Goal: Use online tool/utility: Use online tool/utility

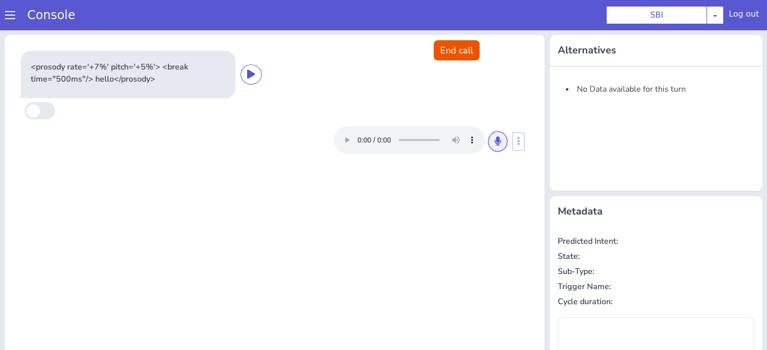
click at [495, 142] on icon at bounding box center [498, 141] width 6 height 9
click at [495, 140] on icon at bounding box center [498, 141] width 6 height 9
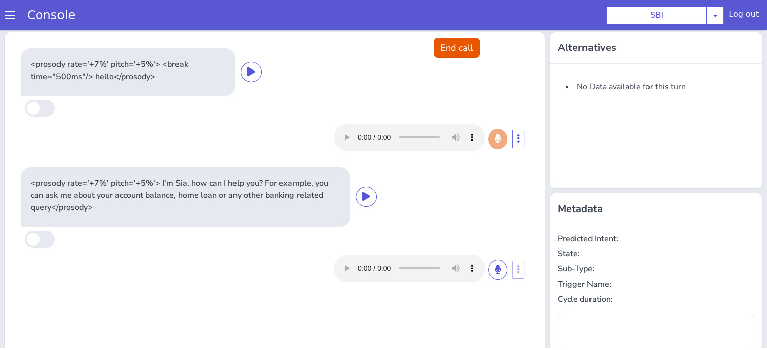
type input "null"
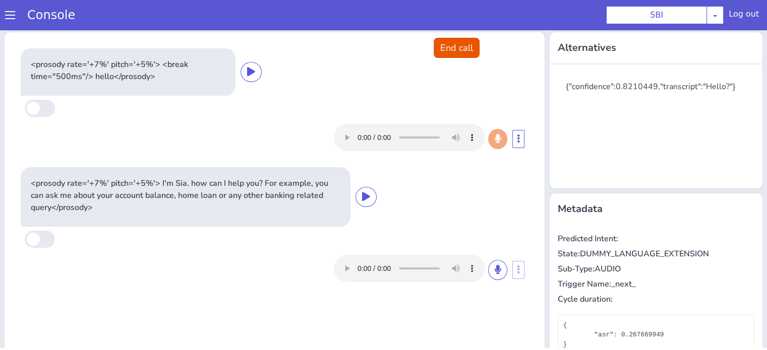
scroll to position [101, 0]
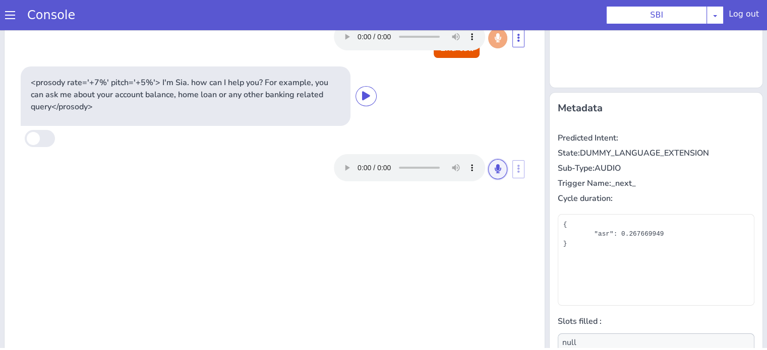
click at [488, 178] on button at bounding box center [497, 169] width 19 height 20
click at [495, 170] on icon at bounding box center [498, 168] width 6 height 9
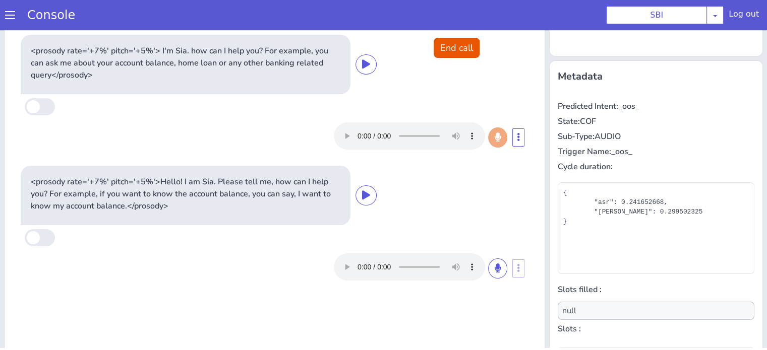
scroll to position [163, 0]
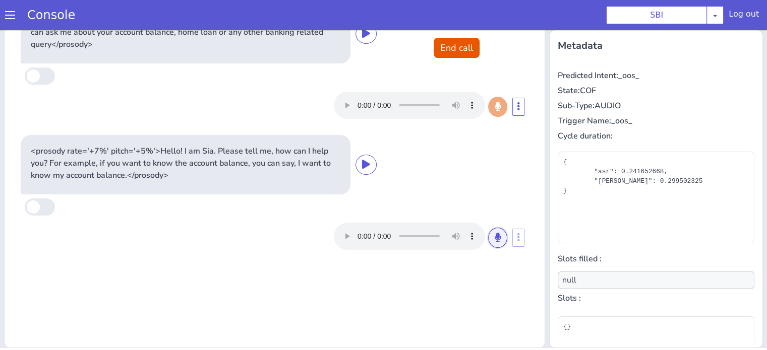
click at [497, 238] on button at bounding box center [497, 238] width 19 height 20
click at [495, 236] on icon at bounding box center [498, 237] width 6 height 9
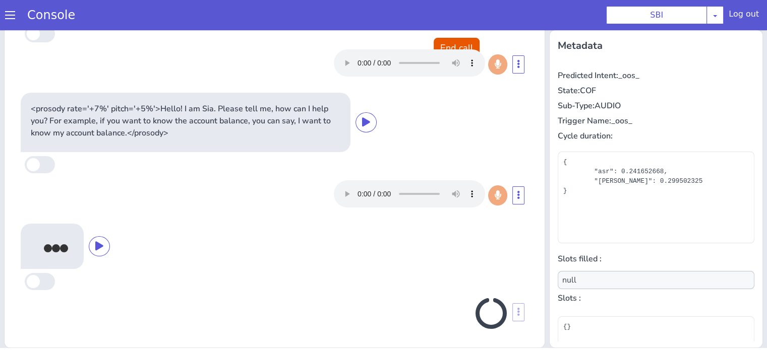
scroll to position [44, 0]
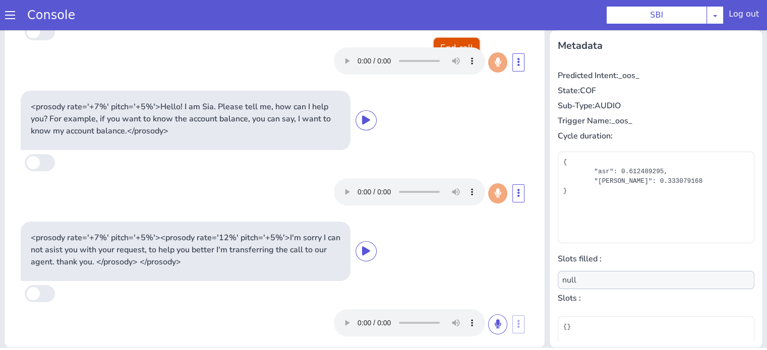
click at [434, 40] on button "End call" at bounding box center [457, 48] width 46 height 20
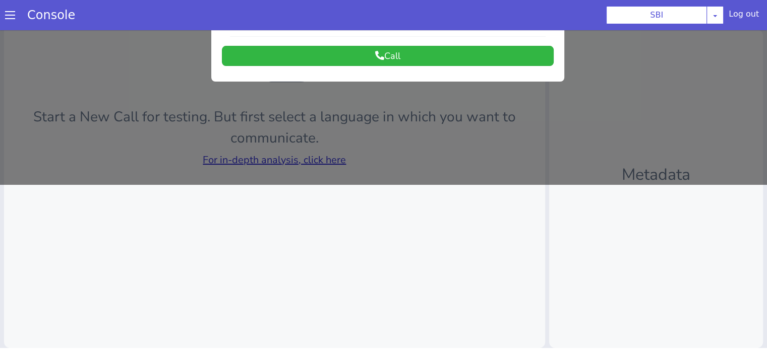
click at [334, 159] on div at bounding box center [383, 24] width 767 height 320
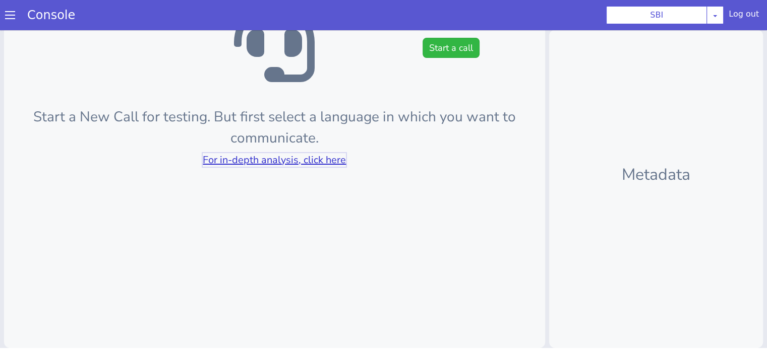
click at [334, 159] on link "For in-depth analysis, click here" at bounding box center [274, 160] width 143 height 14
click at [323, 151] on div "Start a New Call for testing. But first select a language in which you want to …" at bounding box center [274, 108] width 541 height 480
click at [323, 154] on link "For in-depth analysis, click here" at bounding box center [274, 160] width 143 height 14
click at [427, 45] on button "Start a call" at bounding box center [451, 48] width 57 height 20
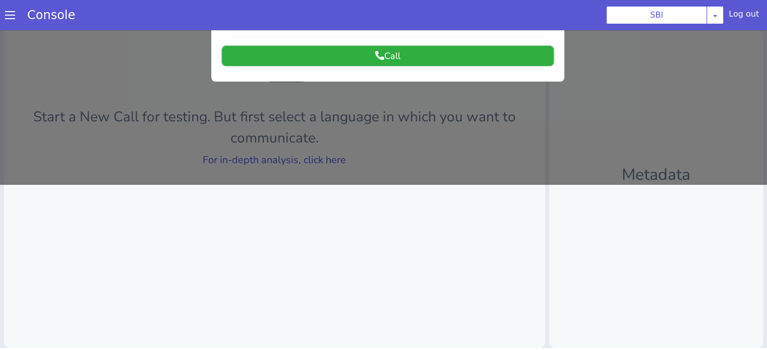
click at [409, 53] on button "Call" at bounding box center [388, 56] width 332 height 20
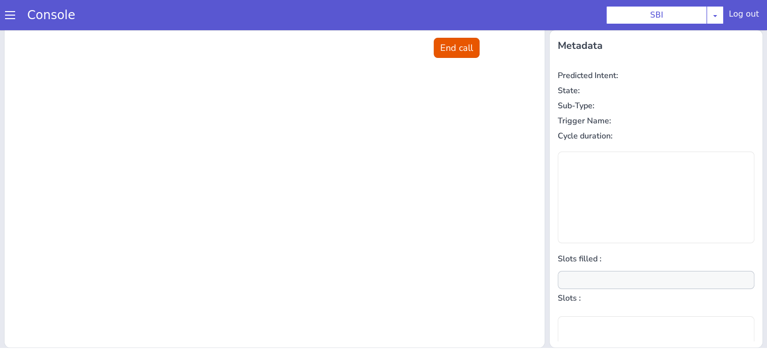
scroll to position [0, 0]
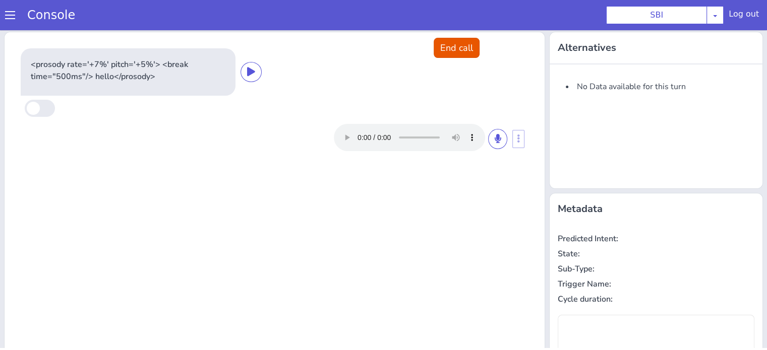
click at [500, 132] on div at bounding box center [420, 137] width 173 height 27
click at [492, 147] on button at bounding box center [497, 139] width 19 height 20
click at [495, 139] on icon at bounding box center [498, 138] width 6 height 9
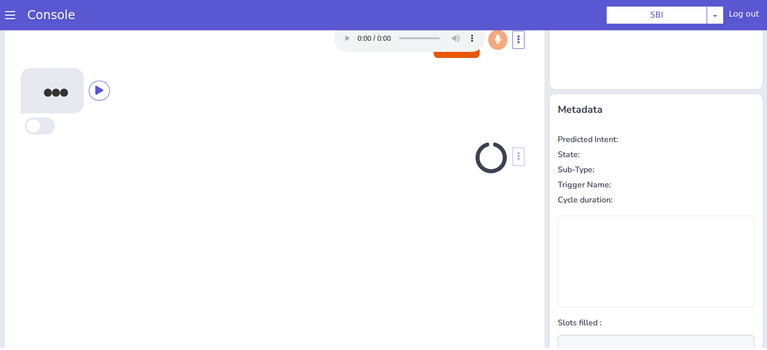
scroll to position [135, 0]
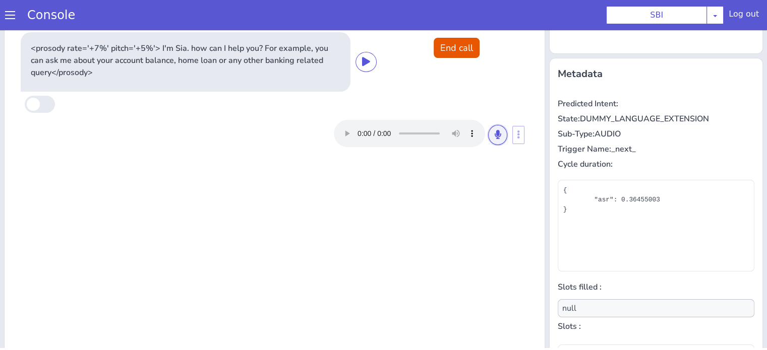
click at [495, 137] on icon at bounding box center [498, 134] width 6 height 9
click at [495, 136] on icon at bounding box center [498, 134] width 6 height 9
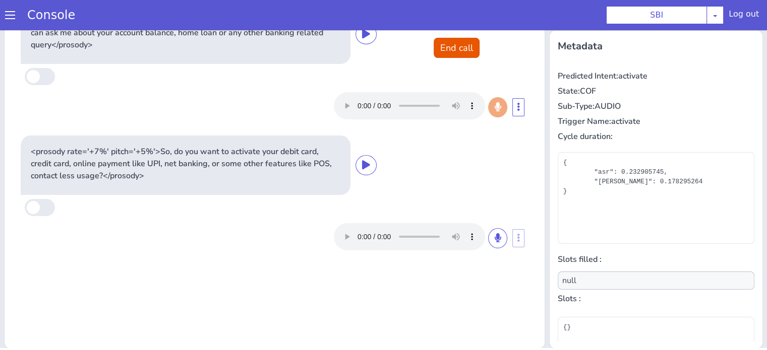
scroll to position [163, 0]
click at [488, 236] on button at bounding box center [497, 238] width 19 height 20
click at [498, 233] on button at bounding box center [497, 238] width 19 height 20
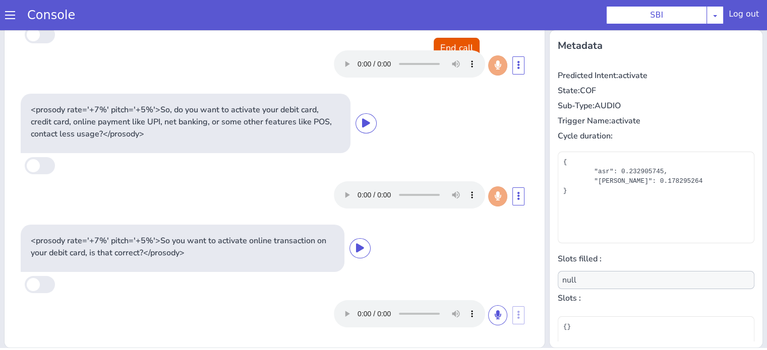
scroll to position [41, 0]
click at [495, 314] on icon at bounding box center [498, 315] width 6 height 9
click at [488, 312] on button at bounding box center [497, 316] width 19 height 20
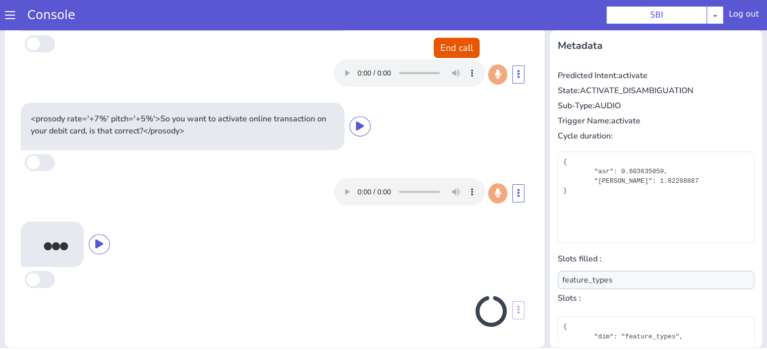
scroll to position [160, 0]
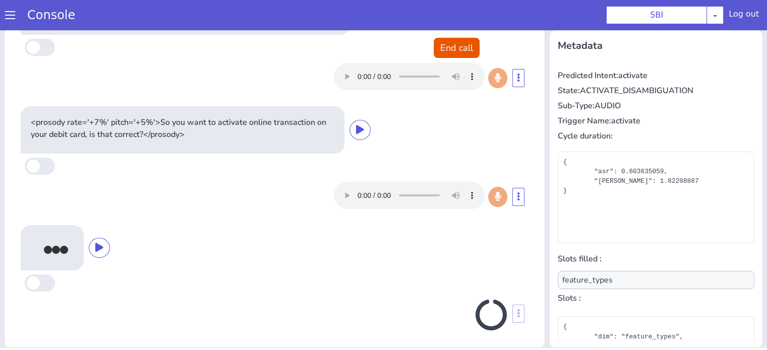
type input "null"
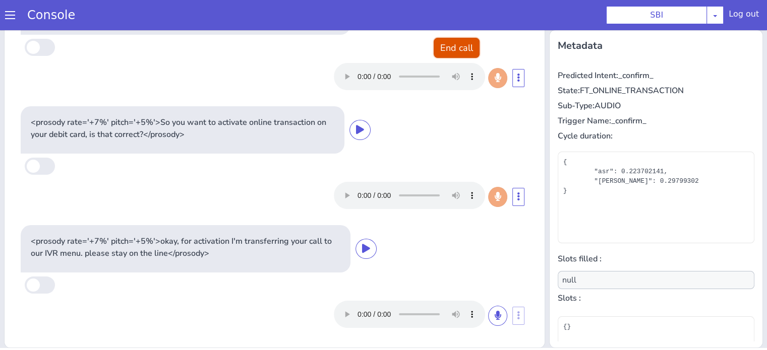
click at [443, 45] on button "End call" at bounding box center [457, 48] width 46 height 20
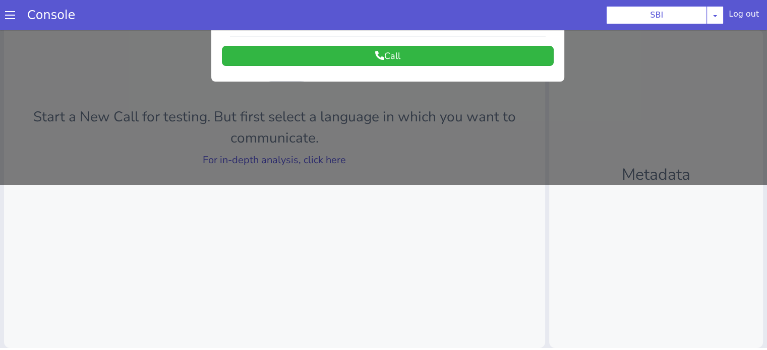
click at [328, 153] on div at bounding box center [383, 24] width 767 height 320
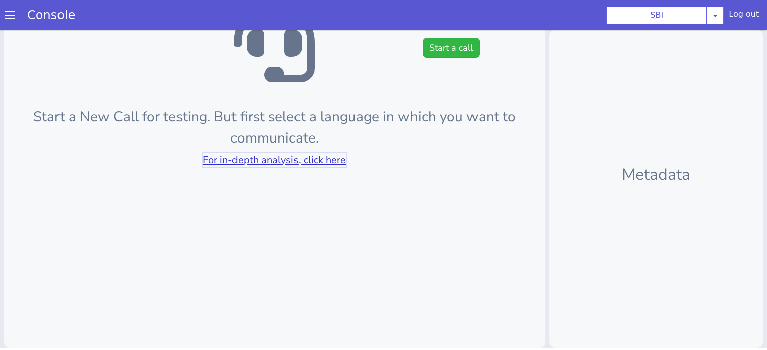
click at [327, 154] on link "For in-depth analysis, click here" at bounding box center [274, 160] width 143 height 14
click at [439, 49] on button "Start a call" at bounding box center [451, 48] width 57 height 20
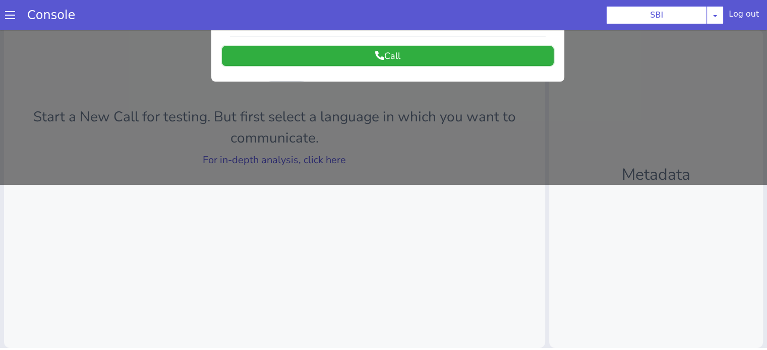
click at [422, 57] on button "Call" at bounding box center [388, 56] width 332 height 20
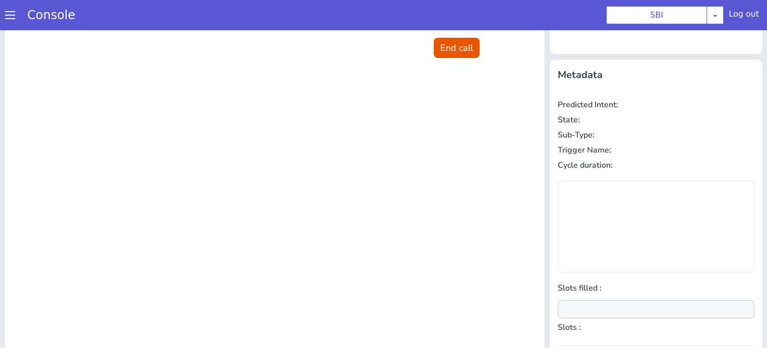
scroll to position [0, 0]
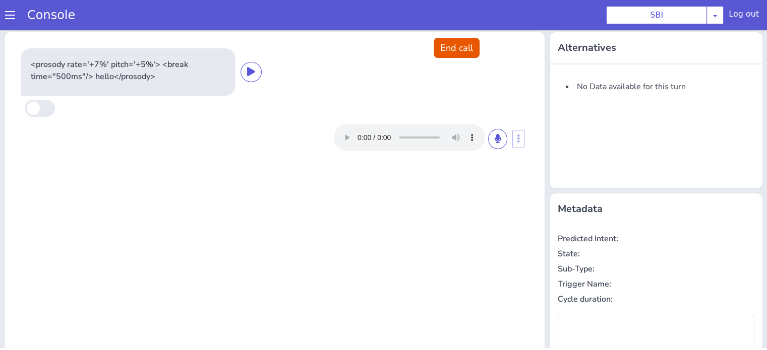
drag, startPoint x: 502, startPoint y: 144, endPoint x: 498, endPoint y: 155, distance: 11.6
click at [502, 143] on div at bounding box center [420, 137] width 173 height 27
click at [496, 143] on button at bounding box center [497, 139] width 19 height 20
click at [495, 138] on icon at bounding box center [498, 138] width 6 height 9
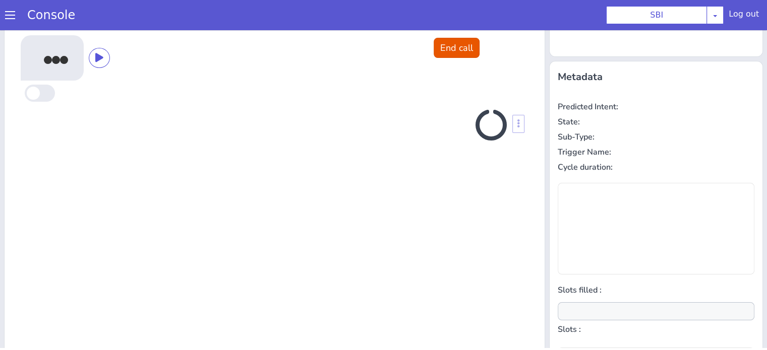
scroll to position [135, 0]
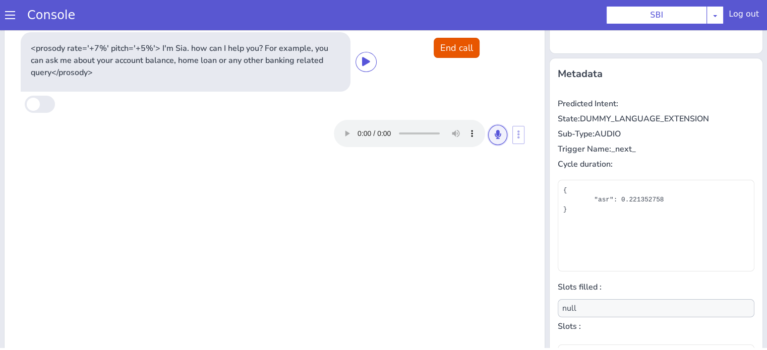
click at [495, 135] on icon at bounding box center [498, 134] width 6 height 9
click at [498, 136] on button at bounding box center [497, 135] width 19 height 20
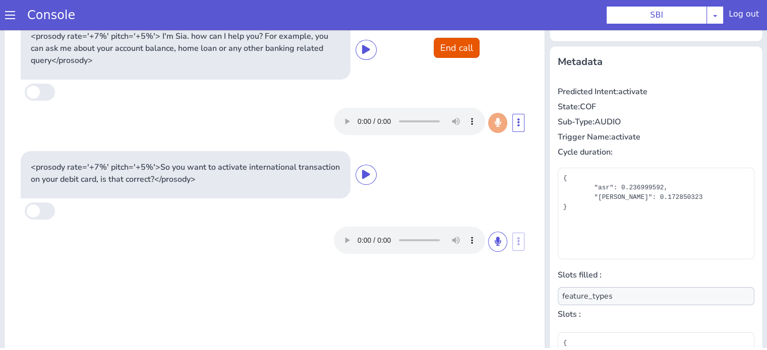
scroll to position [163, 0]
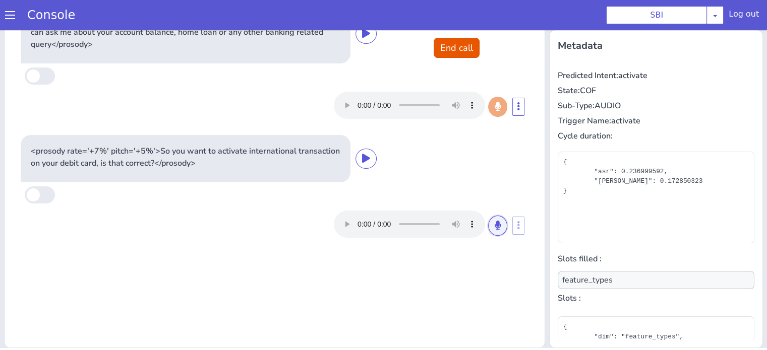
click at [494, 231] on button at bounding box center [497, 226] width 19 height 20
click at [495, 221] on icon at bounding box center [498, 225] width 6 height 9
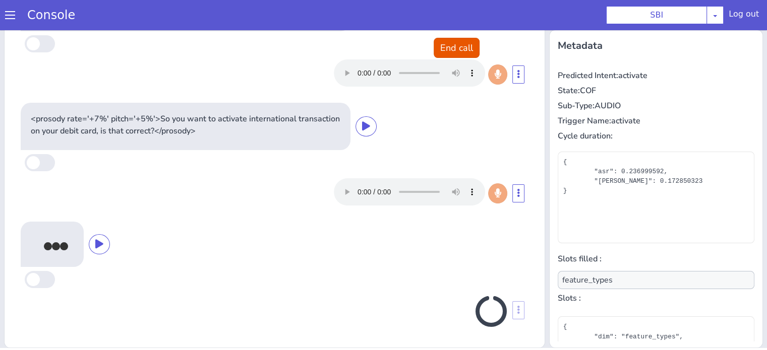
scroll to position [29, 0]
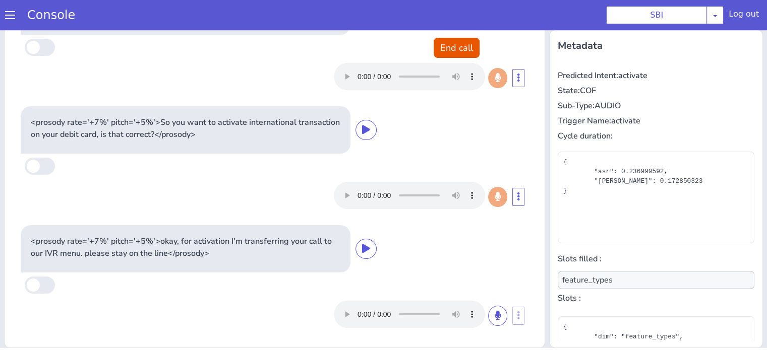
type input "null"
click at [460, 43] on button "End call" at bounding box center [457, 48] width 46 height 20
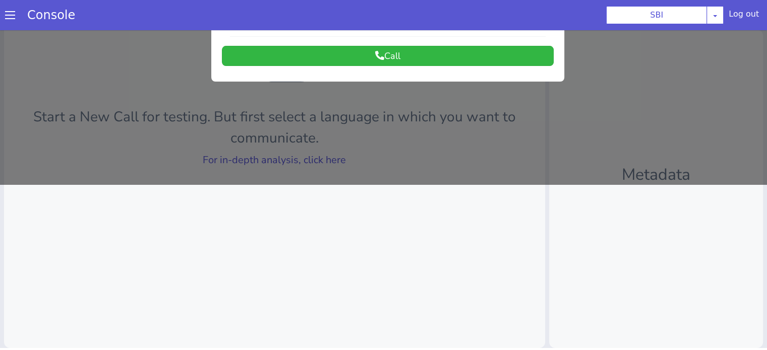
click at [293, 156] on div at bounding box center [383, 24] width 767 height 320
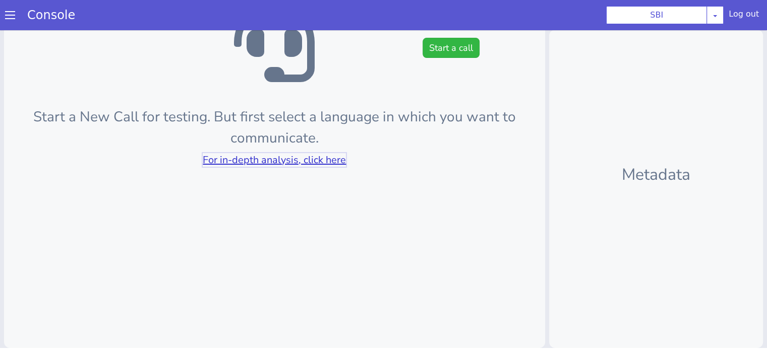
click at [293, 156] on link "For in-depth analysis, click here" at bounding box center [274, 160] width 143 height 14
click at [443, 49] on button "Start a call" at bounding box center [451, 48] width 57 height 20
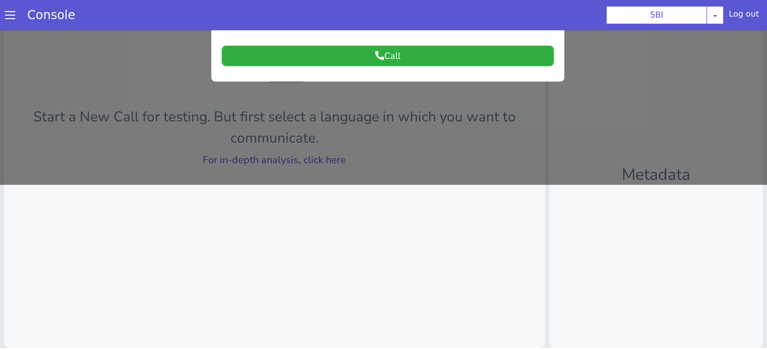
click at [406, 55] on button "Call" at bounding box center [388, 56] width 332 height 20
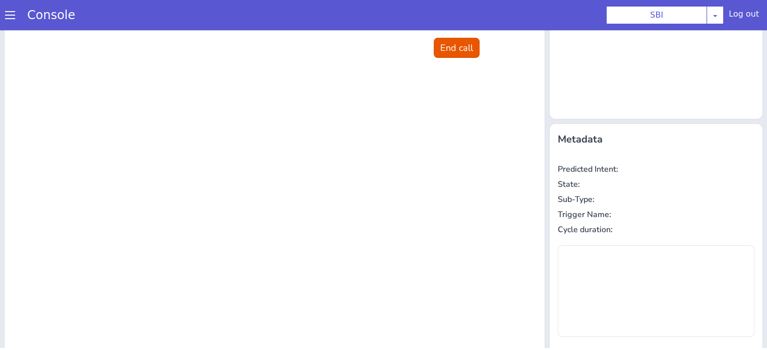
scroll to position [0, 0]
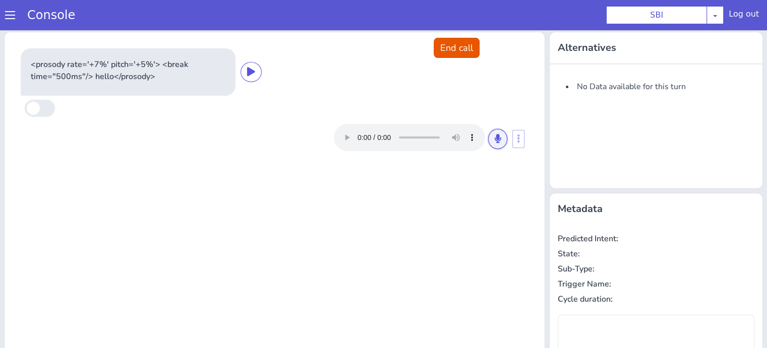
click at [495, 139] on icon at bounding box center [498, 138] width 6 height 9
click at [495, 141] on icon at bounding box center [498, 138] width 6 height 9
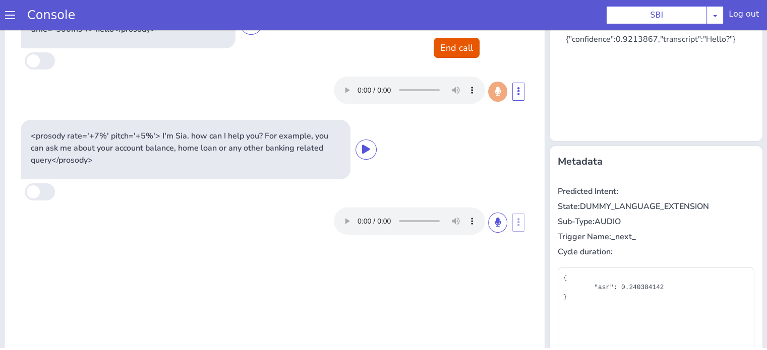
scroll to position [101, 0]
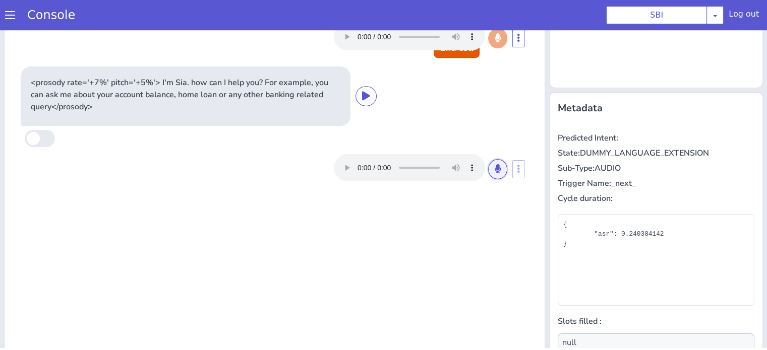
click at [495, 169] on icon at bounding box center [498, 168] width 6 height 9
click at [495, 165] on icon at bounding box center [498, 168] width 6 height 9
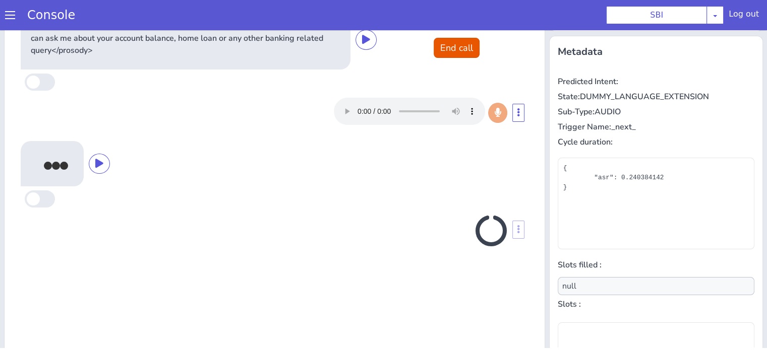
scroll to position [163, 0]
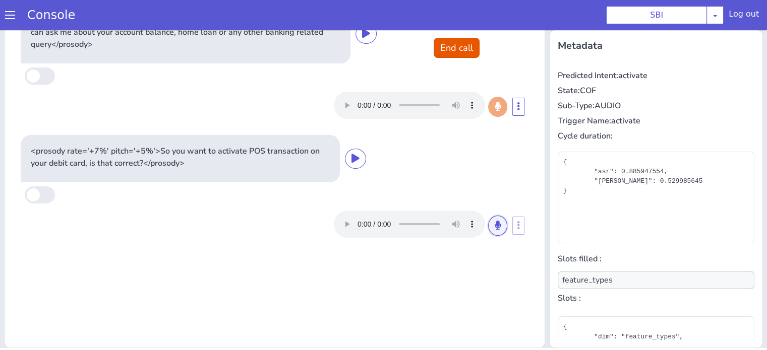
click at [500, 227] on button at bounding box center [497, 226] width 19 height 20
click at [495, 223] on icon at bounding box center [498, 225] width 6 height 9
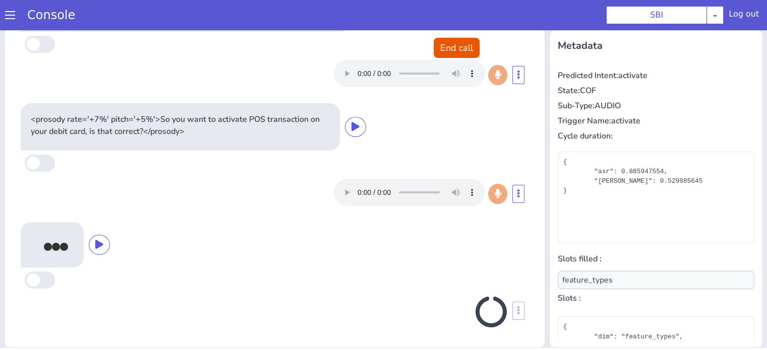
scroll to position [32, 0]
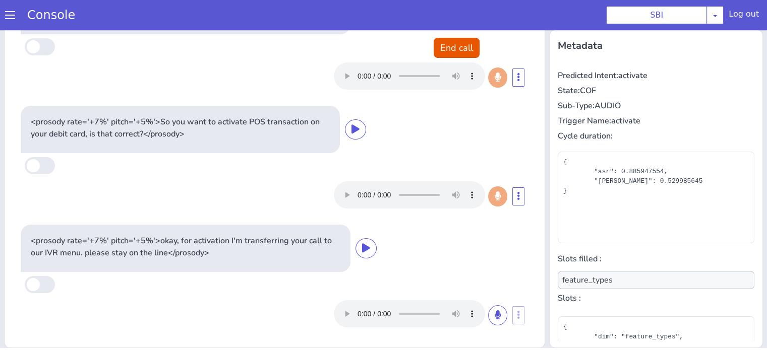
type input "null"
click at [449, 46] on button "End call" at bounding box center [457, 48] width 46 height 20
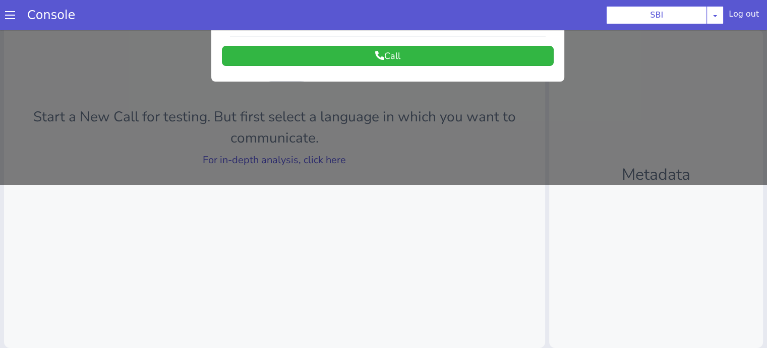
click at [319, 160] on div at bounding box center [383, 24] width 767 height 320
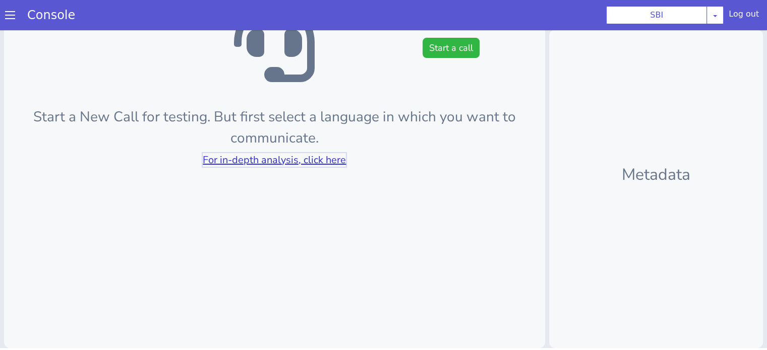
click at [319, 160] on link "For in-depth analysis, click here" at bounding box center [274, 160] width 143 height 14
click at [444, 49] on button "Start a call" at bounding box center [451, 48] width 57 height 20
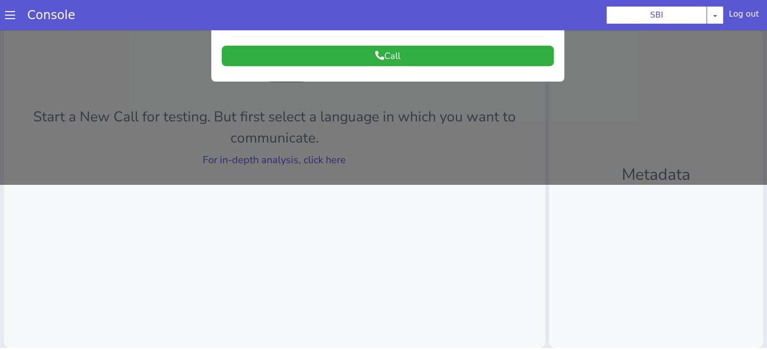
click at [427, 55] on button "Call" at bounding box center [388, 56] width 332 height 20
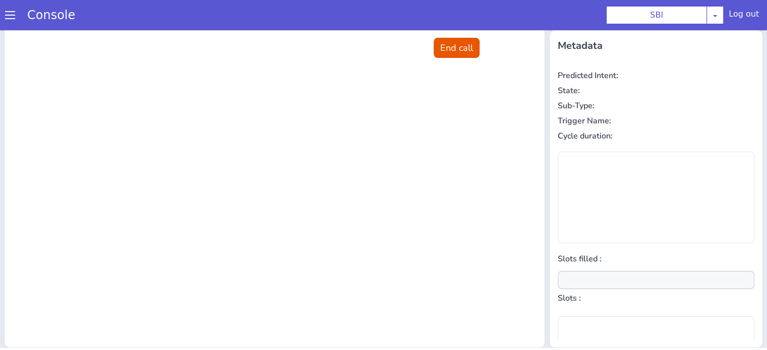
scroll to position [0, 0]
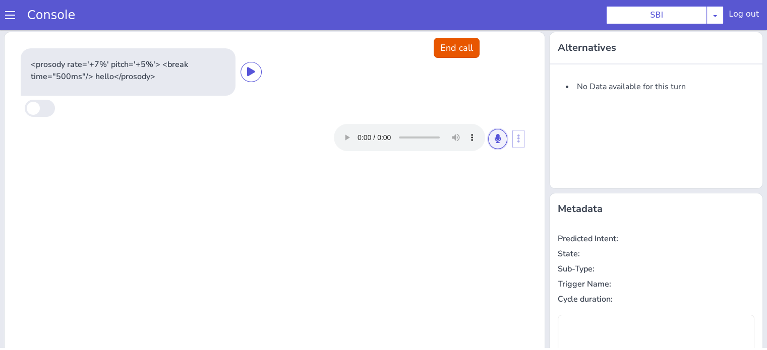
click at [495, 140] on icon at bounding box center [498, 138] width 6 height 9
click at [496, 140] on button at bounding box center [497, 139] width 19 height 20
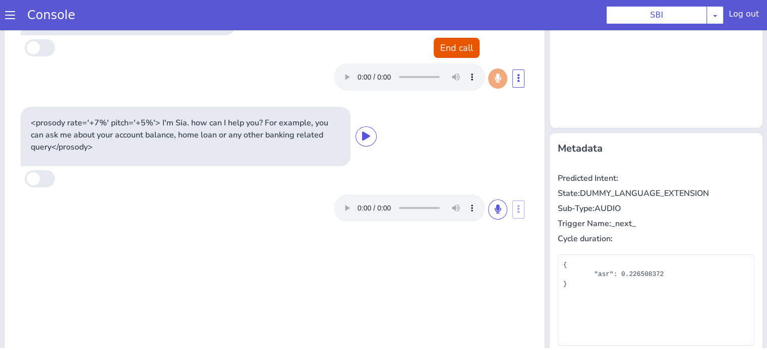
scroll to position [85, 0]
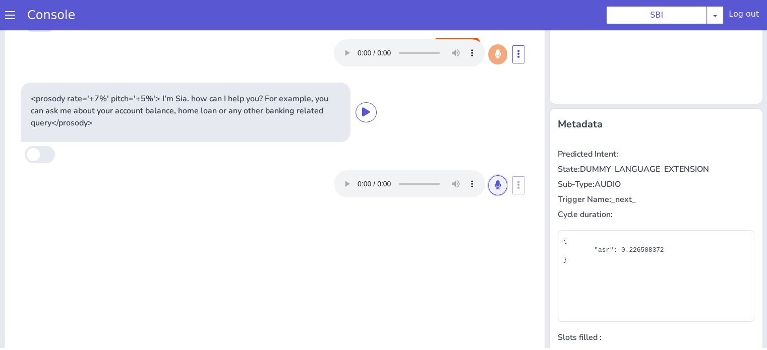
click at [495, 184] on icon at bounding box center [498, 185] width 6 height 9
drag, startPoint x: 492, startPoint y: 186, endPoint x: 285, endPoint y: 56, distance: 244.4
click at [495, 186] on icon at bounding box center [498, 185] width 6 height 9
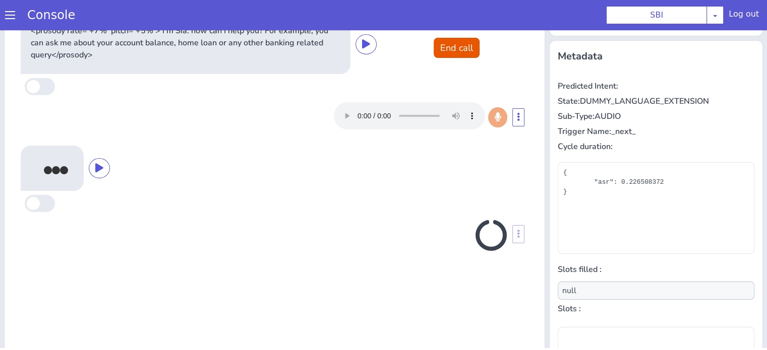
scroll to position [163, 0]
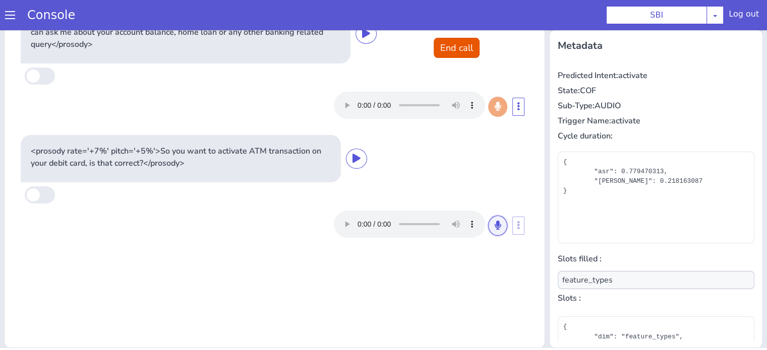
click at [488, 224] on button at bounding box center [497, 226] width 19 height 20
drag, startPoint x: 492, startPoint y: 223, endPoint x: 491, endPoint y: 215, distance: 7.7
click at [495, 222] on icon at bounding box center [498, 225] width 6 height 9
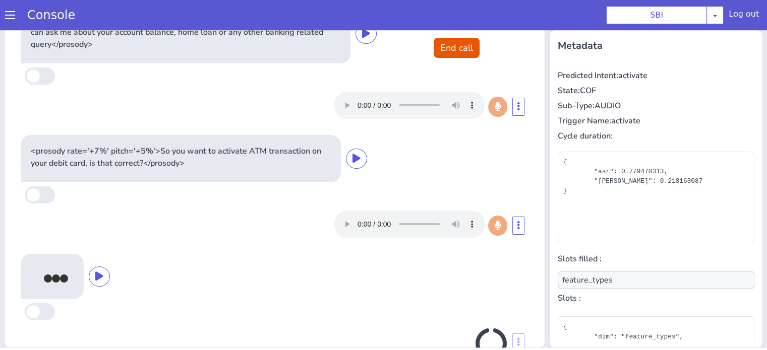
scroll to position [32, 0]
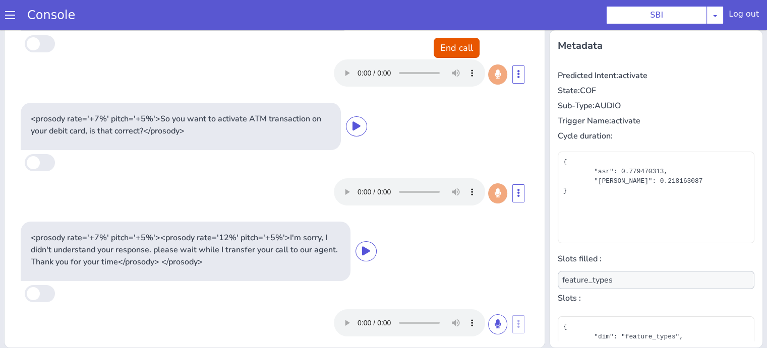
type input "null"
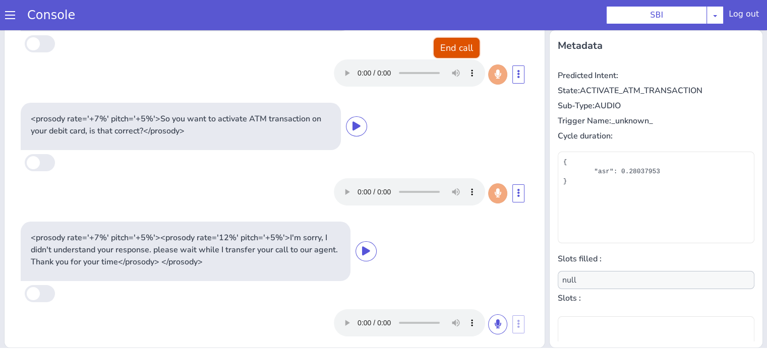
click at [435, 43] on button "End call" at bounding box center [457, 48] width 46 height 20
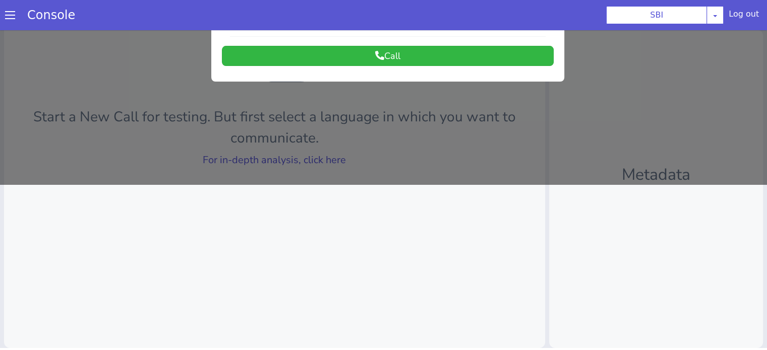
click at [324, 158] on div at bounding box center [383, 24] width 767 height 320
click at [324, 158] on link "For in-depth analysis, click here" at bounding box center [274, 160] width 143 height 14
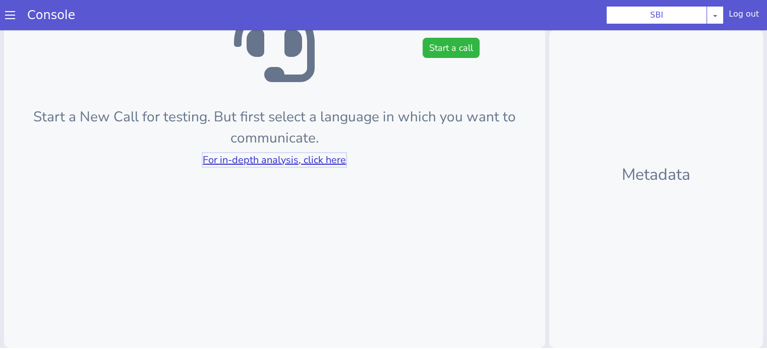
click at [320, 158] on link "For in-depth analysis, click here" at bounding box center [274, 160] width 143 height 14
click at [321, 157] on link "For in-depth analysis, click here" at bounding box center [274, 160] width 143 height 14
click at [462, 47] on button "Start a call" at bounding box center [451, 48] width 57 height 20
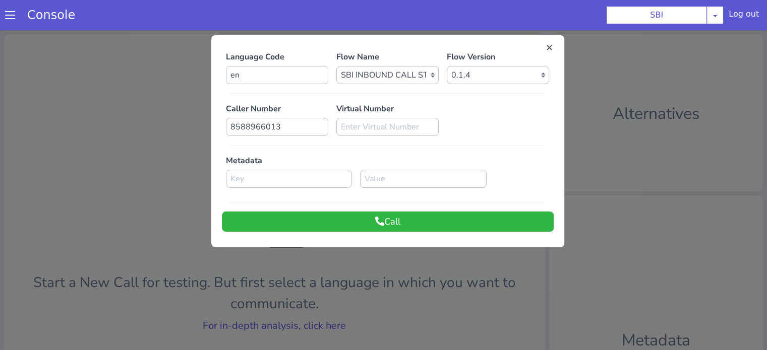
scroll to position [0, 0]
click at [419, 224] on button "Call" at bounding box center [388, 222] width 332 height 20
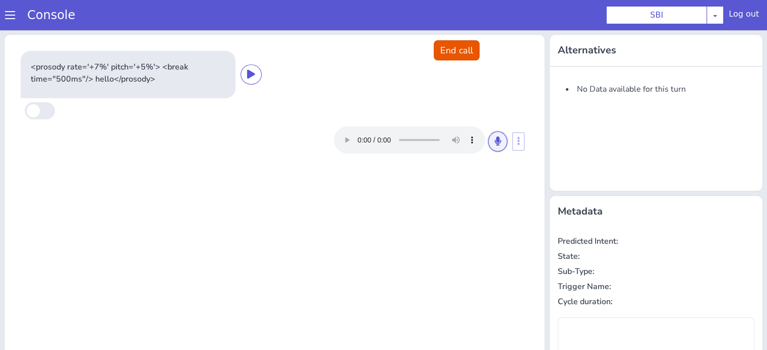
click at [495, 139] on icon at bounding box center [498, 141] width 6 height 9
drag, startPoint x: 493, startPoint y: 147, endPoint x: 489, endPoint y: 151, distance: 5.4
click at [492, 147] on button at bounding box center [497, 142] width 19 height 20
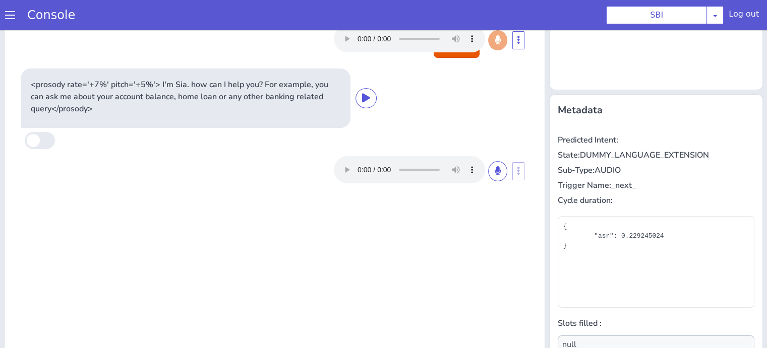
scroll to position [101, 0]
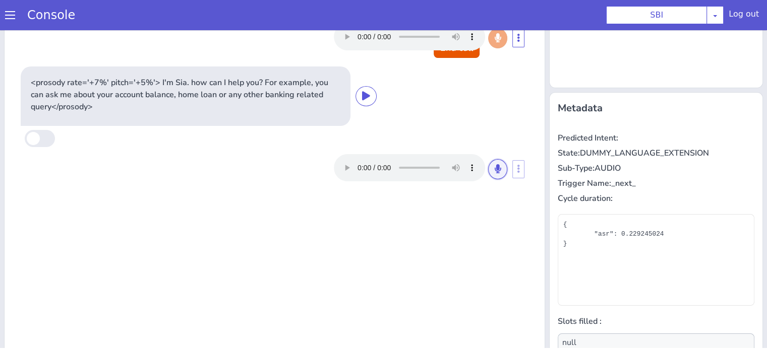
drag, startPoint x: 489, startPoint y: 168, endPoint x: 470, endPoint y: 187, distance: 26.7
click at [495, 168] on icon at bounding box center [498, 168] width 6 height 9
click at [495, 167] on icon at bounding box center [498, 168] width 6 height 9
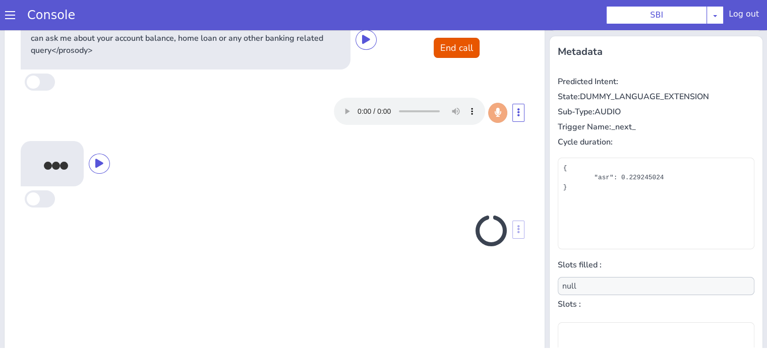
scroll to position [163, 0]
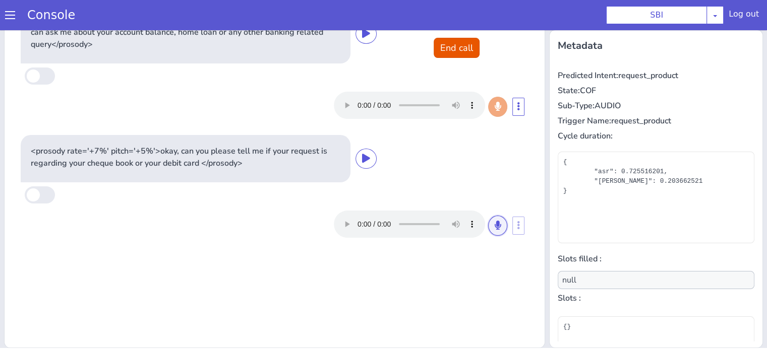
click at [495, 226] on icon at bounding box center [498, 225] width 6 height 9
click at [495, 223] on icon at bounding box center [498, 225] width 6 height 9
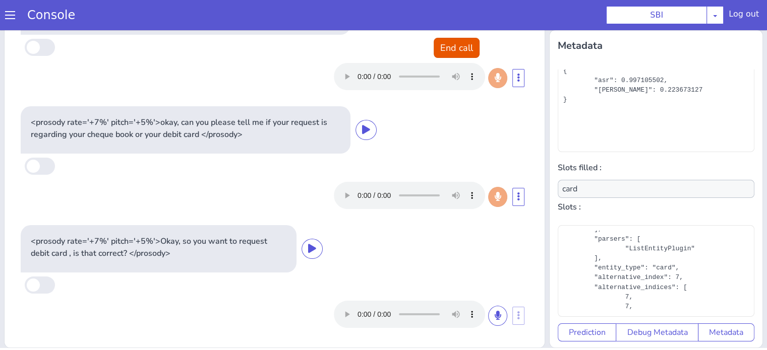
scroll to position [202, 0]
click at [311, 249] on icon at bounding box center [312, 248] width 8 height 9
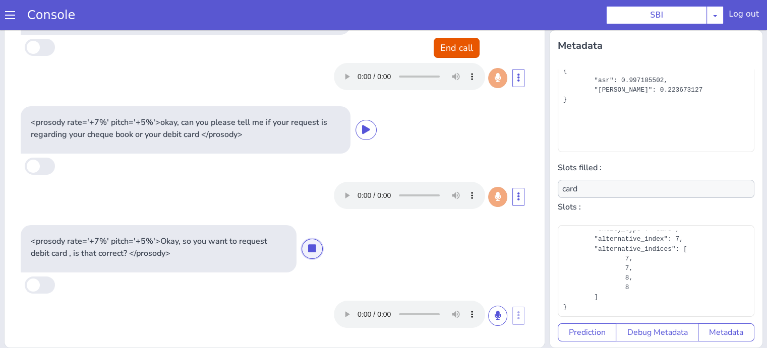
click at [312, 248] on icon at bounding box center [312, 248] width 8 height 9
click at [495, 317] on icon at bounding box center [498, 315] width 6 height 9
click at [495, 316] on icon at bounding box center [498, 315] width 6 height 9
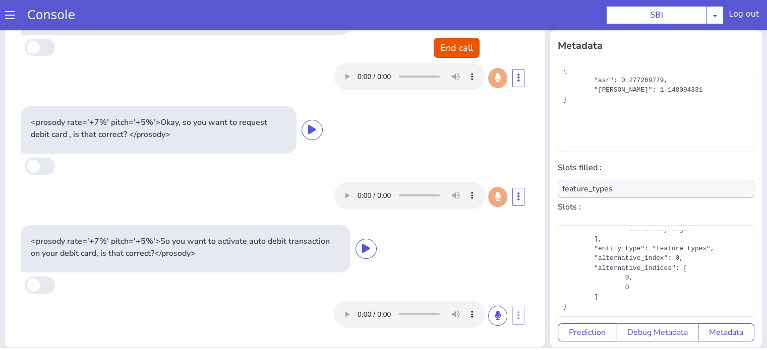
scroll to position [188, 0]
click at [488, 310] on button at bounding box center [497, 316] width 19 height 20
drag, startPoint x: 490, startPoint y: 318, endPoint x: 489, endPoint y: 312, distance: 6.1
click at [491, 316] on button at bounding box center [497, 316] width 19 height 20
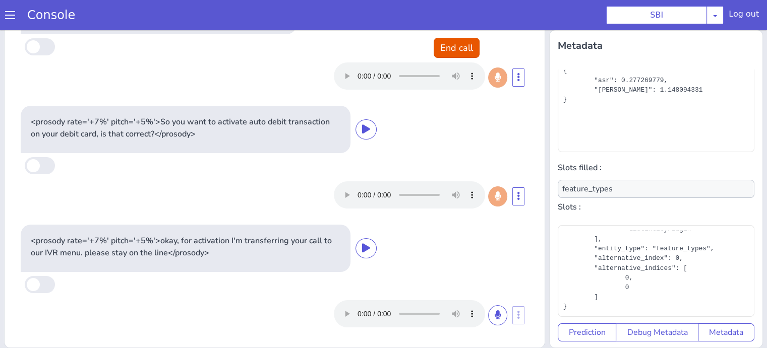
scroll to position [267, 0]
type input "null"
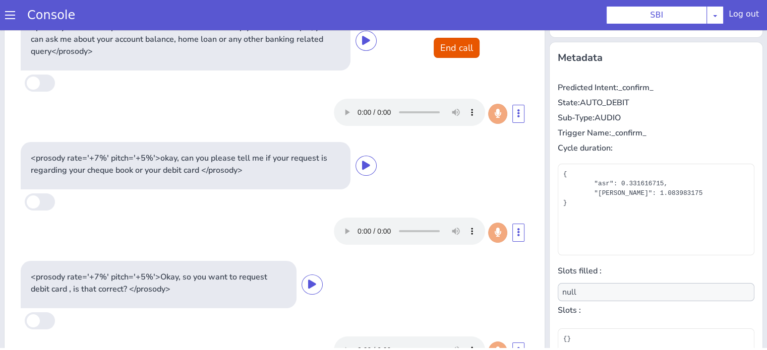
scroll to position [0, 0]
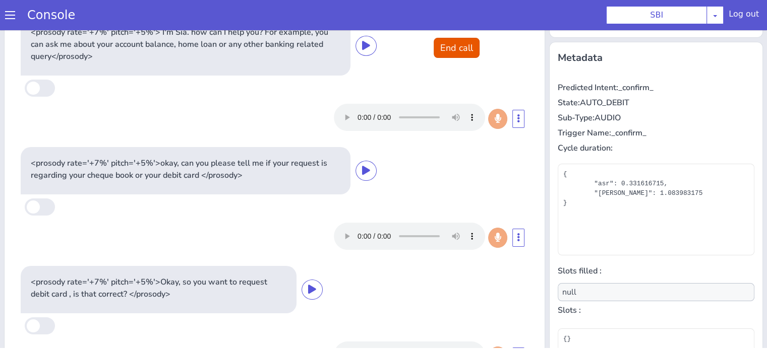
click at [325, 60] on p "<prosody rate='+7%' pitch='+5%'> I'm Sia. how can I help you? For example, you …" at bounding box center [186, 44] width 310 height 36
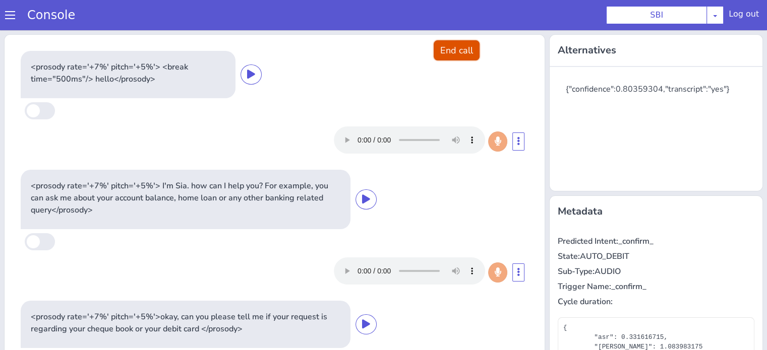
click at [458, 48] on button "End call" at bounding box center [457, 50] width 46 height 20
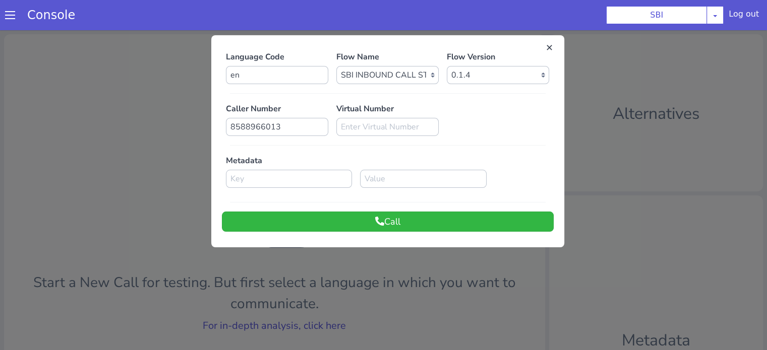
click at [395, 232] on div "Language Code en Flow Name Select Flow pre due SBI B0 SBI FARMER BOT English 20…" at bounding box center [387, 141] width 353 height 202
click at [397, 221] on button "Call" at bounding box center [388, 222] width 332 height 20
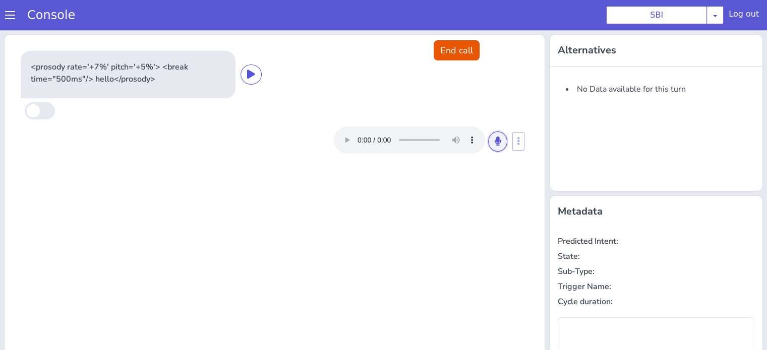
click at [495, 148] on button at bounding box center [497, 142] width 19 height 20
click at [495, 140] on icon at bounding box center [498, 141] width 6 height 9
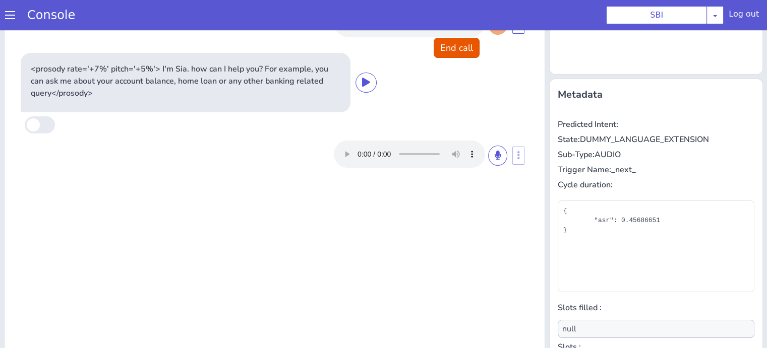
scroll to position [151, 0]
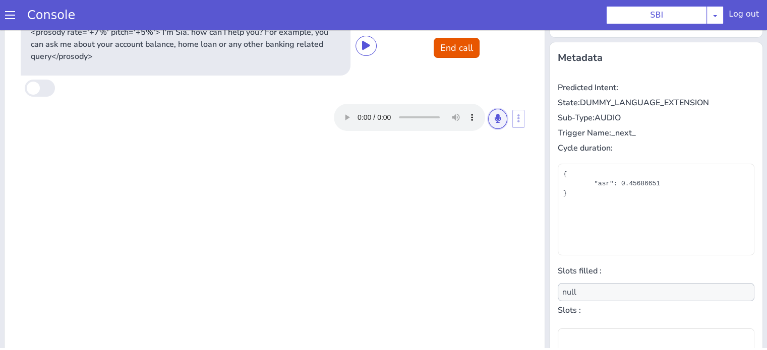
click at [500, 112] on button at bounding box center [497, 119] width 19 height 20
click at [495, 117] on icon at bounding box center [498, 118] width 6 height 9
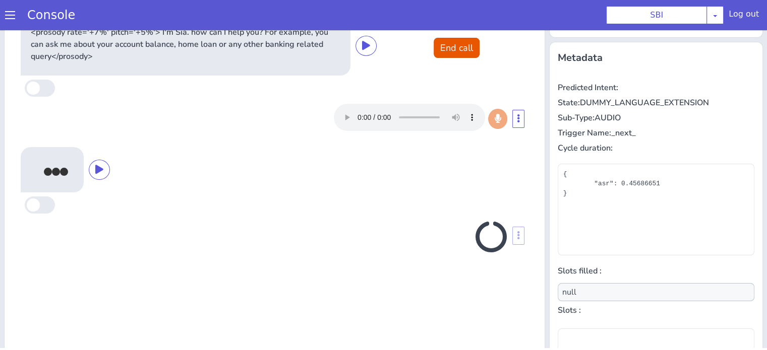
scroll to position [163, 0]
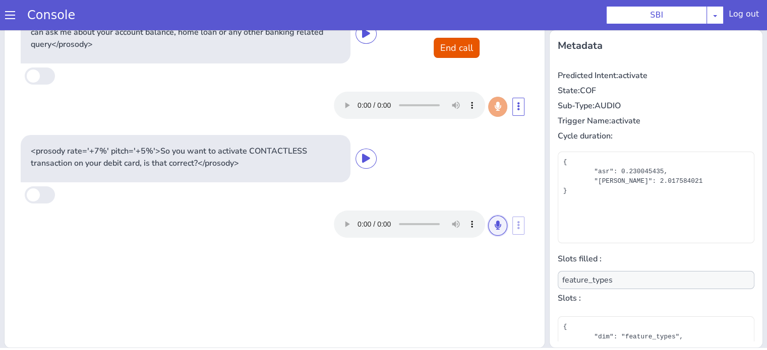
click at [495, 222] on icon at bounding box center [498, 225] width 6 height 9
click at [493, 219] on button at bounding box center [497, 226] width 19 height 20
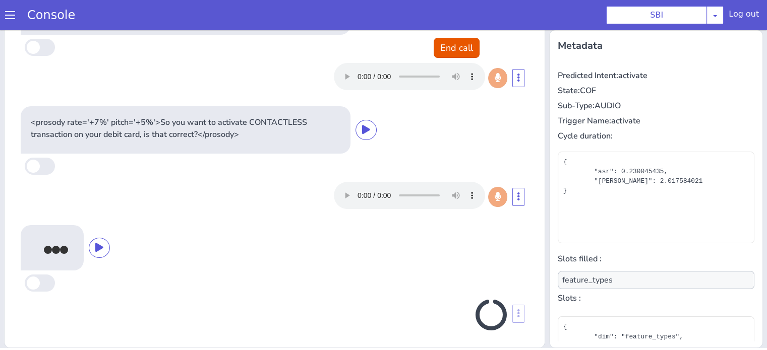
scroll to position [32, 0]
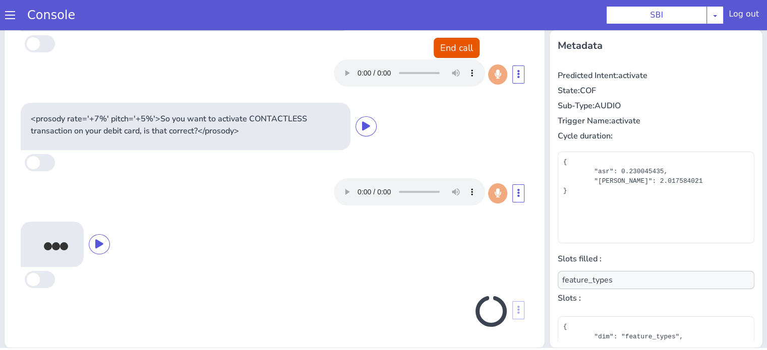
type input "null"
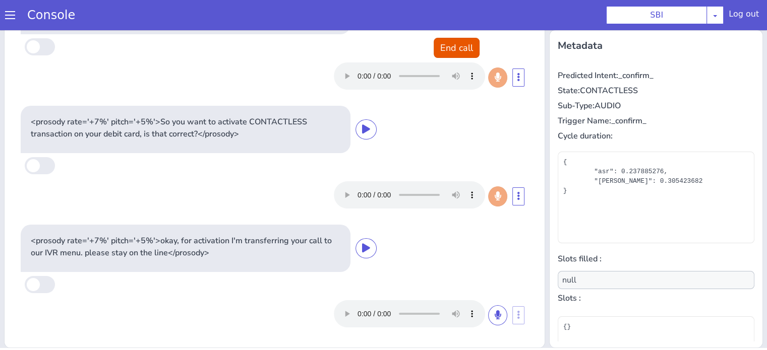
scroll to position [29, 0]
click at [444, 44] on button "End call" at bounding box center [457, 48] width 46 height 20
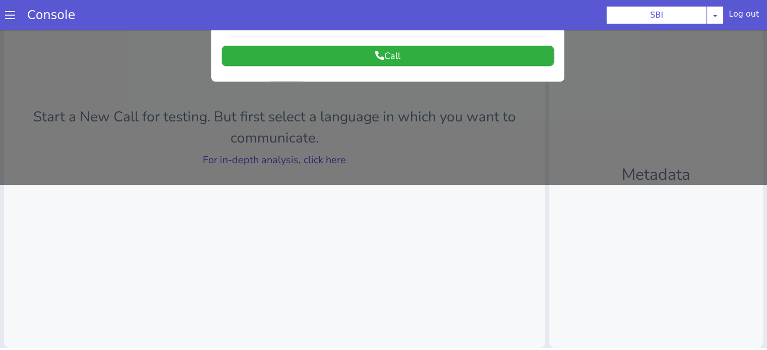
click at [454, 64] on button "Call" at bounding box center [388, 56] width 332 height 20
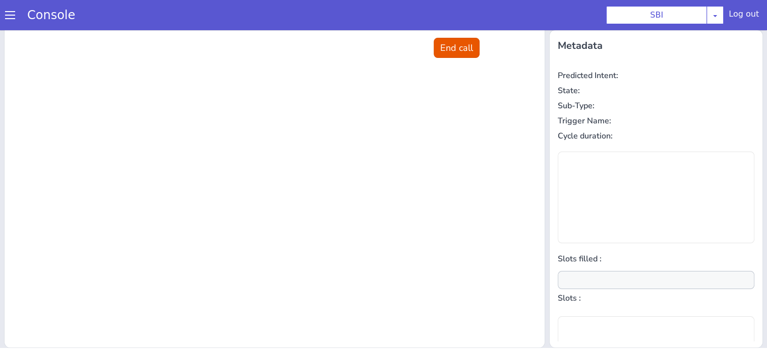
scroll to position [0, 0]
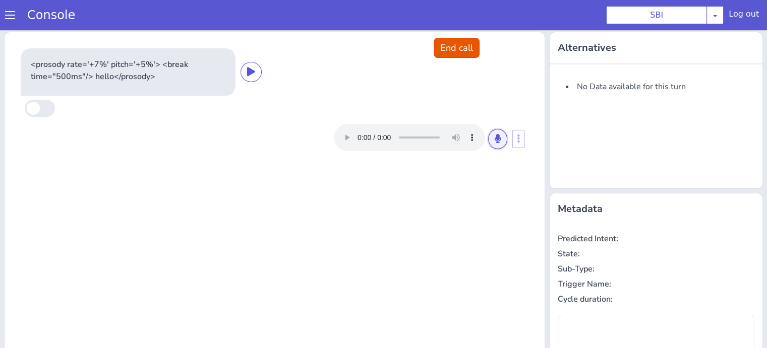
click at [495, 140] on icon at bounding box center [498, 138] width 6 height 9
click at [495, 136] on icon at bounding box center [498, 138] width 6 height 9
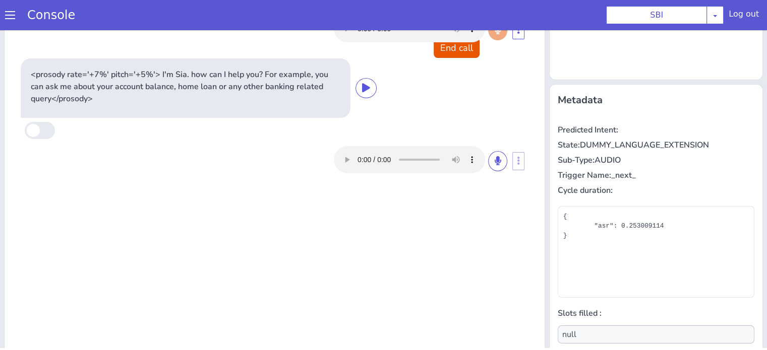
scroll to position [163, 0]
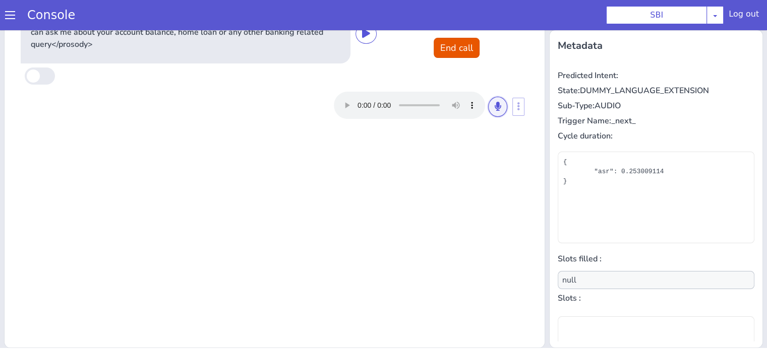
click at [497, 107] on button at bounding box center [497, 107] width 19 height 20
click at [495, 103] on icon at bounding box center [498, 106] width 6 height 9
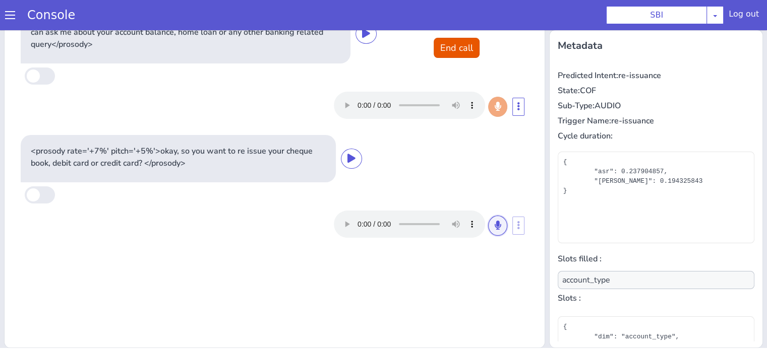
click at [495, 225] on icon at bounding box center [498, 225] width 6 height 9
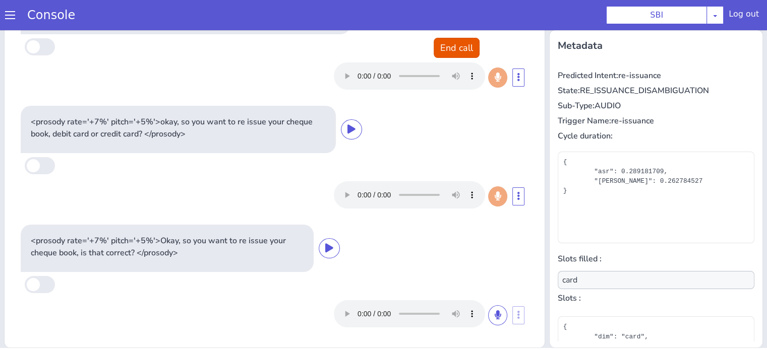
scroll to position [29, 0]
click at [489, 312] on button at bounding box center [497, 316] width 19 height 20
drag, startPoint x: 481, startPoint y: 310, endPoint x: 482, endPoint y: 298, distance: 12.1
click at [488, 310] on button at bounding box center [497, 316] width 19 height 20
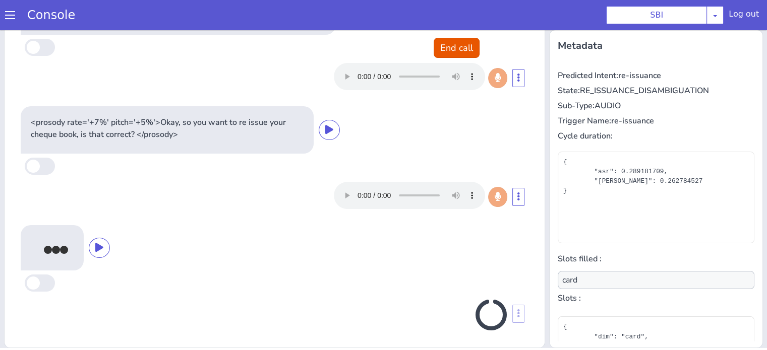
scroll to position [151, 0]
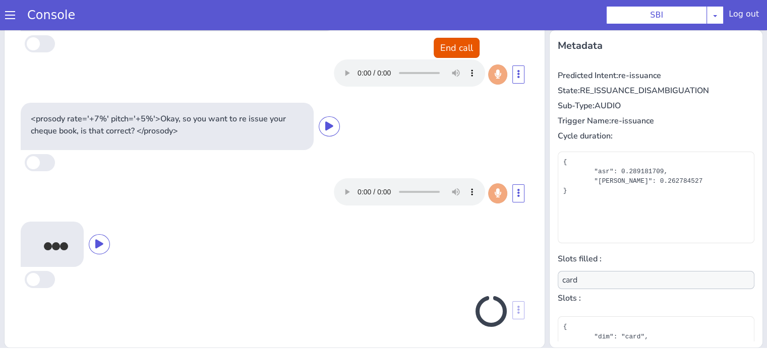
type input "null"
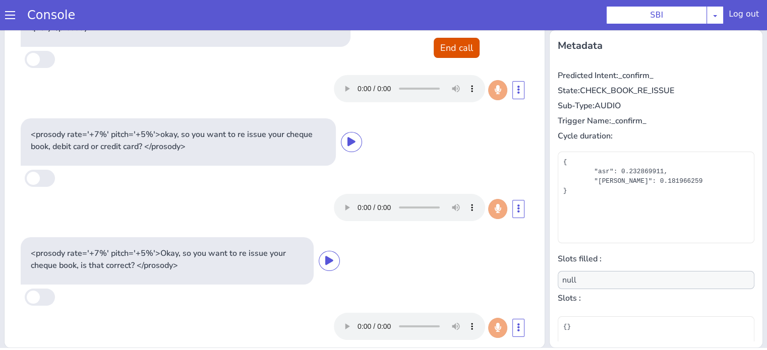
scroll to position [0, 0]
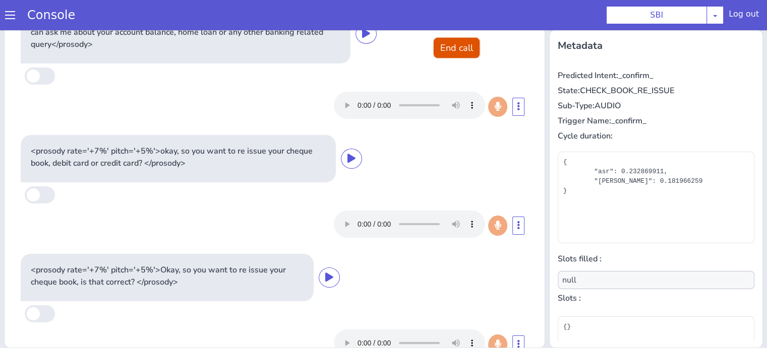
click at [454, 43] on button "End call" at bounding box center [457, 48] width 46 height 20
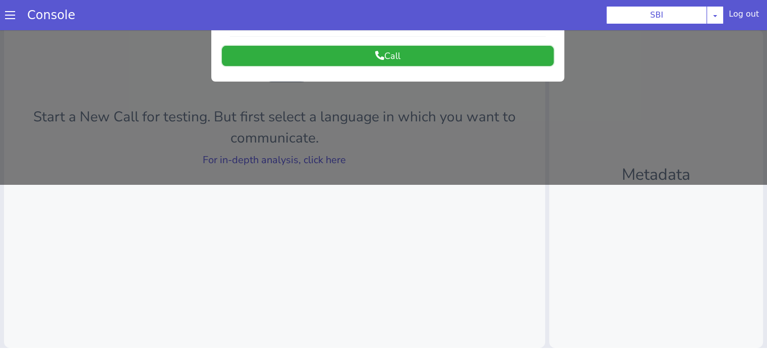
click at [375, 57] on icon at bounding box center [379, 55] width 9 height 9
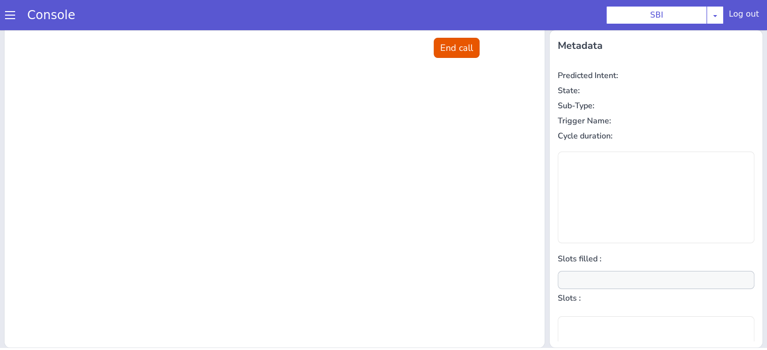
scroll to position [12, 0]
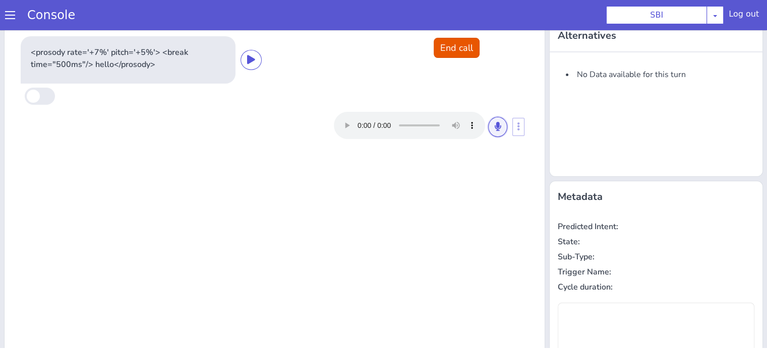
click at [489, 135] on button at bounding box center [497, 127] width 19 height 20
click at [495, 124] on icon at bounding box center [498, 126] width 6 height 9
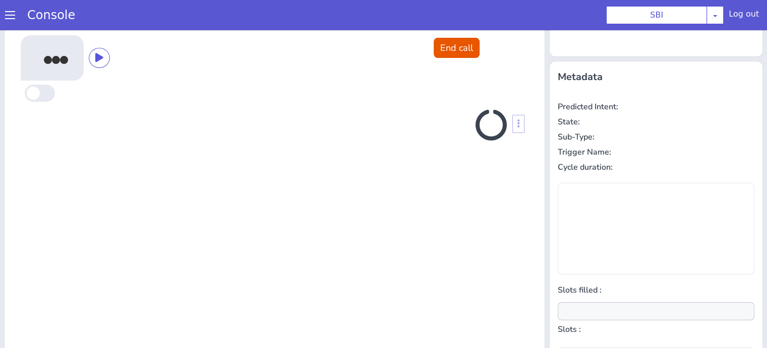
scroll to position [135, 0]
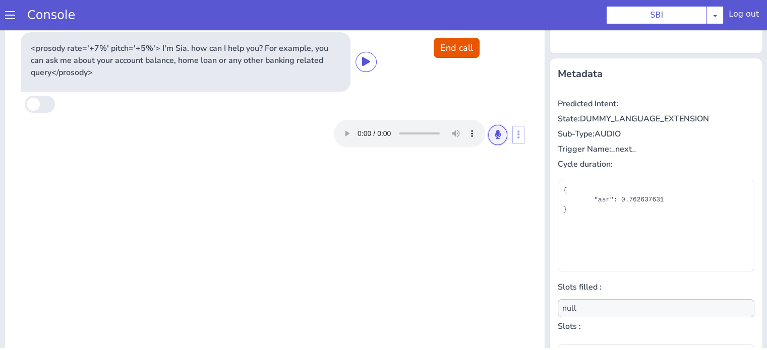
click at [495, 135] on icon at bounding box center [498, 134] width 6 height 9
click at [495, 133] on icon at bounding box center [498, 134] width 6 height 9
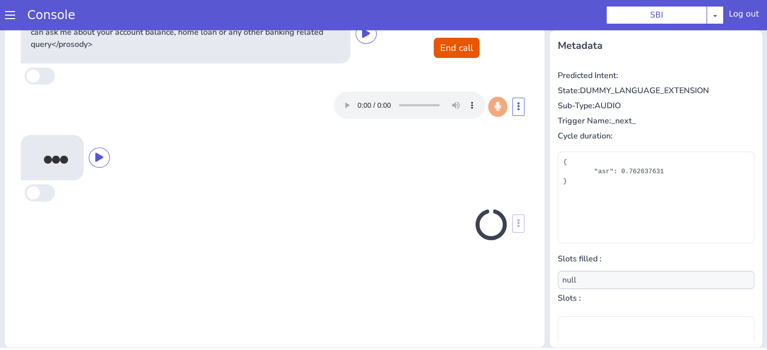
scroll to position [163, 0]
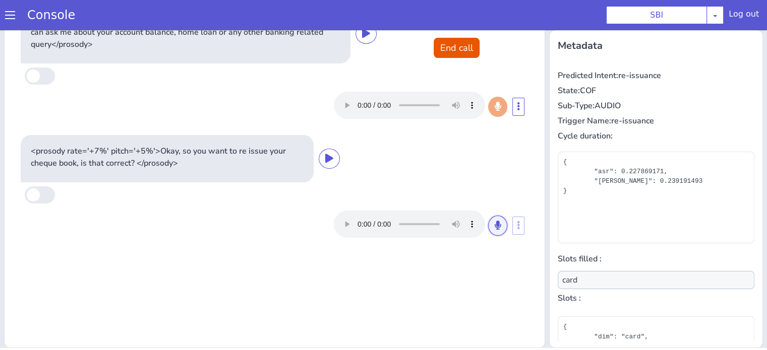
click at [488, 222] on button at bounding box center [497, 226] width 19 height 20
click at [495, 224] on icon at bounding box center [498, 225] width 6 height 9
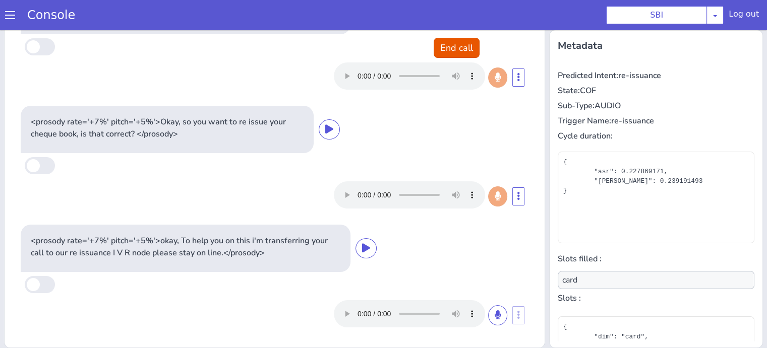
type input "null"
click at [450, 41] on button "End call" at bounding box center [457, 48] width 46 height 20
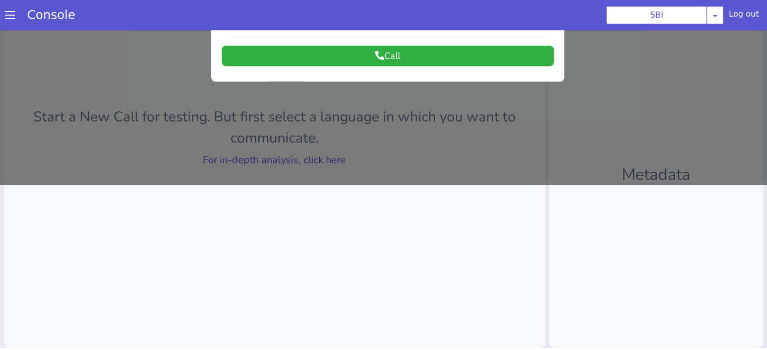
click at [409, 53] on button "Call" at bounding box center [388, 56] width 332 height 20
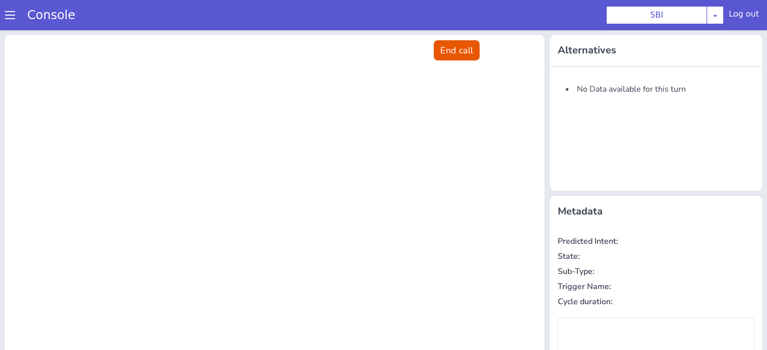
scroll to position [0, 0]
click at [450, 51] on button "End call" at bounding box center [457, 50] width 46 height 20
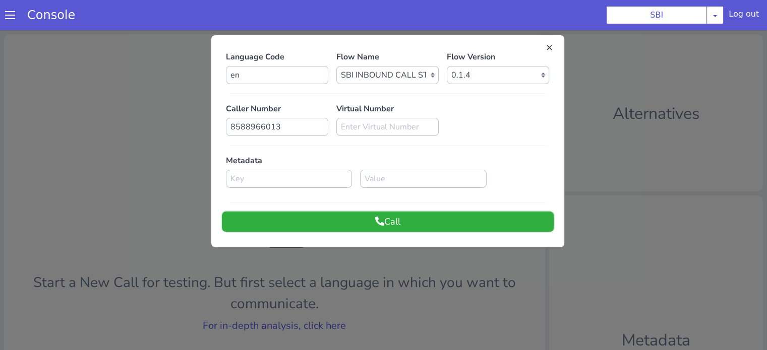
click at [391, 217] on button "Call" at bounding box center [388, 222] width 332 height 20
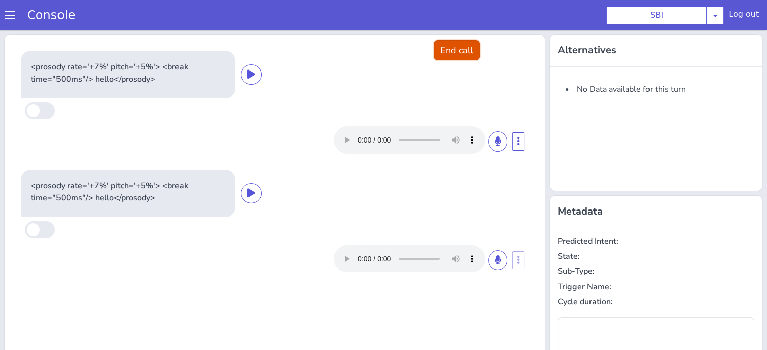
click at [462, 51] on button "End call" at bounding box center [457, 50] width 46 height 20
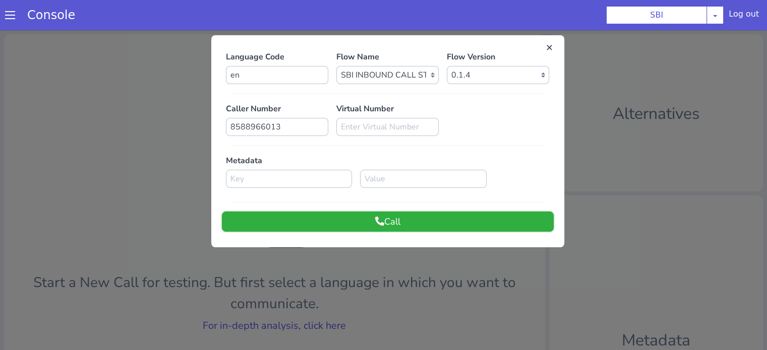
click at [389, 222] on button "Call" at bounding box center [388, 222] width 332 height 20
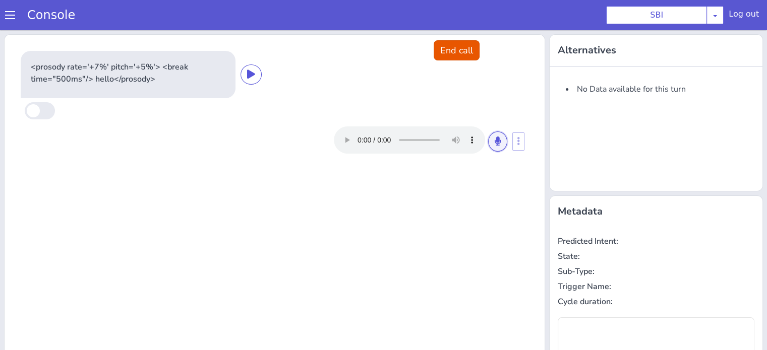
drag, startPoint x: 487, startPoint y: 140, endPoint x: 485, endPoint y: 171, distance: 31.3
click at [488, 139] on button at bounding box center [497, 142] width 19 height 20
click at [495, 138] on icon at bounding box center [498, 141] width 6 height 9
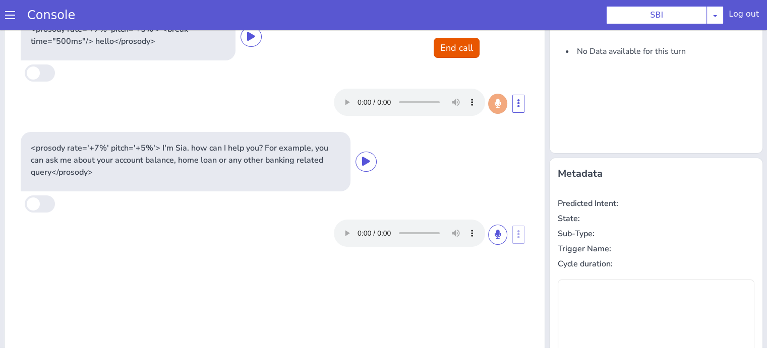
scroll to position [34, 0]
click at [488, 233] on button at bounding box center [497, 236] width 19 height 20
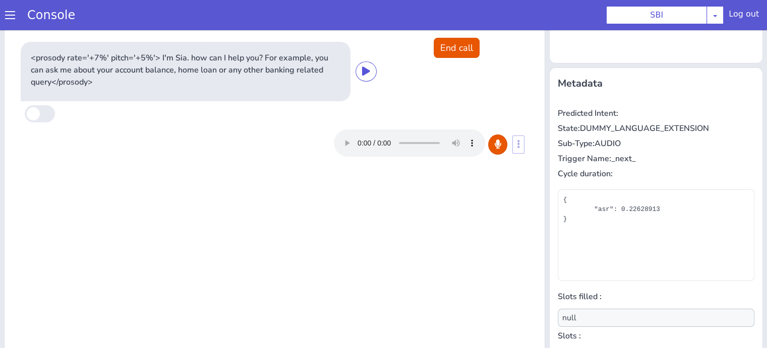
scroll to position [135, 0]
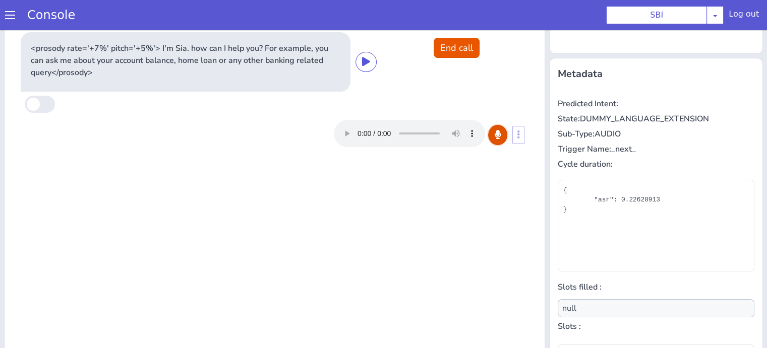
click at [497, 136] on button at bounding box center [497, 135] width 19 height 20
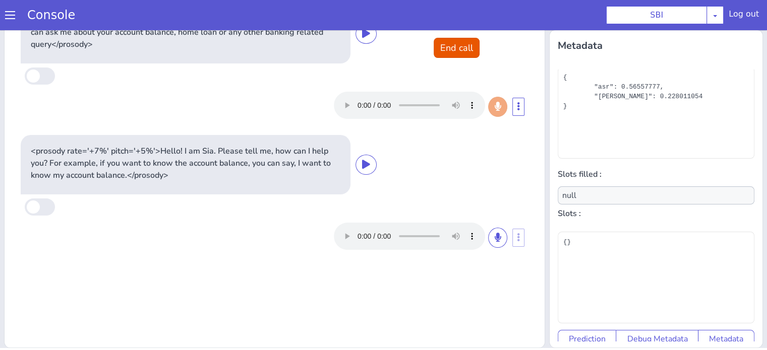
scroll to position [98, 0]
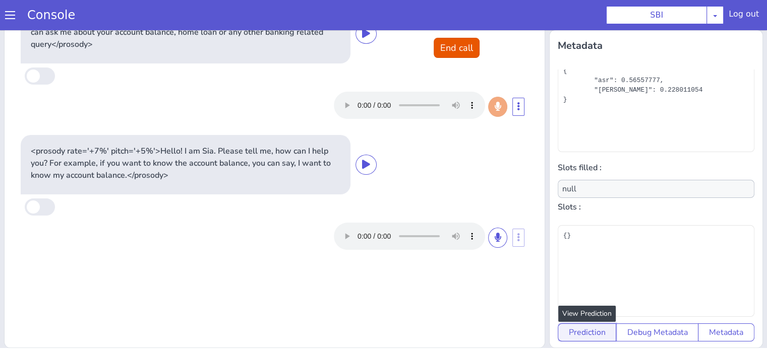
click at [595, 324] on button "Prediction" at bounding box center [587, 333] width 59 height 18
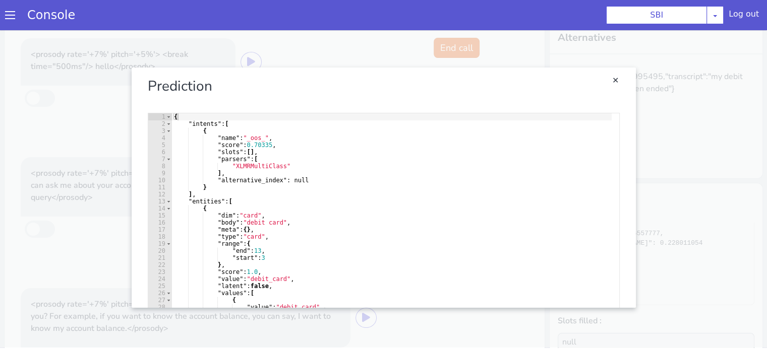
scroll to position [0, 0]
click at [693, 153] on link "Close" at bounding box center [383, 188] width 767 height 320
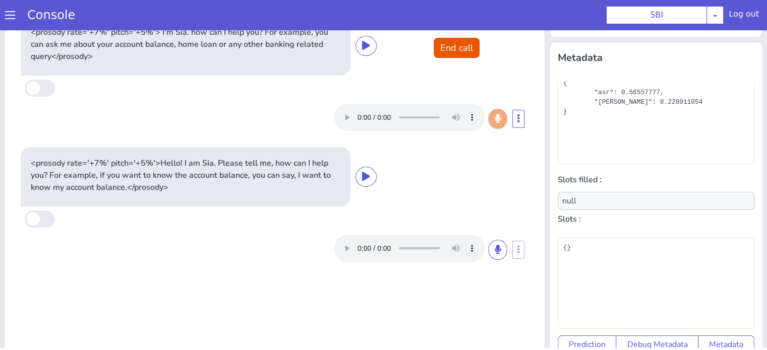
scroll to position [163, 0]
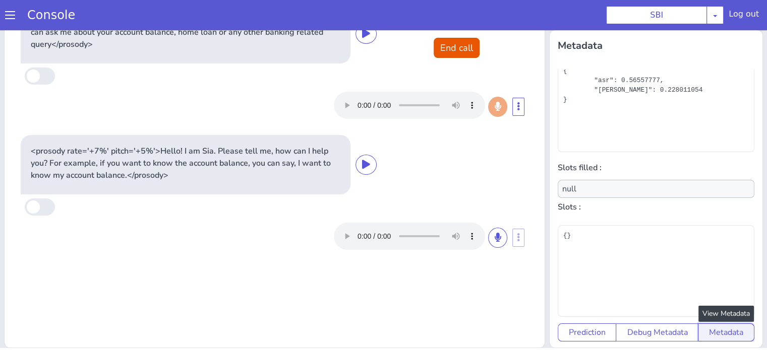
click at [710, 324] on button "Metadata" at bounding box center [726, 333] width 56 height 18
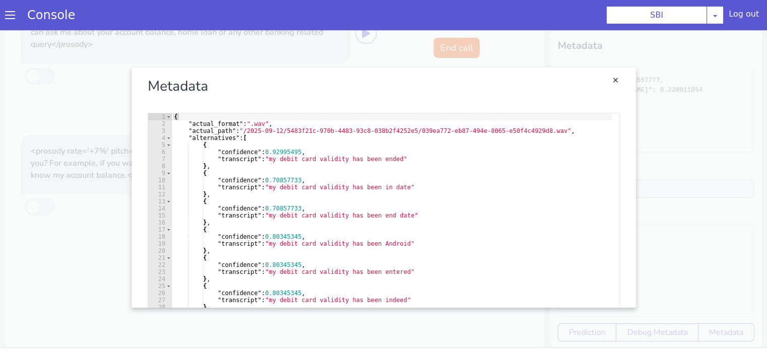
click at [72, 157] on link "Close" at bounding box center [383, 188] width 767 height 320
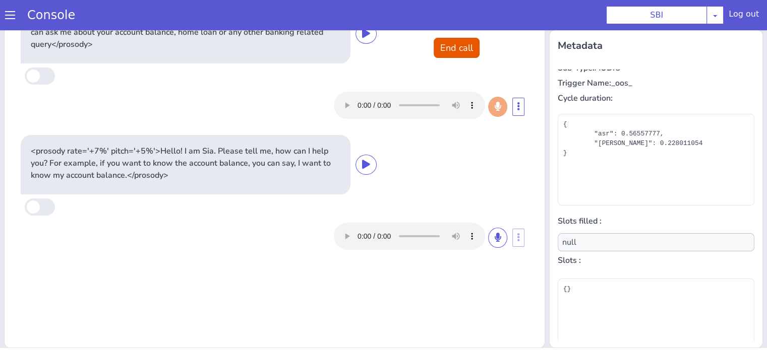
scroll to position [0, 0]
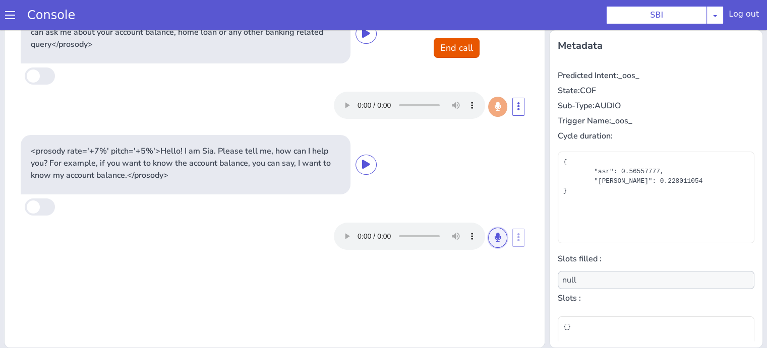
drag, startPoint x: 491, startPoint y: 235, endPoint x: 484, endPoint y: 229, distance: 9.3
click at [495, 235] on icon at bounding box center [498, 237] width 6 height 9
click at [495, 239] on icon at bounding box center [498, 237] width 6 height 9
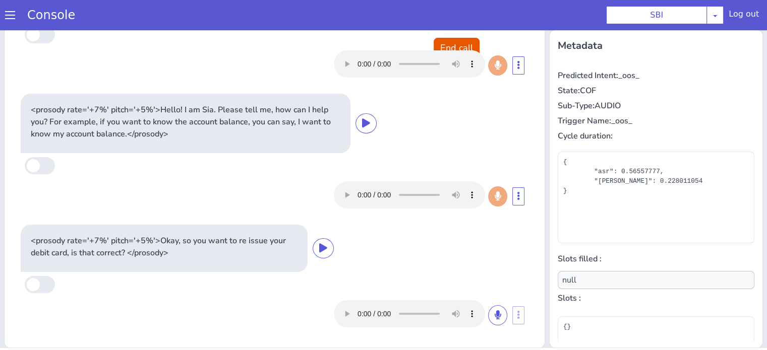
scroll to position [41, 0]
click at [495, 314] on icon at bounding box center [498, 315] width 6 height 9
click at [488, 314] on button at bounding box center [497, 316] width 19 height 20
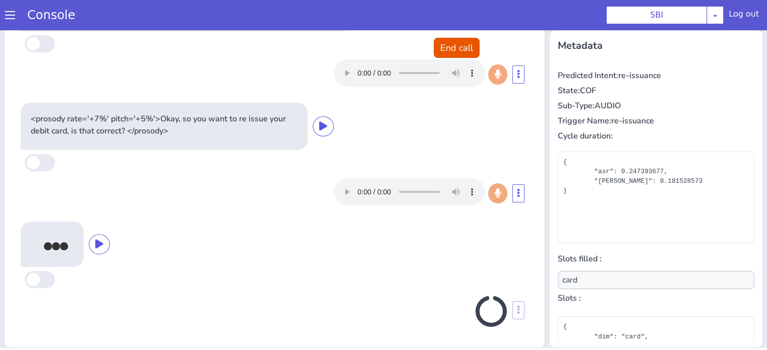
scroll to position [160, 0]
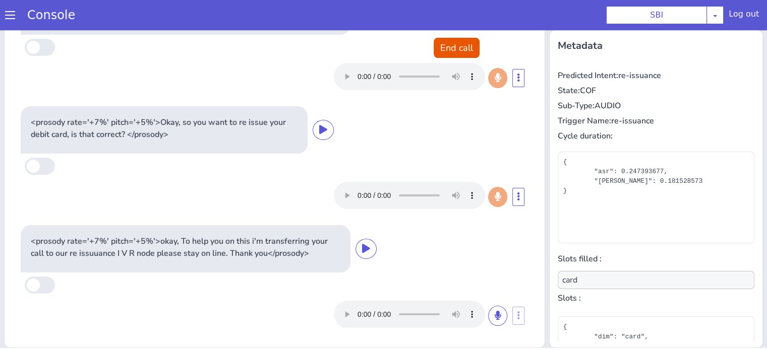
type input "null"
click at [446, 50] on button "End call" at bounding box center [457, 48] width 46 height 20
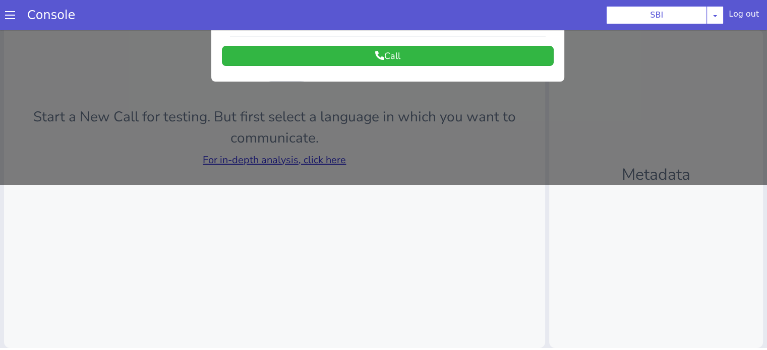
click at [314, 163] on div at bounding box center [383, 24] width 767 height 320
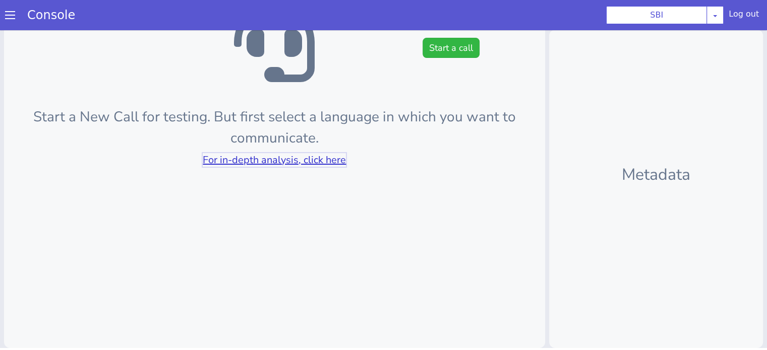
click at [315, 161] on link "For in-depth analysis, click here" at bounding box center [274, 160] width 143 height 14
click at [450, 55] on button "Start a call" at bounding box center [451, 48] width 57 height 20
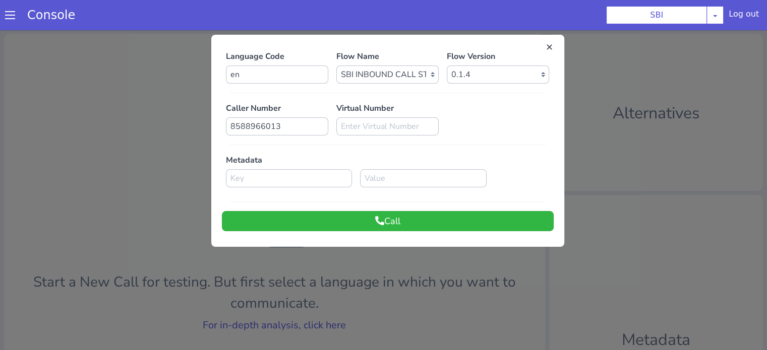
scroll to position [0, 0]
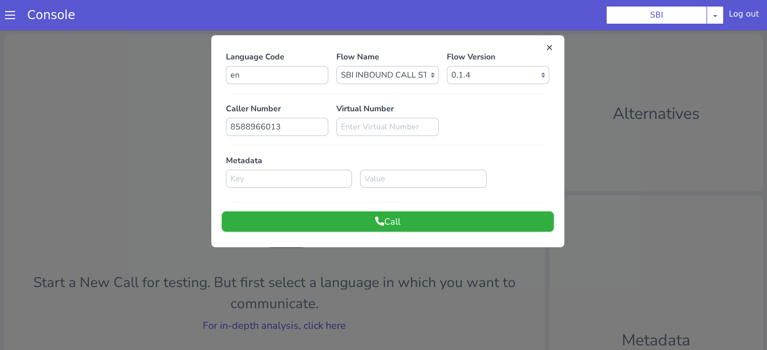
click at [430, 217] on button "Call" at bounding box center [388, 222] width 332 height 20
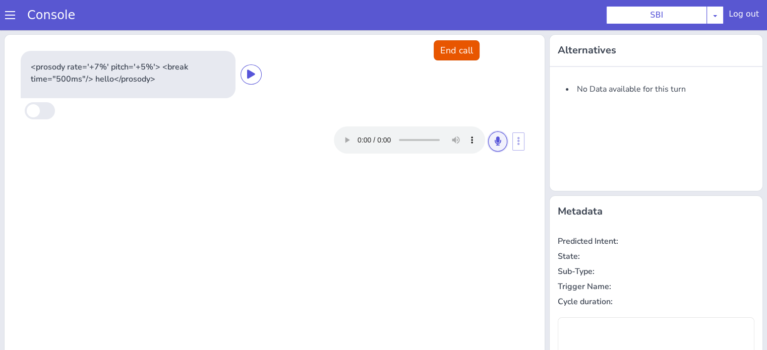
click at [495, 138] on icon at bounding box center [498, 141] width 6 height 9
click at [495, 143] on icon at bounding box center [498, 141] width 6 height 9
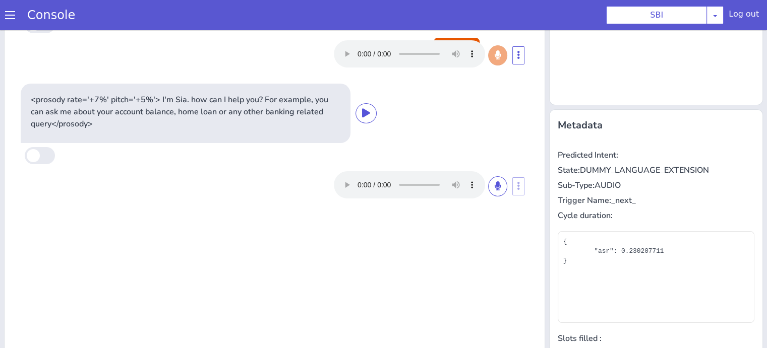
scroll to position [101, 0]
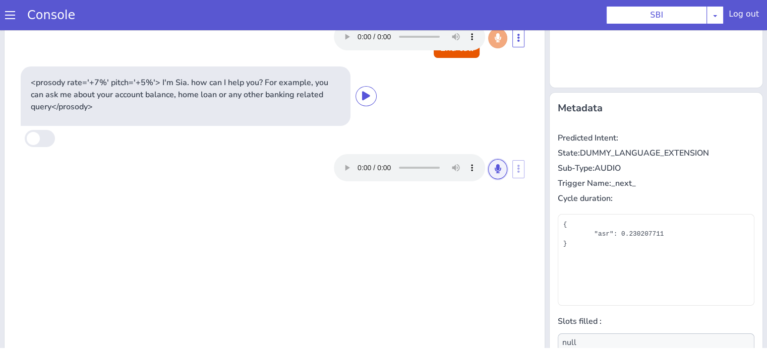
click at [496, 164] on button at bounding box center [497, 169] width 19 height 20
click at [495, 166] on icon at bounding box center [498, 168] width 6 height 9
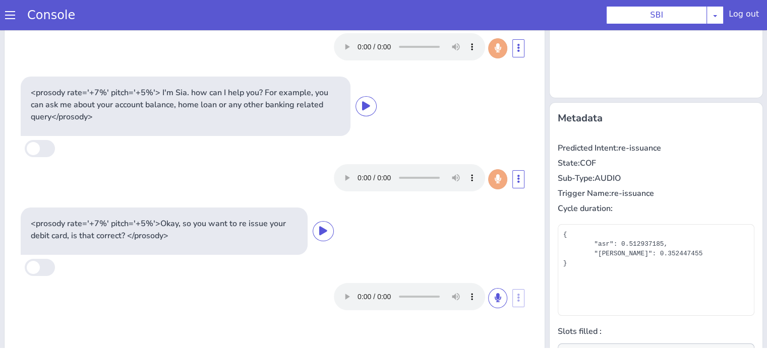
scroll to position [113, 0]
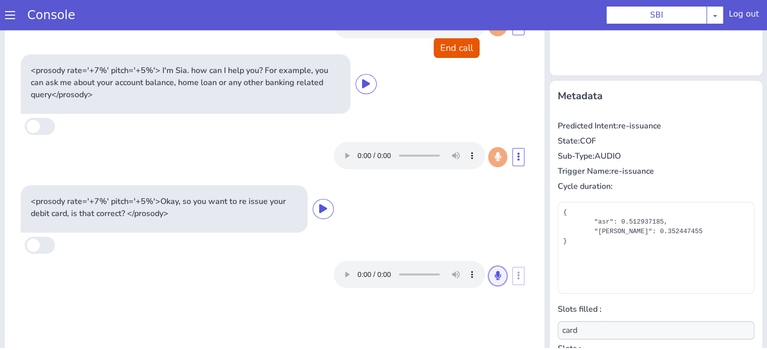
click at [495, 274] on icon at bounding box center [498, 275] width 6 height 9
click at [495, 273] on icon at bounding box center [498, 275] width 6 height 9
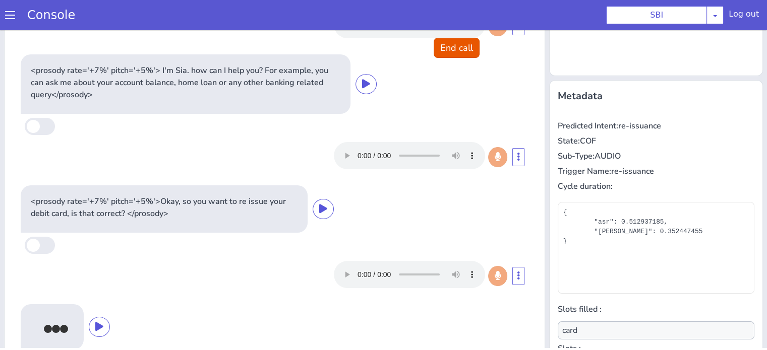
scroll to position [163, 0]
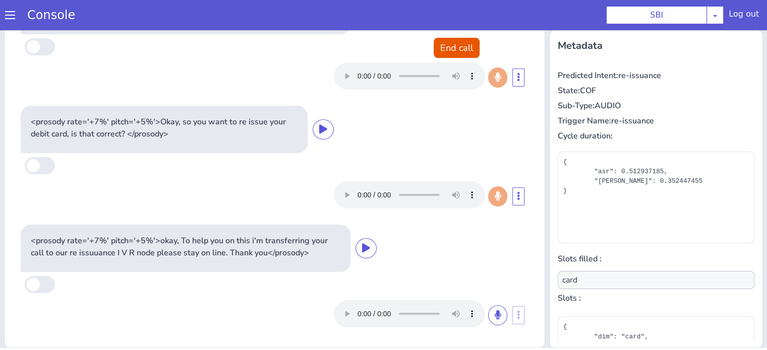
type input "null"
click at [451, 50] on button "End call" at bounding box center [457, 48] width 46 height 20
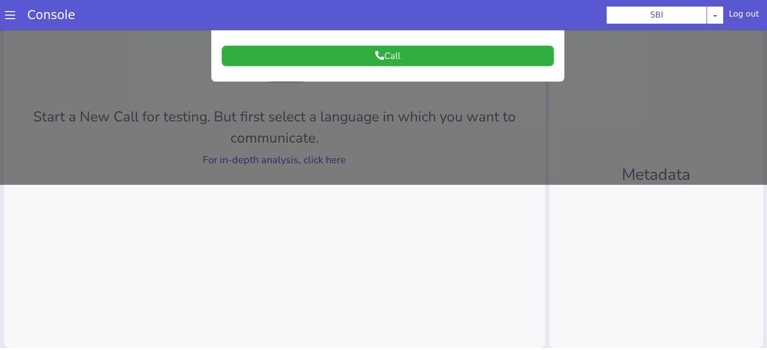
click at [386, 53] on button "Call" at bounding box center [388, 56] width 332 height 20
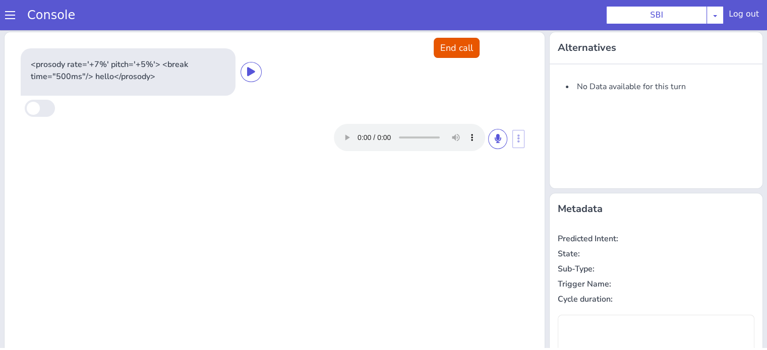
scroll to position [0, 0]
click at [488, 134] on button at bounding box center [497, 139] width 19 height 20
click at [495, 141] on icon at bounding box center [498, 138] width 6 height 9
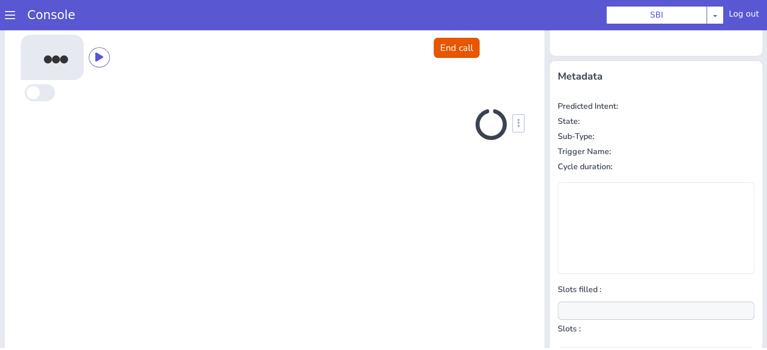
scroll to position [135, 0]
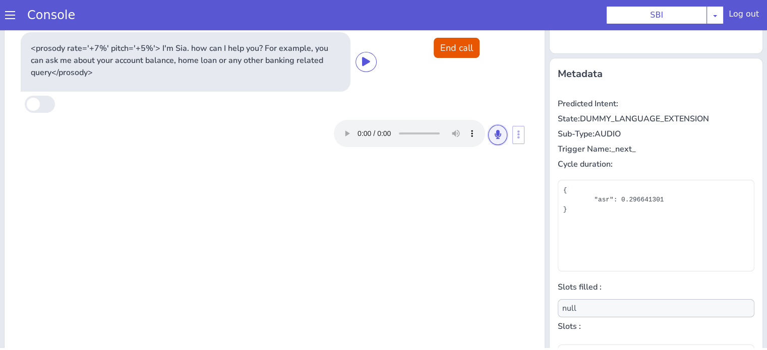
click at [498, 135] on button at bounding box center [497, 135] width 19 height 20
click at [497, 126] on button at bounding box center [497, 135] width 19 height 20
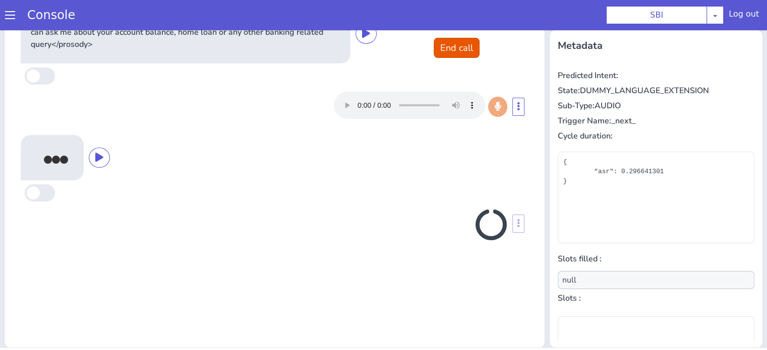
scroll to position [163, 0]
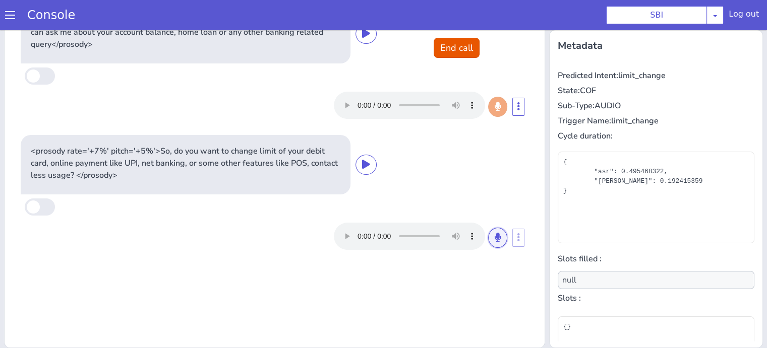
drag, startPoint x: 490, startPoint y: 234, endPoint x: 482, endPoint y: 233, distance: 8.1
click at [495, 233] on icon at bounding box center [498, 237] width 6 height 9
drag, startPoint x: 492, startPoint y: 239, endPoint x: 482, endPoint y: 211, distance: 28.9
click at [495, 236] on icon at bounding box center [498, 237] width 6 height 9
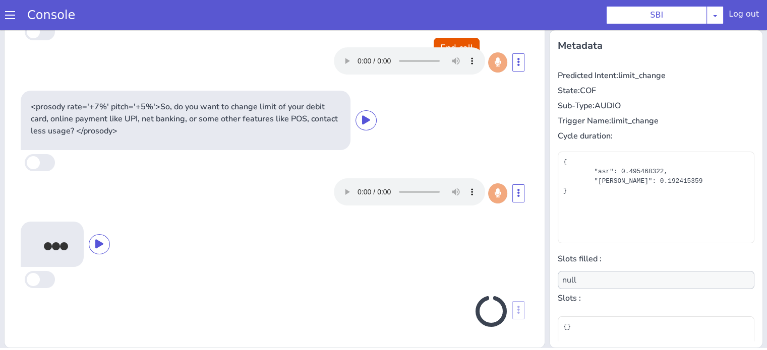
scroll to position [41, 0]
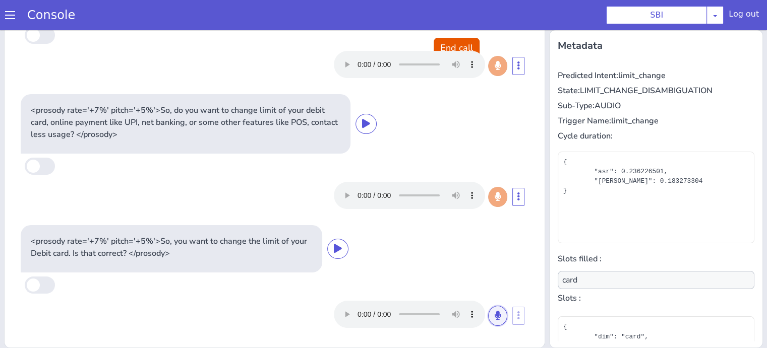
drag, startPoint x: 483, startPoint y: 315, endPoint x: 452, endPoint y: 219, distance: 100.6
click at [495, 314] on icon at bounding box center [498, 315] width 6 height 9
drag, startPoint x: 486, startPoint y: 312, endPoint x: 479, endPoint y: 302, distance: 12.0
click at [495, 312] on icon at bounding box center [498, 315] width 6 height 9
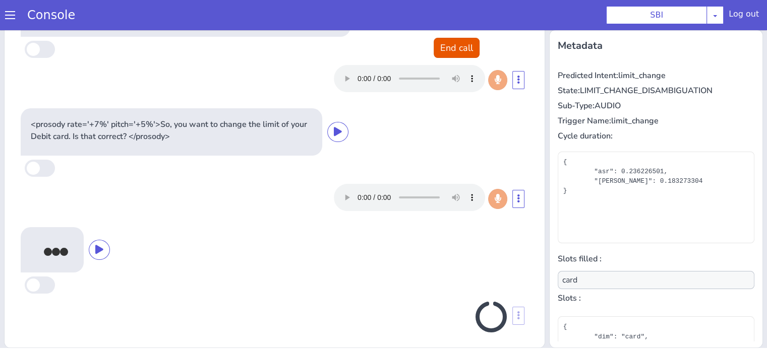
scroll to position [163, 0]
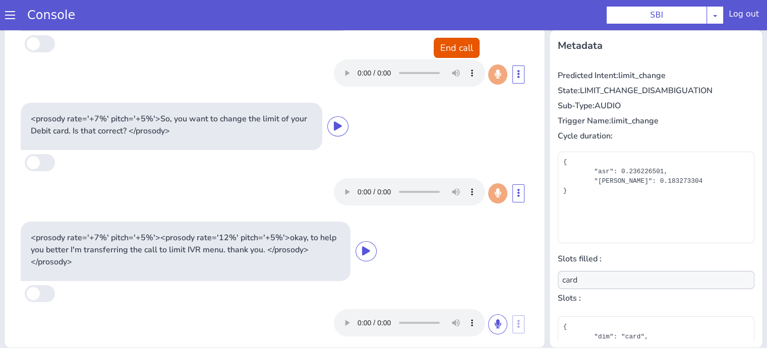
type input "null"
click at [441, 43] on button "End call" at bounding box center [457, 48] width 46 height 20
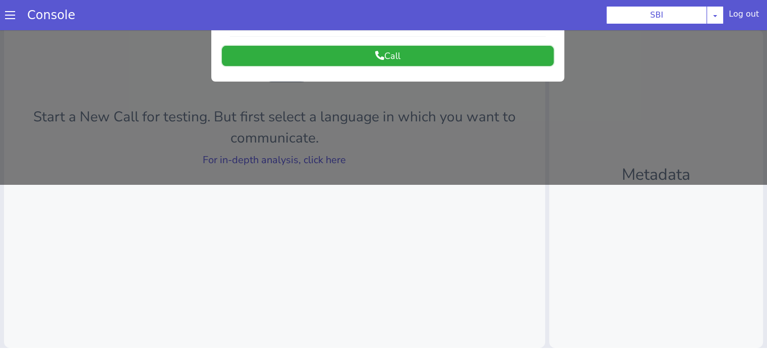
click at [391, 55] on button "Call" at bounding box center [388, 56] width 332 height 20
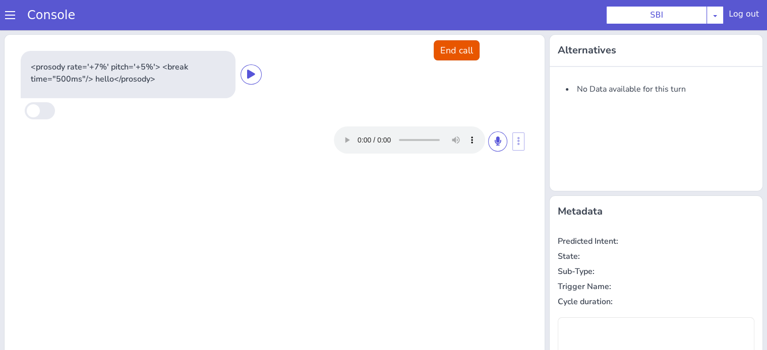
scroll to position [0, 0]
click at [499, 144] on button at bounding box center [497, 142] width 19 height 20
click at [495, 138] on icon at bounding box center [498, 141] width 6 height 9
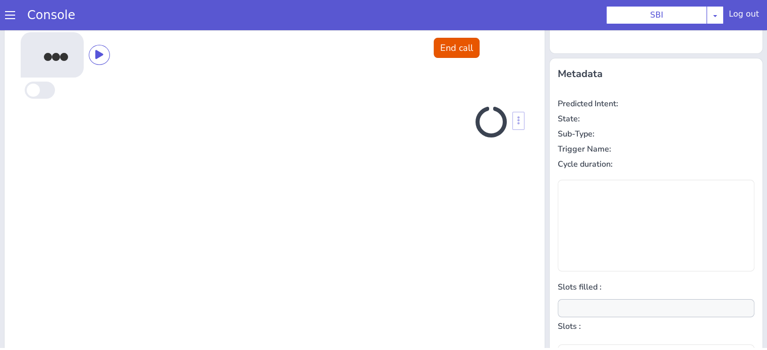
scroll to position [135, 0]
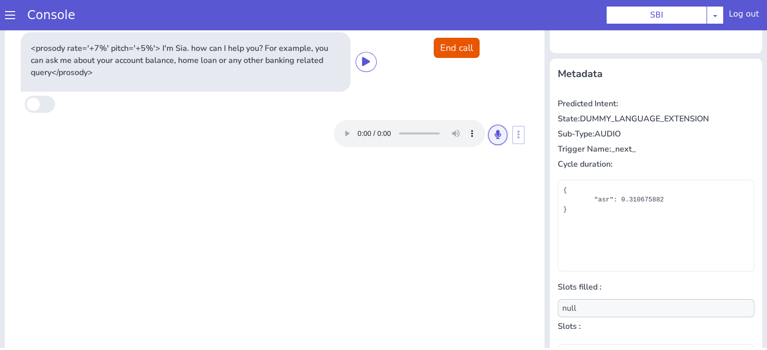
click at [495, 138] on icon at bounding box center [498, 134] width 6 height 9
click at [495, 130] on icon at bounding box center [498, 134] width 6 height 9
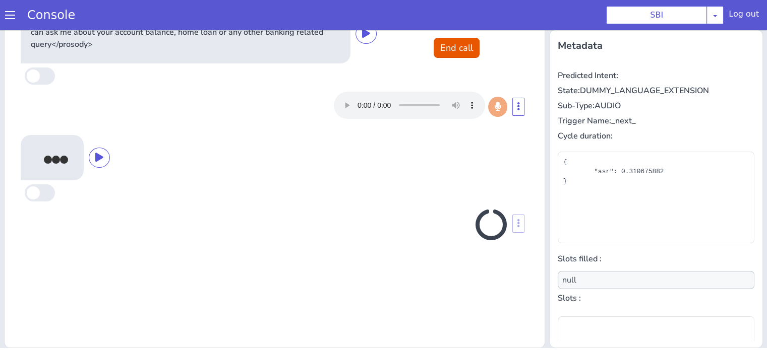
scroll to position [163, 0]
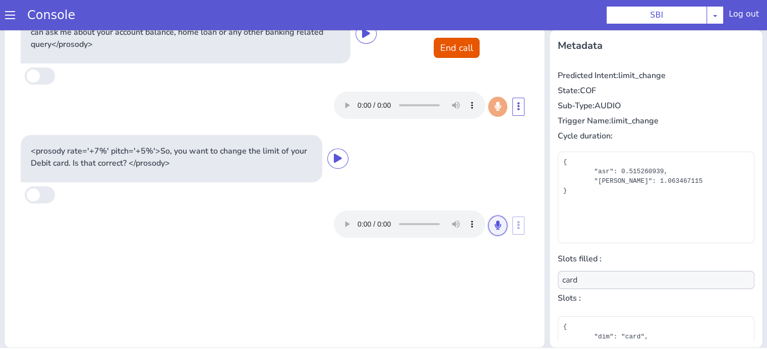
click at [495, 224] on icon at bounding box center [498, 225] width 6 height 9
click at [495, 229] on icon at bounding box center [498, 225] width 6 height 9
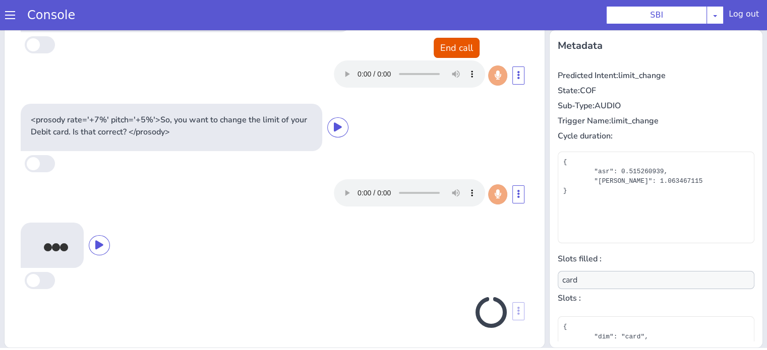
scroll to position [32, 0]
type input "null"
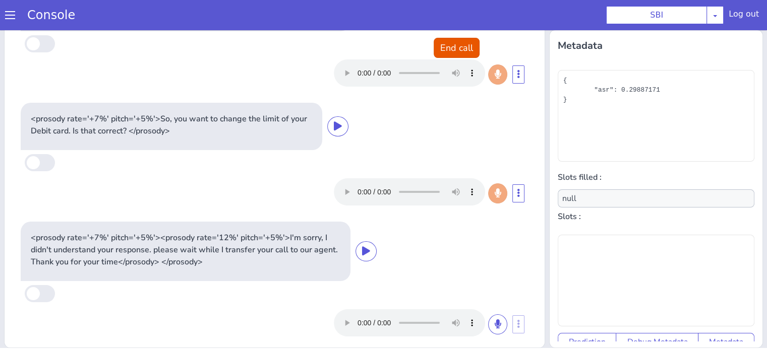
scroll to position [98, 0]
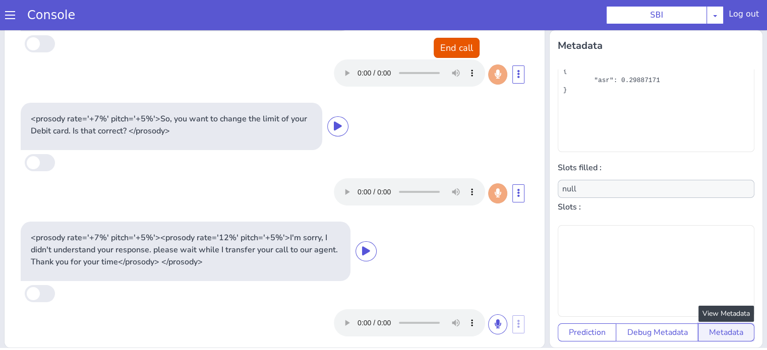
click at [717, 324] on button "Metadata" at bounding box center [726, 333] width 56 height 18
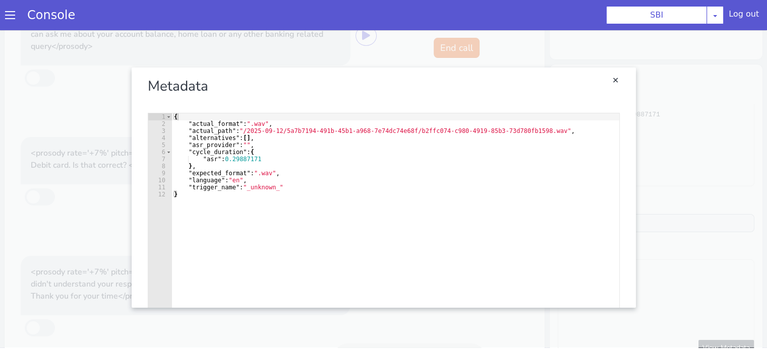
scroll to position [113, 0]
click at [61, 196] on link "Close" at bounding box center [383, 188] width 767 height 320
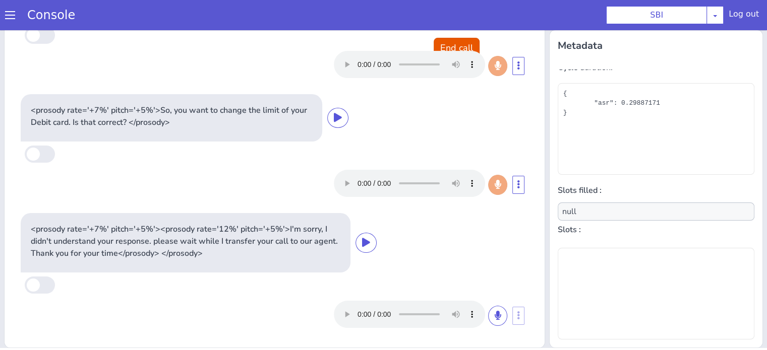
scroll to position [98, 0]
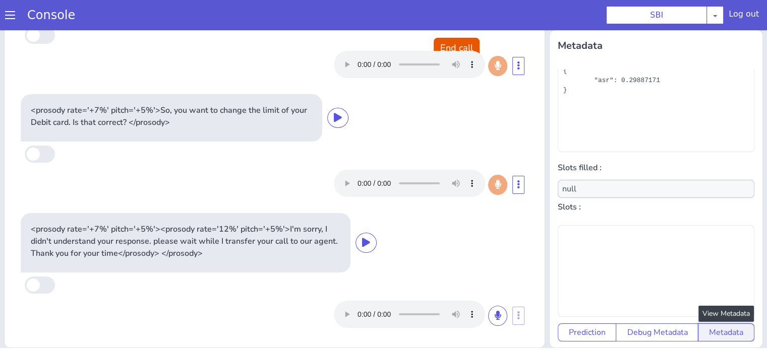
click at [703, 324] on button "Metadata" at bounding box center [726, 333] width 56 height 18
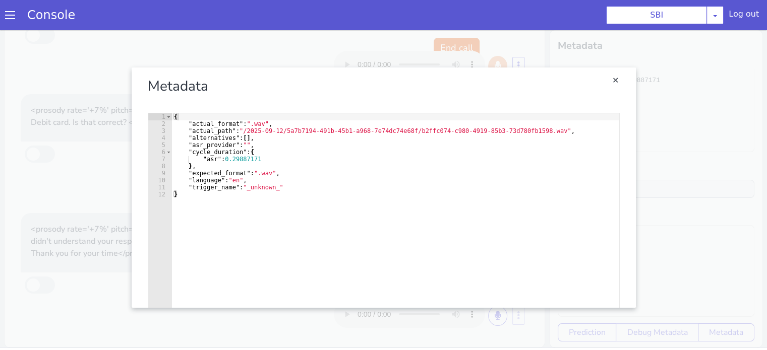
click at [90, 199] on link "Close" at bounding box center [383, 188] width 767 height 320
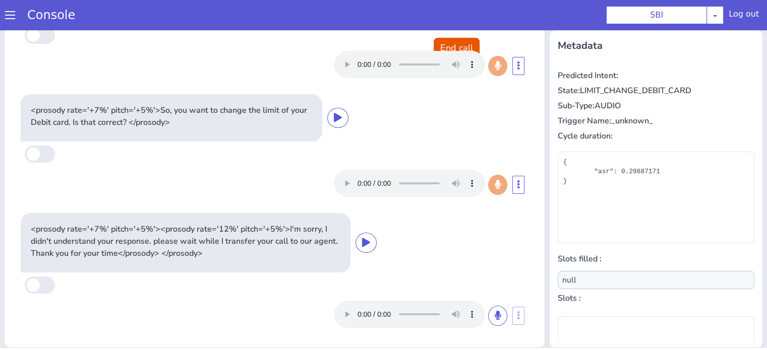
scroll to position [113, 0]
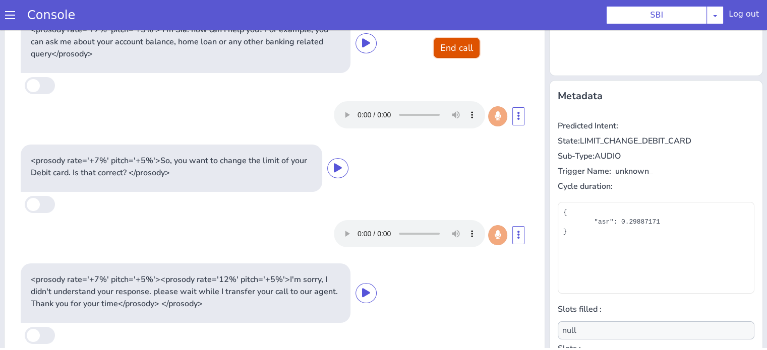
click at [461, 52] on button "End call" at bounding box center [457, 48] width 46 height 20
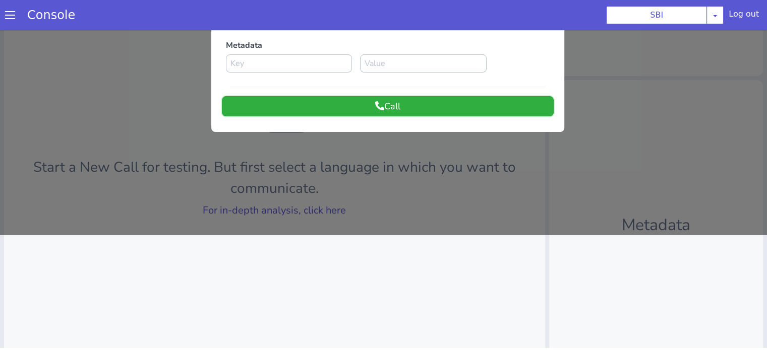
click at [362, 100] on button "Call" at bounding box center [388, 106] width 332 height 20
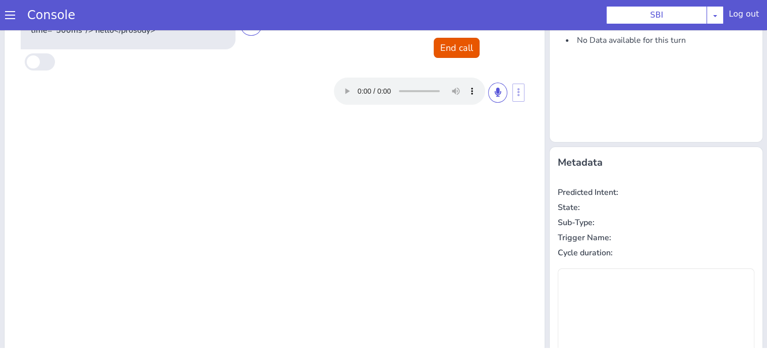
scroll to position [0, 0]
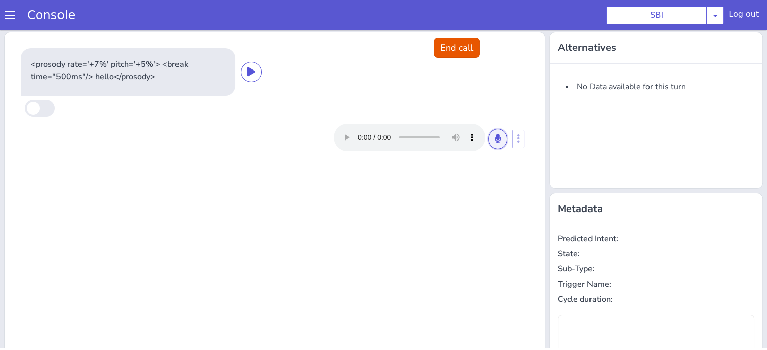
drag, startPoint x: 497, startPoint y: 146, endPoint x: 491, endPoint y: 154, distance: 10.1
click at [497, 145] on button at bounding box center [497, 139] width 19 height 20
click at [495, 140] on icon at bounding box center [498, 138] width 6 height 9
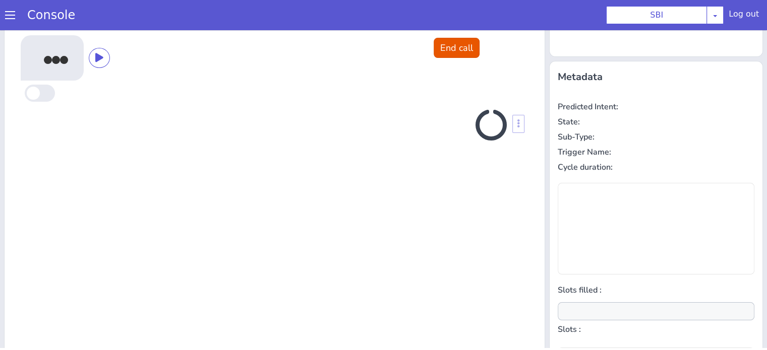
scroll to position [135, 0]
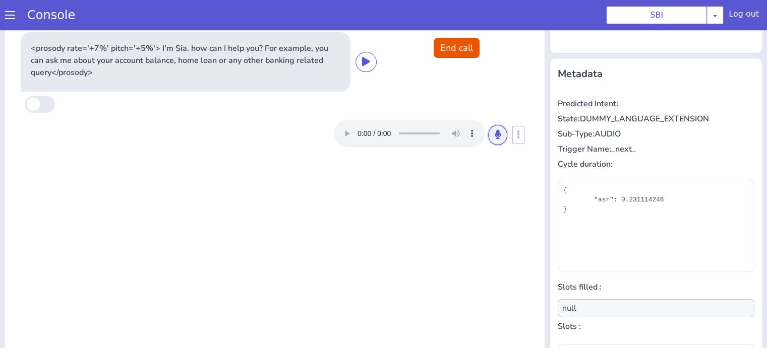
click at [495, 132] on icon at bounding box center [498, 134] width 6 height 9
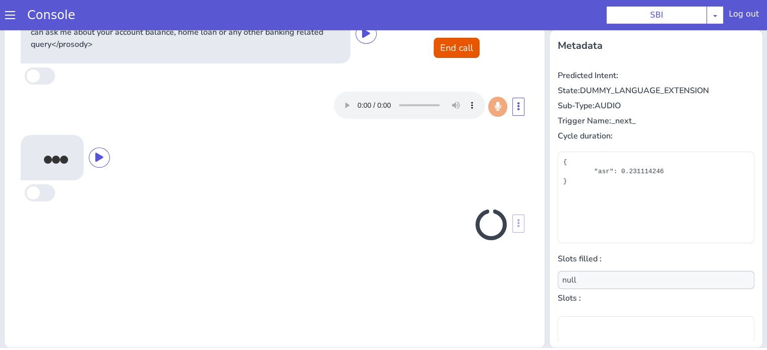
scroll to position [163, 0]
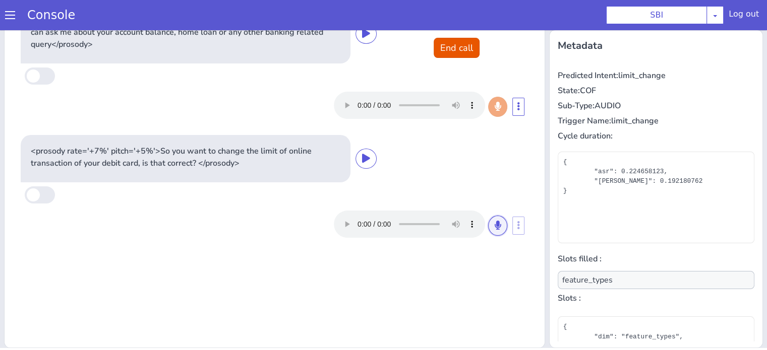
click at [495, 224] on icon at bounding box center [498, 225] width 6 height 9
click at [495, 226] on icon at bounding box center [498, 225] width 6 height 9
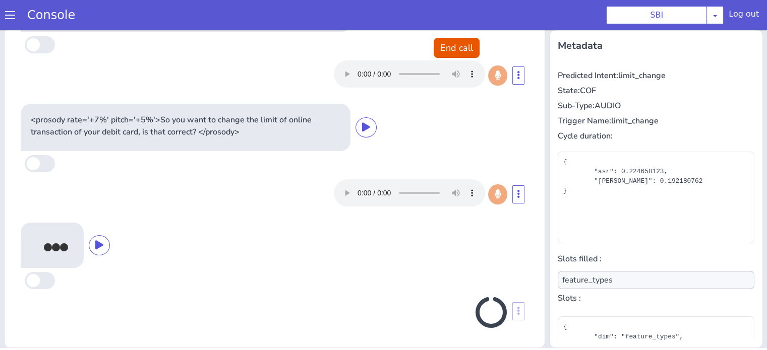
scroll to position [32, 0]
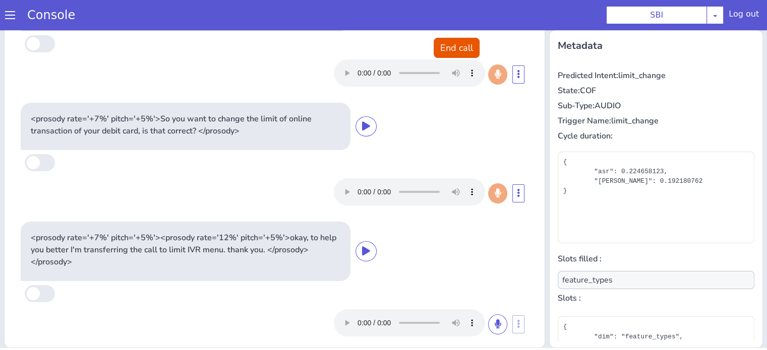
type input "null"
click at [441, 47] on button "End call" at bounding box center [457, 48] width 46 height 20
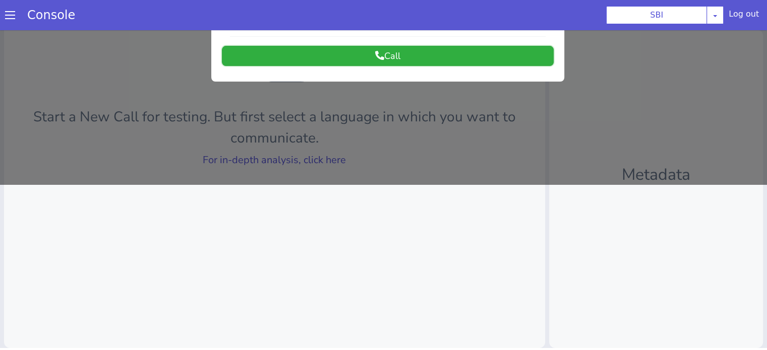
click at [397, 57] on button "Call" at bounding box center [388, 56] width 332 height 20
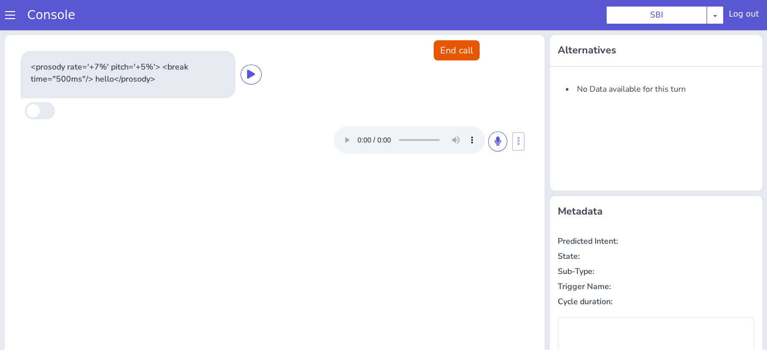
scroll to position [0, 0]
click at [496, 133] on button at bounding box center [497, 142] width 19 height 20
click at [495, 145] on icon at bounding box center [498, 141] width 6 height 9
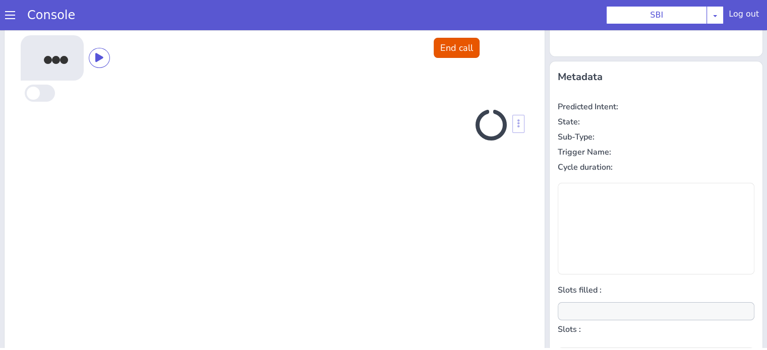
scroll to position [135, 0]
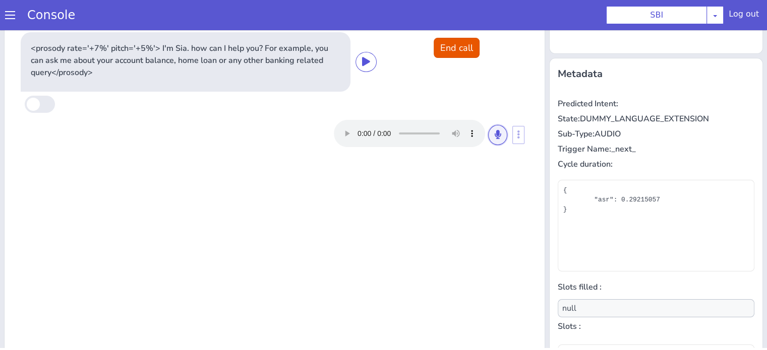
click at [495, 134] on icon at bounding box center [498, 134] width 6 height 9
click at [488, 131] on button at bounding box center [497, 135] width 19 height 20
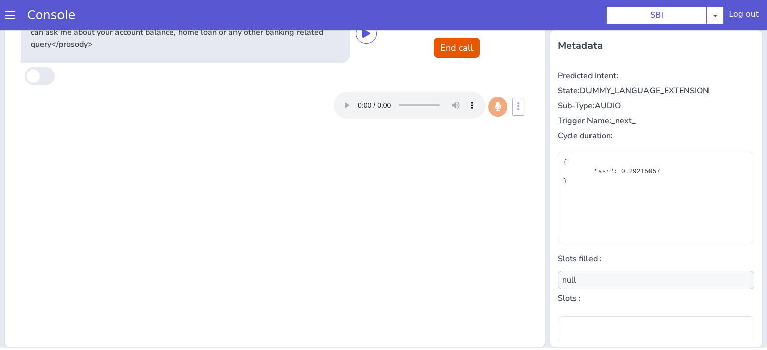
scroll to position [163, 0]
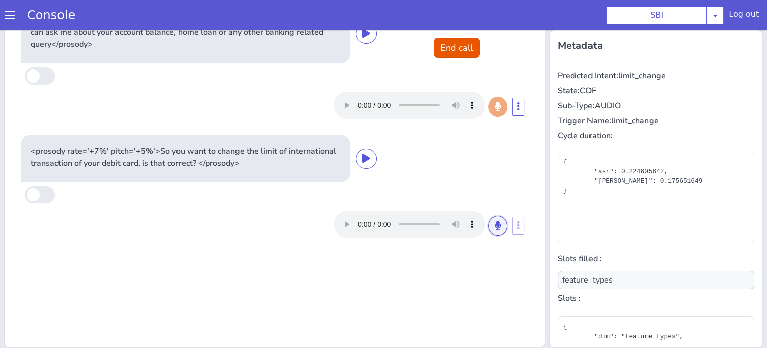
click at [498, 226] on button at bounding box center [497, 226] width 19 height 20
click at [495, 223] on icon at bounding box center [498, 225] width 6 height 9
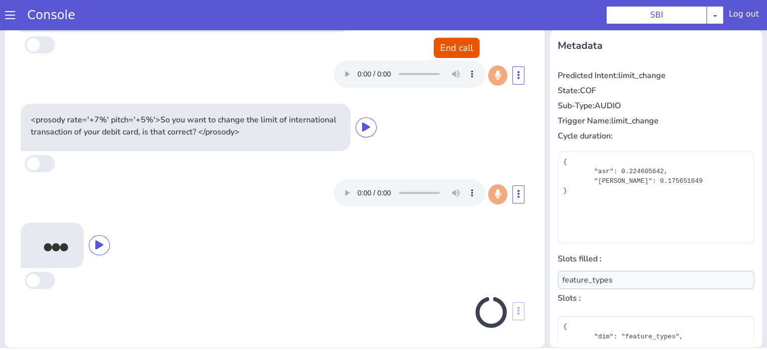
scroll to position [32, 0]
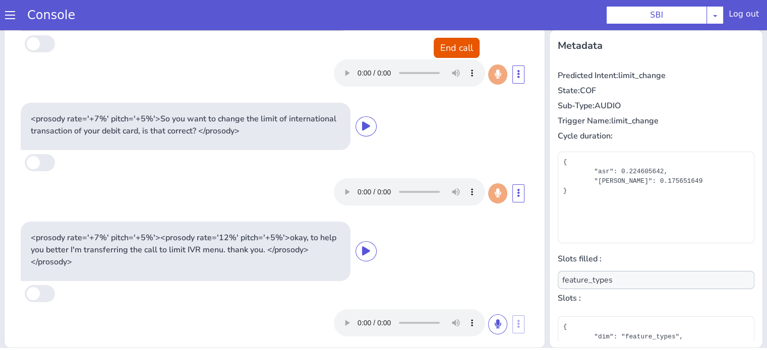
type input "null"
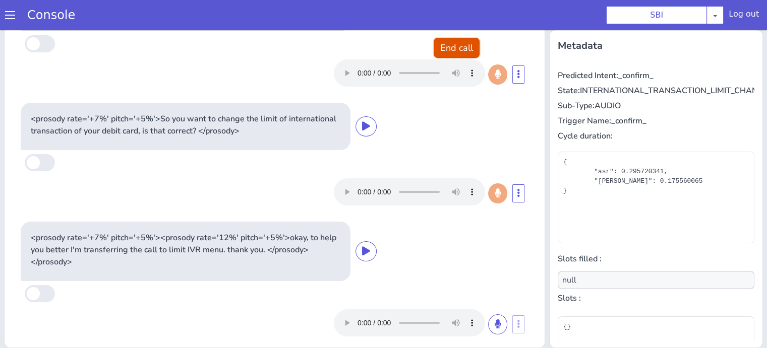
click at [441, 51] on button "End call" at bounding box center [457, 48] width 46 height 20
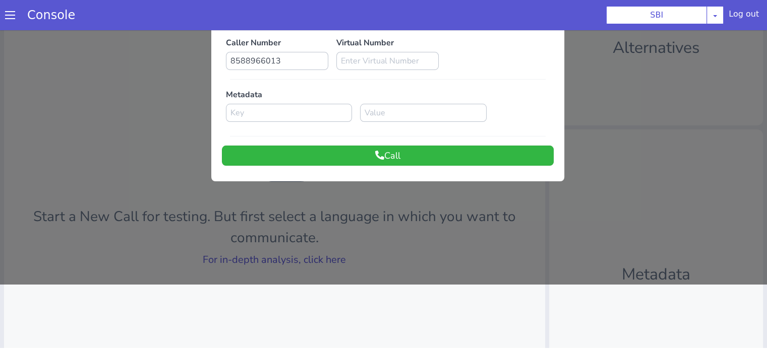
scroll to position [63, 0]
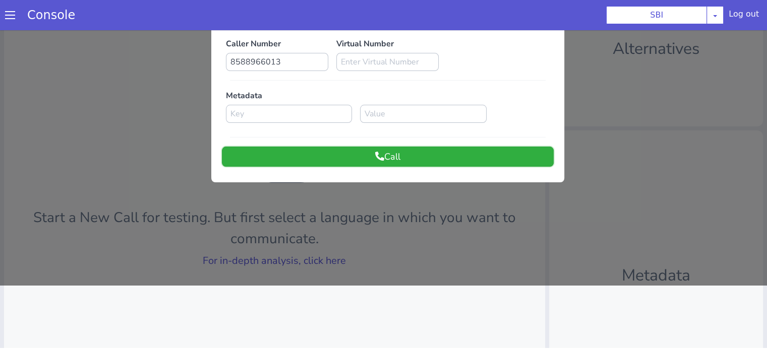
click at [457, 150] on button "Call" at bounding box center [388, 157] width 332 height 20
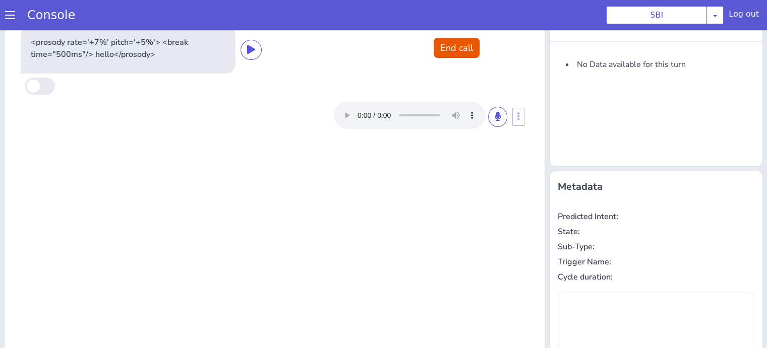
scroll to position [0, 0]
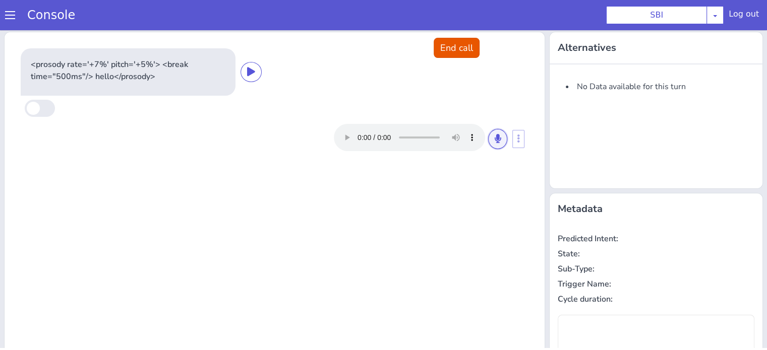
click at [496, 135] on button at bounding box center [497, 139] width 19 height 20
click at [495, 134] on icon at bounding box center [498, 138] width 6 height 9
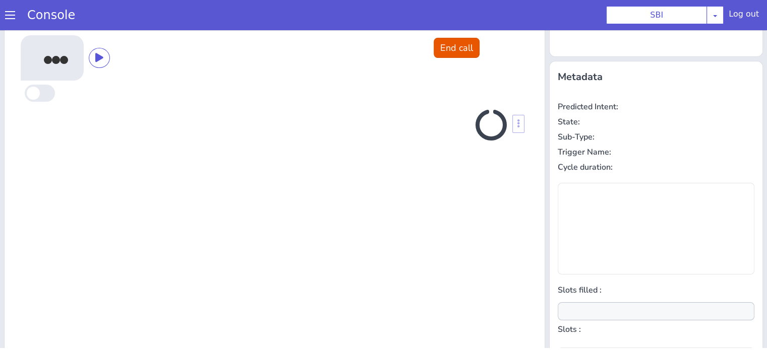
scroll to position [135, 0]
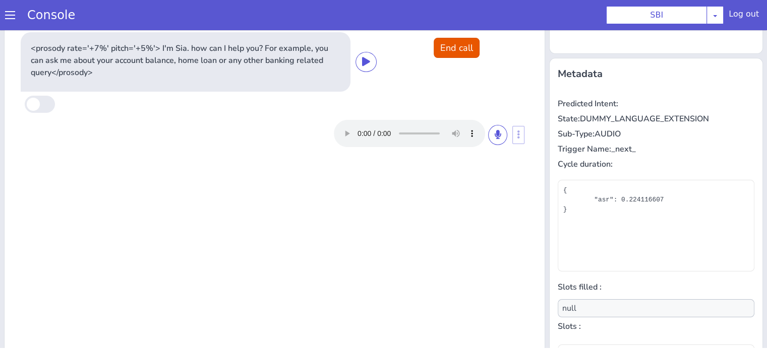
click at [509, 137] on div at bounding box center [429, 133] width 191 height 27
click at [499, 138] on button at bounding box center [497, 135] width 19 height 20
click at [495, 134] on icon at bounding box center [498, 134] width 6 height 9
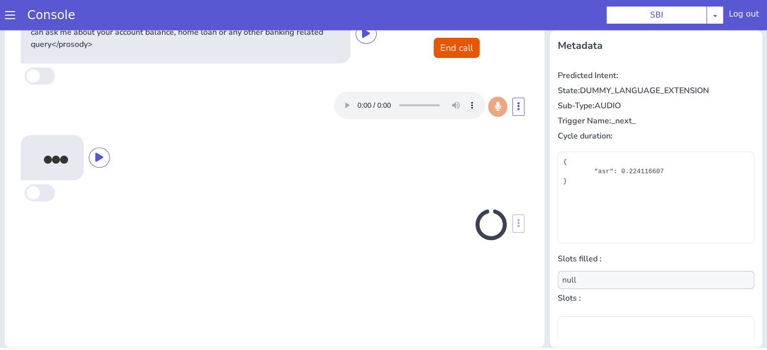
scroll to position [163, 0]
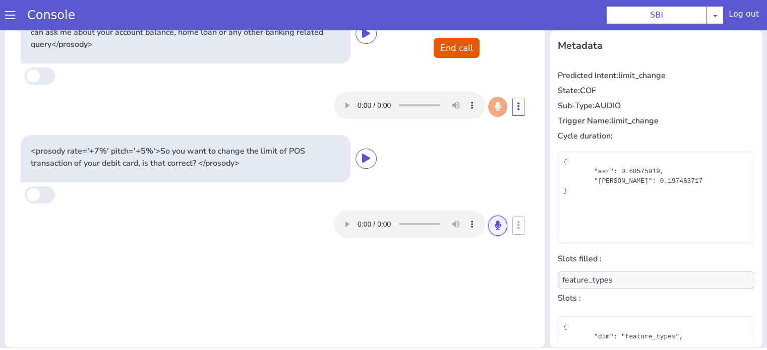
click at [488, 225] on button at bounding box center [497, 226] width 19 height 20
click at [488, 228] on button at bounding box center [497, 226] width 19 height 20
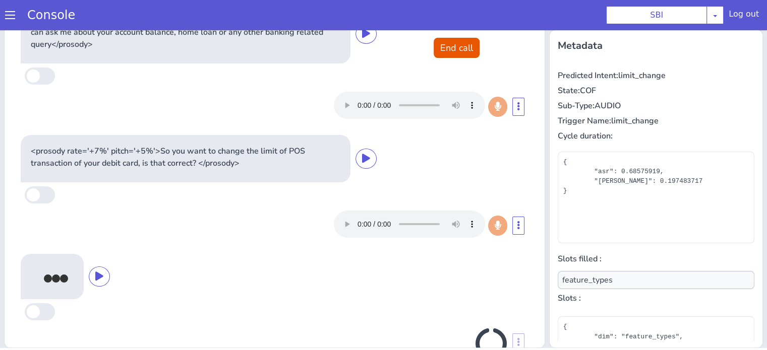
scroll to position [32, 0]
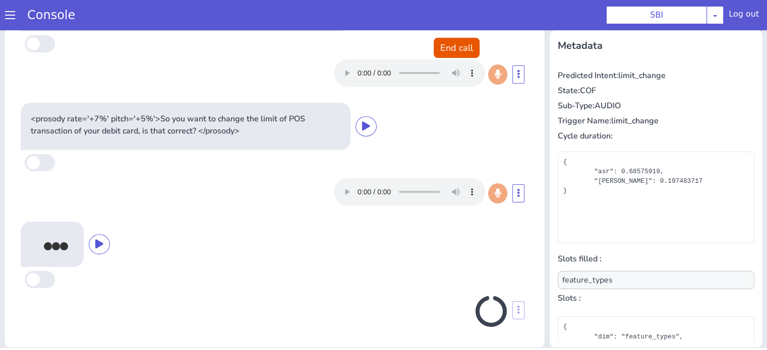
type input "null"
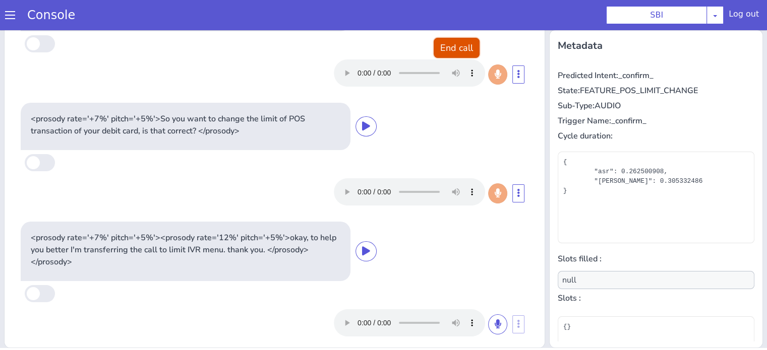
click at [453, 51] on button "End call" at bounding box center [457, 48] width 46 height 20
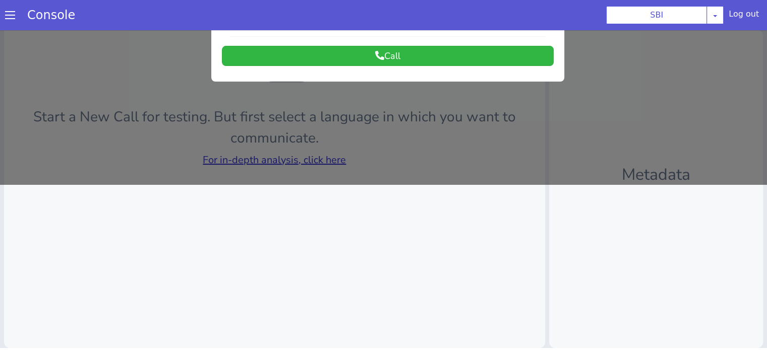
click at [307, 160] on div at bounding box center [383, 24] width 767 height 320
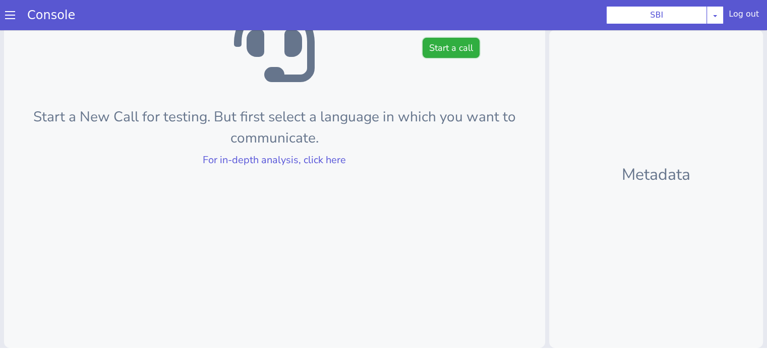
click at [444, 49] on button "Start a call" at bounding box center [451, 48] width 57 height 20
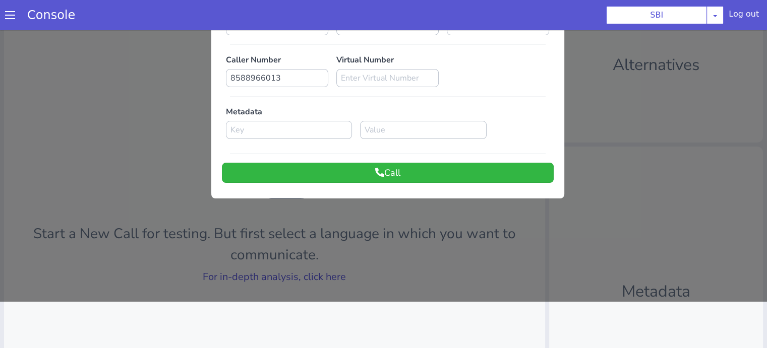
scroll to position [0, 0]
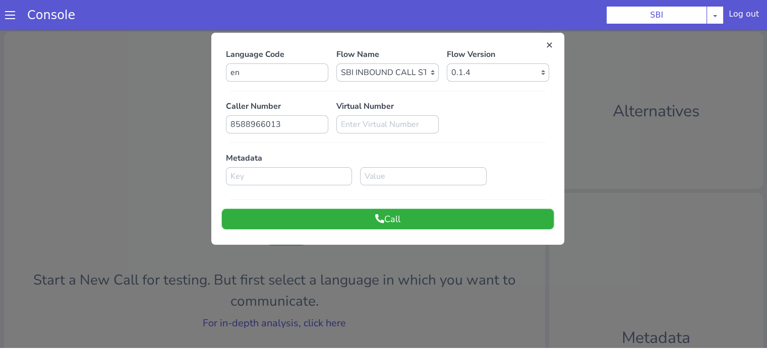
click at [408, 217] on button "Call" at bounding box center [388, 219] width 332 height 20
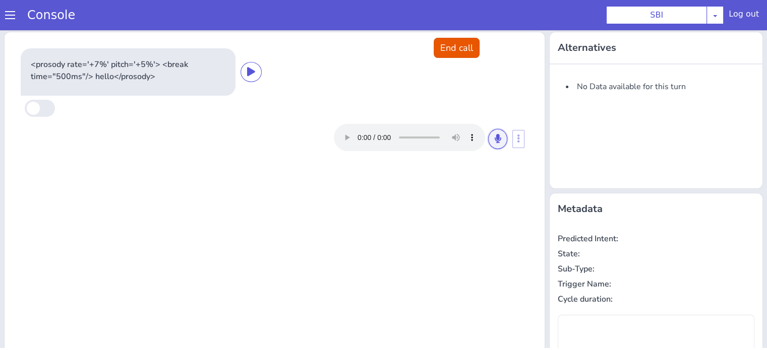
click at [495, 140] on icon at bounding box center [498, 138] width 6 height 9
click at [495, 141] on icon at bounding box center [498, 138] width 6 height 9
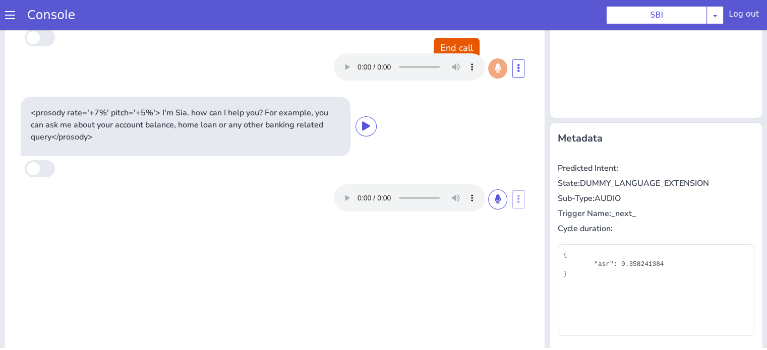
scroll to position [101, 0]
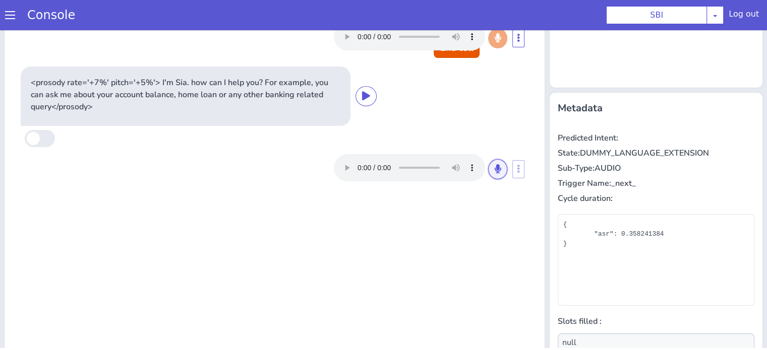
click at [498, 164] on button at bounding box center [497, 169] width 19 height 20
click at [482, 167] on div at bounding box center [420, 167] width 173 height 27
click at [495, 166] on icon at bounding box center [498, 168] width 6 height 9
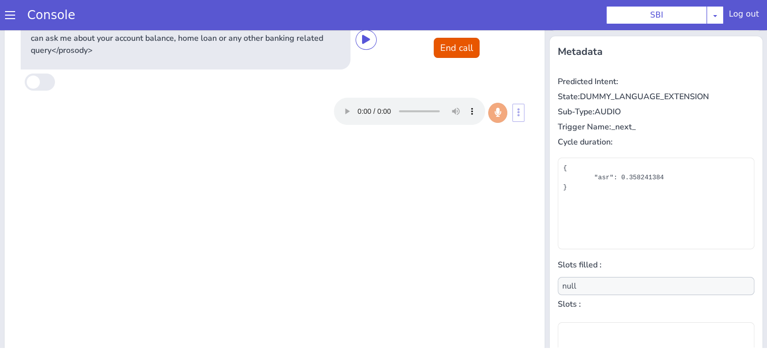
scroll to position [163, 0]
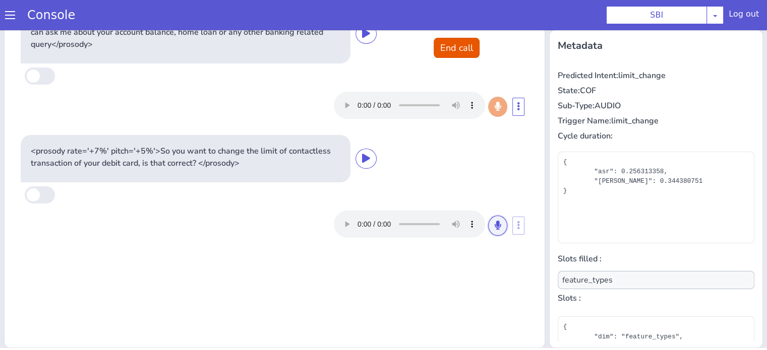
click at [495, 224] on icon at bounding box center [498, 225] width 6 height 9
click at [492, 230] on button at bounding box center [497, 226] width 19 height 20
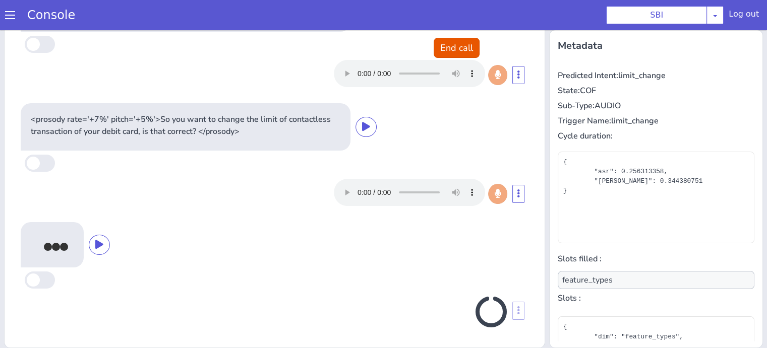
scroll to position [32, 0]
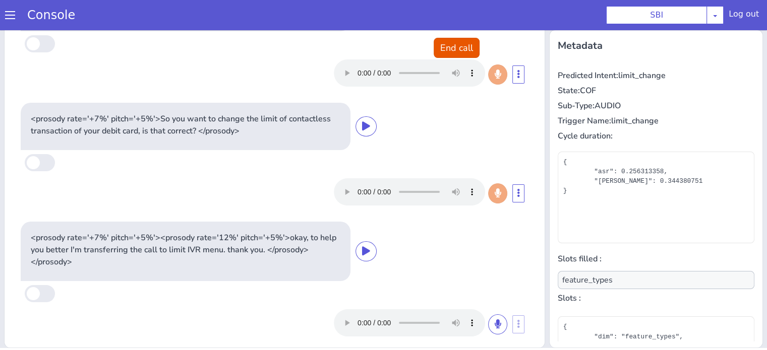
type input "null"
click at [454, 41] on button "End call" at bounding box center [457, 48] width 46 height 20
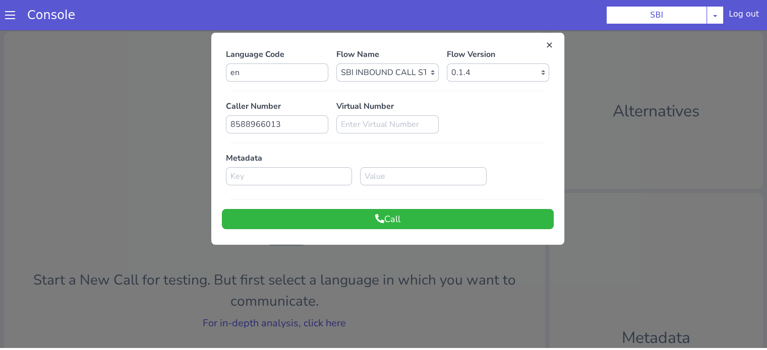
scroll to position [50, 0]
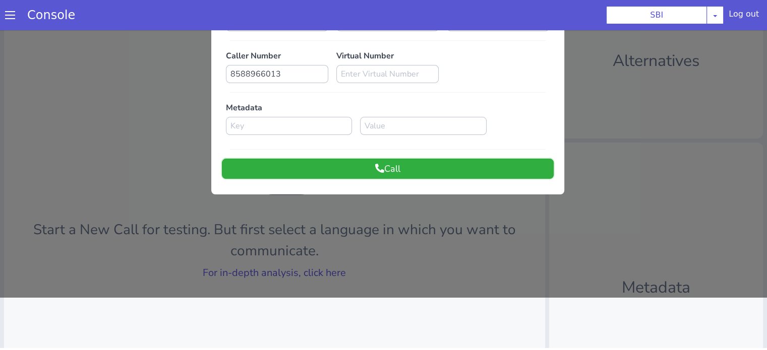
click at [463, 168] on button "Call" at bounding box center [388, 169] width 332 height 20
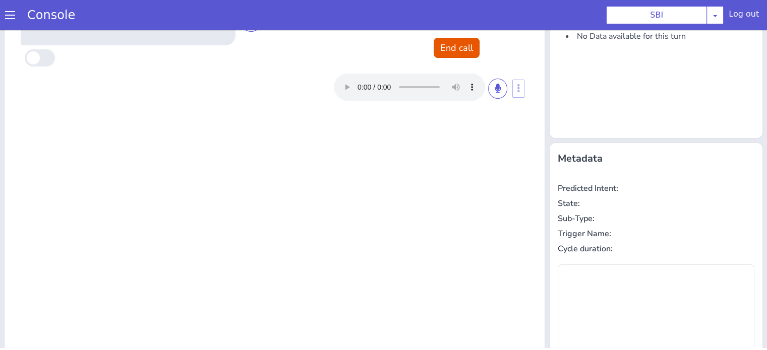
scroll to position [0, 0]
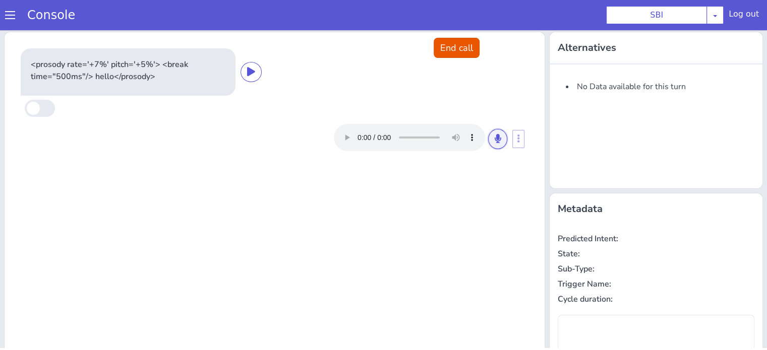
drag, startPoint x: 493, startPoint y: 140, endPoint x: 488, endPoint y: 157, distance: 17.5
click at [495, 139] on icon at bounding box center [498, 138] width 6 height 9
click at [495, 135] on icon at bounding box center [498, 138] width 6 height 9
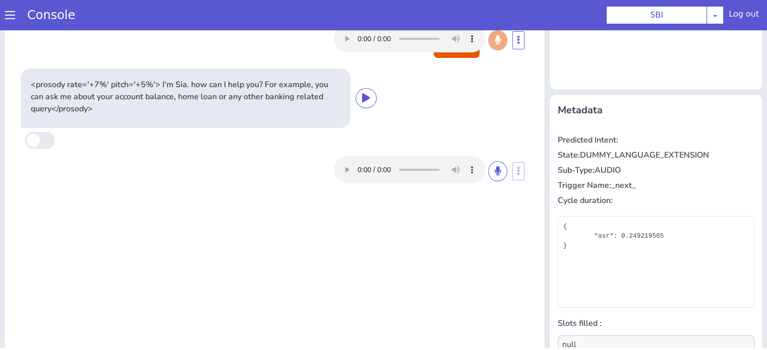
scroll to position [101, 0]
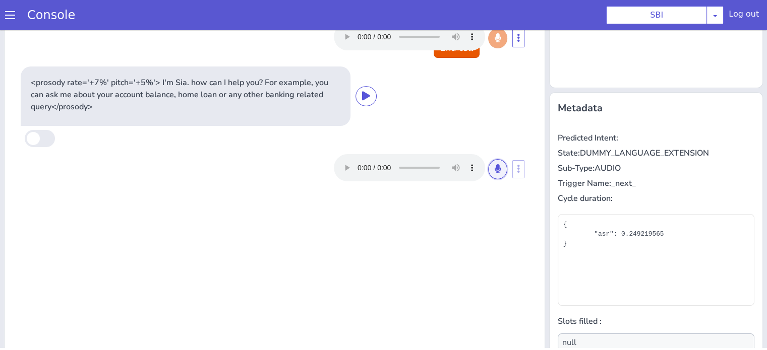
click at [496, 170] on button at bounding box center [497, 169] width 19 height 20
click at [495, 172] on icon at bounding box center [498, 168] width 6 height 9
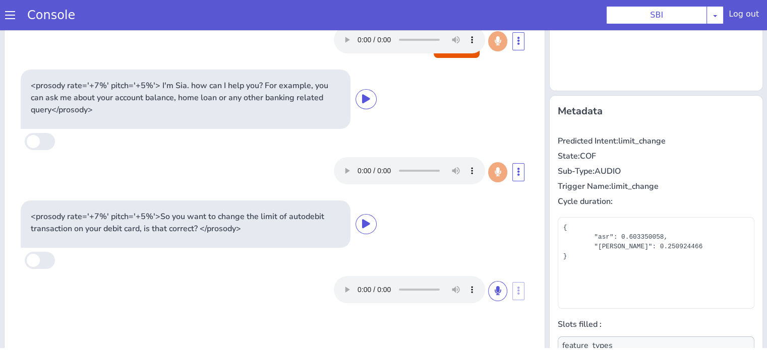
scroll to position [113, 0]
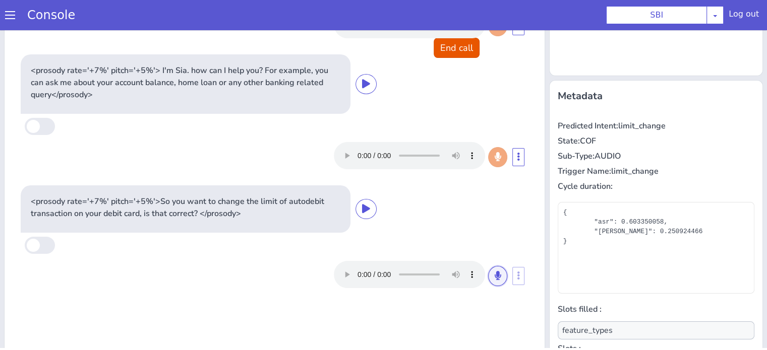
click at [495, 268] on button at bounding box center [497, 276] width 19 height 20
click at [495, 277] on icon at bounding box center [498, 275] width 6 height 9
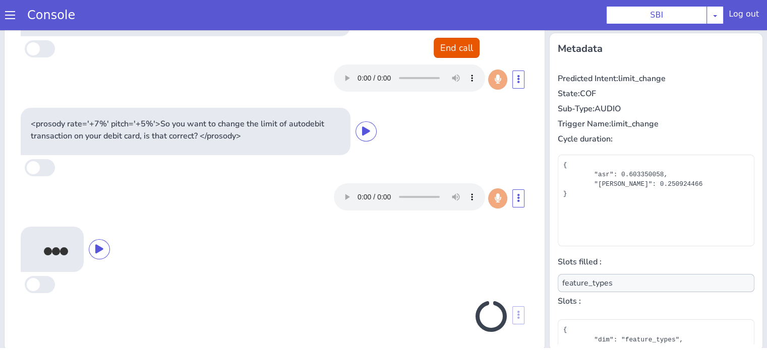
scroll to position [32, 0]
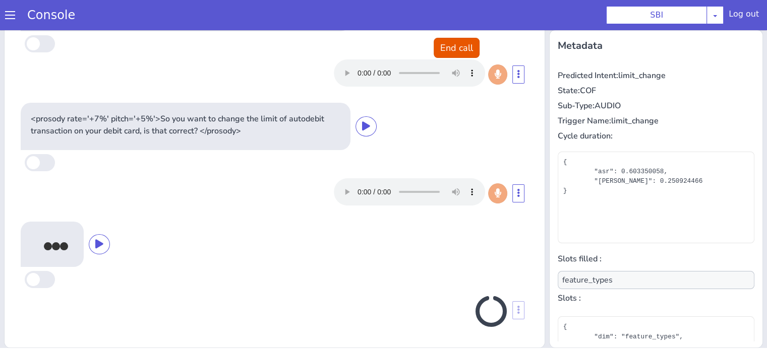
type input "null"
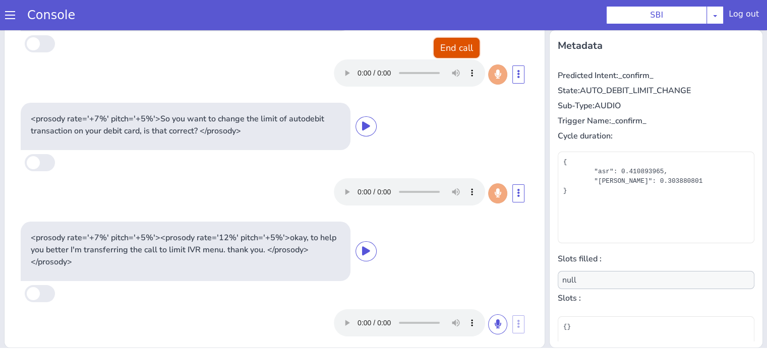
click at [454, 48] on button "End call" at bounding box center [457, 48] width 46 height 20
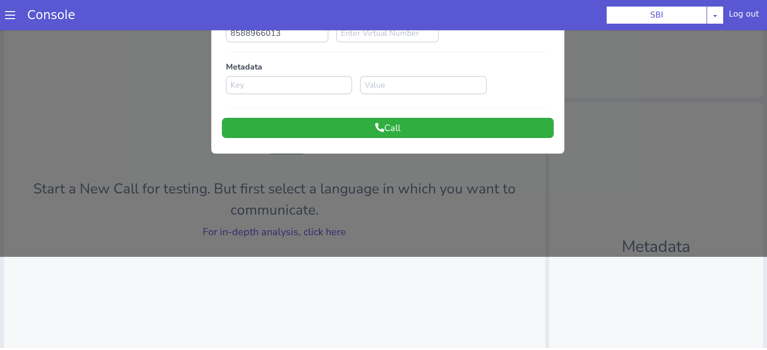
scroll to position [0, 0]
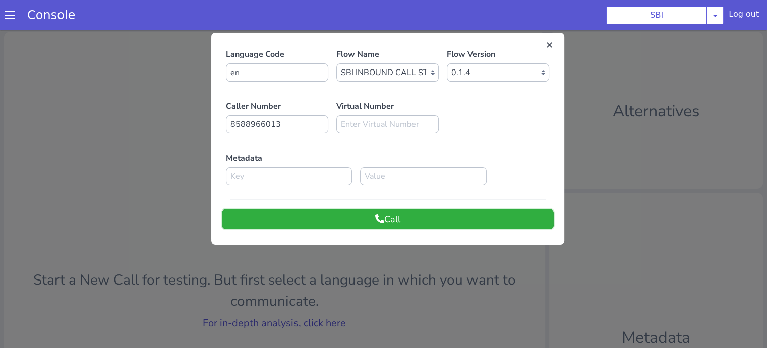
click at [416, 223] on button "Call" at bounding box center [388, 219] width 332 height 20
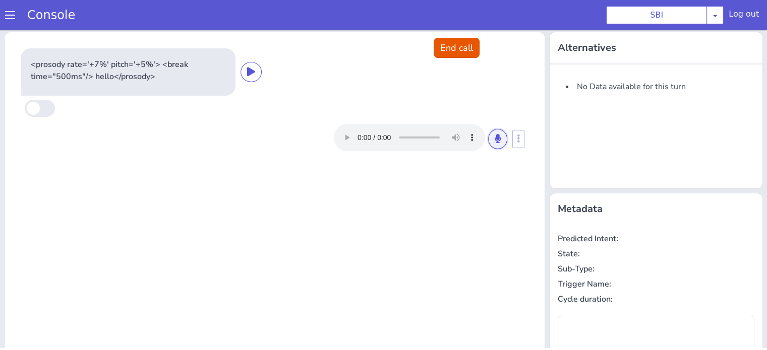
click at [488, 137] on button at bounding box center [497, 139] width 19 height 20
click at [495, 138] on icon at bounding box center [498, 138] width 6 height 9
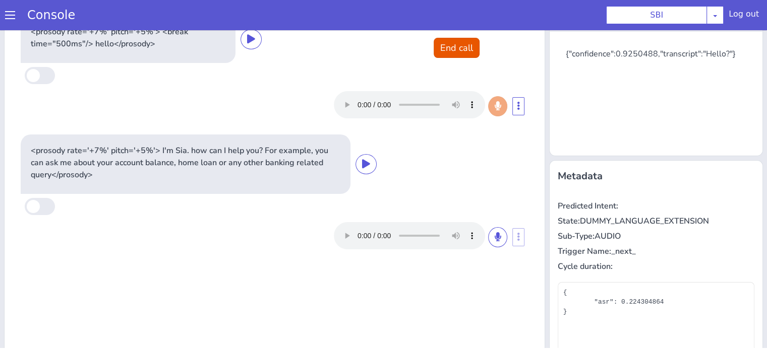
scroll to position [50, 0]
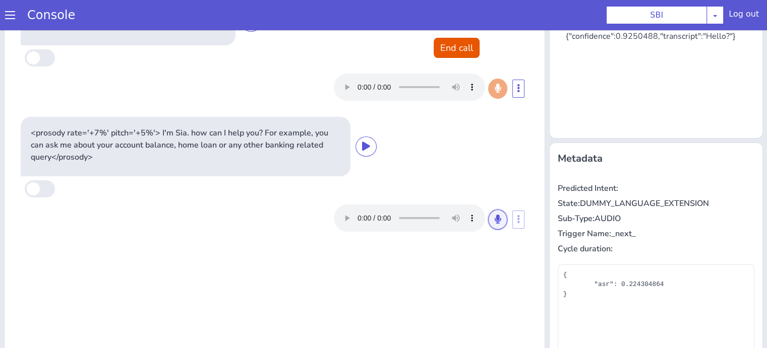
click at [488, 215] on button at bounding box center [497, 220] width 19 height 20
click at [488, 218] on button at bounding box center [497, 220] width 19 height 20
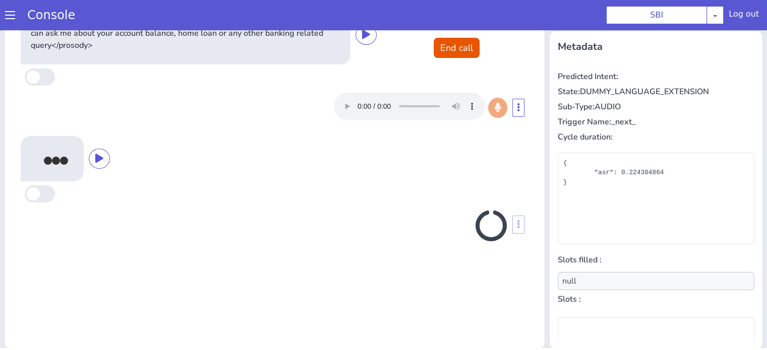
scroll to position [163, 0]
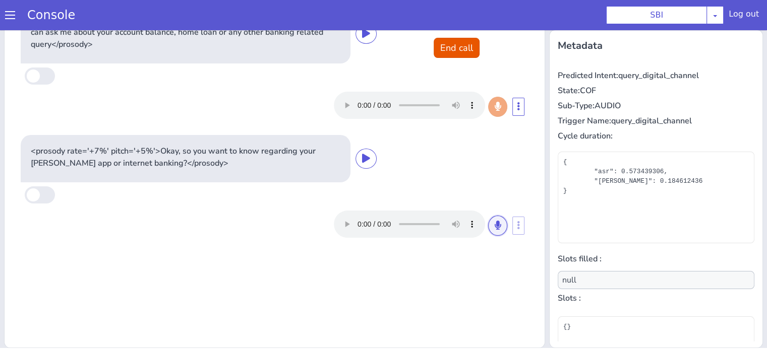
click at [495, 225] on icon at bounding box center [498, 225] width 6 height 9
click at [495, 221] on icon at bounding box center [498, 225] width 6 height 9
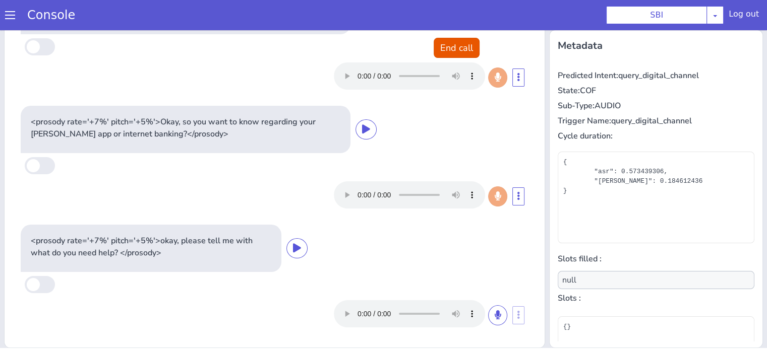
scroll to position [29, 0]
click at [492, 319] on button at bounding box center [497, 316] width 19 height 20
click at [495, 311] on icon at bounding box center [498, 315] width 6 height 9
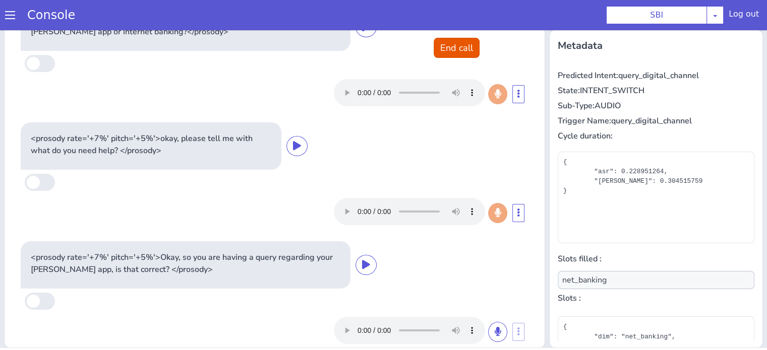
scroll to position [148, 0]
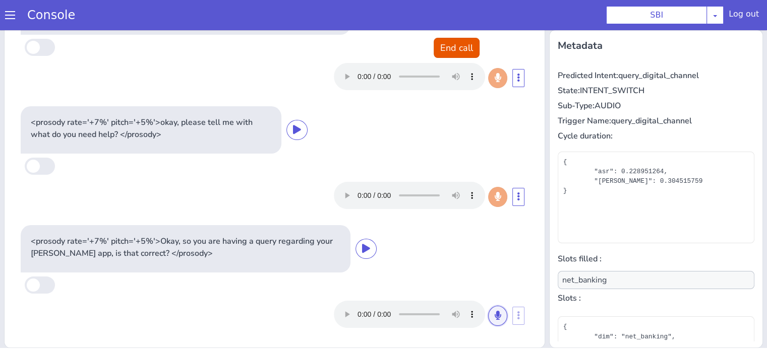
click at [495, 315] on icon at bounding box center [498, 315] width 6 height 9
click at [492, 314] on button at bounding box center [497, 316] width 19 height 20
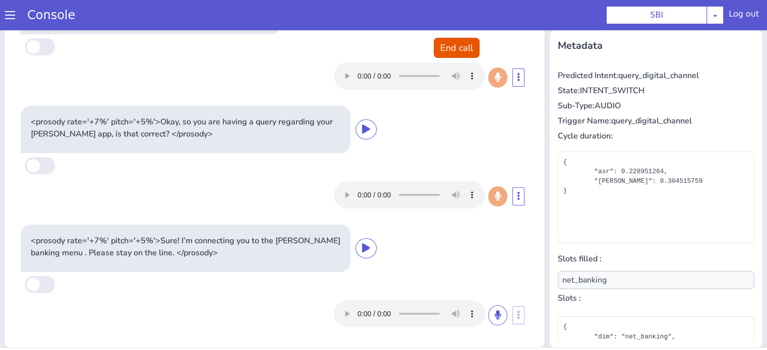
scroll to position [267, 0]
type input "null"
click at [457, 48] on button "End call" at bounding box center [457, 48] width 46 height 20
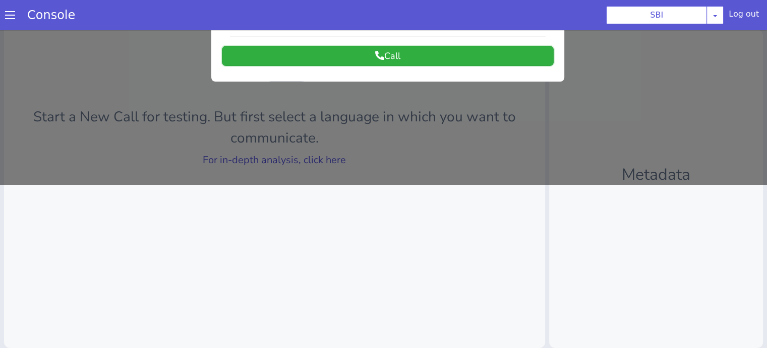
click at [365, 60] on button "Call" at bounding box center [388, 56] width 332 height 20
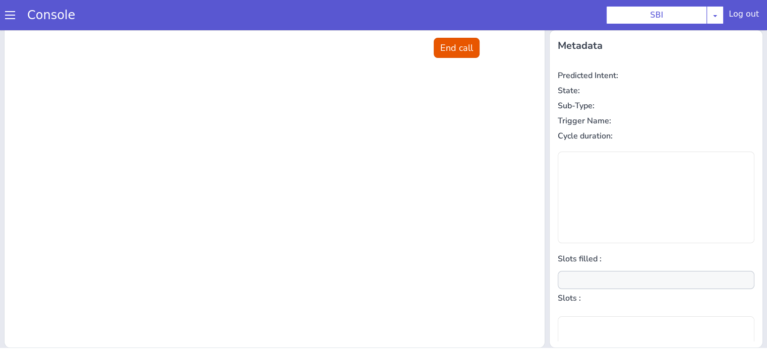
scroll to position [0, 0]
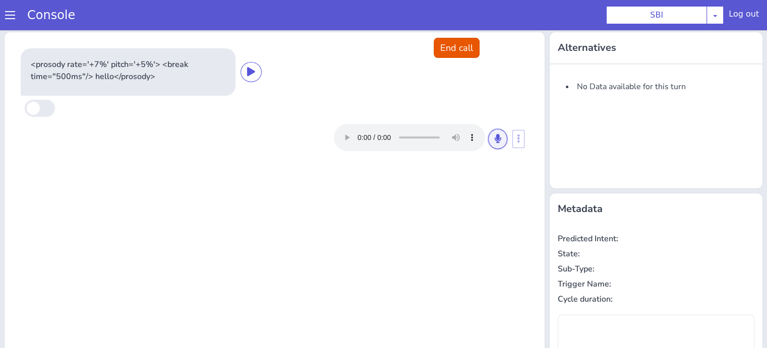
click at [495, 138] on icon at bounding box center [498, 138] width 6 height 9
click at [495, 136] on icon at bounding box center [498, 138] width 6 height 9
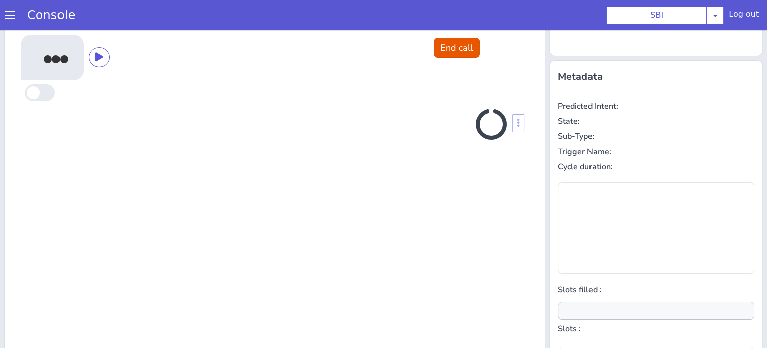
scroll to position [135, 0]
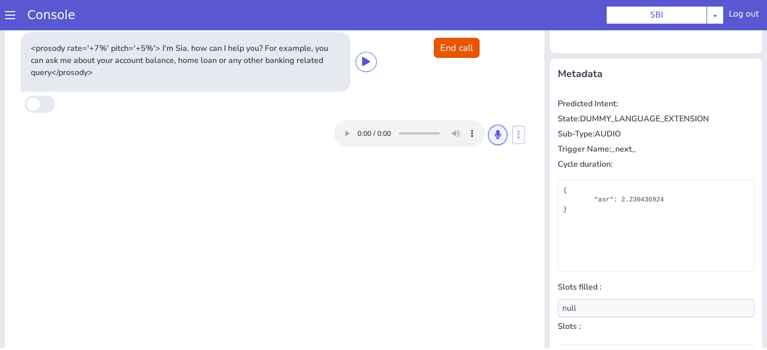
click at [489, 138] on button at bounding box center [497, 135] width 19 height 20
click at [495, 135] on icon at bounding box center [498, 134] width 6 height 9
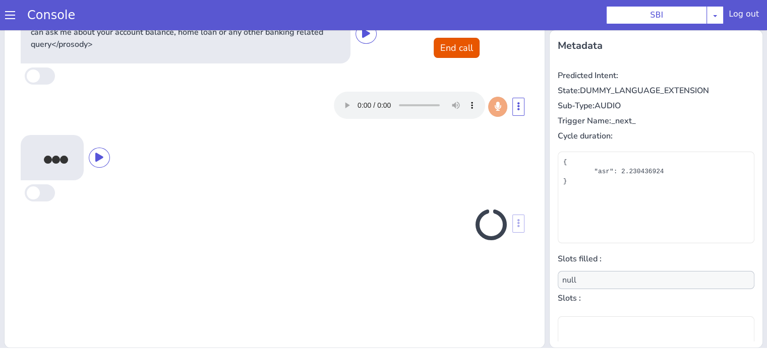
scroll to position [113, 0]
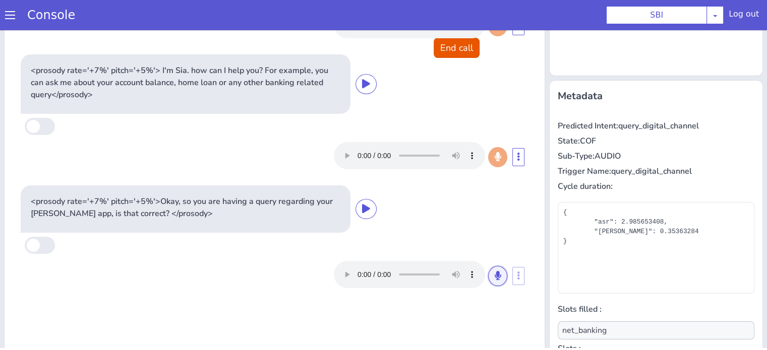
click at [496, 275] on button at bounding box center [497, 276] width 19 height 20
click at [495, 271] on icon at bounding box center [498, 275] width 6 height 9
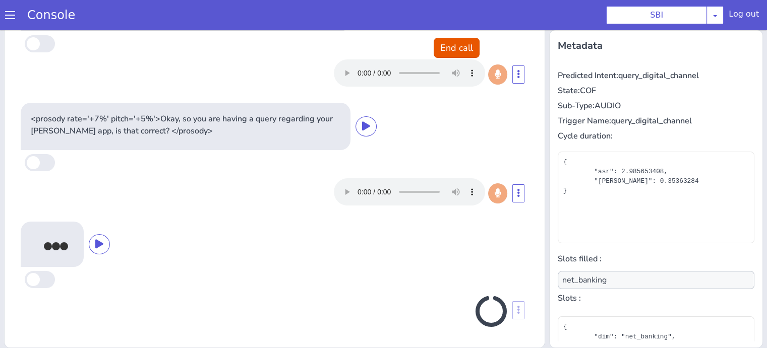
scroll to position [29, 0]
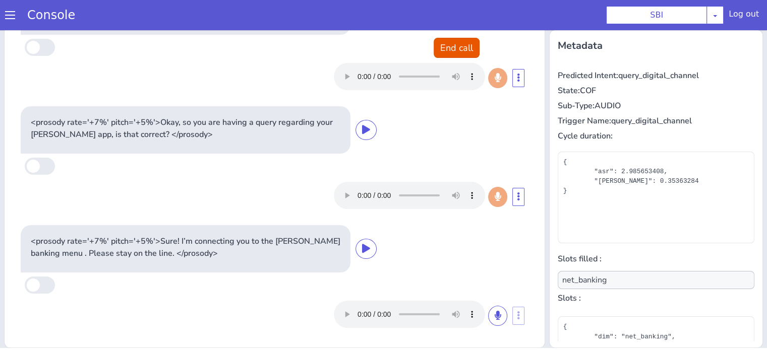
type input "null"
click at [440, 43] on button "End call" at bounding box center [457, 48] width 46 height 20
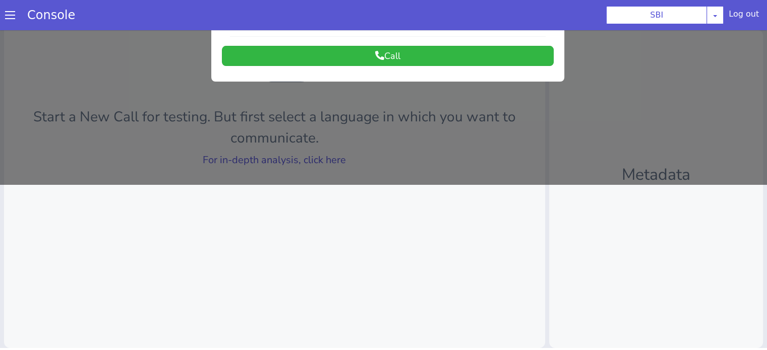
click at [328, 156] on div at bounding box center [383, 24] width 767 height 320
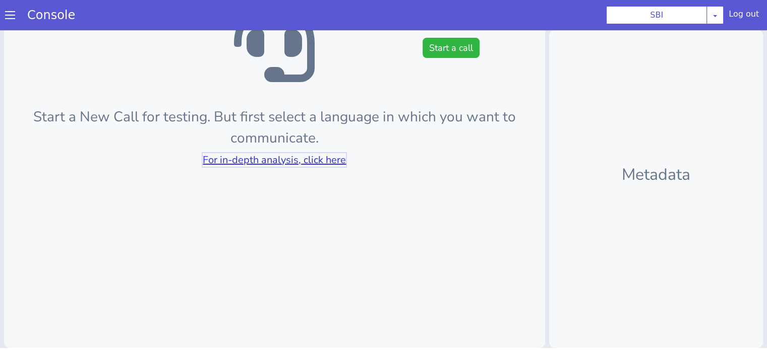
click at [328, 156] on link "For in-depth analysis, click here" at bounding box center [274, 160] width 143 height 14
click at [430, 49] on button "Start a call" at bounding box center [451, 48] width 57 height 20
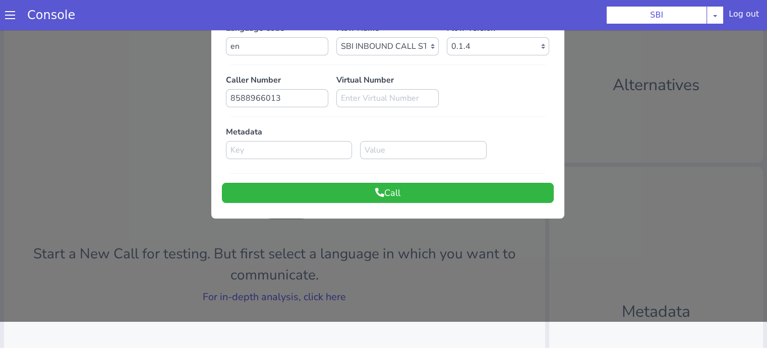
scroll to position [0, 0]
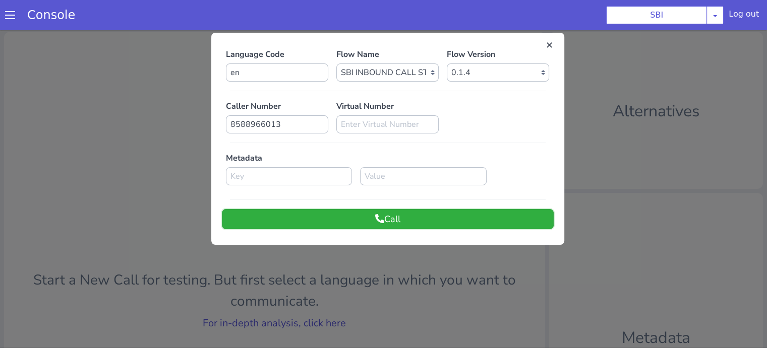
click at [401, 215] on button "Call" at bounding box center [388, 219] width 332 height 20
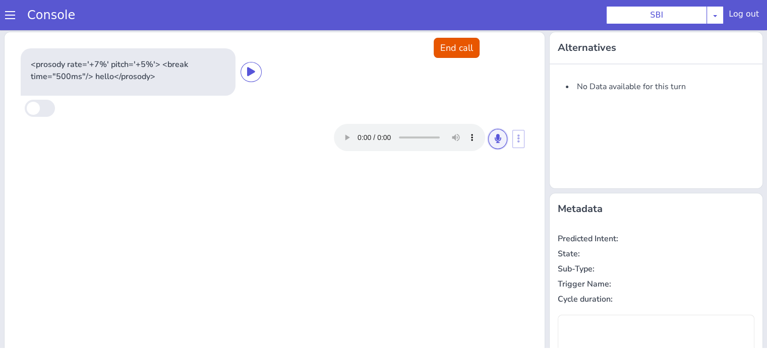
click at [488, 141] on button at bounding box center [497, 139] width 19 height 20
click at [488, 136] on button at bounding box center [497, 139] width 19 height 20
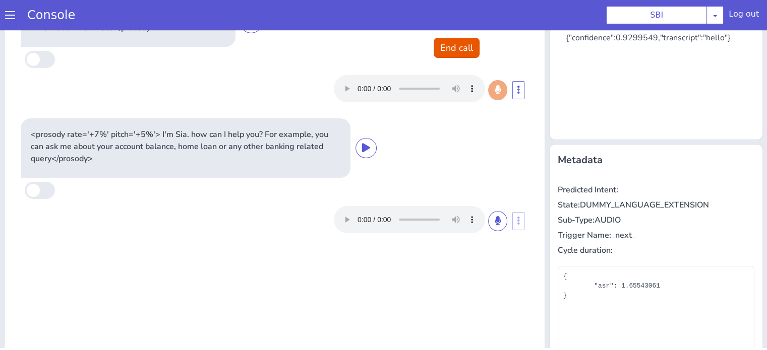
scroll to position [50, 0]
click at [496, 219] on button at bounding box center [497, 220] width 19 height 20
click at [485, 210] on div at bounding box center [420, 218] width 173 height 27
click at [495, 223] on icon at bounding box center [498, 219] width 6 height 9
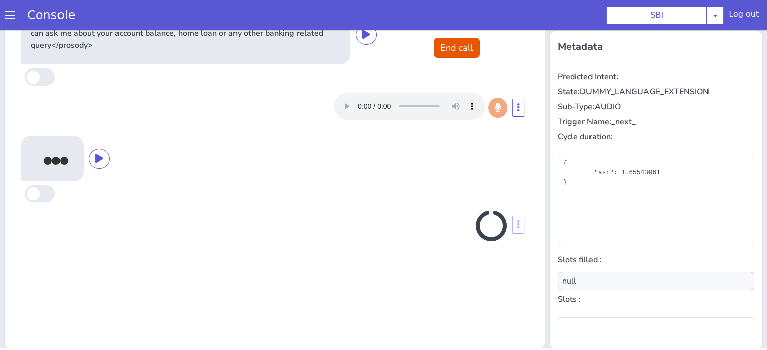
scroll to position [163, 0]
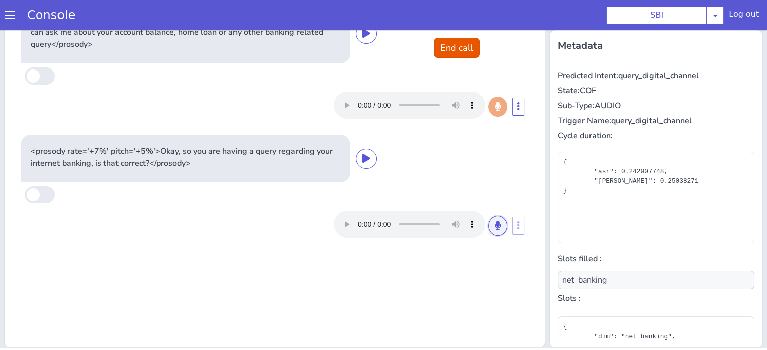
click at [498, 228] on button at bounding box center [497, 226] width 19 height 20
click at [495, 223] on icon at bounding box center [498, 225] width 6 height 9
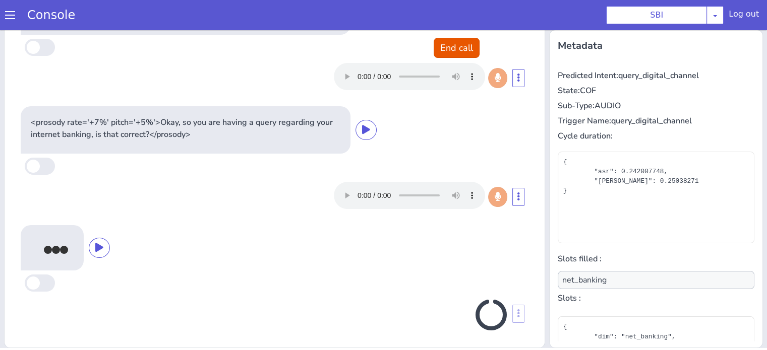
scroll to position [32, 0]
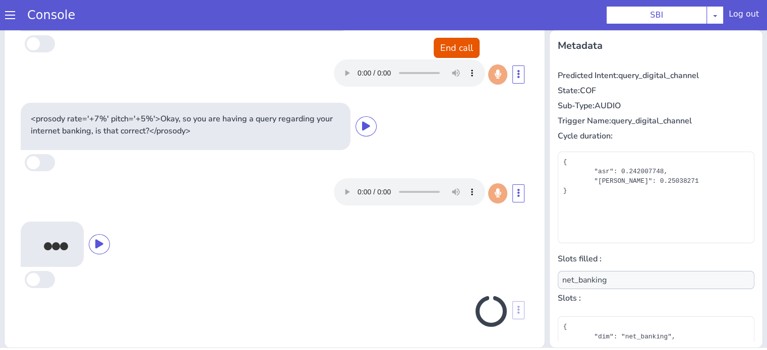
type input "null"
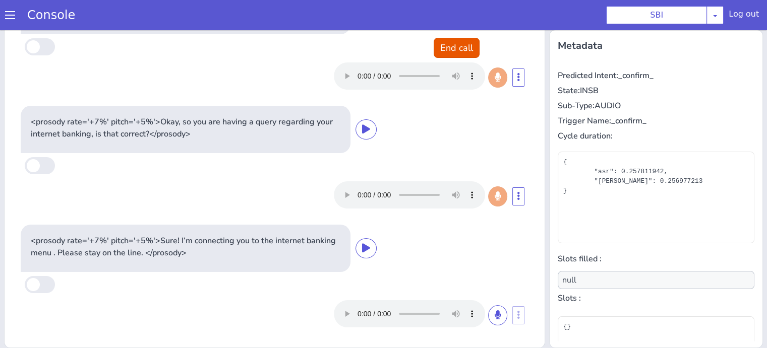
scroll to position [29, 0]
click at [451, 45] on button "End call" at bounding box center [457, 48] width 46 height 20
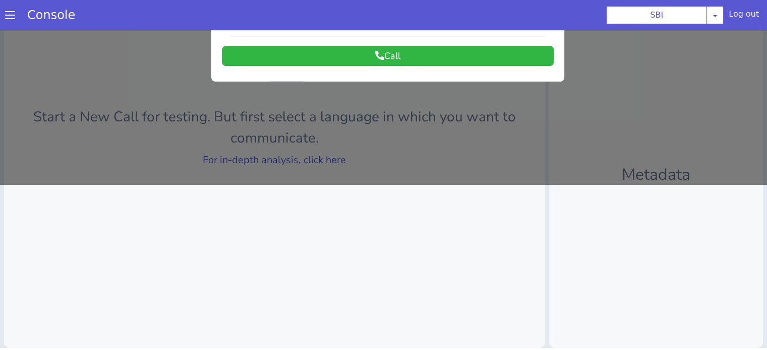
click at [305, 160] on div at bounding box center [383, 24] width 767 height 320
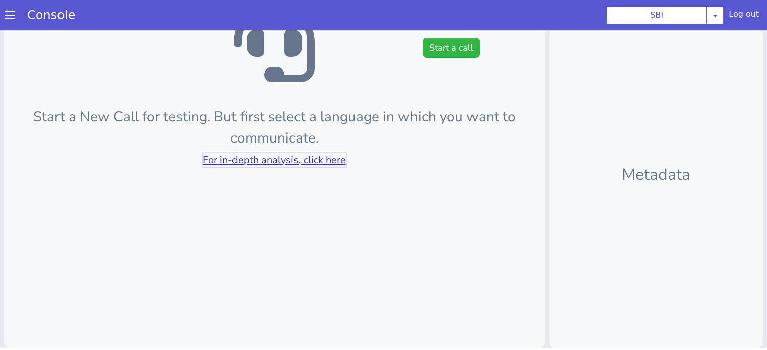
click at [305, 160] on link "For in-depth analysis, click here" at bounding box center [274, 160] width 143 height 14
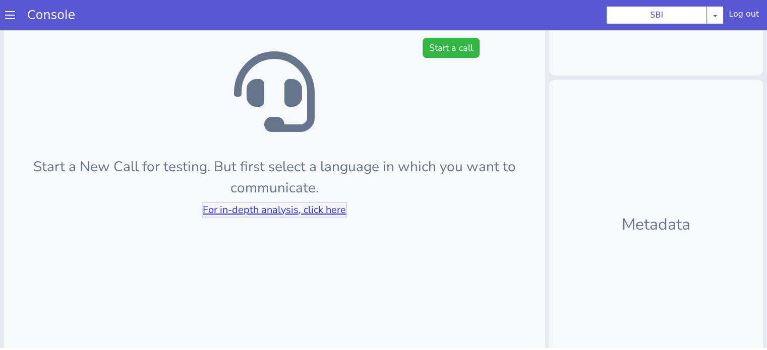
scroll to position [63, 0]
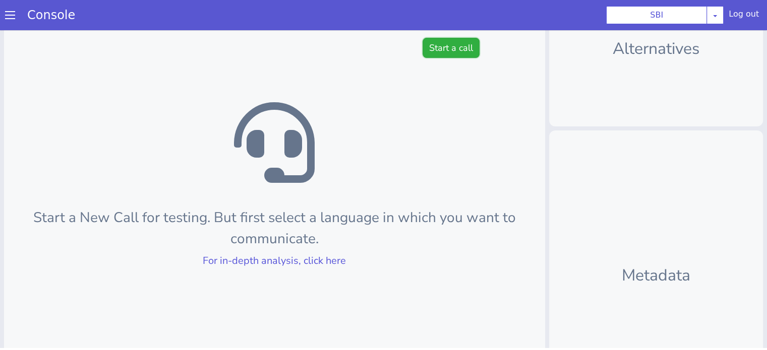
click at [439, 51] on button "Start a call" at bounding box center [451, 48] width 57 height 20
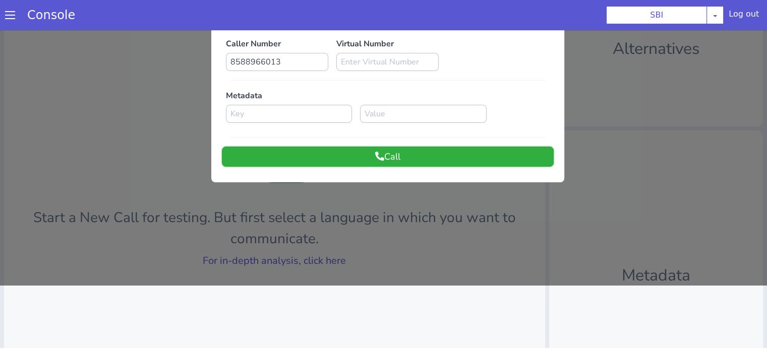
click at [352, 153] on button "Call" at bounding box center [388, 157] width 332 height 20
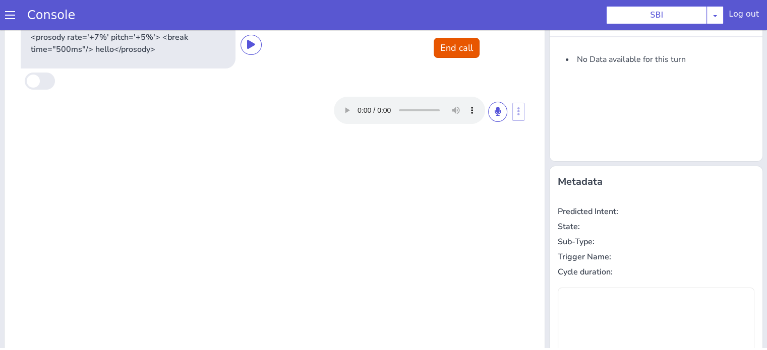
scroll to position [0, 0]
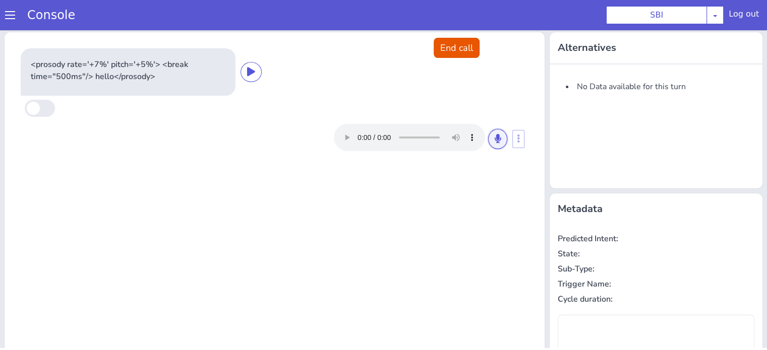
click at [495, 141] on icon at bounding box center [498, 138] width 6 height 9
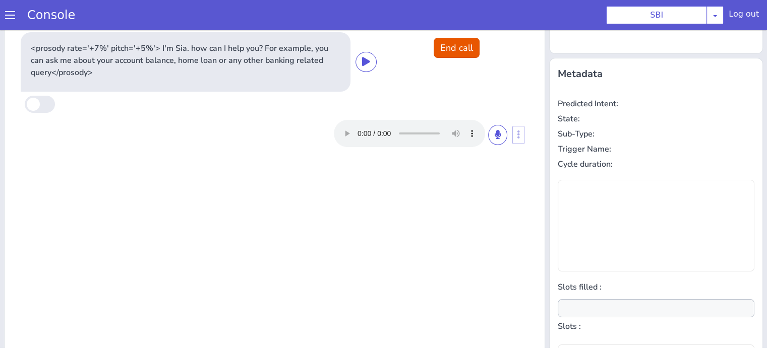
type input "null"
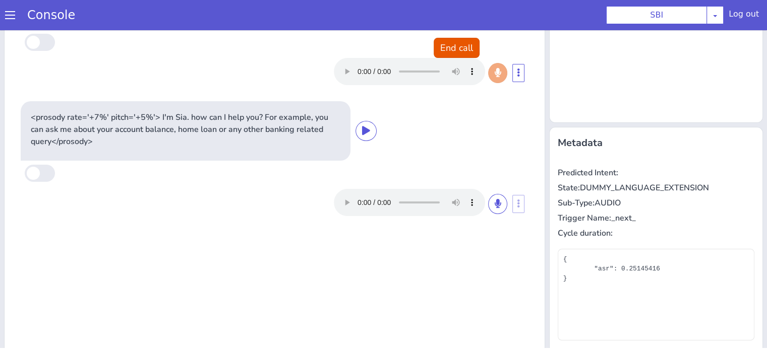
scroll to position [101, 0]
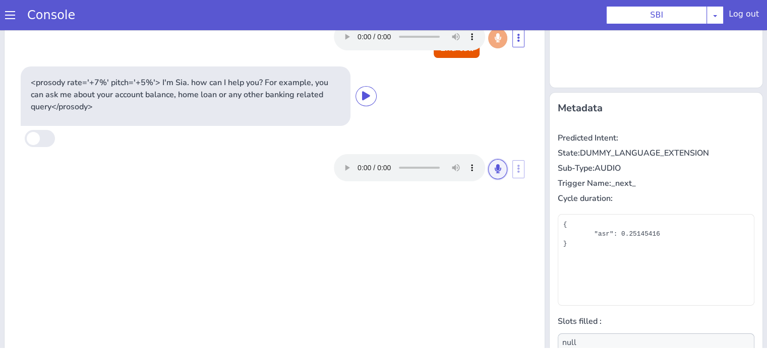
click at [489, 168] on button at bounding box center [497, 169] width 19 height 20
click at [495, 167] on icon at bounding box center [498, 168] width 6 height 9
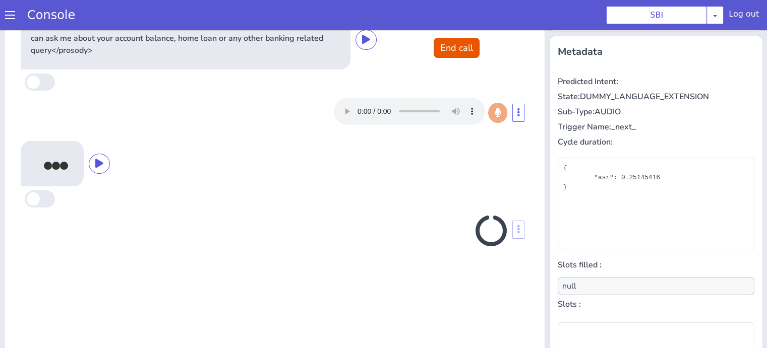
scroll to position [163, 0]
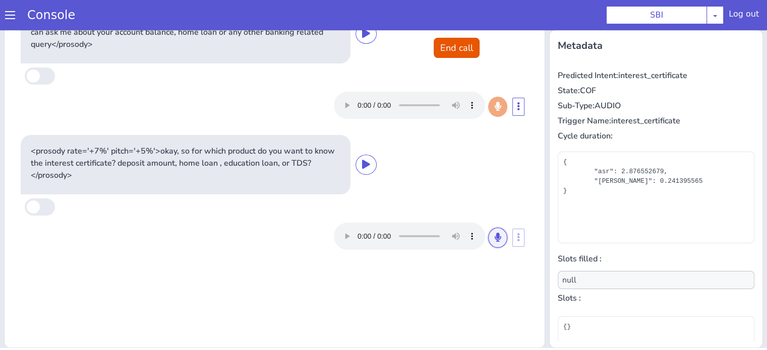
click at [494, 244] on button at bounding box center [497, 238] width 19 height 20
click at [488, 240] on button at bounding box center [497, 238] width 19 height 20
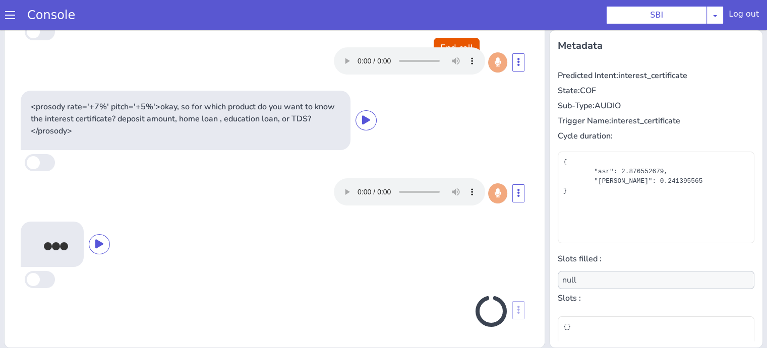
scroll to position [41, 0]
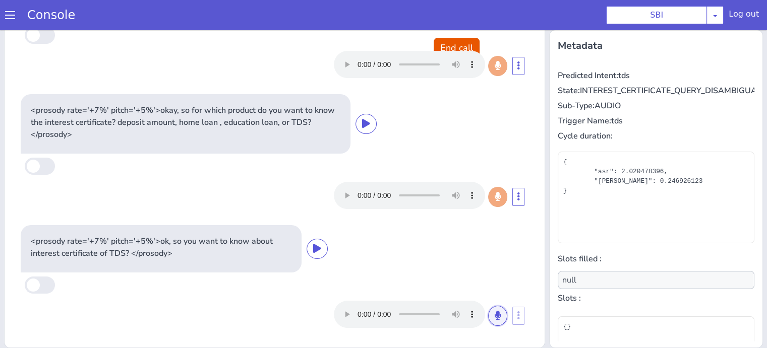
click at [488, 316] on button at bounding box center [497, 316] width 19 height 20
click at [488, 314] on button at bounding box center [497, 316] width 19 height 20
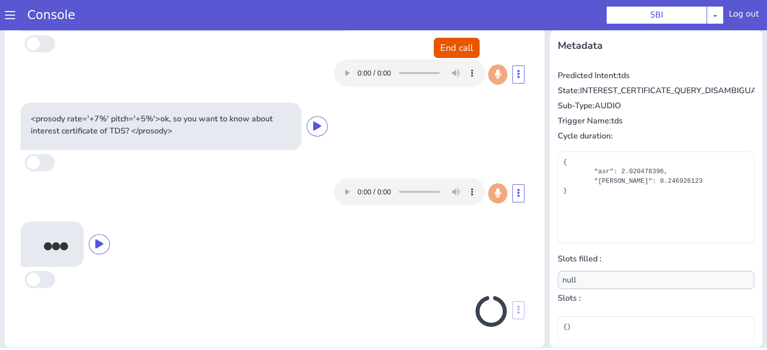
scroll to position [160, 0]
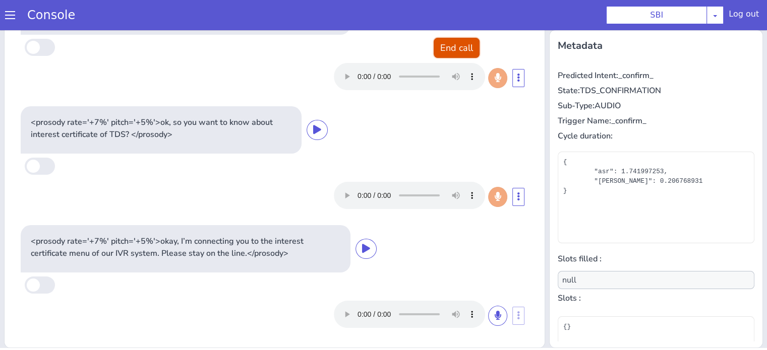
click at [443, 48] on button "End call" at bounding box center [457, 48] width 46 height 20
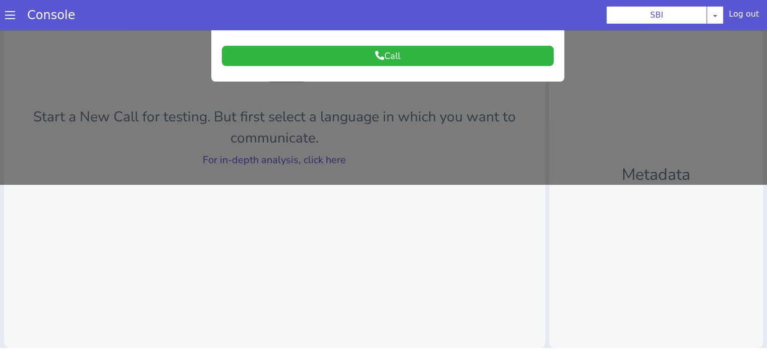
click at [285, 161] on div at bounding box center [383, 24] width 767 height 320
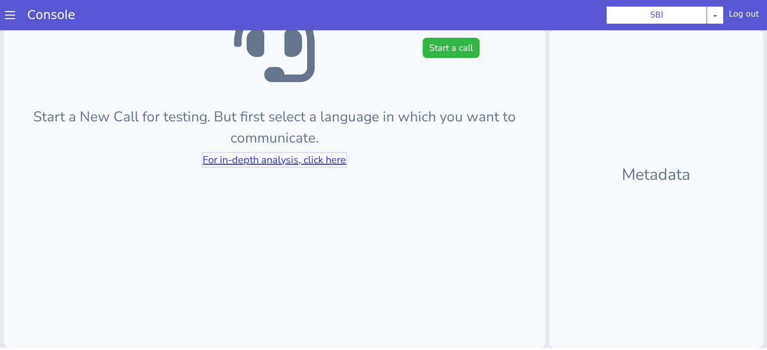
click at [286, 160] on link "For in-depth analysis, click here" at bounding box center [274, 160] width 143 height 14
click at [436, 42] on button "Start a call" at bounding box center [451, 48] width 57 height 20
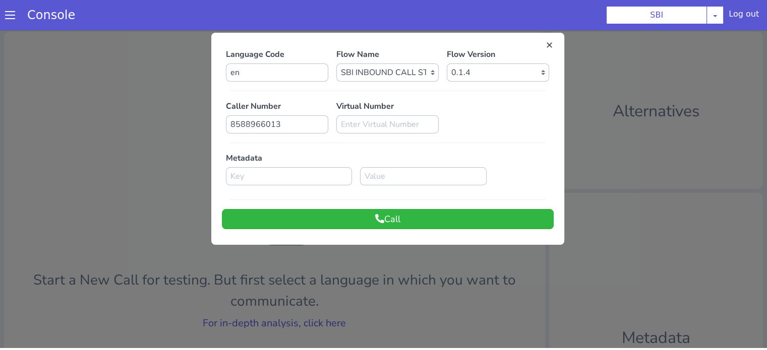
scroll to position [0, 0]
click at [421, 215] on button "Call" at bounding box center [388, 219] width 332 height 20
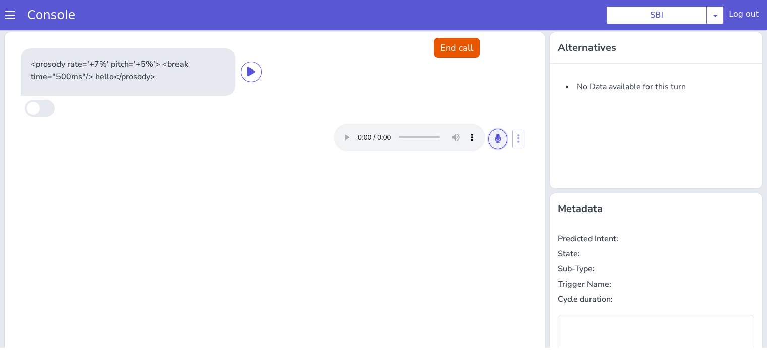
click at [498, 143] on button at bounding box center [497, 139] width 19 height 20
click at [495, 139] on icon at bounding box center [498, 138] width 6 height 9
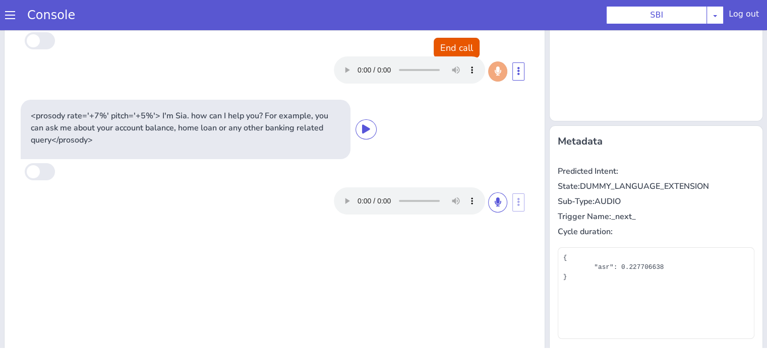
scroll to position [85, 0]
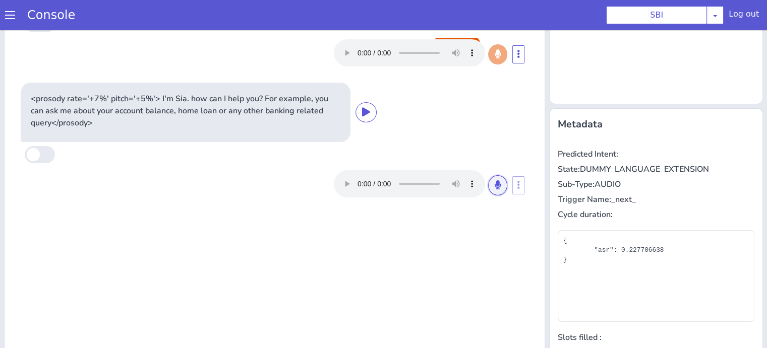
click at [495, 181] on icon at bounding box center [498, 185] width 6 height 9
click at [495, 187] on icon at bounding box center [498, 185] width 6 height 9
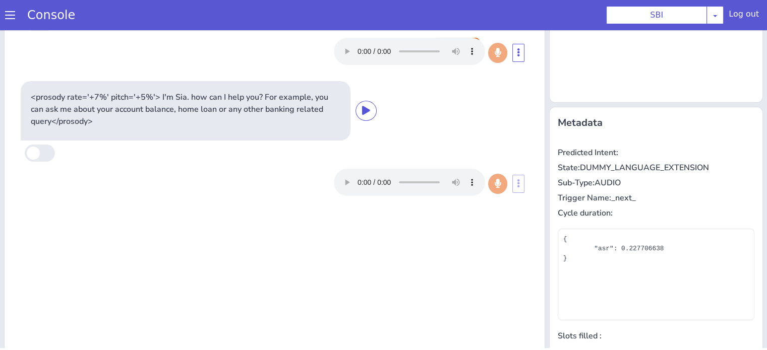
scroll to position [163, 0]
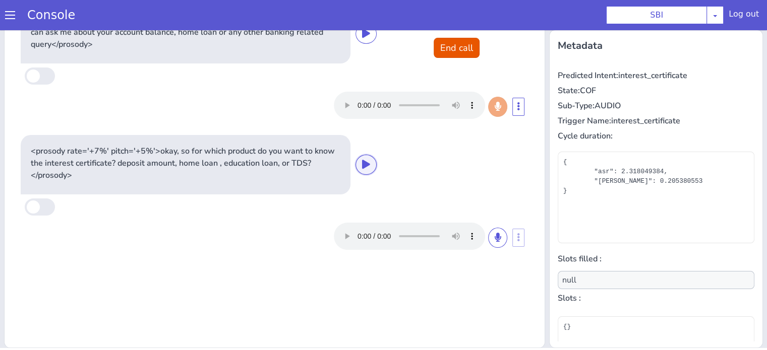
drag, startPoint x: 368, startPoint y: 156, endPoint x: 383, endPoint y: 134, distance: 27.6
click at [367, 157] on button at bounding box center [365, 165] width 21 height 20
click at [362, 163] on icon at bounding box center [366, 164] width 8 height 9
click at [488, 238] on button at bounding box center [497, 238] width 19 height 20
drag, startPoint x: 488, startPoint y: 239, endPoint x: 484, endPoint y: 221, distance: 18.0
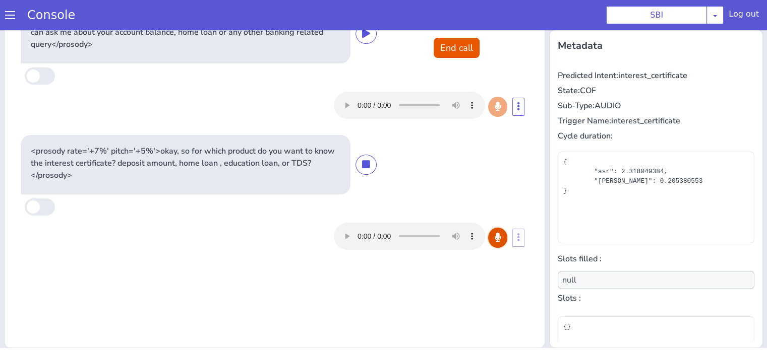
click at [488, 239] on button at bounding box center [497, 238] width 19 height 20
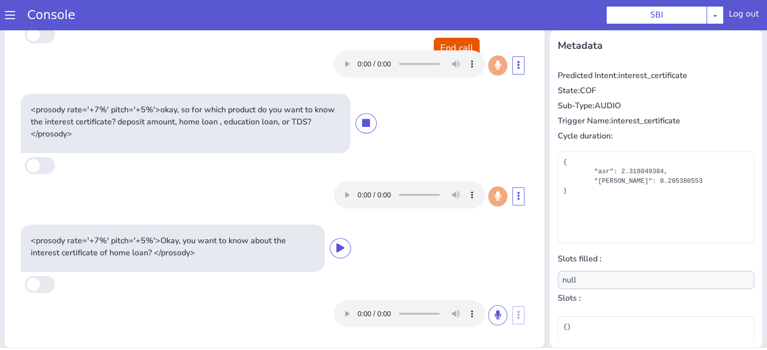
scroll to position [41, 0]
click at [495, 319] on icon at bounding box center [498, 315] width 6 height 9
click at [495, 315] on icon at bounding box center [498, 315] width 6 height 9
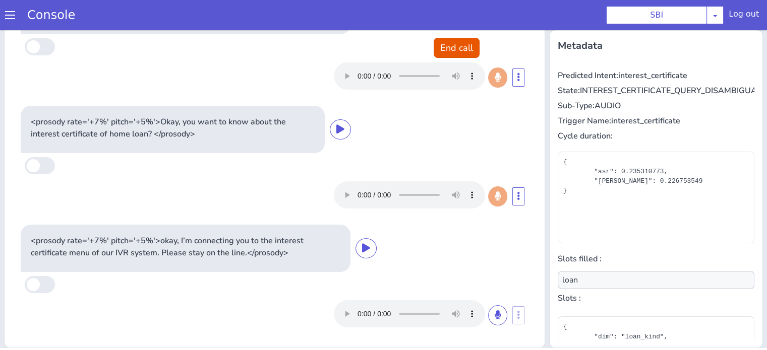
scroll to position [160, 0]
type input "null"
click at [456, 45] on button "End call" at bounding box center [457, 48] width 46 height 20
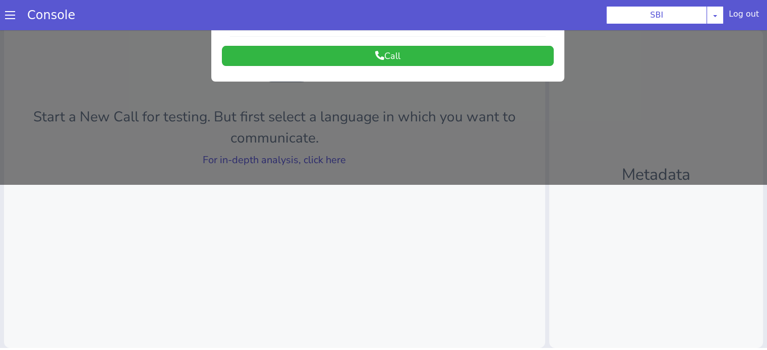
click at [294, 159] on div at bounding box center [383, 24] width 767 height 320
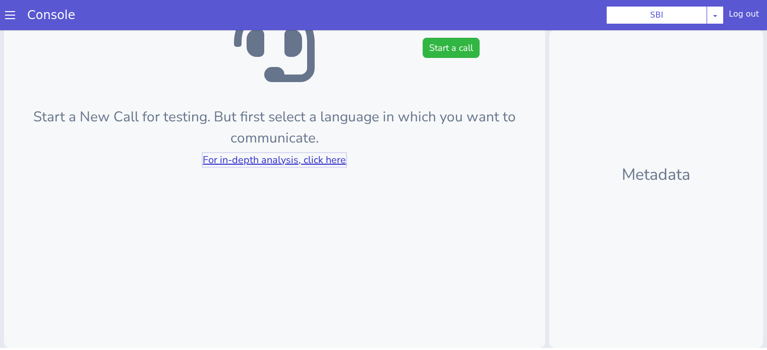
click at [295, 159] on link "For in-depth analysis, click here" at bounding box center [274, 160] width 143 height 14
click at [450, 48] on button "Start a call" at bounding box center [451, 48] width 57 height 20
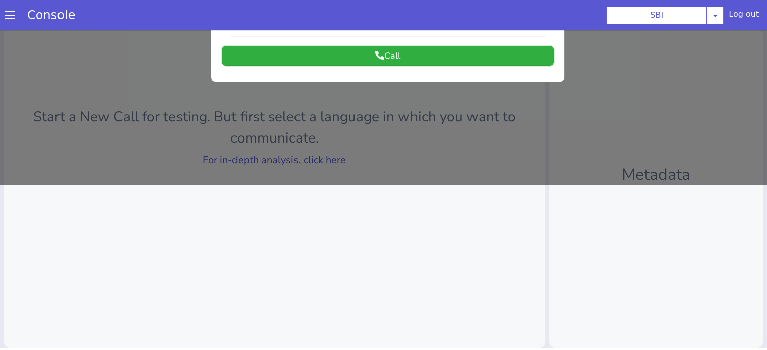
click at [414, 60] on button "Call" at bounding box center [388, 56] width 332 height 20
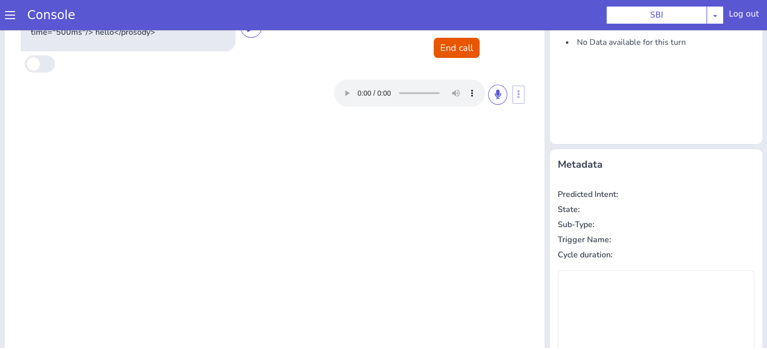
scroll to position [0, 0]
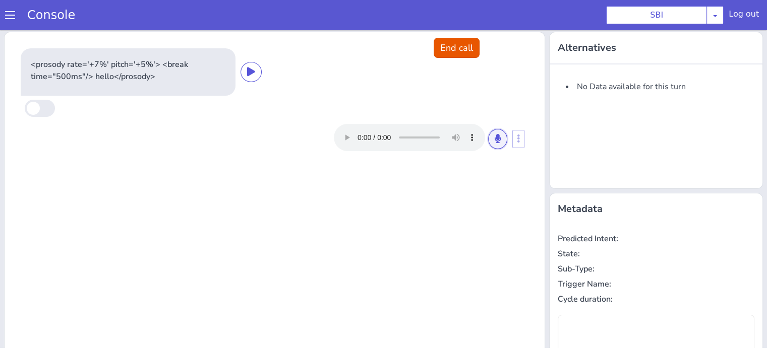
click at [499, 136] on button at bounding box center [497, 139] width 19 height 20
click at [493, 142] on button at bounding box center [497, 139] width 19 height 20
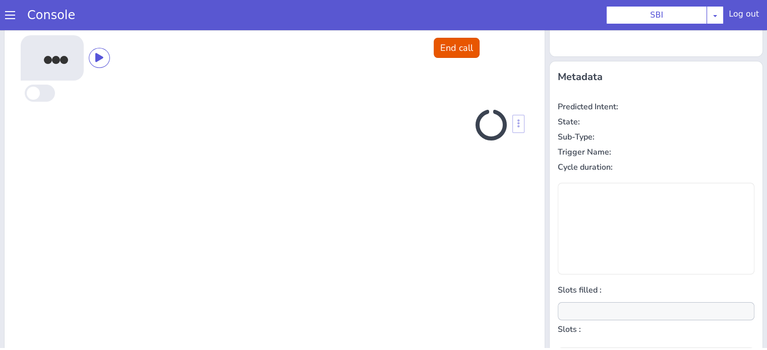
scroll to position [135, 0]
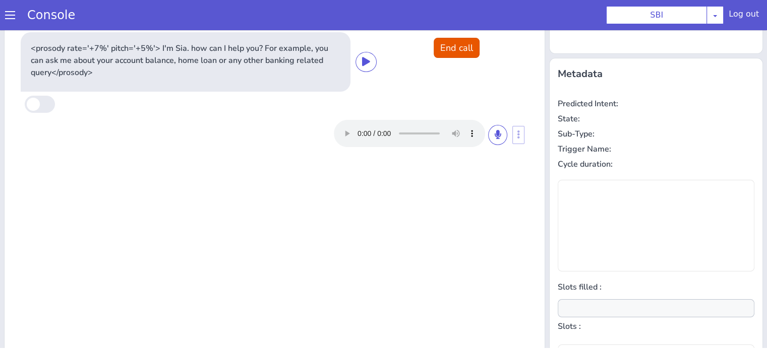
type input "null"
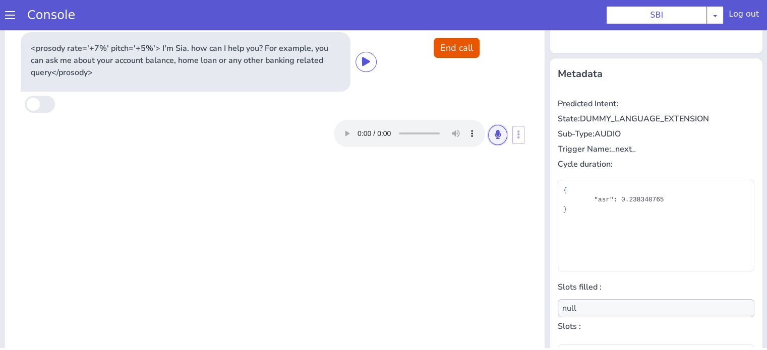
click at [491, 143] on button at bounding box center [497, 135] width 19 height 20
click at [488, 132] on button at bounding box center [497, 135] width 19 height 20
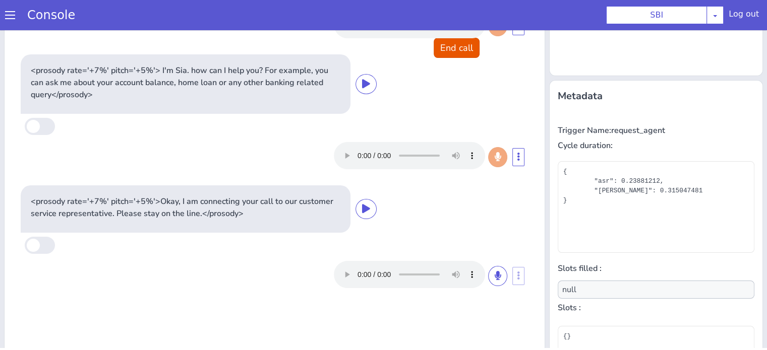
scroll to position [98, 0]
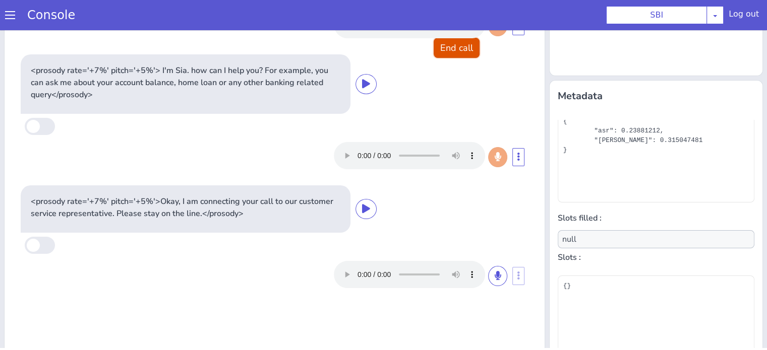
click at [445, 48] on button "End call" at bounding box center [457, 48] width 46 height 20
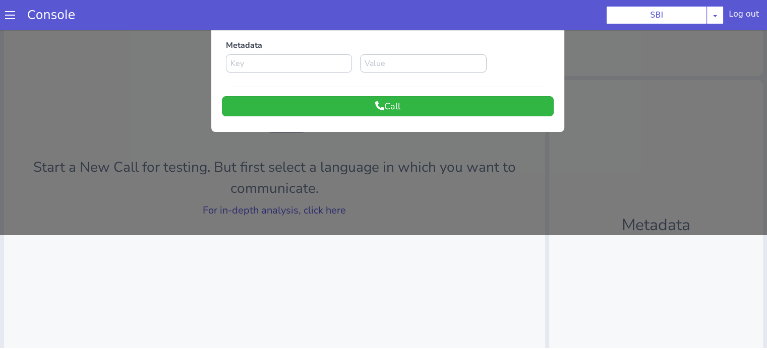
click at [315, 205] on div at bounding box center [383, 75] width 767 height 320
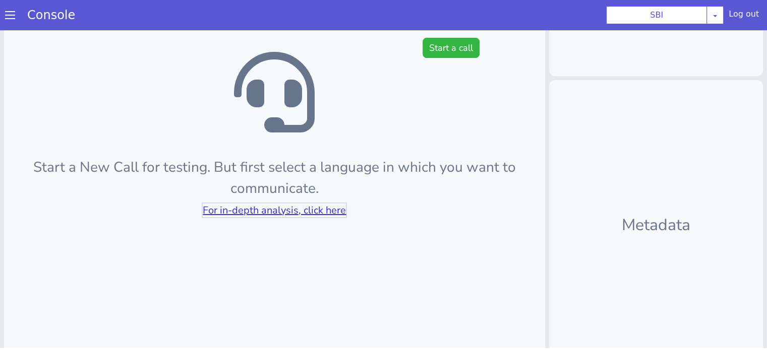
click at [315, 206] on link "For in-depth analysis, click here" at bounding box center [274, 211] width 143 height 14
click at [450, 58] on div at bounding box center [274, 92] width 509 height 81
click at [457, 53] on button "Start a call" at bounding box center [451, 48] width 57 height 20
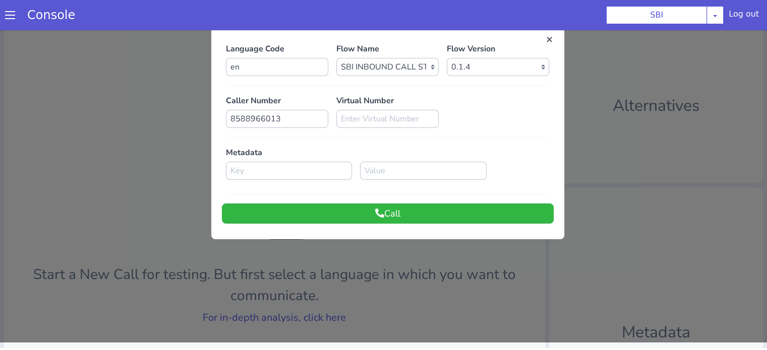
scroll to position [0, 0]
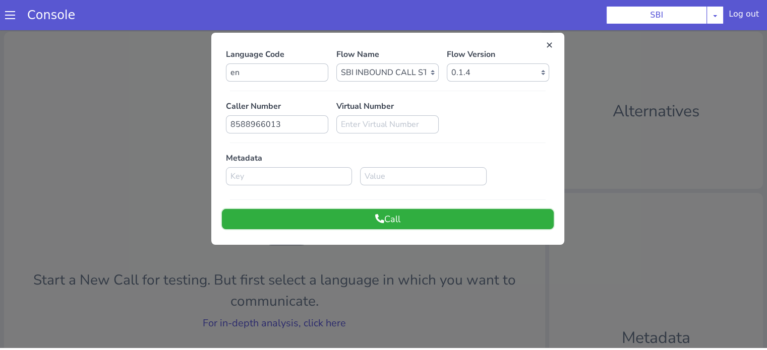
click at [422, 222] on button "Call" at bounding box center [388, 219] width 332 height 20
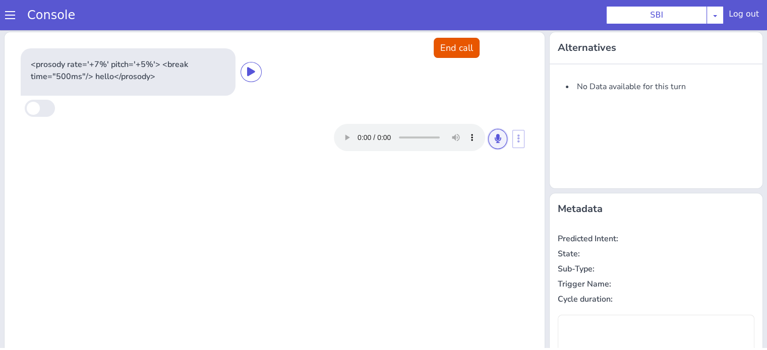
click at [488, 138] on button at bounding box center [497, 139] width 19 height 20
click at [495, 140] on icon at bounding box center [498, 138] width 6 height 9
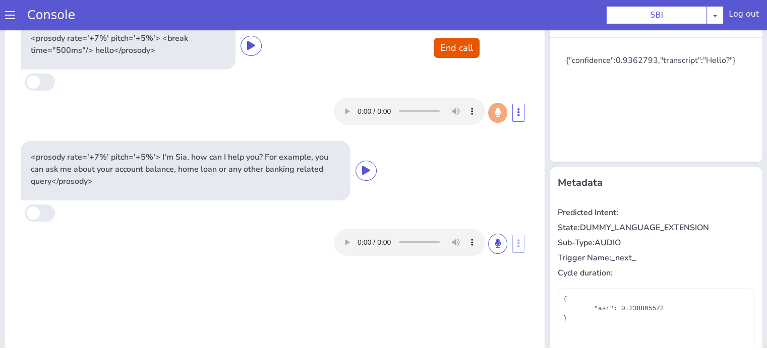
scroll to position [50, 0]
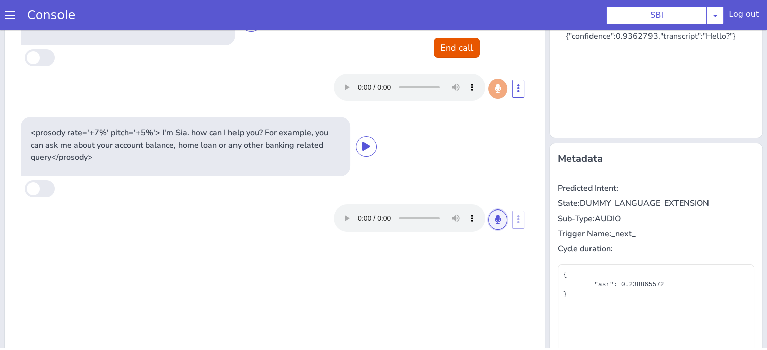
click at [497, 219] on button at bounding box center [497, 220] width 19 height 20
click at [495, 221] on icon at bounding box center [498, 219] width 6 height 9
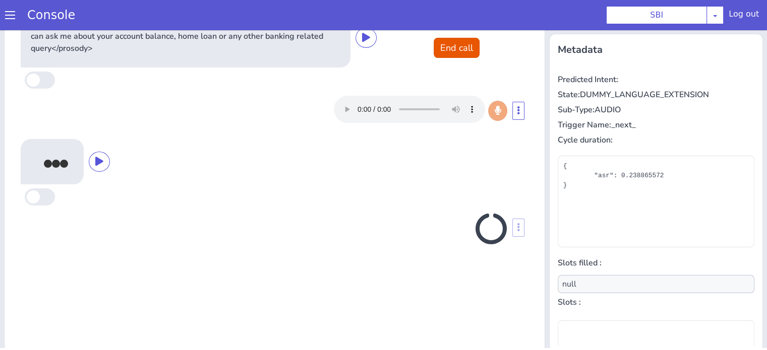
scroll to position [163, 0]
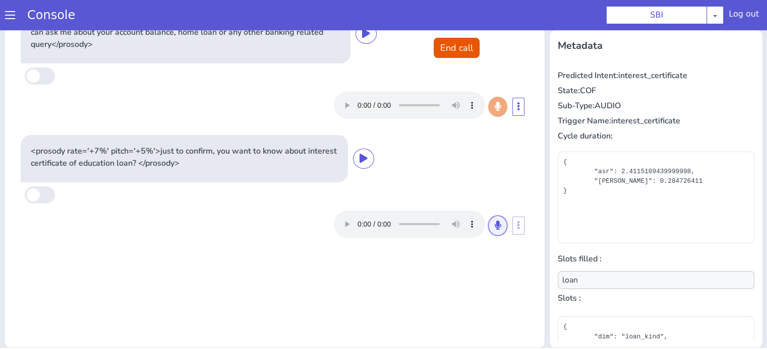
drag, startPoint x: 489, startPoint y: 223, endPoint x: 463, endPoint y: 229, distance: 26.4
click at [495, 223] on icon at bounding box center [498, 225] width 6 height 9
click at [495, 224] on icon at bounding box center [498, 225] width 6 height 9
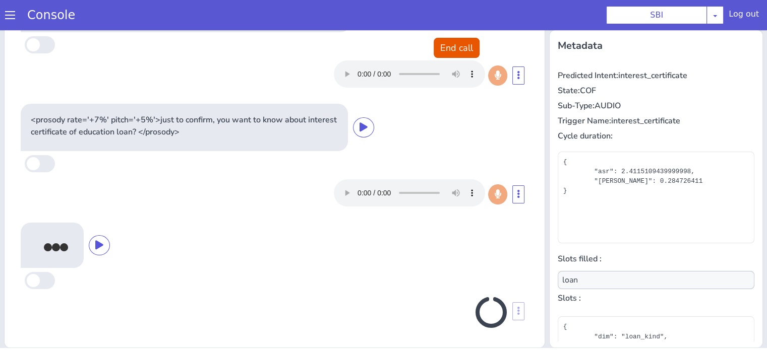
scroll to position [32, 0]
type input "null"
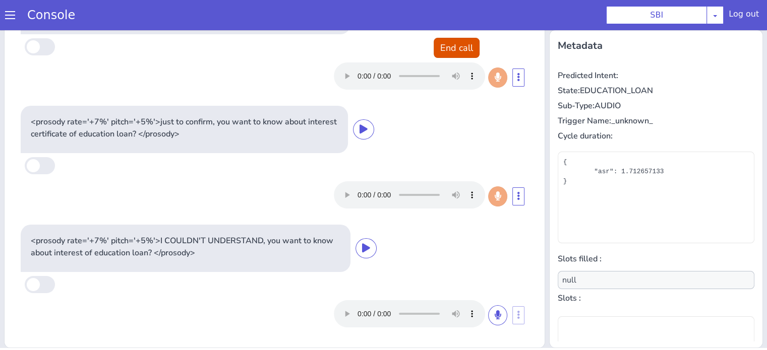
scroll to position [29, 0]
click at [493, 312] on button at bounding box center [497, 316] width 19 height 20
click at [495, 311] on icon at bounding box center [498, 315] width 6 height 9
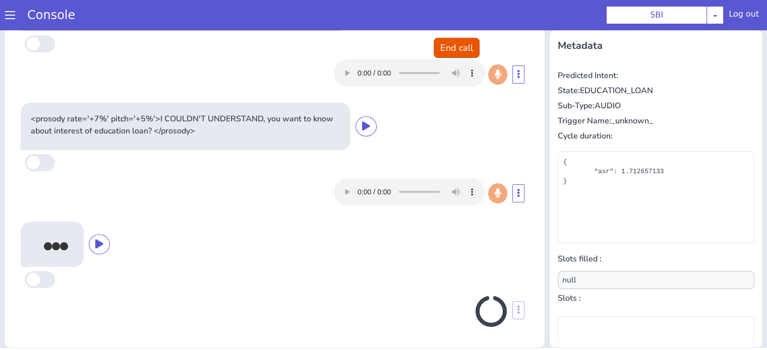
scroll to position [148, 0]
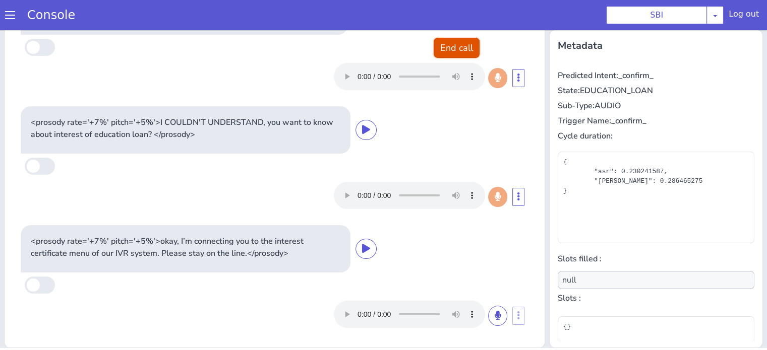
click at [439, 47] on button "End call" at bounding box center [457, 48] width 46 height 20
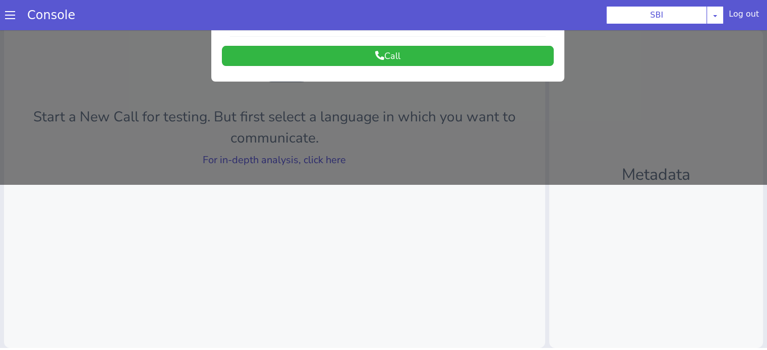
click at [337, 161] on div at bounding box center [383, 24] width 767 height 320
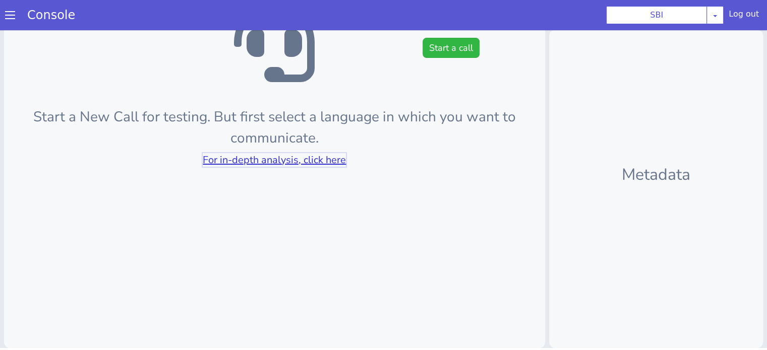
click at [336, 160] on link "For in-depth analysis, click here" at bounding box center [274, 160] width 143 height 14
click at [460, 42] on button "Start a call" at bounding box center [451, 48] width 57 height 20
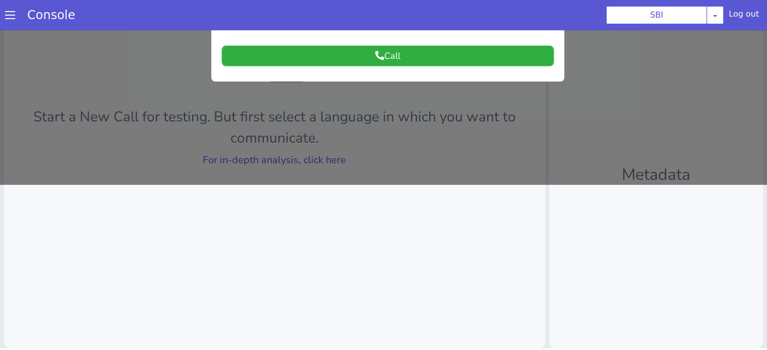
click at [418, 60] on button "Call" at bounding box center [388, 56] width 332 height 20
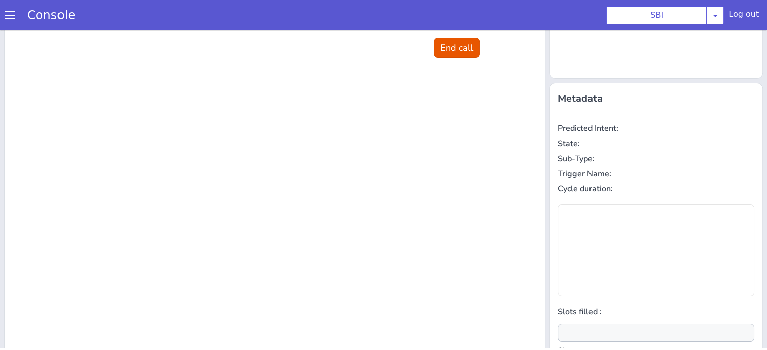
scroll to position [0, 0]
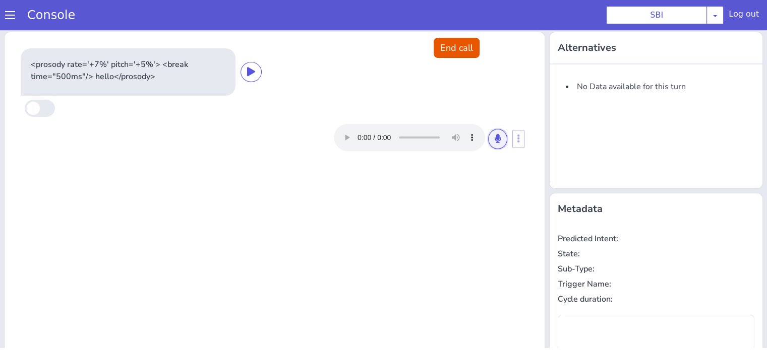
drag, startPoint x: 489, startPoint y: 141, endPoint x: 476, endPoint y: 188, distance: 48.6
click at [495, 141] on icon at bounding box center [498, 138] width 6 height 9
click at [496, 130] on button at bounding box center [497, 139] width 19 height 20
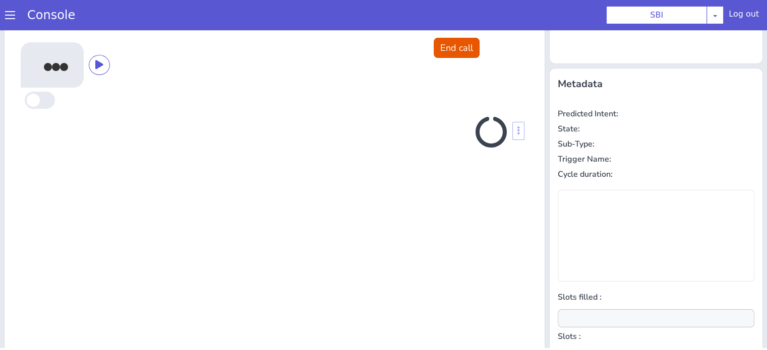
scroll to position [135, 0]
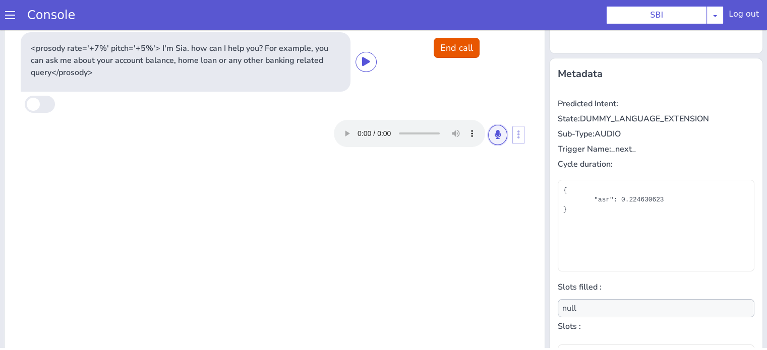
drag, startPoint x: 496, startPoint y: 133, endPoint x: 486, endPoint y: 146, distance: 16.9
click at [498, 133] on button at bounding box center [497, 135] width 19 height 20
click at [495, 135] on icon at bounding box center [498, 134] width 6 height 9
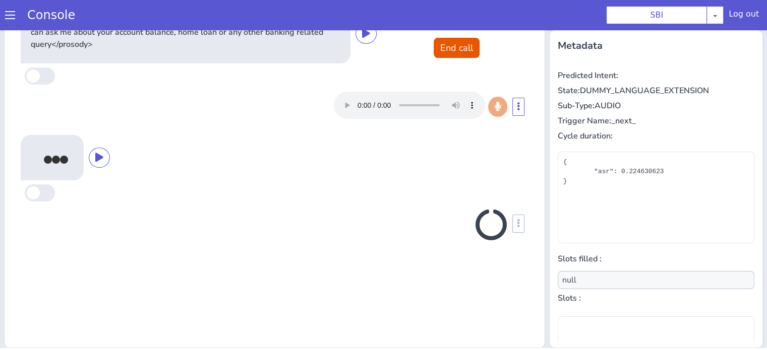
scroll to position [163, 0]
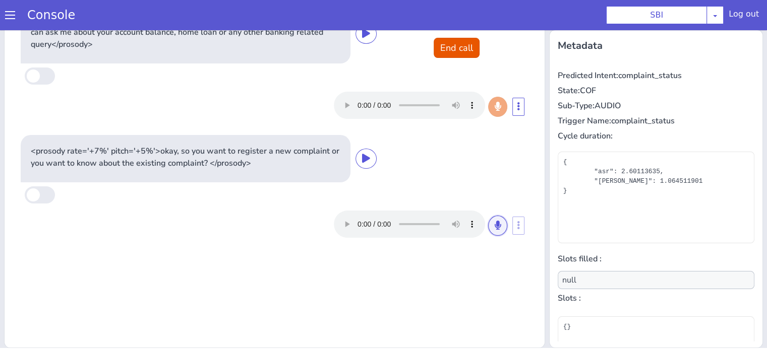
click at [495, 230] on button at bounding box center [497, 226] width 19 height 20
click at [495, 223] on icon at bounding box center [498, 225] width 6 height 9
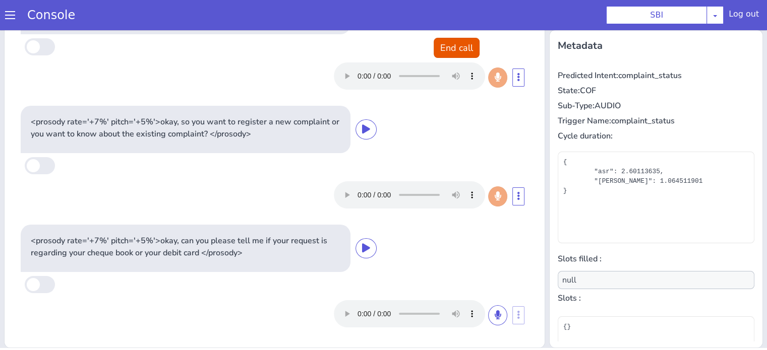
scroll to position [29, 0]
type input "complaint_status"
click at [446, 41] on button "End call" at bounding box center [457, 48] width 46 height 20
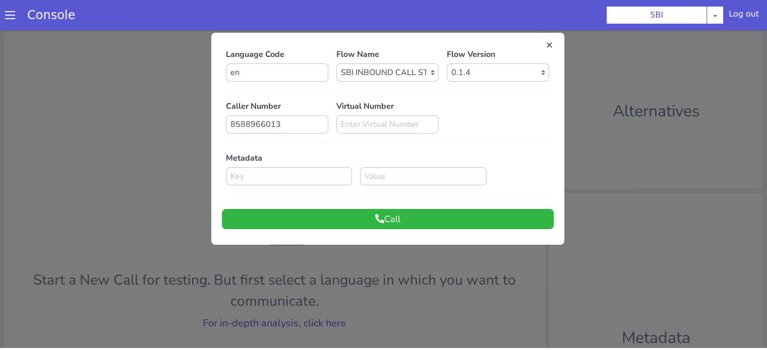
scroll to position [0, 0]
click at [381, 225] on button "Call" at bounding box center [388, 219] width 332 height 20
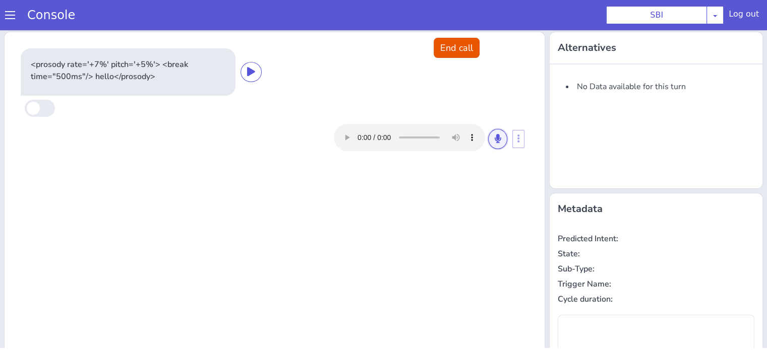
click at [488, 137] on button at bounding box center [497, 139] width 19 height 20
click at [495, 138] on icon at bounding box center [498, 138] width 6 height 9
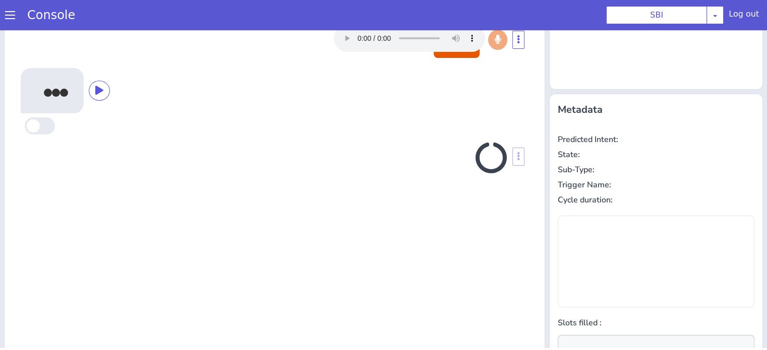
scroll to position [135, 0]
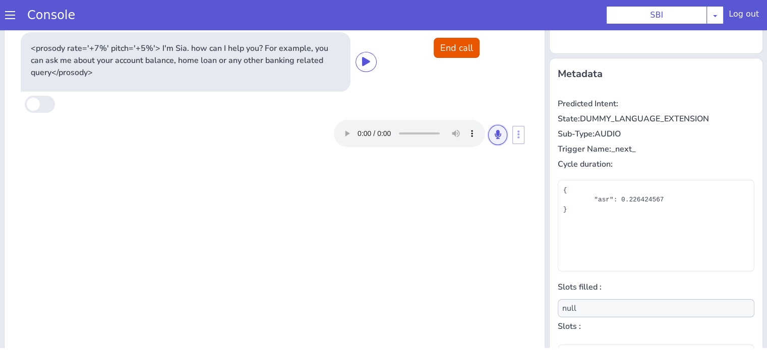
click at [495, 134] on icon at bounding box center [498, 134] width 6 height 9
click at [495, 136] on icon at bounding box center [498, 134] width 6 height 9
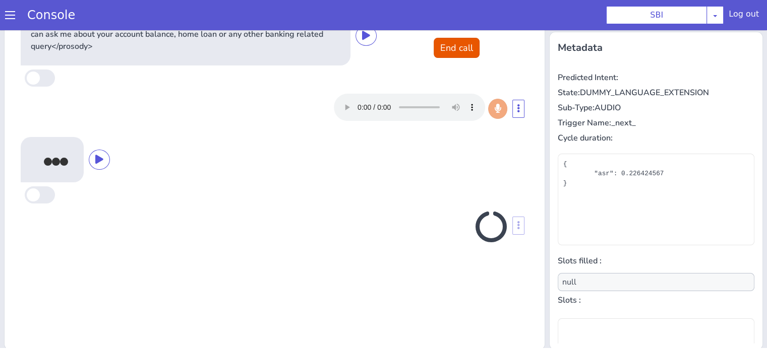
scroll to position [163, 0]
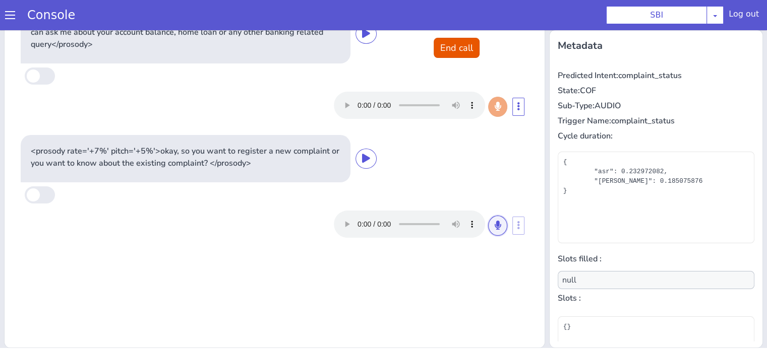
click at [495, 230] on button at bounding box center [497, 226] width 19 height 20
click at [488, 223] on button at bounding box center [497, 226] width 19 height 20
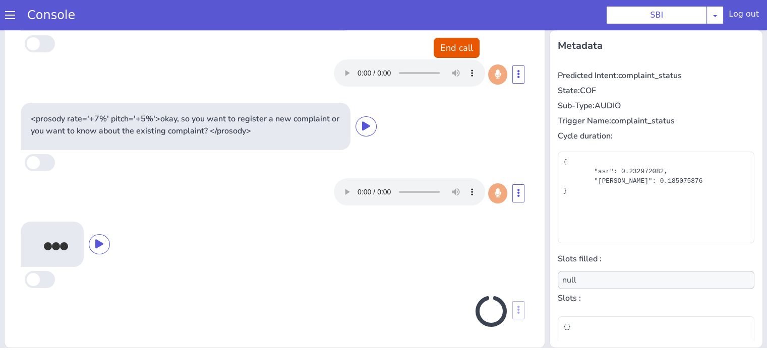
scroll to position [29, 0]
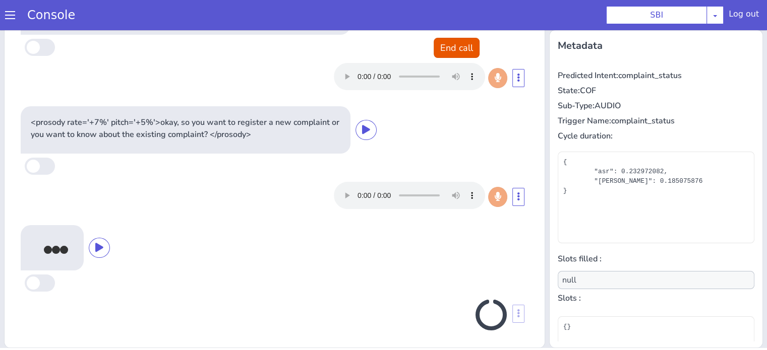
type input "complaint_status"
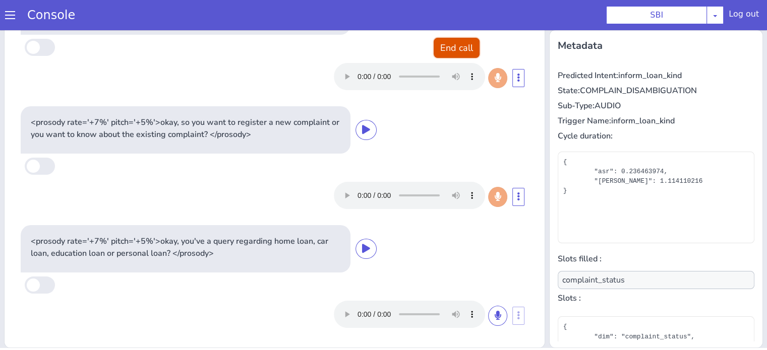
click at [437, 49] on button "End call" at bounding box center [457, 48] width 46 height 20
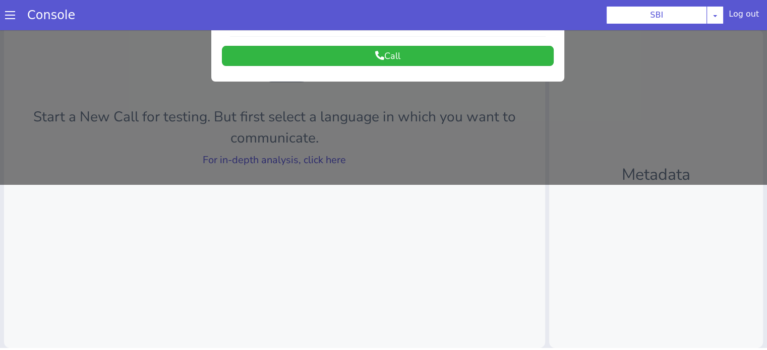
click at [319, 161] on div at bounding box center [383, 24] width 767 height 320
click at [318, 162] on link "For in-depth analysis, click here" at bounding box center [274, 160] width 143 height 14
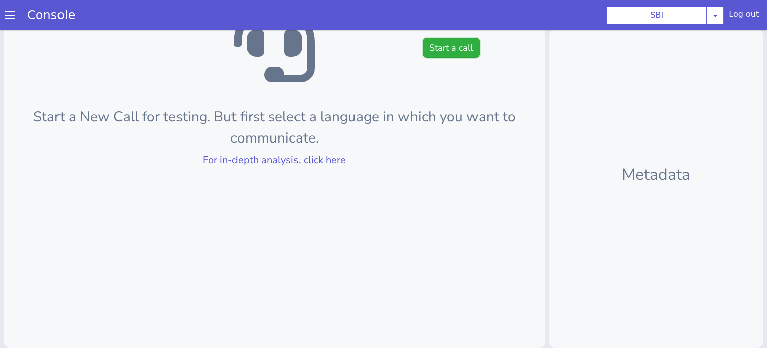
click at [440, 46] on button "Start a call" at bounding box center [451, 48] width 57 height 20
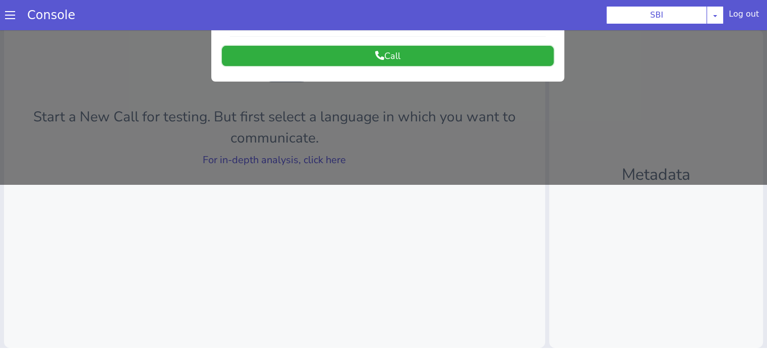
click at [435, 52] on button "Call" at bounding box center [388, 56] width 332 height 20
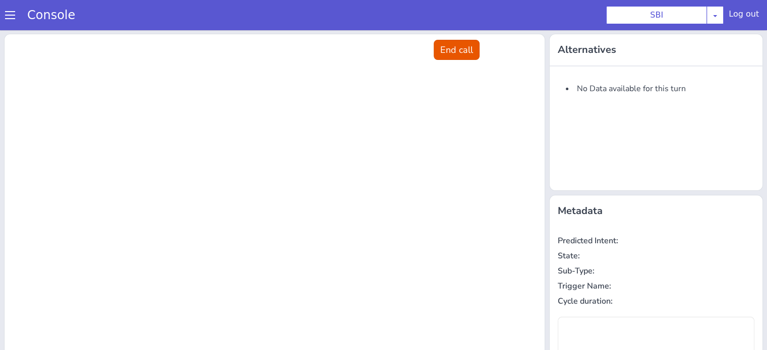
scroll to position [0, 0]
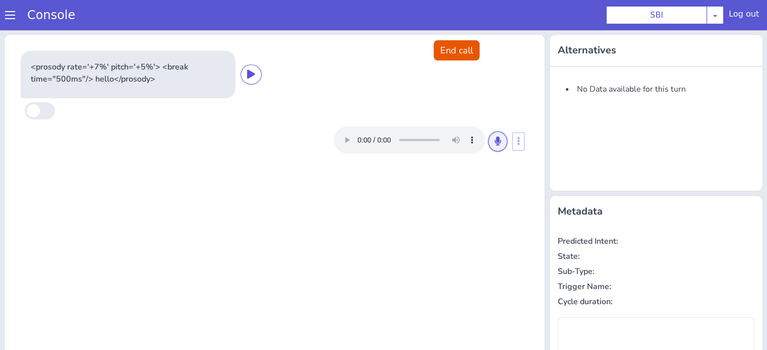
click at [495, 141] on icon at bounding box center [498, 141] width 6 height 9
click at [495, 143] on icon at bounding box center [498, 141] width 6 height 9
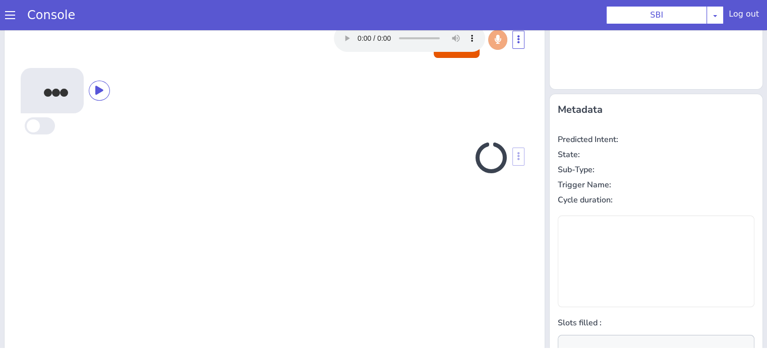
scroll to position [135, 0]
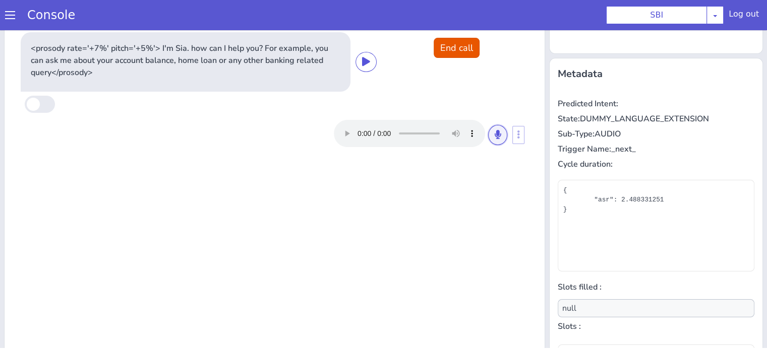
click at [494, 142] on button at bounding box center [497, 135] width 19 height 20
click at [495, 137] on icon at bounding box center [498, 134] width 6 height 9
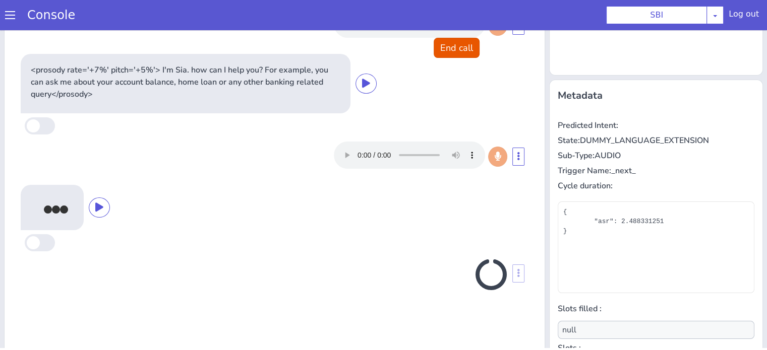
scroll to position [113, 0]
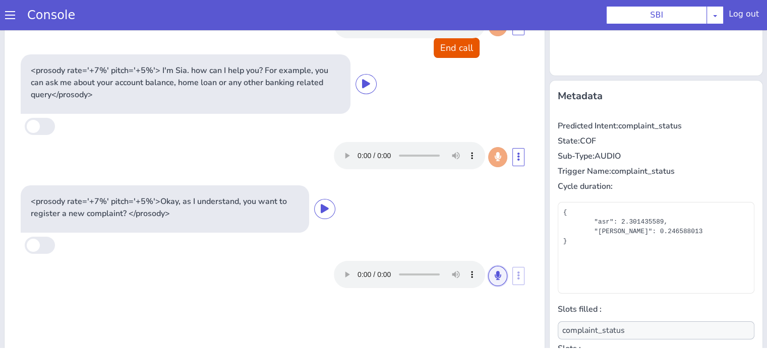
click at [488, 283] on button at bounding box center [497, 276] width 19 height 20
click at [488, 271] on button at bounding box center [497, 276] width 19 height 20
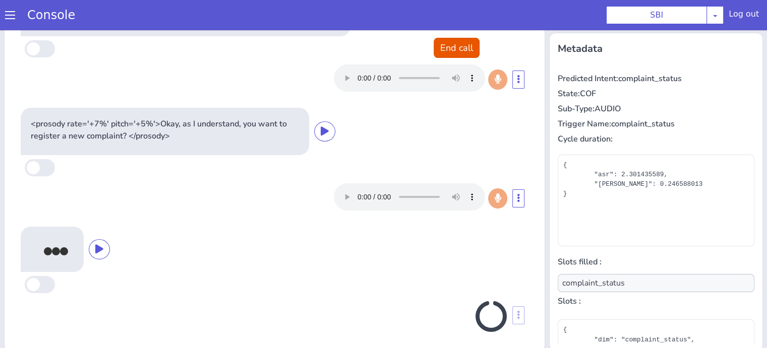
scroll to position [32, 0]
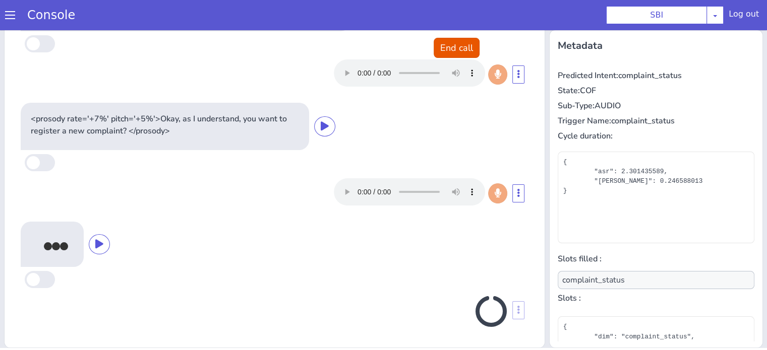
type input "null"
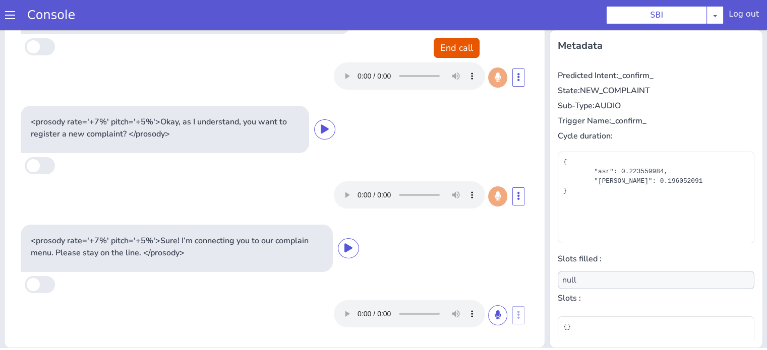
scroll to position [29, 0]
click at [456, 40] on button "End call" at bounding box center [457, 48] width 46 height 20
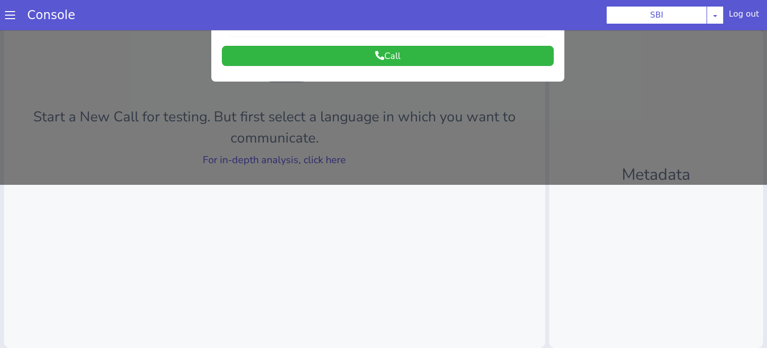
click at [336, 160] on div at bounding box center [383, 24] width 767 height 320
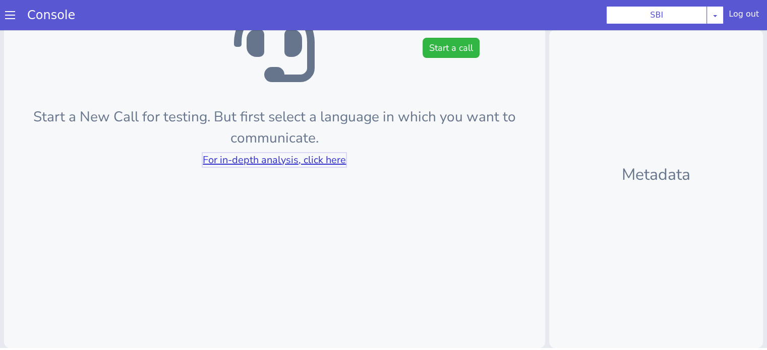
click at [335, 159] on link "For in-depth analysis, click here" at bounding box center [274, 160] width 143 height 14
click at [437, 56] on button "Start a call" at bounding box center [451, 48] width 57 height 20
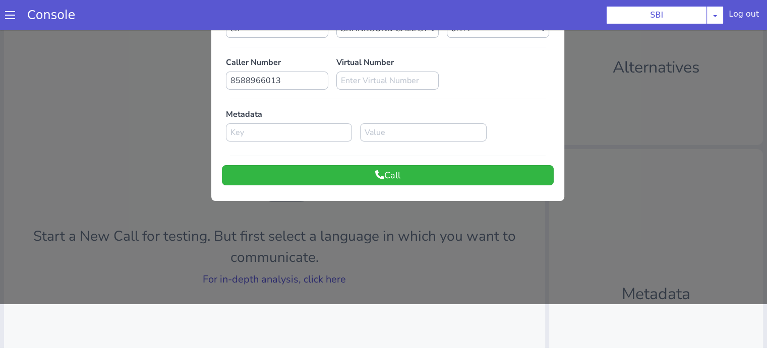
scroll to position [0, 0]
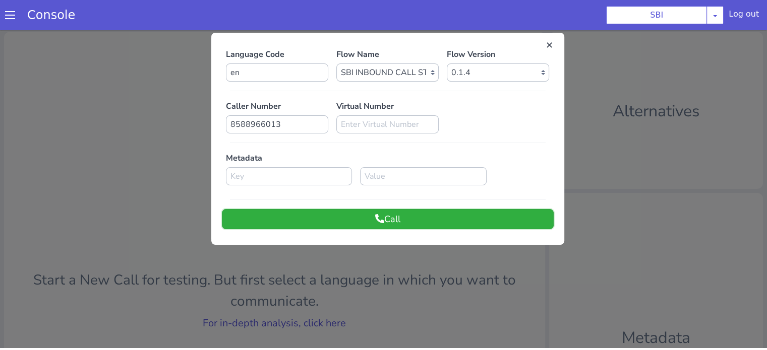
click at [422, 225] on button "Call" at bounding box center [388, 219] width 332 height 20
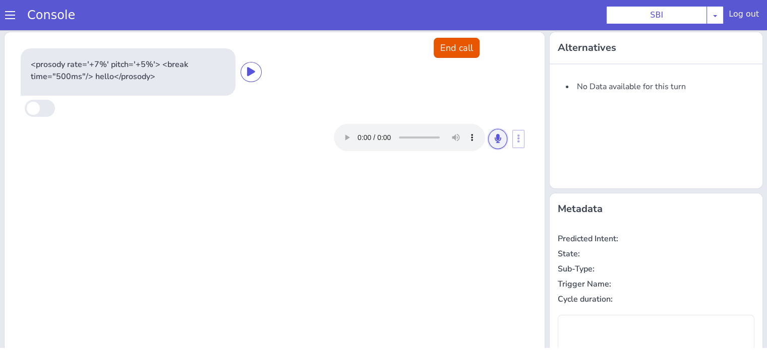
click at [493, 148] on button at bounding box center [497, 139] width 19 height 20
click at [495, 140] on icon at bounding box center [498, 138] width 6 height 9
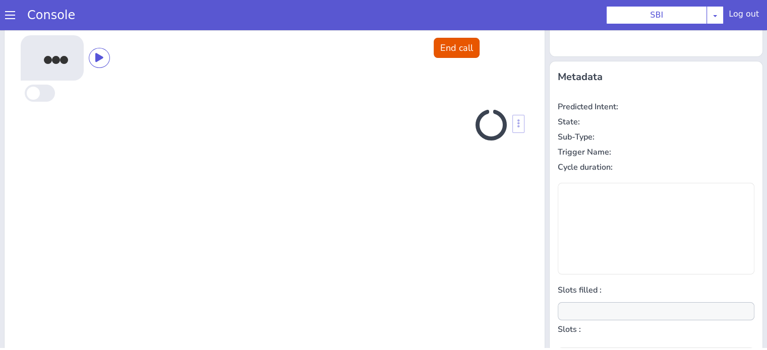
scroll to position [135, 0]
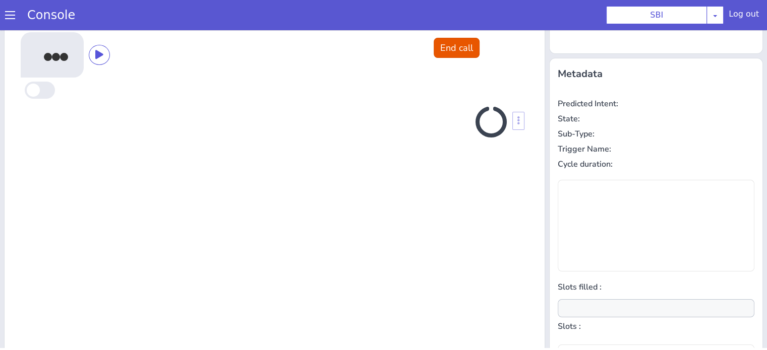
type input "null"
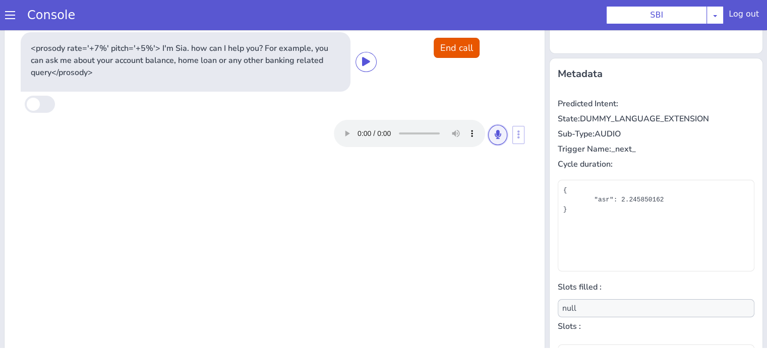
drag, startPoint x: 495, startPoint y: 130, endPoint x: 476, endPoint y: 148, distance: 26.0
click at [495, 131] on icon at bounding box center [498, 134] width 6 height 9
click at [495, 136] on icon at bounding box center [498, 134] width 6 height 9
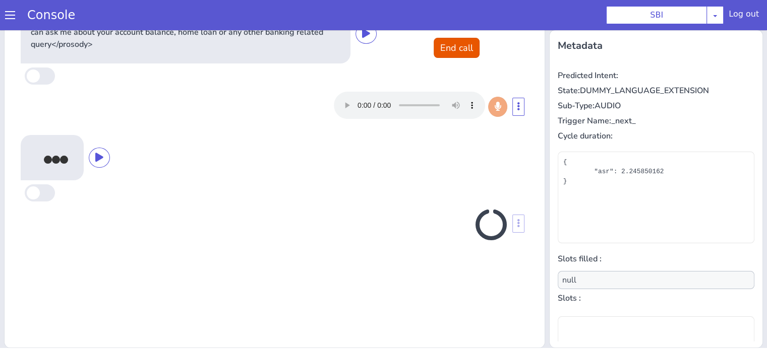
scroll to position [163, 0]
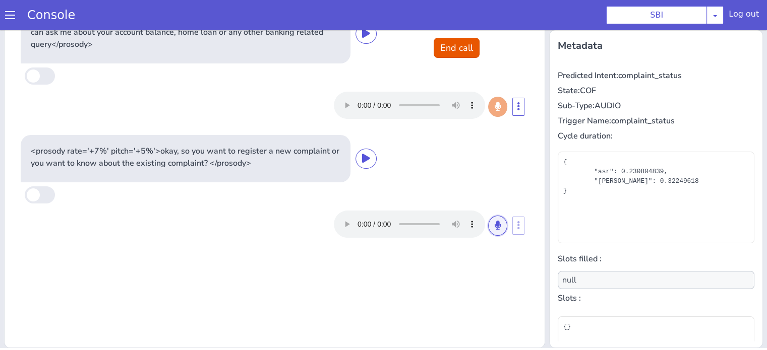
click at [495, 223] on icon at bounding box center [498, 225] width 6 height 9
click at [495, 227] on icon at bounding box center [498, 225] width 6 height 9
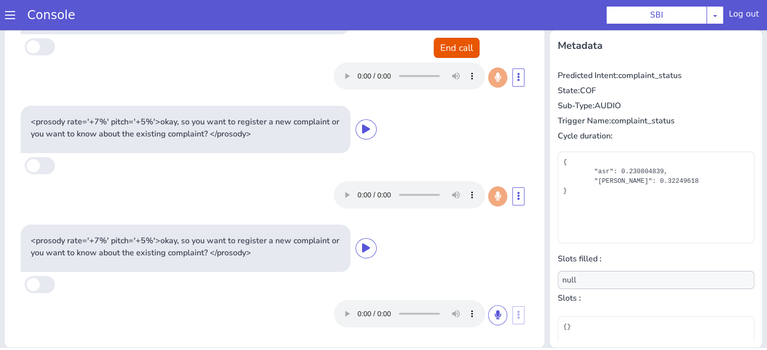
scroll to position [29, 0]
click at [437, 55] on button "End call" at bounding box center [457, 48] width 46 height 20
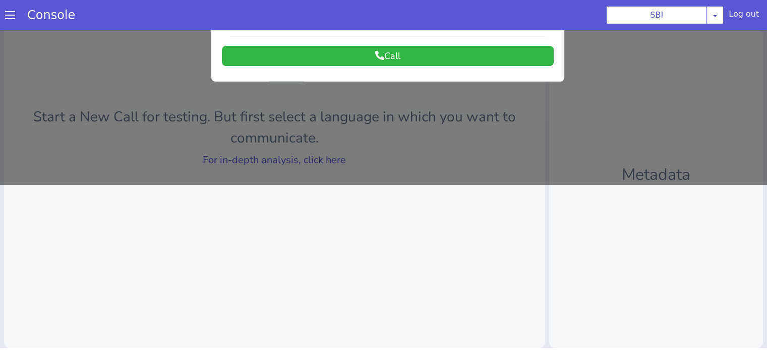
click at [313, 156] on div at bounding box center [383, 24] width 767 height 320
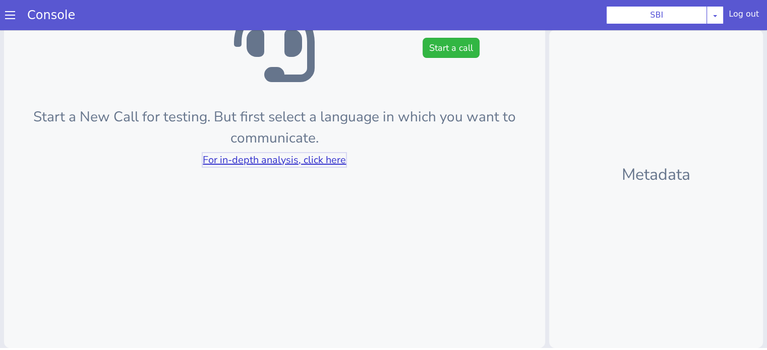
click at [313, 156] on link "For in-depth analysis, click here" at bounding box center [274, 160] width 143 height 14
click at [423, 46] on button "Start a call" at bounding box center [451, 48] width 57 height 20
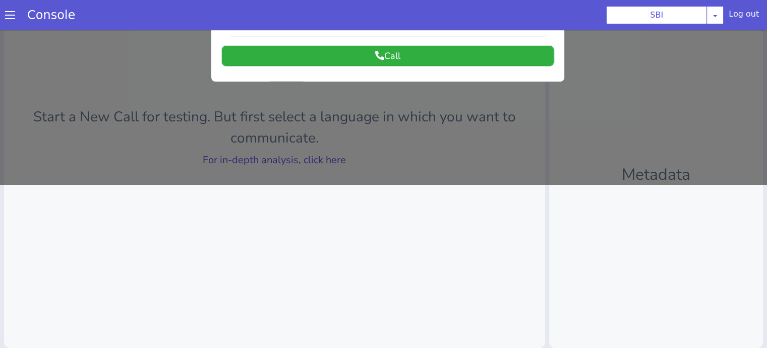
click at [424, 60] on button "Call" at bounding box center [388, 56] width 332 height 20
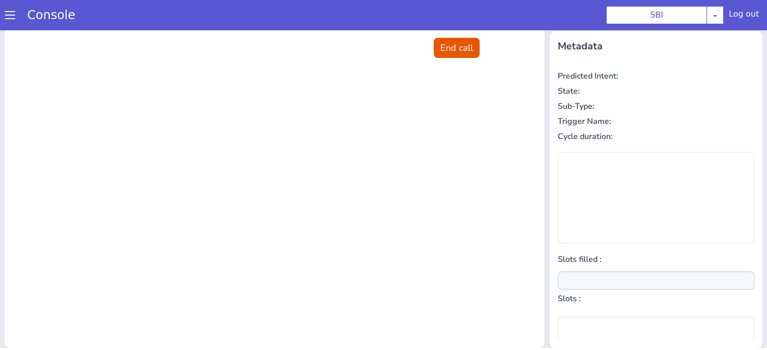
scroll to position [12, 0]
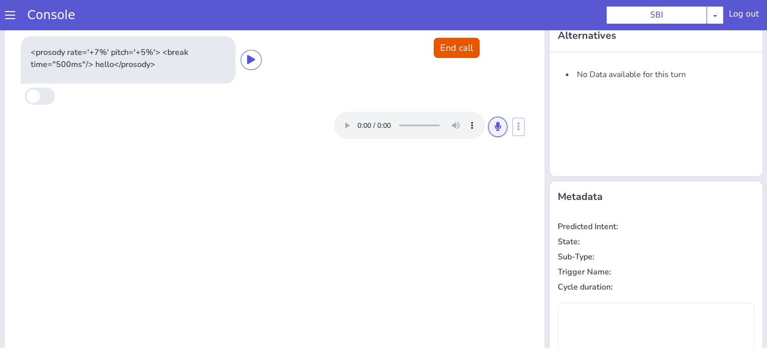
click at [495, 128] on icon at bounding box center [498, 126] width 6 height 9
click at [495, 126] on icon at bounding box center [498, 126] width 6 height 9
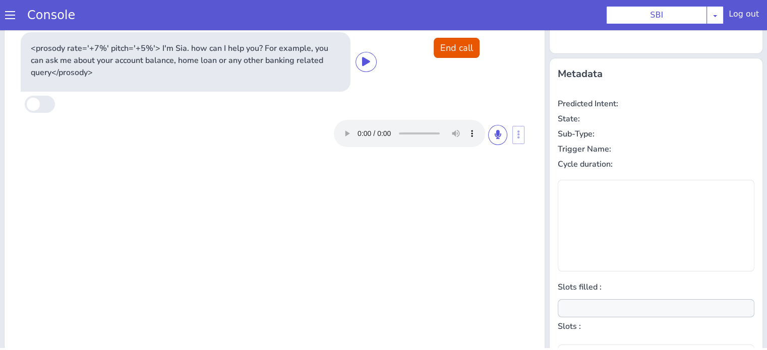
scroll to position [0, 0]
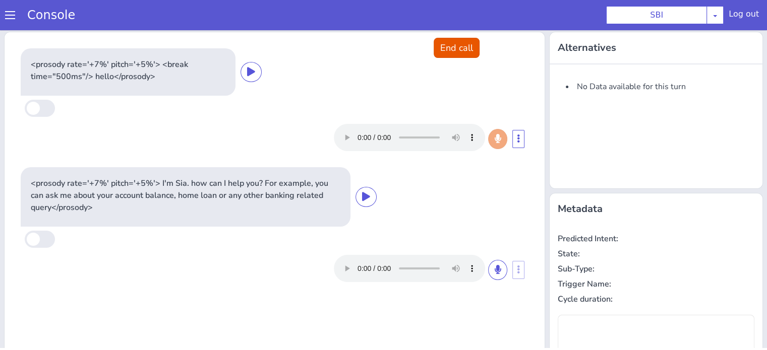
type input "null"
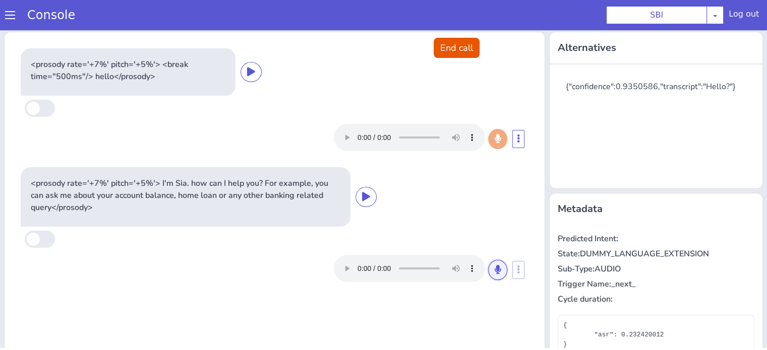
click at [495, 269] on icon at bounding box center [498, 269] width 6 height 9
drag, startPoint x: 491, startPoint y: 266, endPoint x: 468, endPoint y: 236, distance: 37.4
click at [495, 265] on icon at bounding box center [498, 269] width 6 height 9
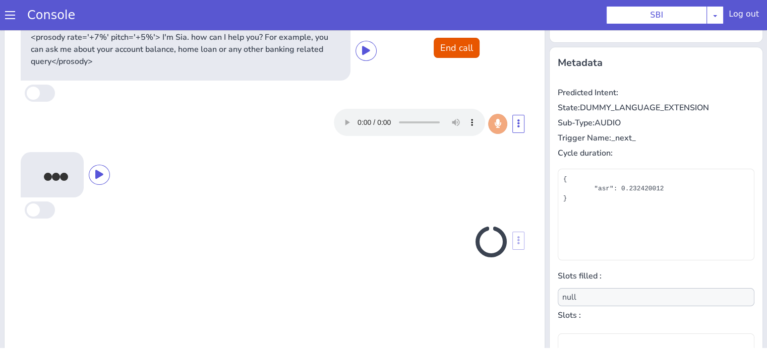
scroll to position [163, 0]
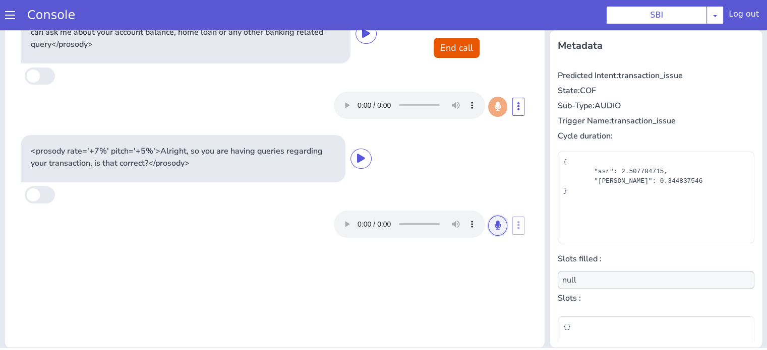
click at [495, 225] on icon at bounding box center [498, 225] width 6 height 9
click at [488, 221] on button at bounding box center [497, 226] width 19 height 20
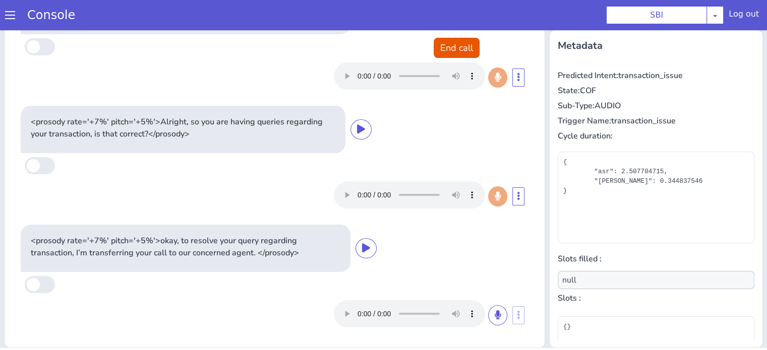
scroll to position [29, 0]
click at [439, 41] on button "End call" at bounding box center [457, 48] width 46 height 20
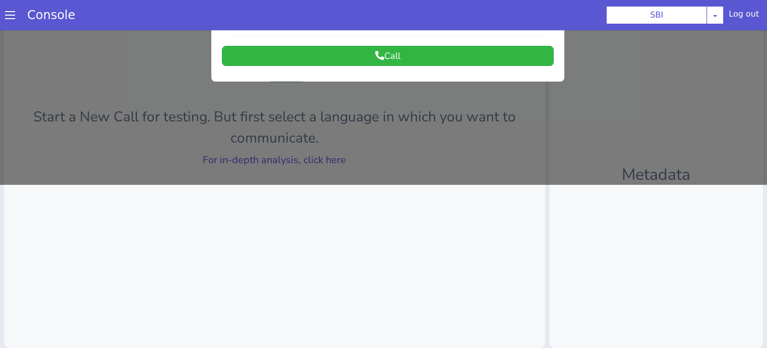
click at [293, 163] on div at bounding box center [383, 24] width 767 height 320
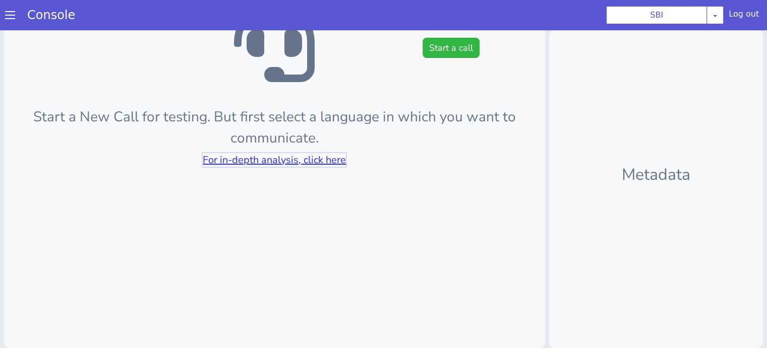
click at [294, 161] on link "For in-depth analysis, click here" at bounding box center [274, 160] width 143 height 14
click at [434, 53] on button "Start a call" at bounding box center [451, 48] width 57 height 20
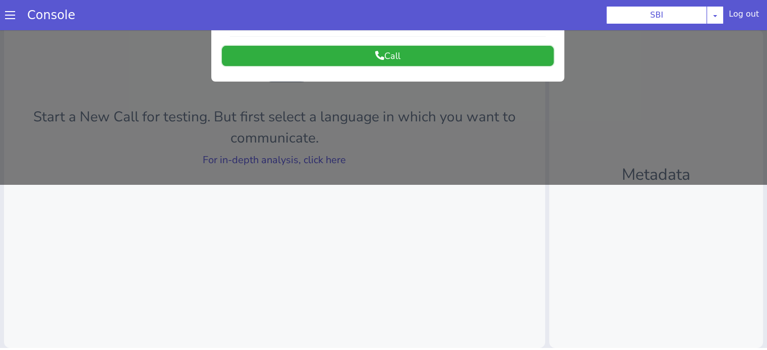
click at [417, 53] on button "Call" at bounding box center [388, 56] width 332 height 20
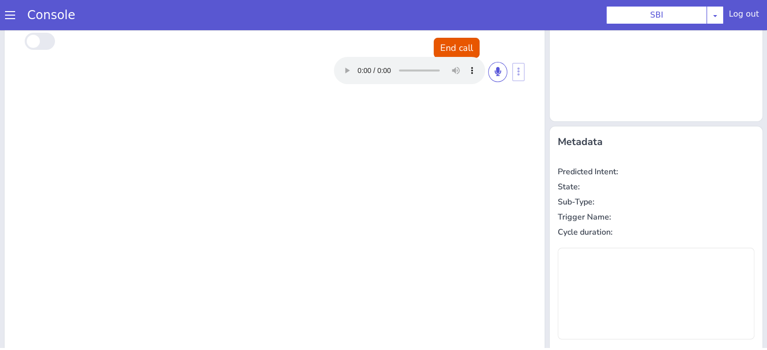
scroll to position [0, 0]
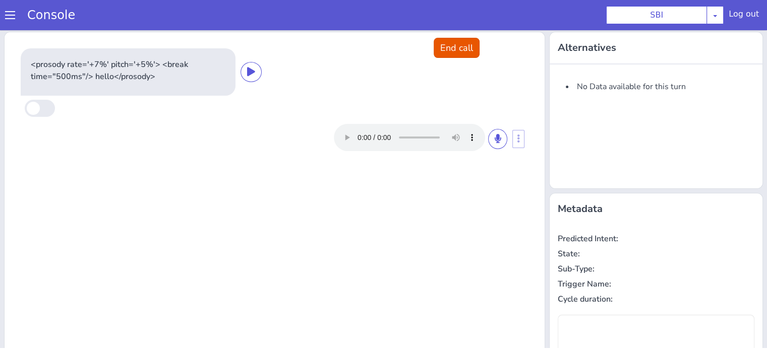
click at [482, 134] on div at bounding box center [420, 137] width 173 height 27
click at [489, 136] on button at bounding box center [497, 139] width 19 height 20
click at [495, 139] on icon at bounding box center [498, 138] width 6 height 9
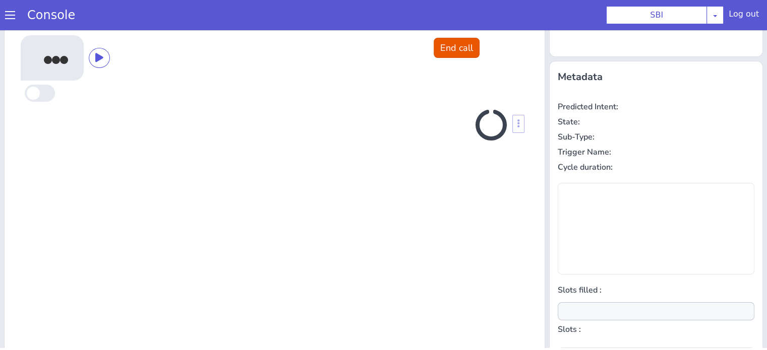
scroll to position [135, 0]
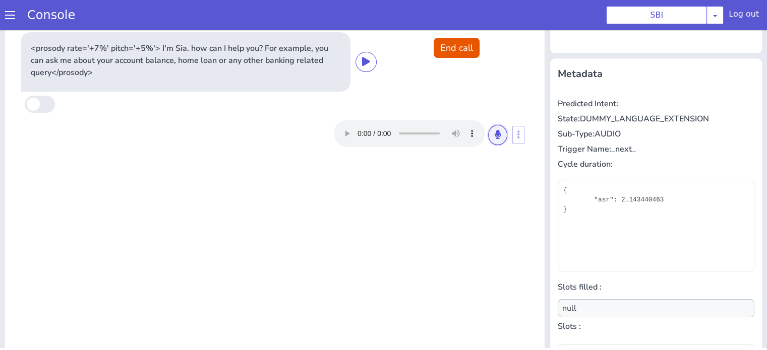
click at [495, 135] on icon at bounding box center [498, 134] width 6 height 9
click at [500, 136] on button at bounding box center [497, 135] width 19 height 20
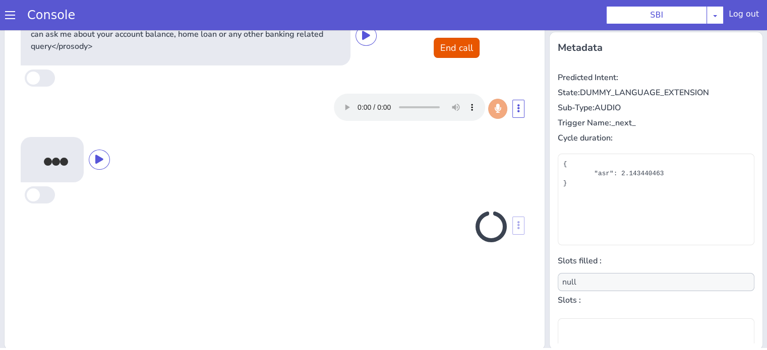
scroll to position [163, 0]
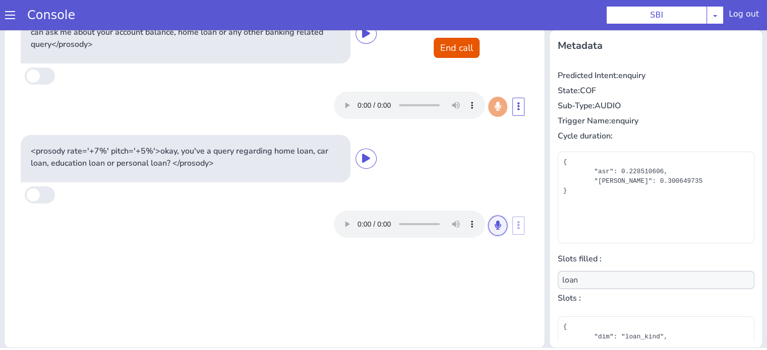
click at [497, 223] on button at bounding box center [497, 226] width 19 height 20
click at [495, 223] on icon at bounding box center [498, 225] width 6 height 9
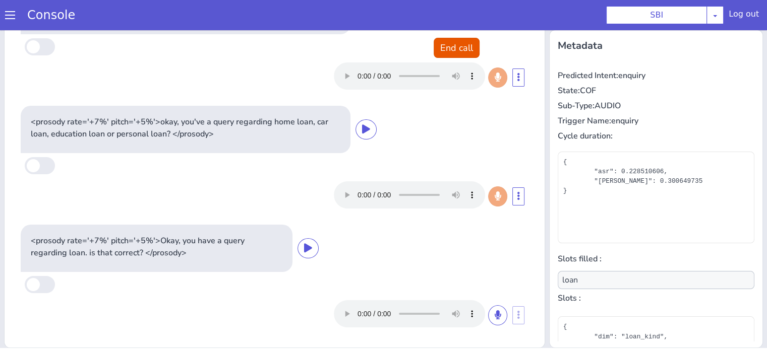
scroll to position [29, 0]
drag, startPoint x: 488, startPoint y: 312, endPoint x: 478, endPoint y: 273, distance: 39.6
click at [495, 312] on icon at bounding box center [498, 315] width 6 height 9
click at [495, 311] on icon at bounding box center [498, 315] width 6 height 9
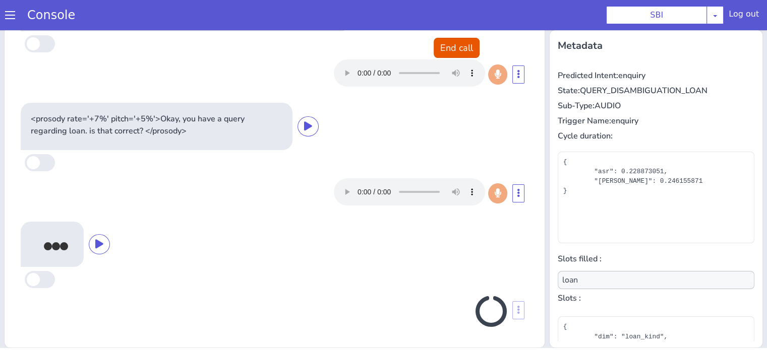
scroll to position [148, 0]
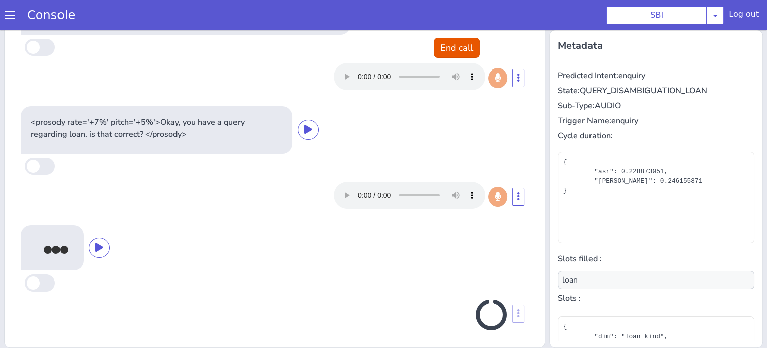
type input "null"
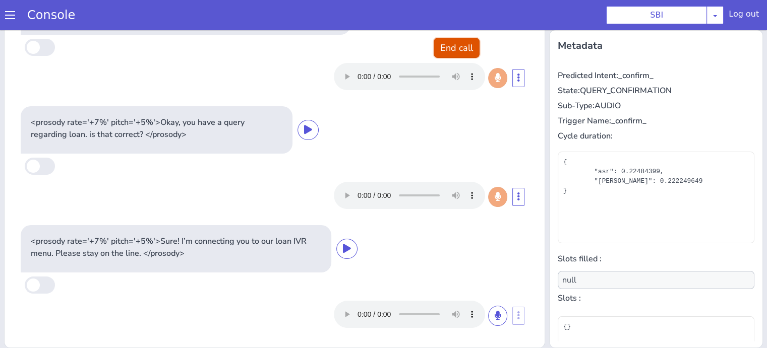
click at [452, 41] on button "End call" at bounding box center [457, 48] width 46 height 20
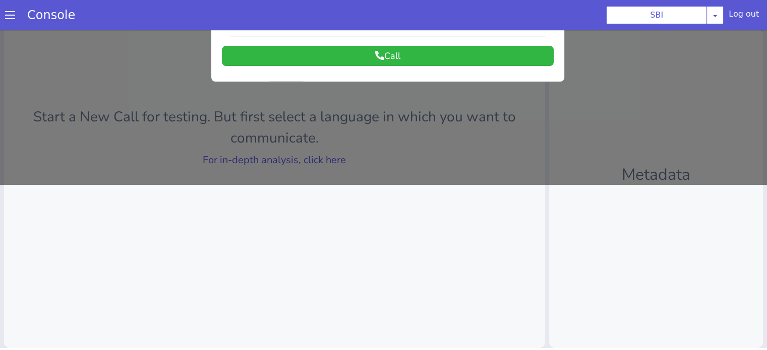
click at [311, 162] on div at bounding box center [383, 24] width 767 height 320
click at [311, 159] on link "For in-depth analysis, click here" at bounding box center [274, 160] width 143 height 14
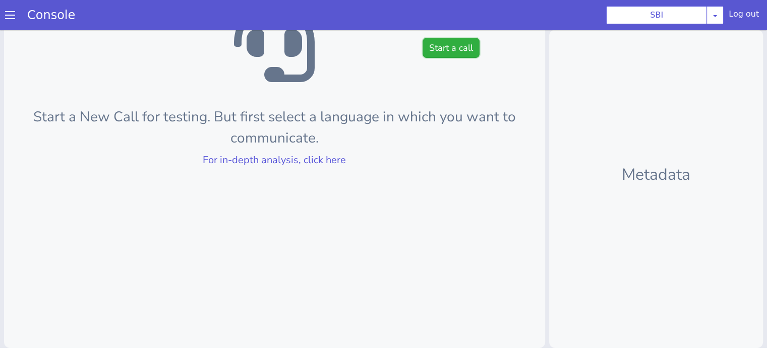
click at [442, 54] on button "Start a call" at bounding box center [451, 48] width 57 height 20
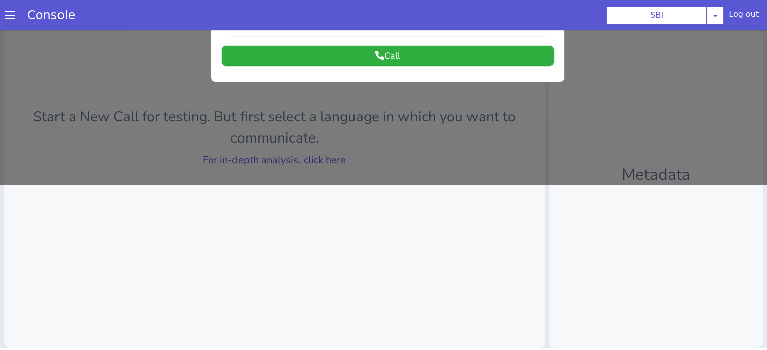
click at [393, 59] on button "Call" at bounding box center [388, 56] width 332 height 20
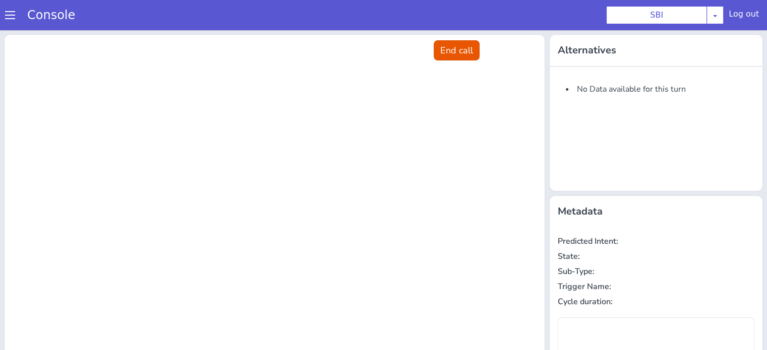
scroll to position [0, 0]
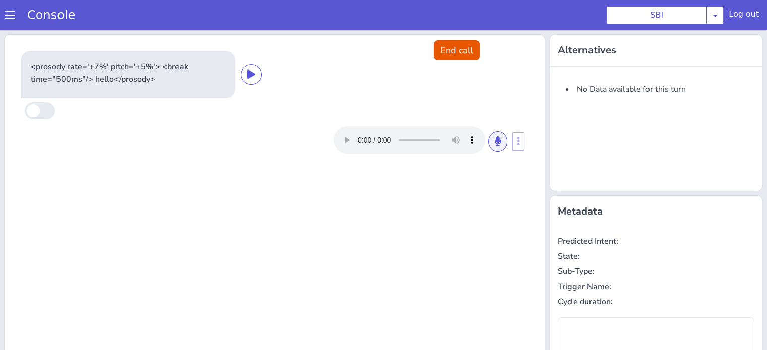
drag, startPoint x: 482, startPoint y: 141, endPoint x: 490, endPoint y: 148, distance: 10.7
click at [483, 141] on div at bounding box center [420, 140] width 173 height 27
click at [495, 145] on icon at bounding box center [498, 141] width 6 height 9
click at [495, 143] on icon at bounding box center [498, 141] width 6 height 9
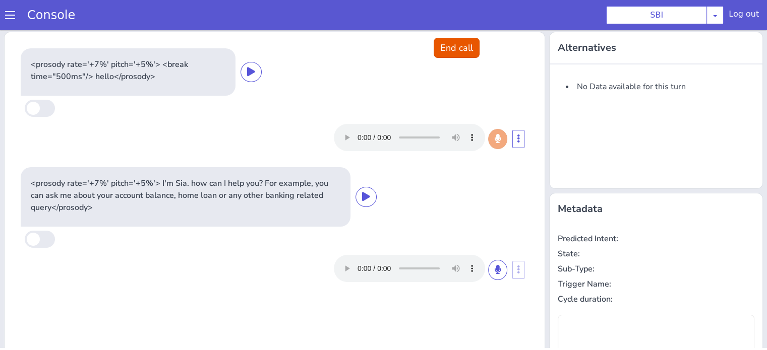
type input "null"
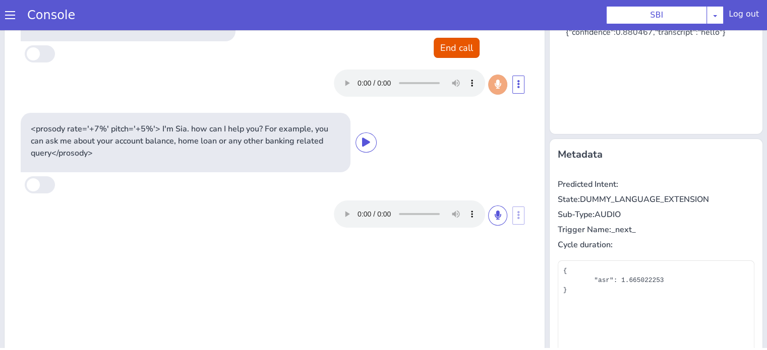
scroll to position [101, 0]
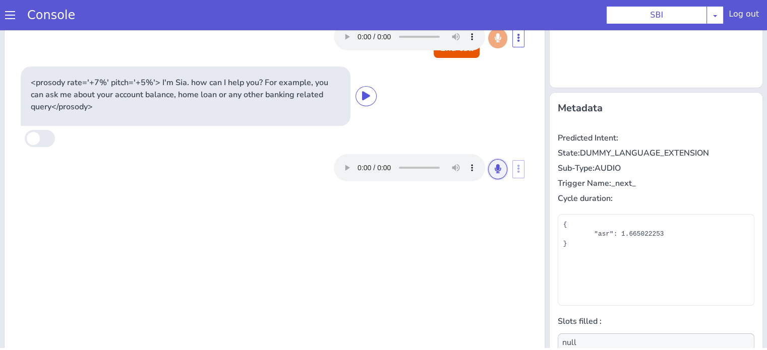
drag, startPoint x: 496, startPoint y: 169, endPoint x: 495, endPoint y: 181, distance: 11.6
click at [496, 169] on button at bounding box center [497, 169] width 19 height 20
click at [495, 165] on icon at bounding box center [498, 168] width 6 height 9
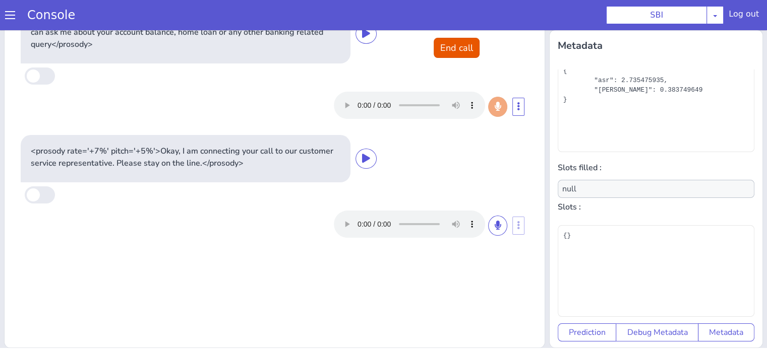
scroll to position [98, 0]
click at [584, 326] on button "Prediction" at bounding box center [587, 333] width 59 height 18
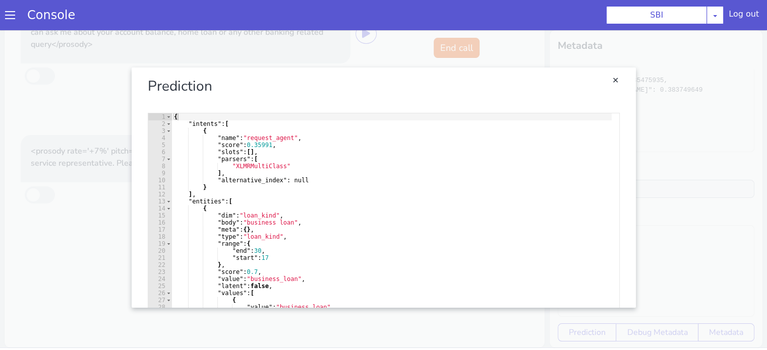
click at [668, 160] on link "Close" at bounding box center [383, 188] width 767 height 320
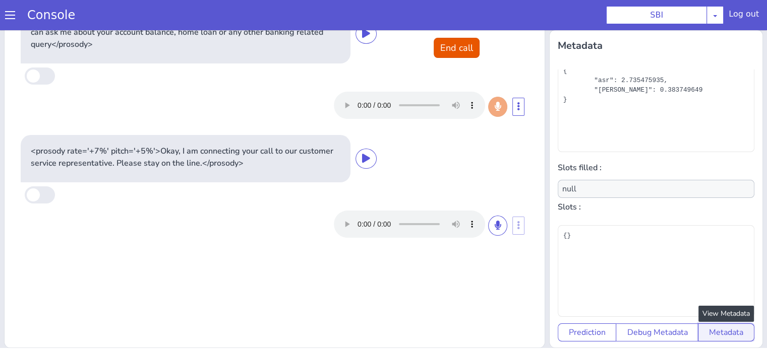
click at [705, 327] on button "Metadata" at bounding box center [726, 333] width 56 height 18
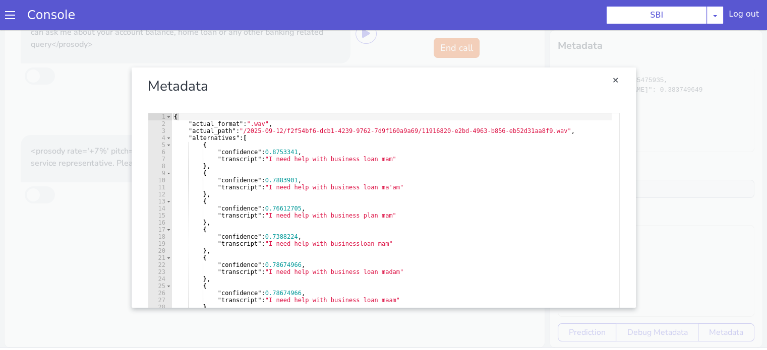
click at [642, 125] on link "Close" at bounding box center [383, 188] width 767 height 320
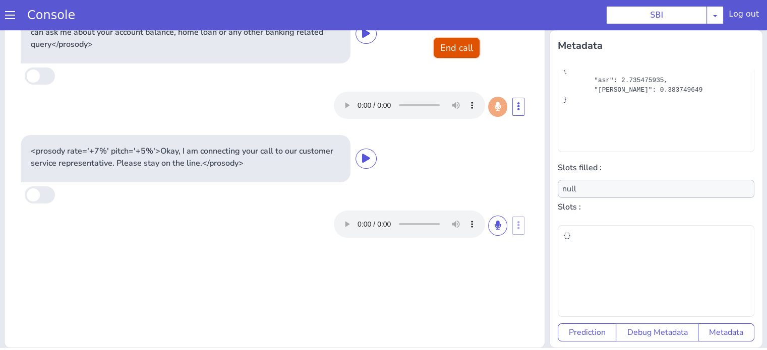
click at [456, 42] on button "End call" at bounding box center [457, 48] width 46 height 20
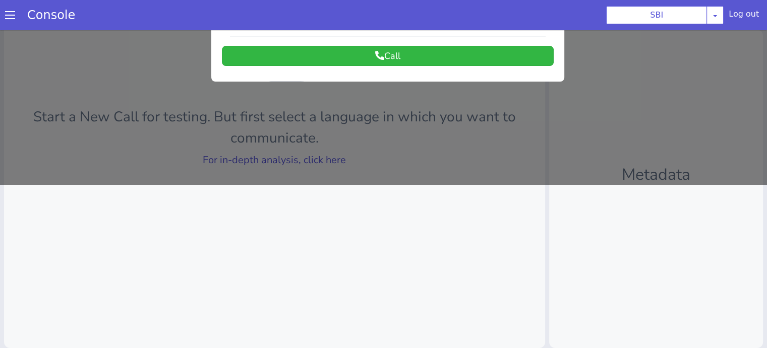
click at [325, 157] on div at bounding box center [383, 24] width 767 height 320
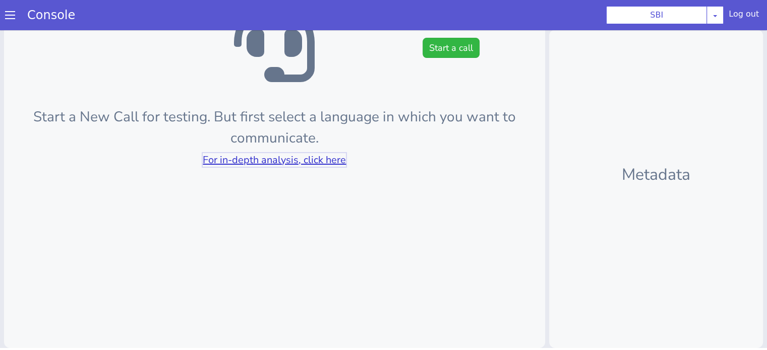
click at [325, 157] on link "For in-depth analysis, click here" at bounding box center [274, 160] width 143 height 14
click at [429, 43] on button "Start a call" at bounding box center [451, 48] width 57 height 20
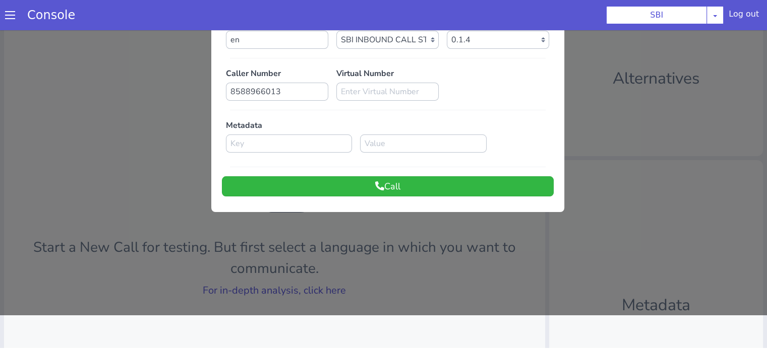
scroll to position [0, 0]
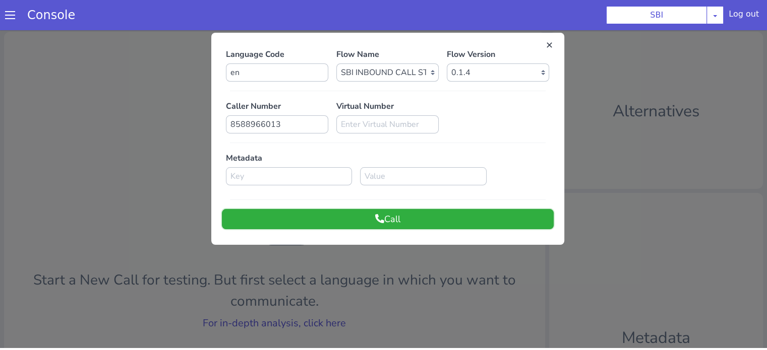
click at [437, 222] on button "Call" at bounding box center [388, 219] width 332 height 20
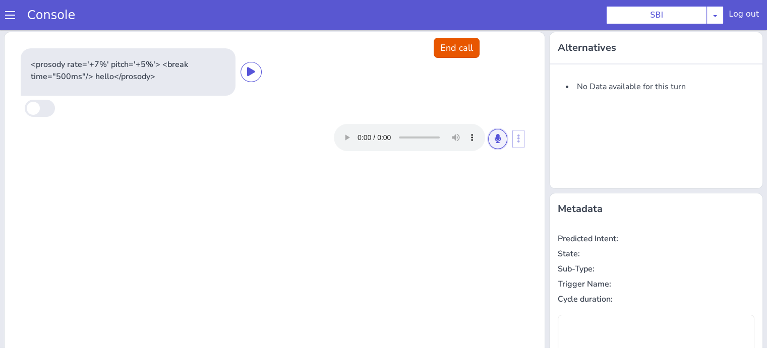
click at [495, 139] on icon at bounding box center [498, 138] width 6 height 9
click at [495, 140] on icon at bounding box center [498, 138] width 6 height 9
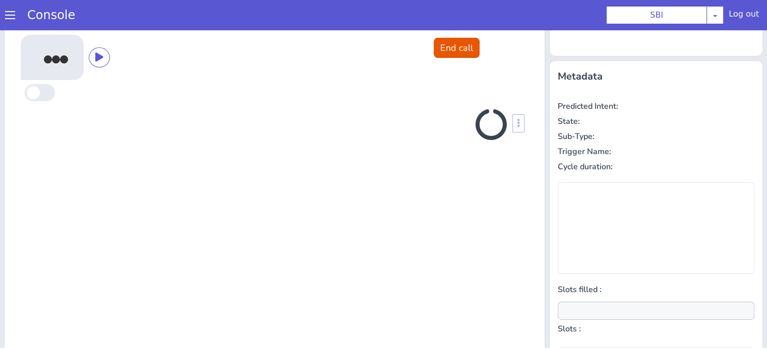
scroll to position [135, 0]
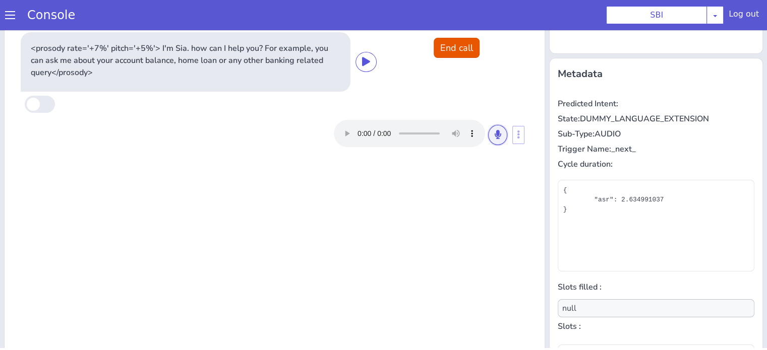
click at [495, 138] on icon at bounding box center [498, 134] width 6 height 9
click at [495, 136] on icon at bounding box center [498, 134] width 6 height 9
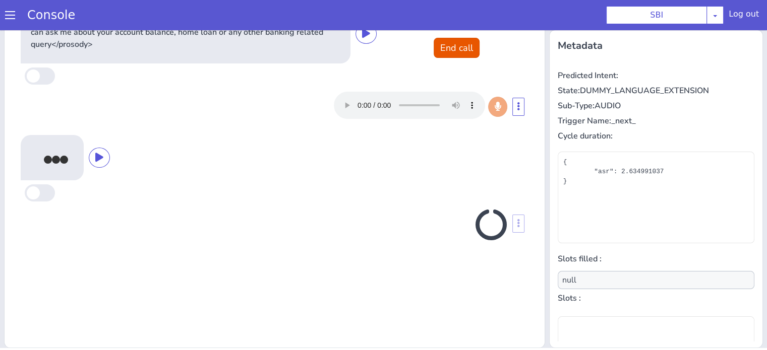
scroll to position [163, 0]
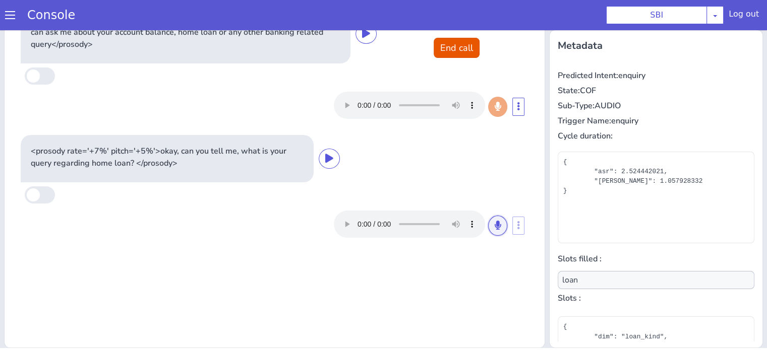
click at [497, 231] on button at bounding box center [497, 226] width 19 height 20
click at [495, 222] on icon at bounding box center [498, 225] width 6 height 9
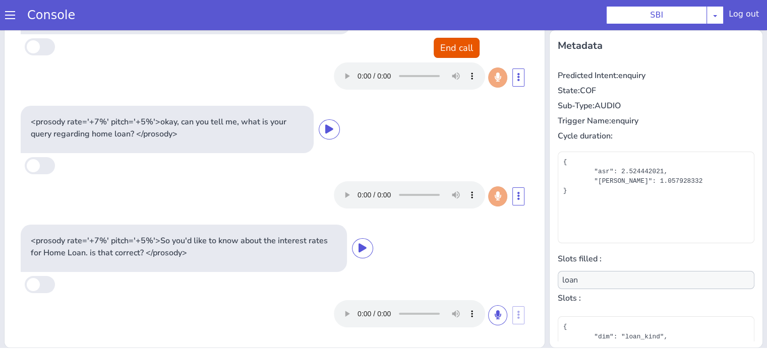
scroll to position [29, 0]
type input "null"
click at [493, 319] on button at bounding box center [497, 316] width 19 height 20
click at [495, 311] on icon at bounding box center [498, 315] width 6 height 9
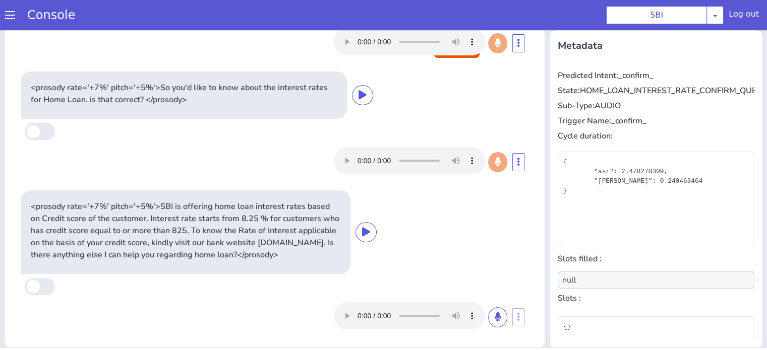
scroll to position [196, 0]
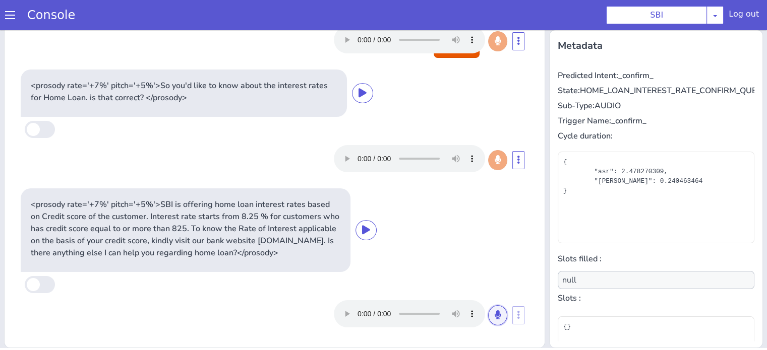
click at [490, 319] on button at bounding box center [497, 316] width 19 height 20
click at [495, 318] on icon at bounding box center [498, 315] width 6 height 9
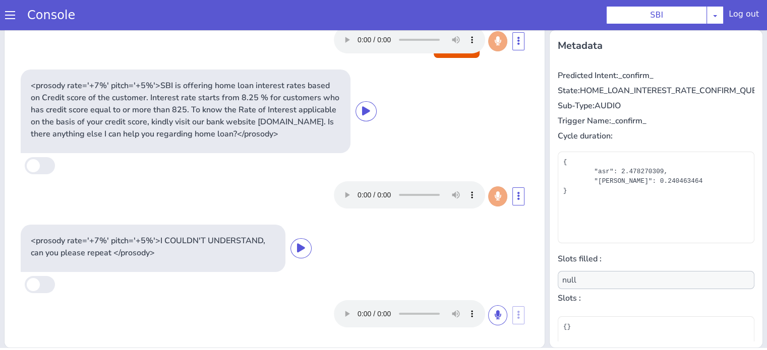
scroll to position [315, 0]
click at [495, 313] on div at bounding box center [429, 314] width 191 height 27
click at [490, 314] on button at bounding box center [497, 316] width 19 height 20
click at [488, 306] on button at bounding box center [497, 316] width 19 height 20
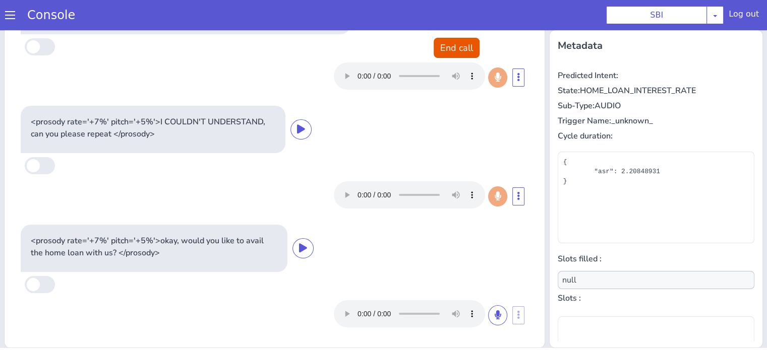
scroll to position [434, 0]
click at [447, 51] on button "End call" at bounding box center [457, 48] width 46 height 20
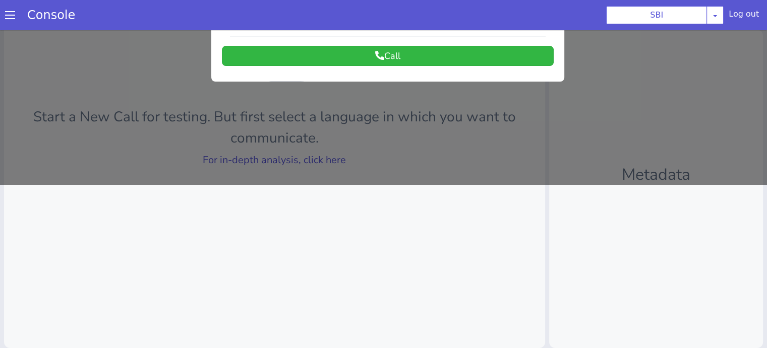
click at [308, 156] on div at bounding box center [383, 24] width 767 height 320
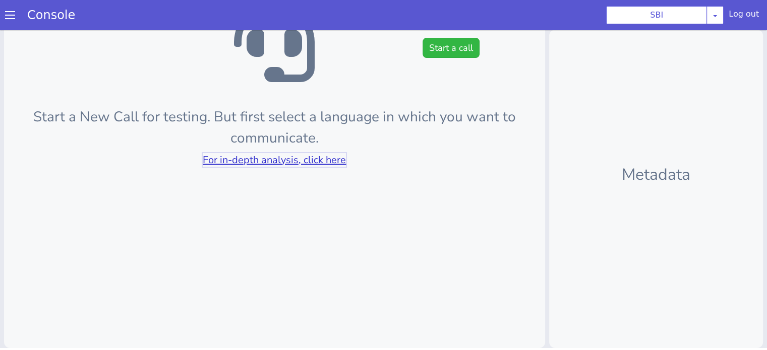
click at [308, 156] on link "For in-depth analysis, click here" at bounding box center [274, 160] width 143 height 14
click at [462, 38] on button "Start a call" at bounding box center [451, 48] width 57 height 20
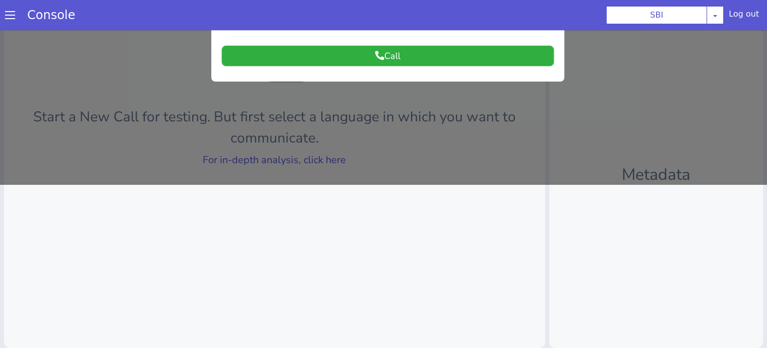
click at [448, 57] on button "Call" at bounding box center [388, 56] width 332 height 20
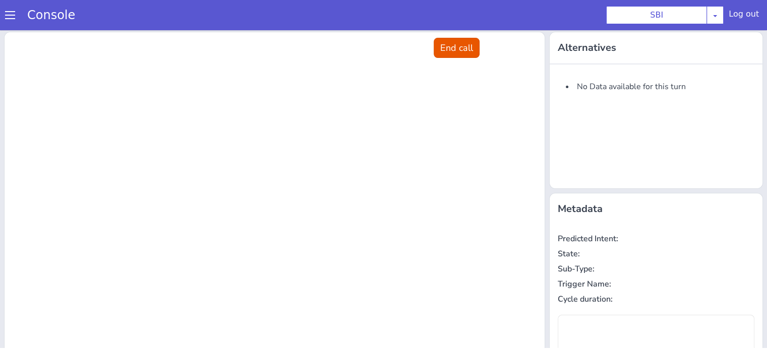
scroll to position [0, 0]
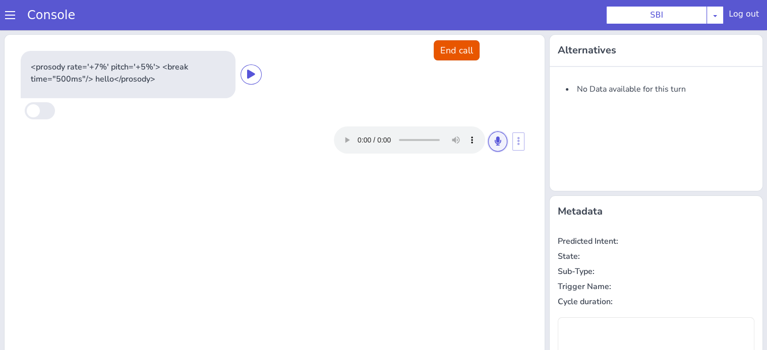
click at [488, 145] on button at bounding box center [497, 142] width 19 height 20
click at [495, 144] on icon at bounding box center [498, 141] width 6 height 9
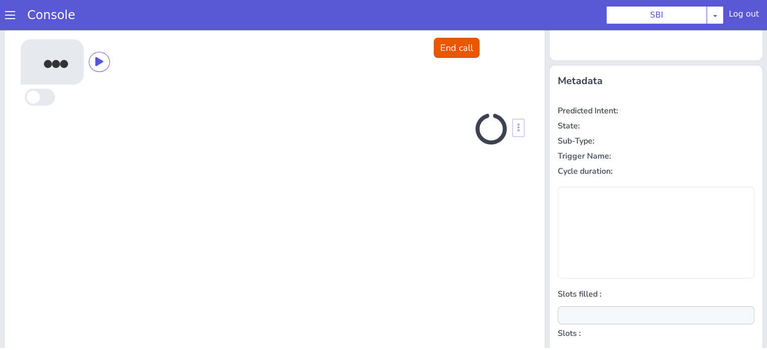
scroll to position [135, 0]
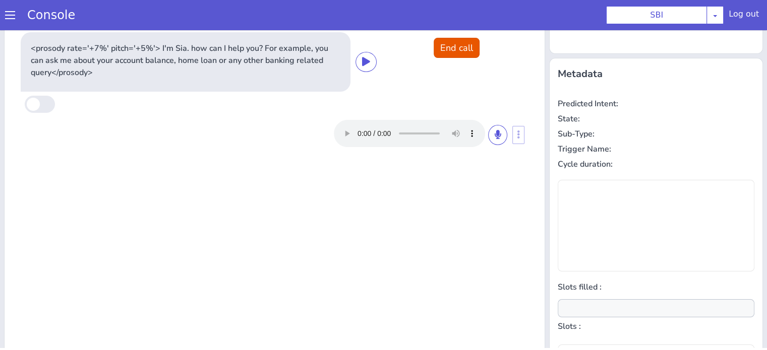
type input "null"
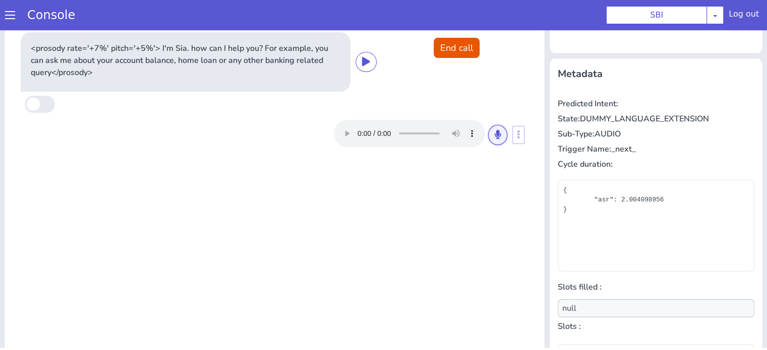
click at [488, 134] on button at bounding box center [497, 135] width 19 height 20
click at [495, 131] on icon at bounding box center [498, 134] width 6 height 9
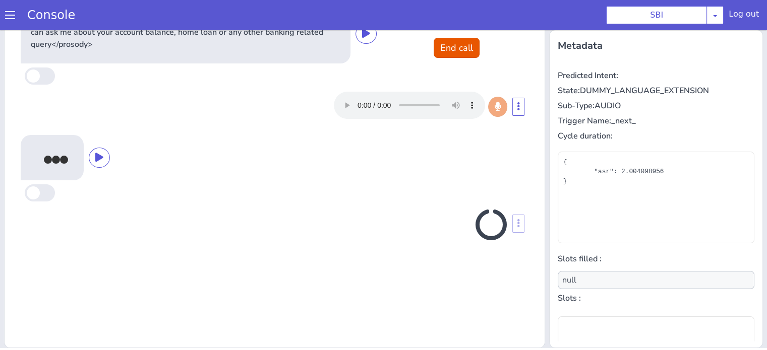
scroll to position [163, 0]
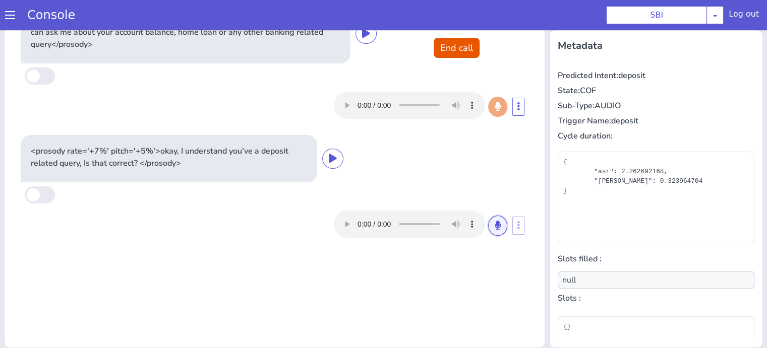
click at [495, 227] on icon at bounding box center [498, 225] width 6 height 9
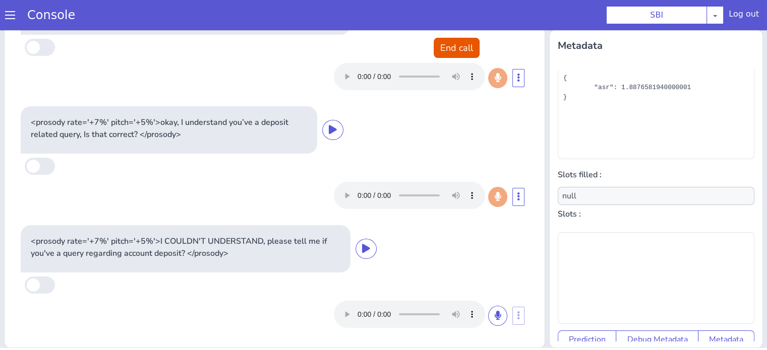
scroll to position [98, 0]
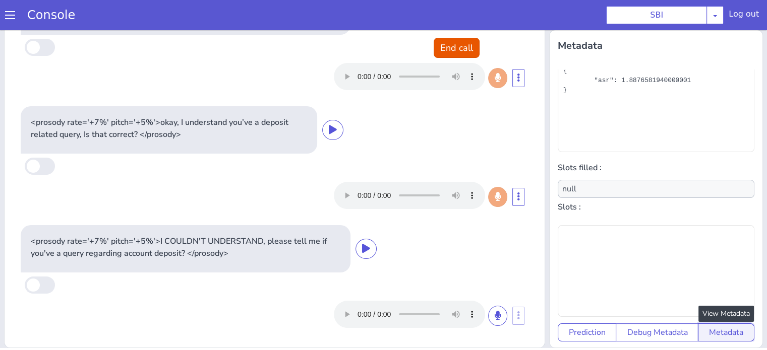
click at [708, 327] on button "Metadata" at bounding box center [726, 333] width 56 height 18
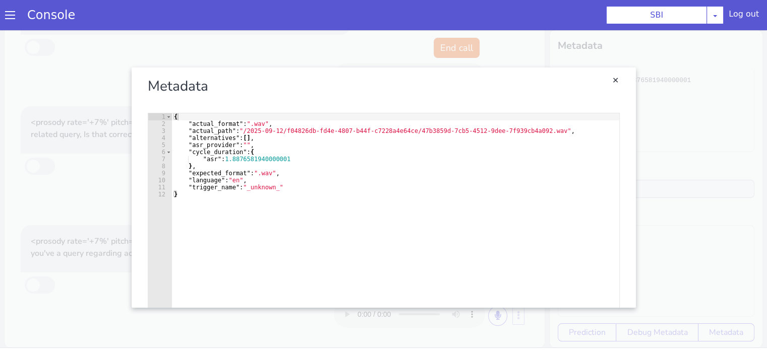
click at [669, 182] on link "Close" at bounding box center [383, 188] width 767 height 320
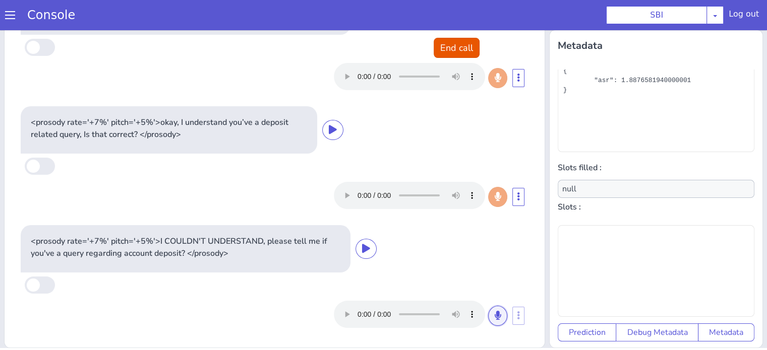
click at [495, 315] on icon at bounding box center [498, 315] width 6 height 9
click at [490, 316] on button at bounding box center [497, 316] width 19 height 20
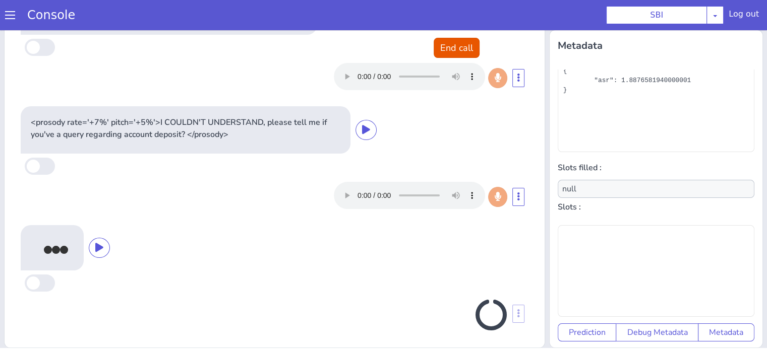
scroll to position [151, 0]
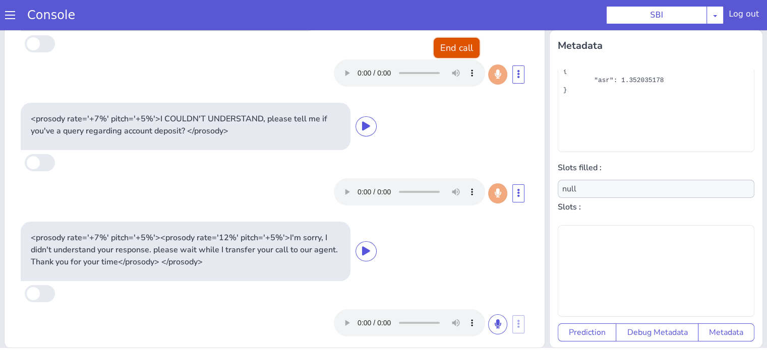
click at [451, 46] on button "End call" at bounding box center [457, 48] width 46 height 20
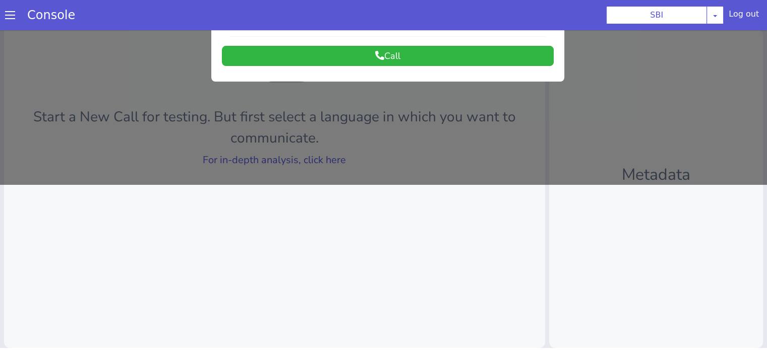
click at [310, 152] on div at bounding box center [383, 24] width 767 height 320
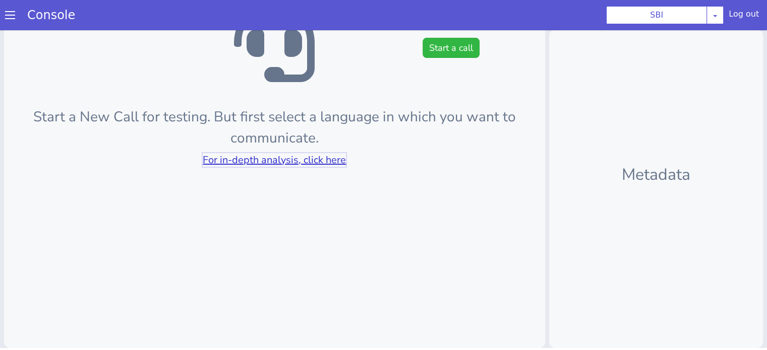
click at [307, 156] on link "For in-depth analysis, click here" at bounding box center [274, 160] width 143 height 14
click at [444, 49] on button "Start a call" at bounding box center [451, 48] width 57 height 20
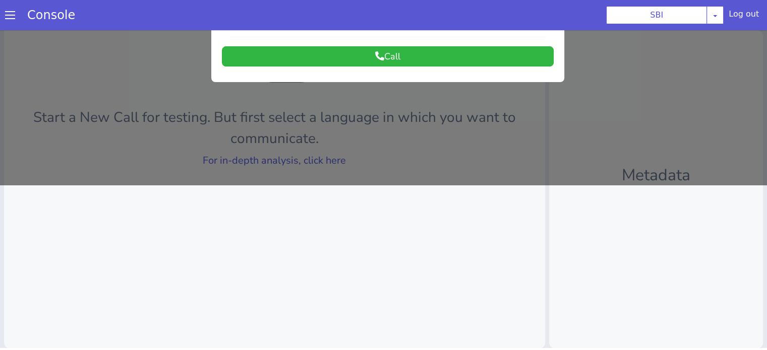
scroll to position [0, 0]
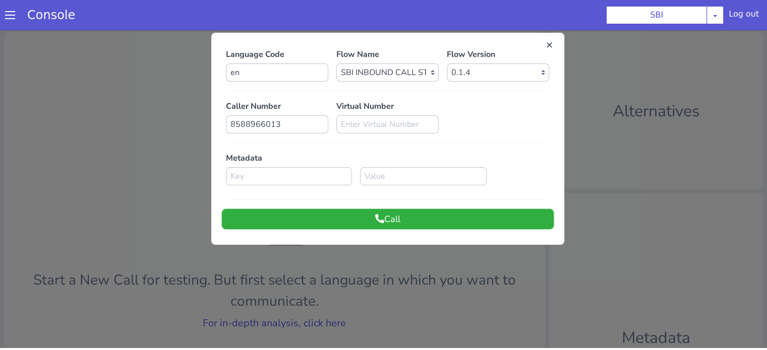
click at [417, 221] on button "Call" at bounding box center [388, 219] width 332 height 20
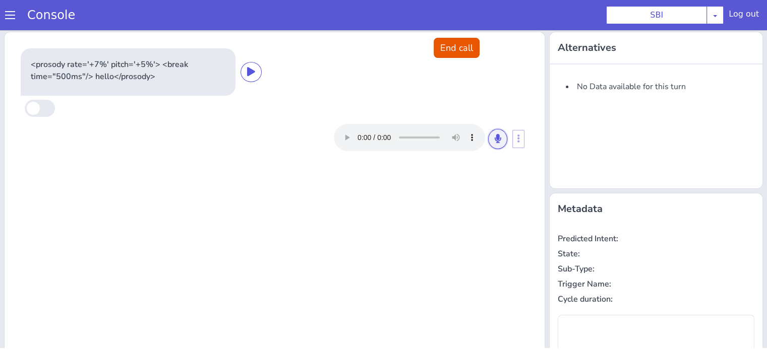
click at [495, 142] on icon at bounding box center [498, 138] width 6 height 9
click at [498, 141] on button at bounding box center [497, 139] width 19 height 20
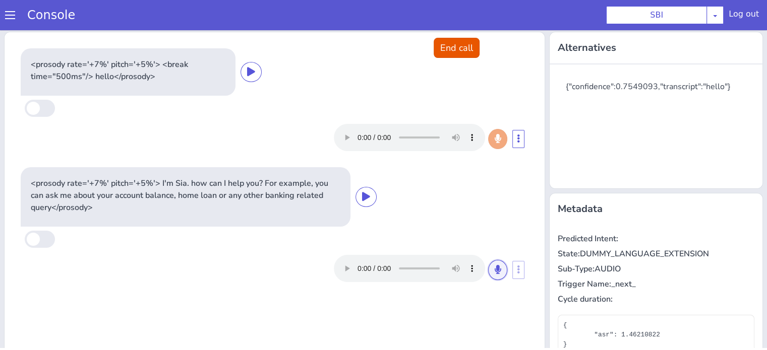
click at [495, 268] on icon at bounding box center [498, 269] width 6 height 9
click at [495, 269] on icon at bounding box center [498, 269] width 6 height 9
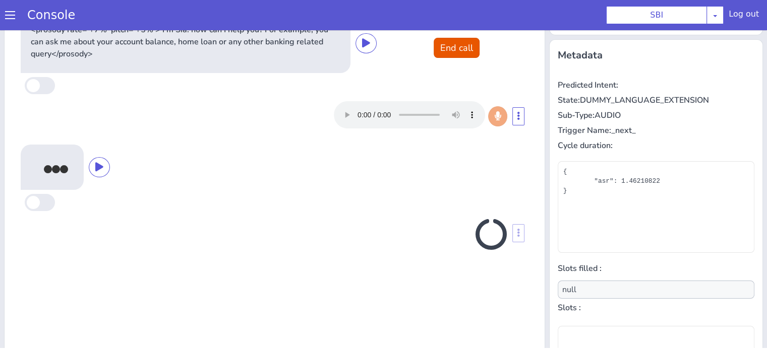
scroll to position [163, 0]
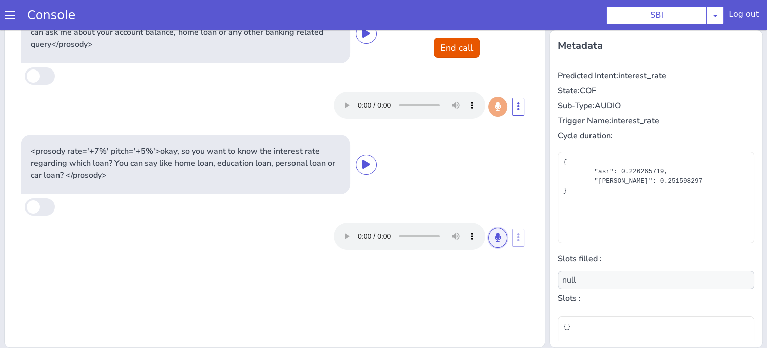
click at [495, 240] on icon at bounding box center [498, 237] width 6 height 9
click at [498, 237] on button at bounding box center [497, 238] width 19 height 20
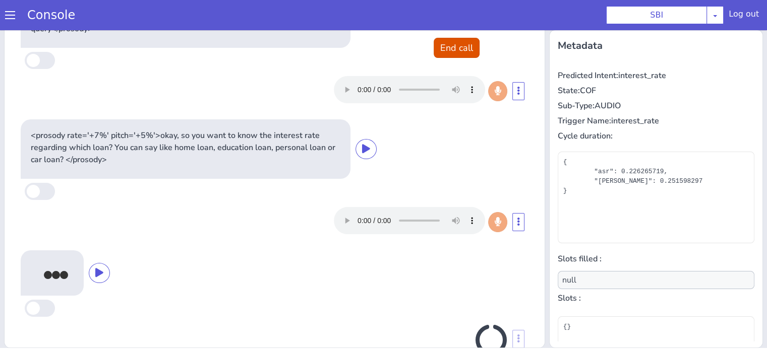
scroll to position [0, 0]
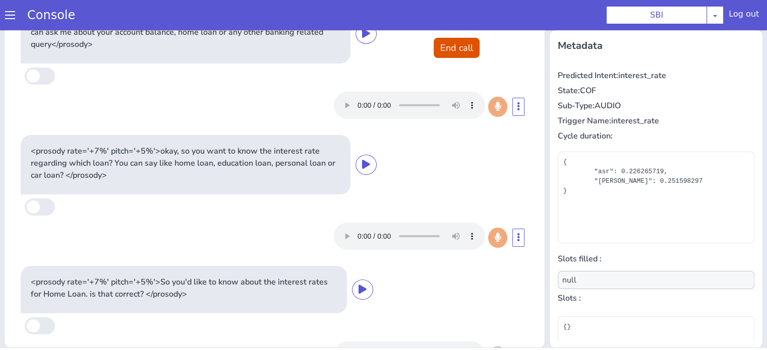
type input "loan"
click at [449, 48] on button "End call" at bounding box center [457, 48] width 46 height 20
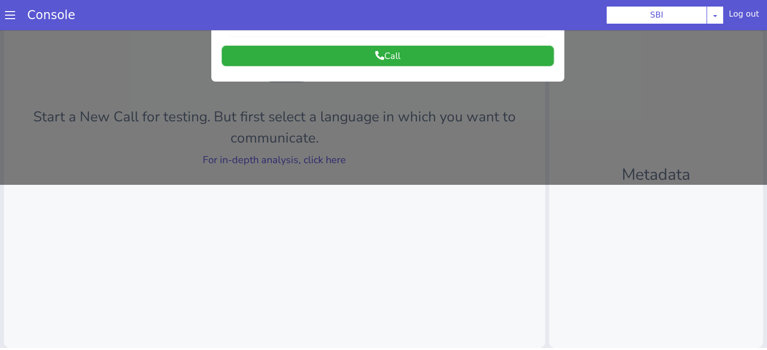
click at [401, 56] on button "Call" at bounding box center [388, 56] width 332 height 20
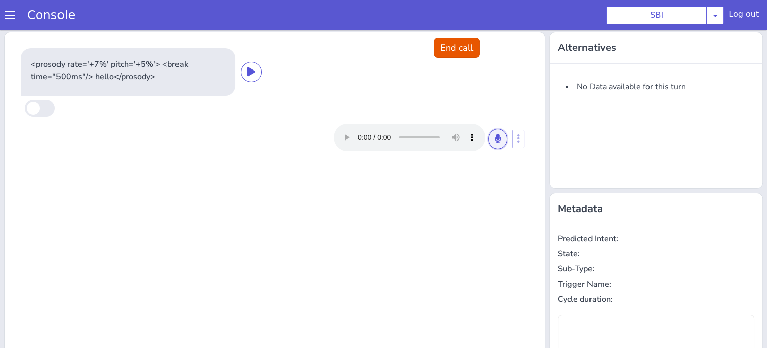
click at [495, 139] on icon at bounding box center [498, 138] width 6 height 9
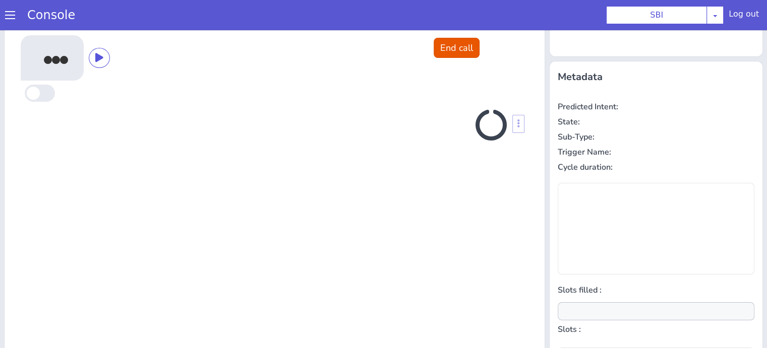
scroll to position [135, 0]
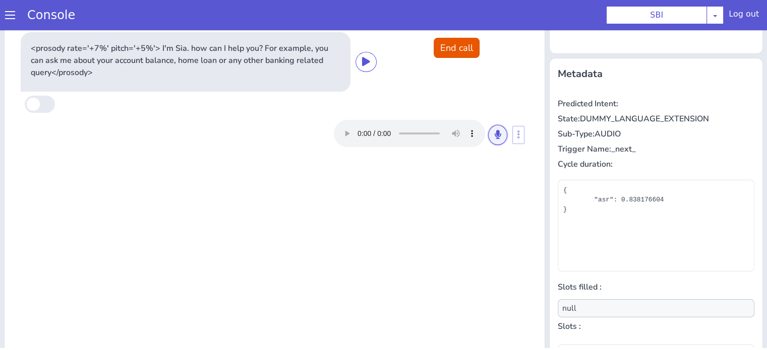
click at [488, 136] on button at bounding box center [497, 135] width 19 height 20
click at [488, 132] on button at bounding box center [497, 135] width 19 height 20
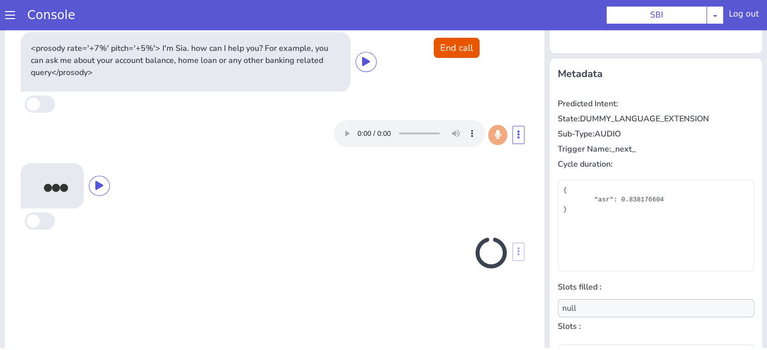
scroll to position [163, 0]
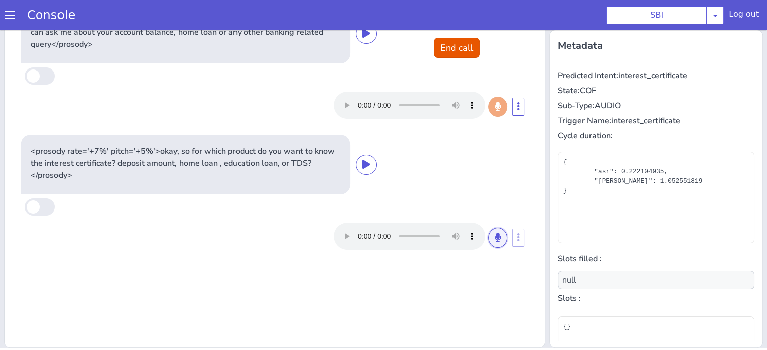
drag, startPoint x: 487, startPoint y: 239, endPoint x: 464, endPoint y: 252, distance: 26.4
click at [488, 238] on button at bounding box center [497, 238] width 19 height 20
click at [495, 234] on icon at bounding box center [498, 237] width 6 height 9
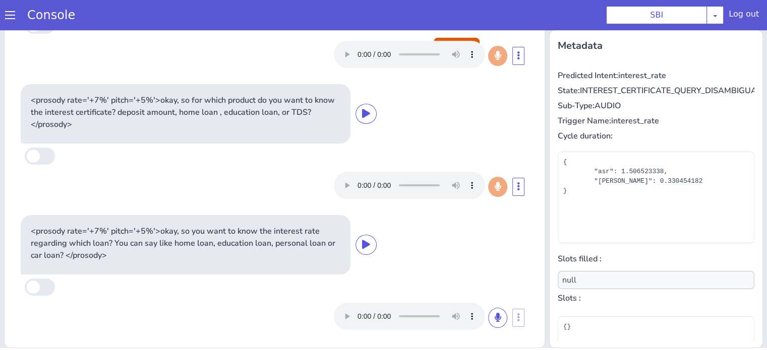
scroll to position [53, 0]
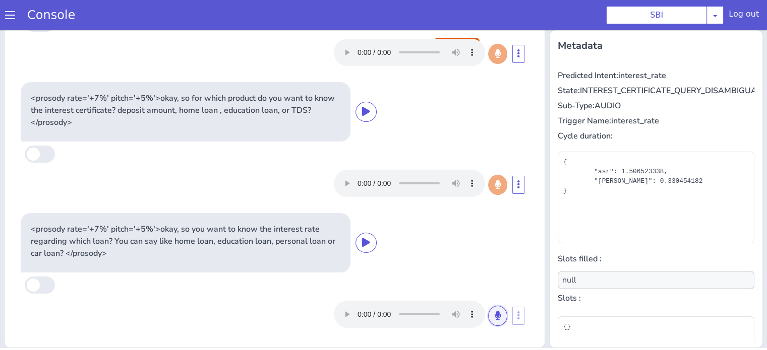
drag, startPoint x: 486, startPoint y: 315, endPoint x: 462, endPoint y: 191, distance: 126.4
click at [495, 313] on icon at bounding box center [498, 315] width 6 height 9
click at [495, 317] on icon at bounding box center [498, 315] width 6 height 9
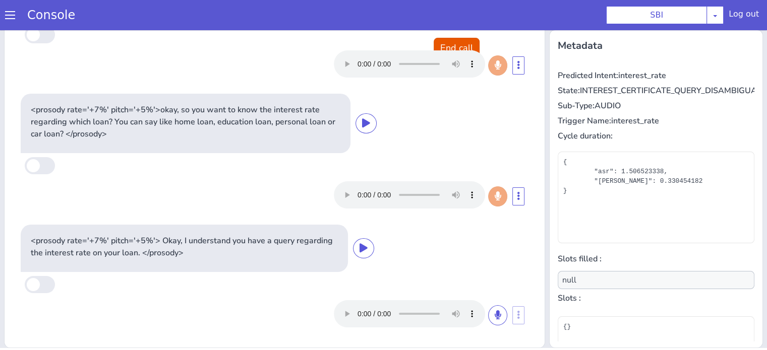
scroll to position [172, 0]
click at [495, 316] on icon at bounding box center [498, 315] width 6 height 9
click at [495, 311] on icon at bounding box center [498, 315] width 6 height 9
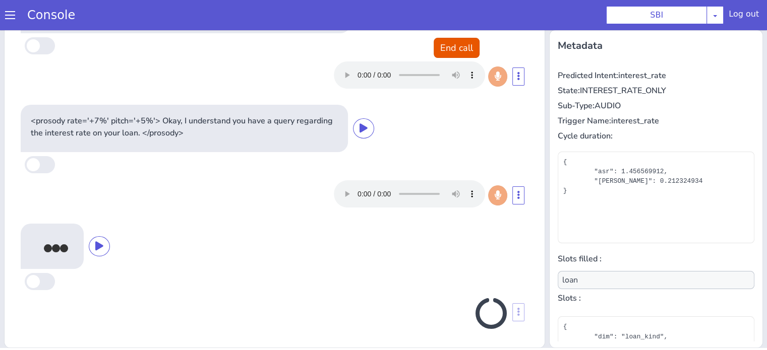
scroll to position [294, 0]
type input "null"
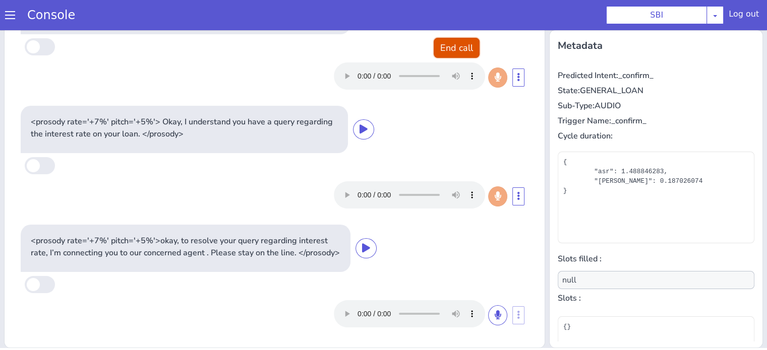
click at [447, 45] on button "End call" at bounding box center [457, 48] width 46 height 20
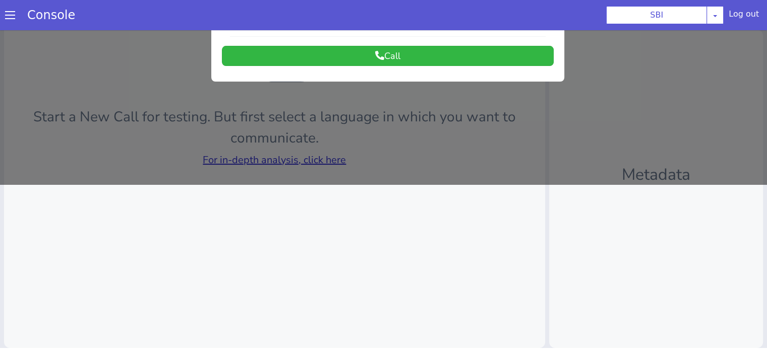
click at [335, 159] on div at bounding box center [383, 24] width 767 height 320
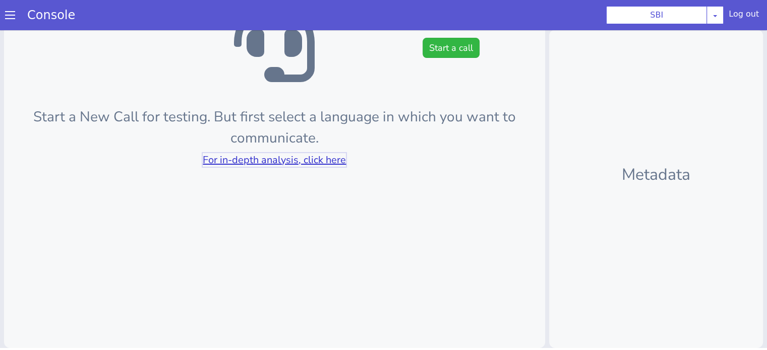
click at [335, 157] on link "For in-depth analysis, click here" at bounding box center [274, 160] width 143 height 14
click at [436, 49] on button "Start a call" at bounding box center [451, 48] width 57 height 20
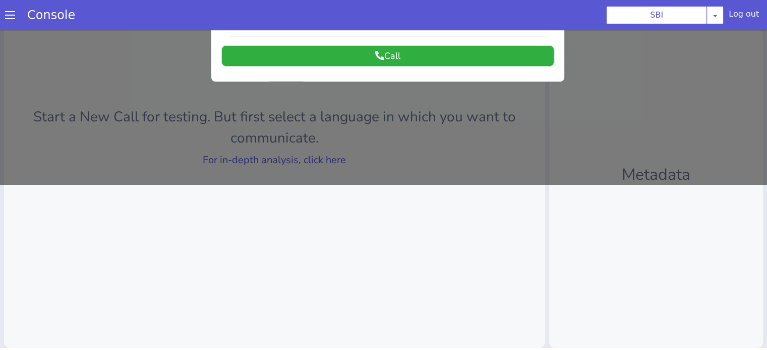
click at [387, 54] on button "Call" at bounding box center [388, 56] width 332 height 20
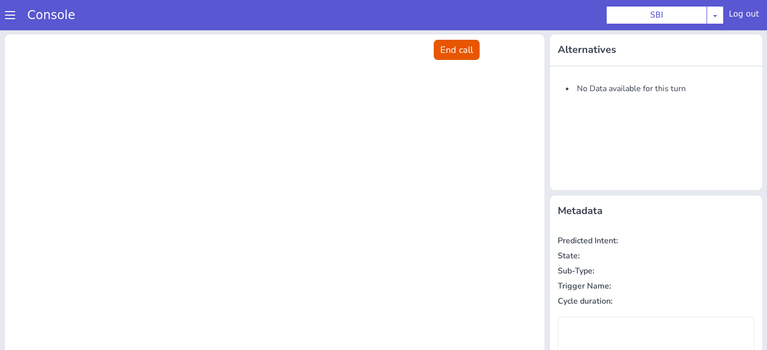
scroll to position [0, 0]
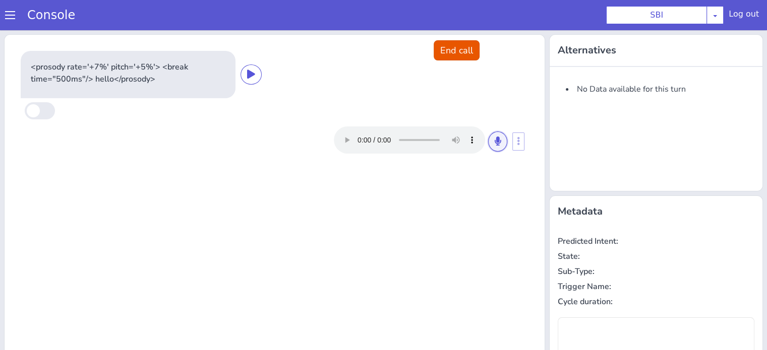
click at [495, 137] on icon at bounding box center [498, 141] width 6 height 9
click at [496, 141] on button at bounding box center [497, 142] width 19 height 20
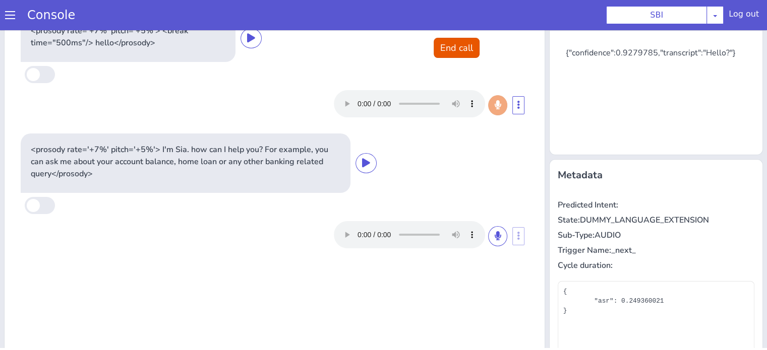
scroll to position [101, 0]
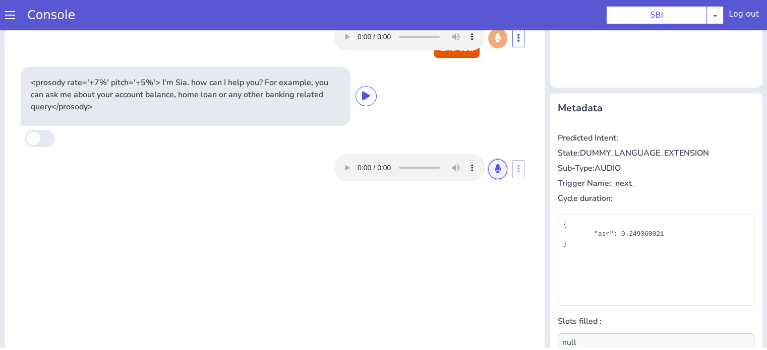
click at [488, 166] on button at bounding box center [497, 169] width 19 height 20
click at [495, 170] on icon at bounding box center [498, 168] width 6 height 9
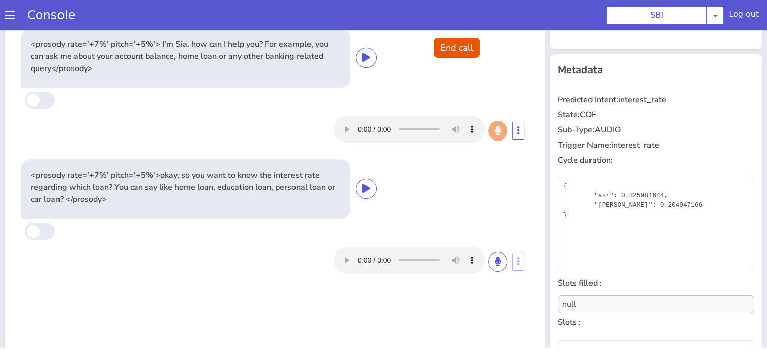
scroll to position [163, 0]
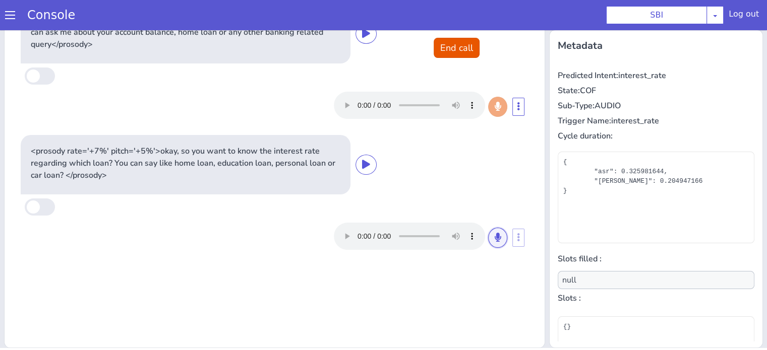
click at [488, 235] on button at bounding box center [497, 238] width 19 height 20
click at [495, 239] on icon at bounding box center [498, 237] width 6 height 9
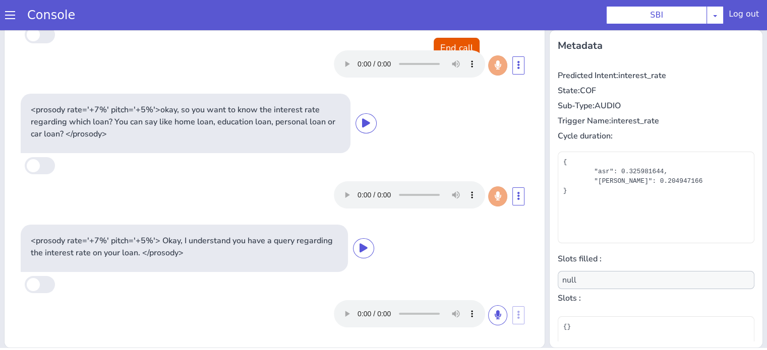
scroll to position [41, 0]
click at [488, 315] on button at bounding box center [497, 316] width 19 height 20
click at [495, 318] on icon at bounding box center [498, 315] width 6 height 9
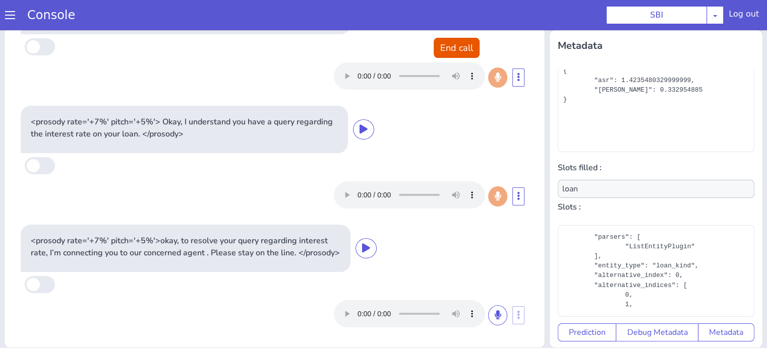
scroll to position [14, 0]
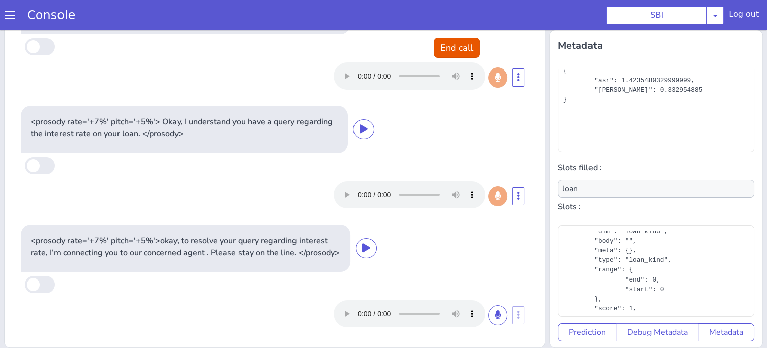
type input "null"
click at [453, 48] on button "End call" at bounding box center [457, 48] width 46 height 20
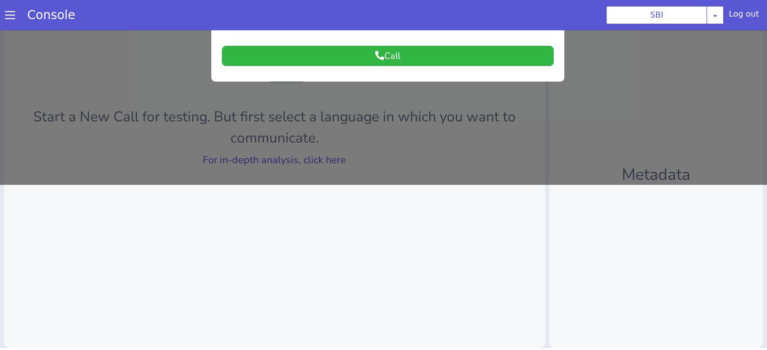
click at [256, 159] on div at bounding box center [383, 24] width 767 height 320
click at [256, 158] on link "For in-depth analysis, click here" at bounding box center [274, 160] width 143 height 14
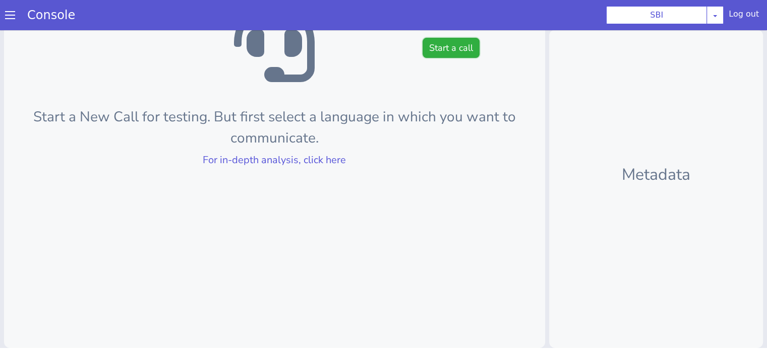
click at [442, 52] on button "Start a call" at bounding box center [451, 48] width 57 height 20
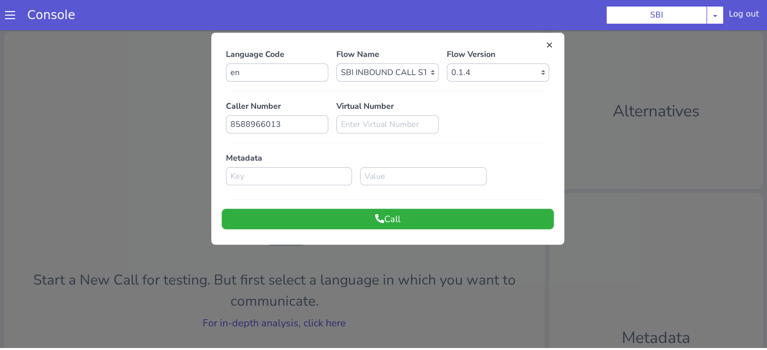
click at [430, 210] on button "Call" at bounding box center [388, 219] width 332 height 20
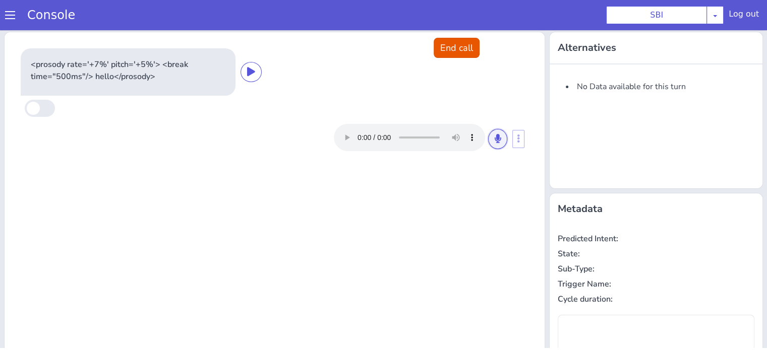
click at [495, 140] on icon at bounding box center [498, 138] width 6 height 9
click at [494, 143] on button at bounding box center [497, 139] width 19 height 20
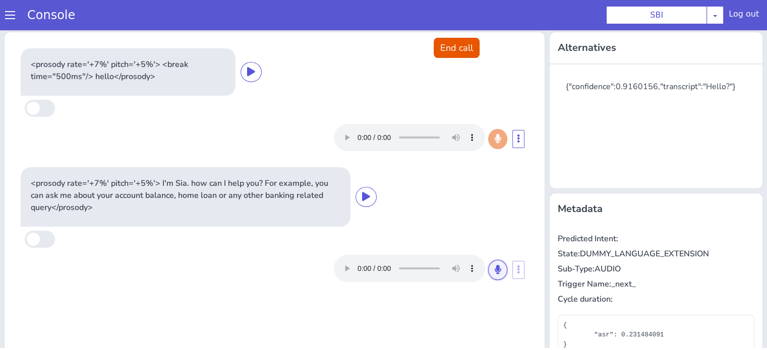
click at [492, 275] on button at bounding box center [497, 270] width 19 height 20
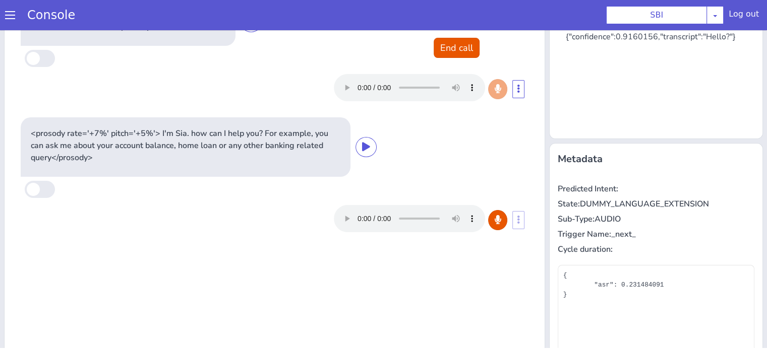
scroll to position [50, 0]
click at [495, 218] on icon at bounding box center [498, 219] width 6 height 9
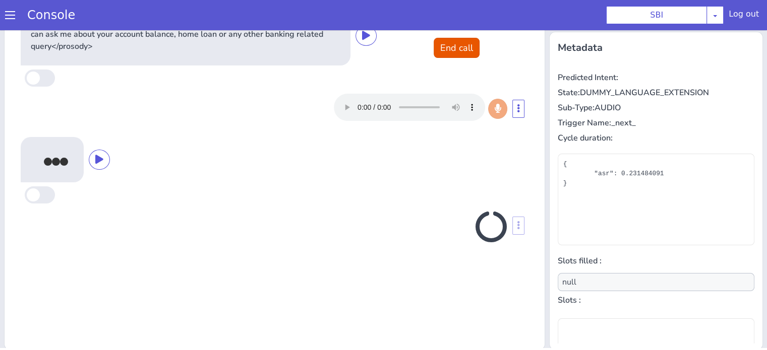
scroll to position [163, 0]
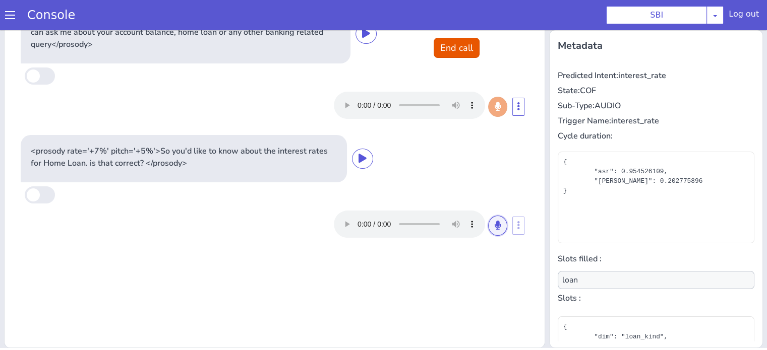
click at [495, 227] on icon at bounding box center [498, 225] width 6 height 9
click at [488, 223] on button at bounding box center [497, 226] width 19 height 20
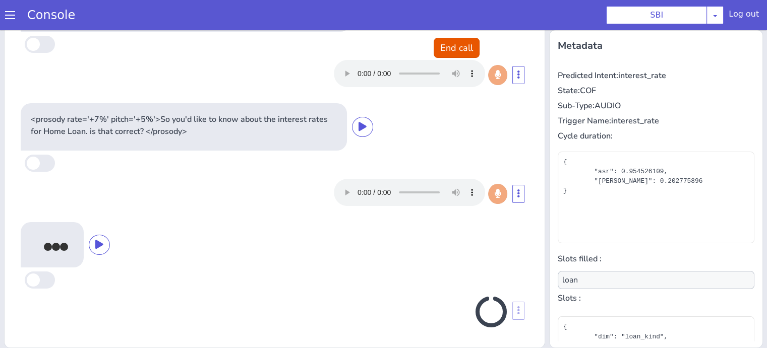
scroll to position [32, 0]
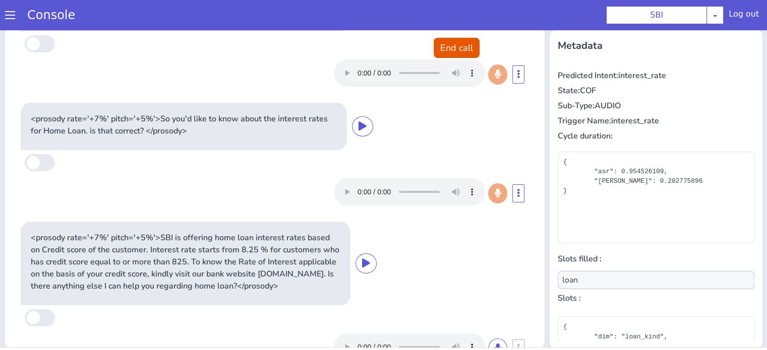
type input "null"
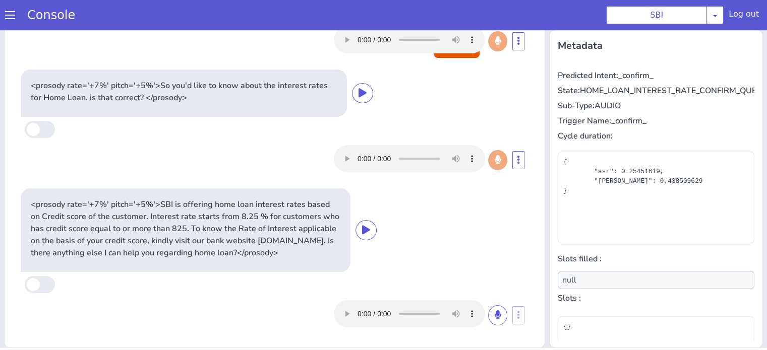
scroll to position [77, 0]
drag, startPoint x: 486, startPoint y: 314, endPoint x: 472, endPoint y: 257, distance: 58.6
click at [495, 313] on icon at bounding box center [498, 315] width 6 height 9
click at [491, 313] on button at bounding box center [497, 316] width 19 height 20
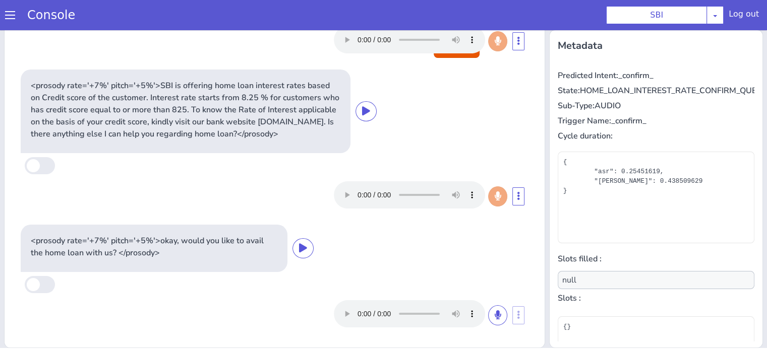
scroll to position [196, 0]
click at [446, 50] on button "End call" at bounding box center [457, 48] width 46 height 20
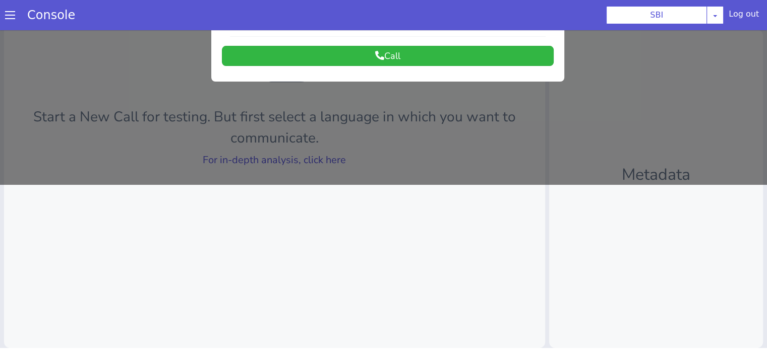
click at [315, 158] on div at bounding box center [383, 24] width 767 height 320
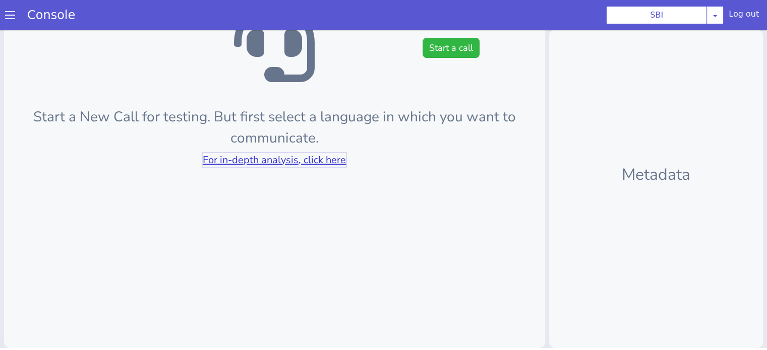
click at [315, 158] on link "For in-depth analysis, click here" at bounding box center [274, 160] width 143 height 14
click at [423, 41] on button "Start a call" at bounding box center [451, 48] width 57 height 20
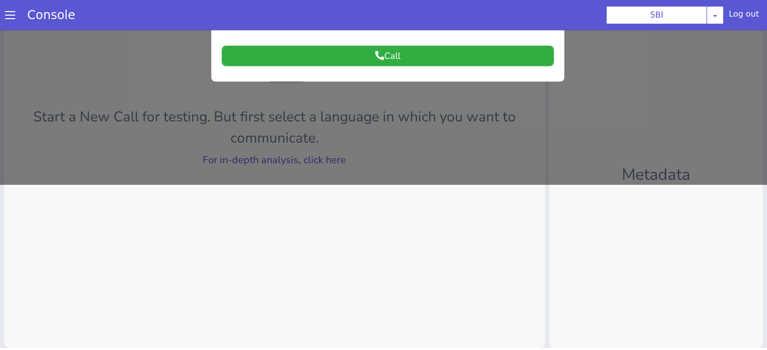
click at [411, 60] on button "Call" at bounding box center [388, 56] width 332 height 20
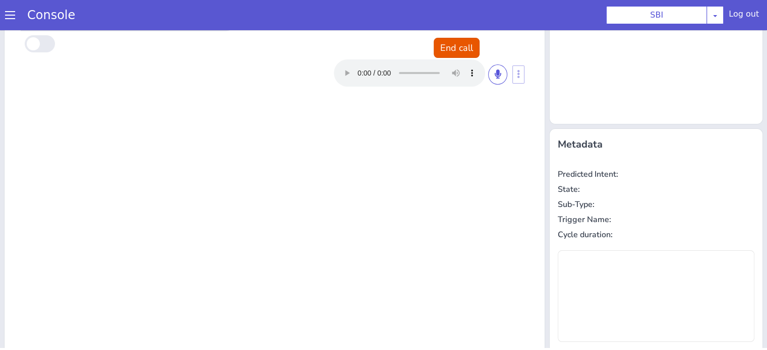
scroll to position [0, 0]
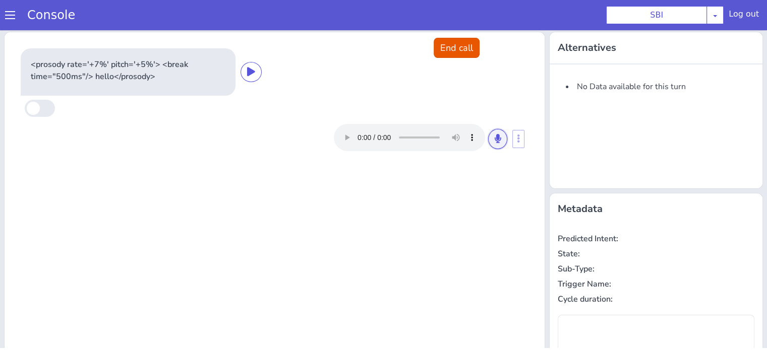
click at [488, 133] on button at bounding box center [497, 139] width 19 height 20
click at [495, 135] on icon at bounding box center [498, 138] width 6 height 9
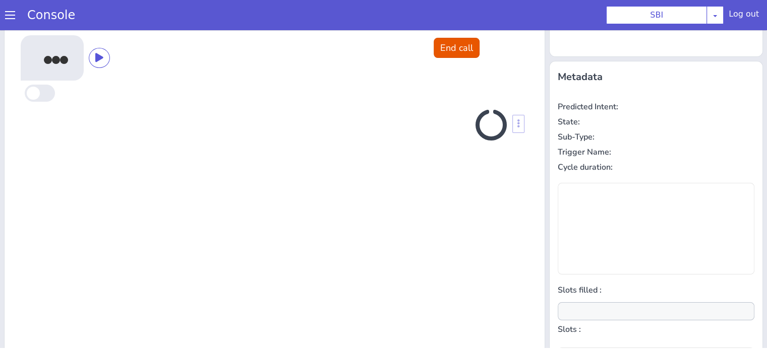
scroll to position [135, 0]
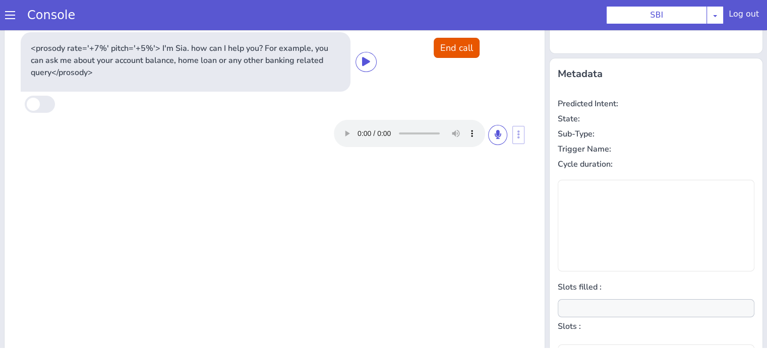
type input "null"
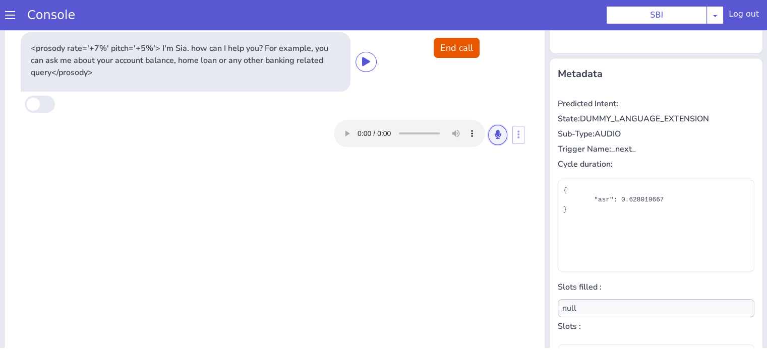
click at [490, 139] on button at bounding box center [497, 135] width 19 height 20
click at [488, 130] on button at bounding box center [497, 135] width 19 height 20
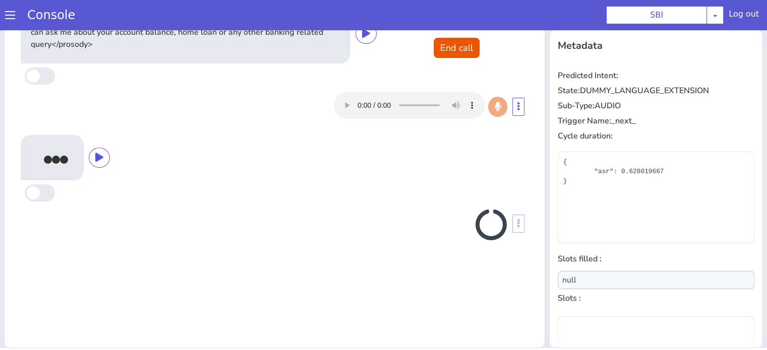
scroll to position [163, 0]
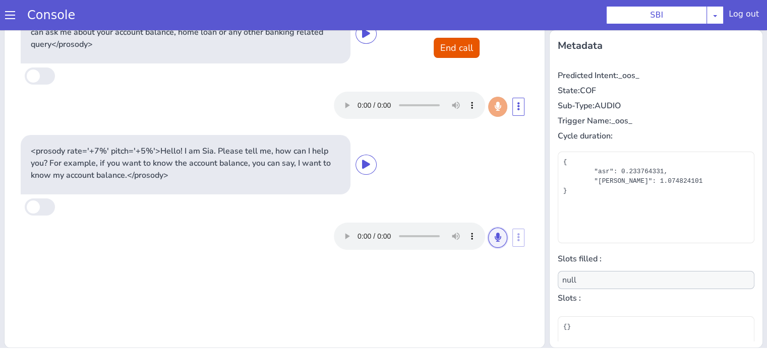
click at [495, 235] on icon at bounding box center [498, 237] width 6 height 9
click at [495, 238] on icon at bounding box center [498, 237] width 6 height 9
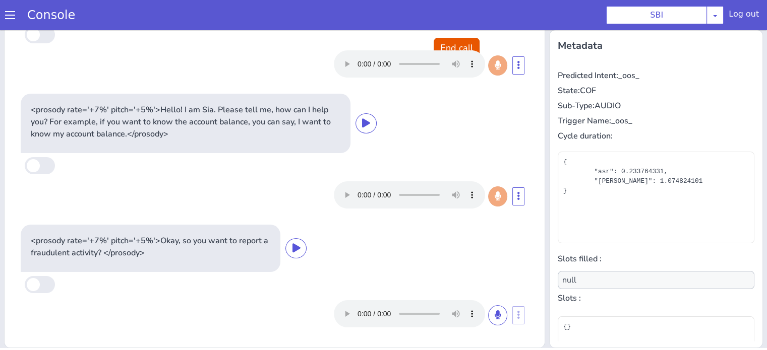
scroll to position [41, 0]
click at [488, 312] on button at bounding box center [497, 316] width 19 height 20
click at [495, 311] on icon at bounding box center [498, 315] width 6 height 9
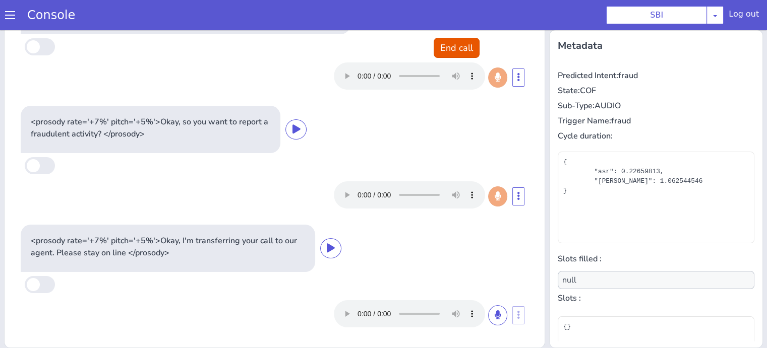
scroll to position [160, 0]
click at [454, 46] on button "End call" at bounding box center [457, 48] width 46 height 20
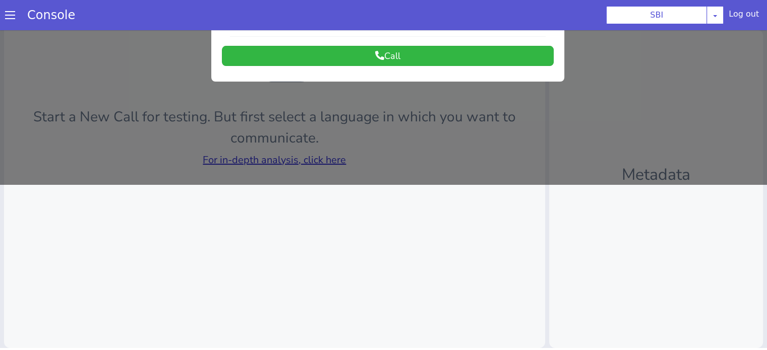
click at [327, 156] on div at bounding box center [383, 24] width 767 height 320
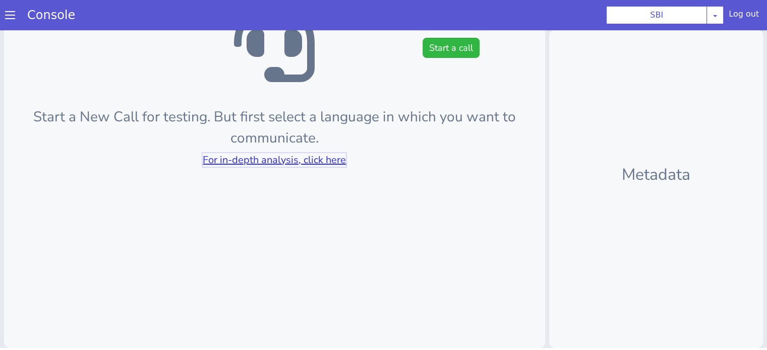
click at [328, 157] on link "For in-depth analysis, click here" at bounding box center [274, 160] width 143 height 14
click at [437, 45] on button "Start a call" at bounding box center [451, 48] width 57 height 20
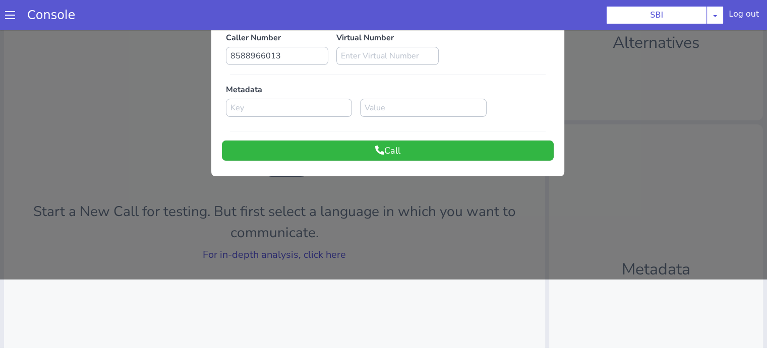
scroll to position [0, 0]
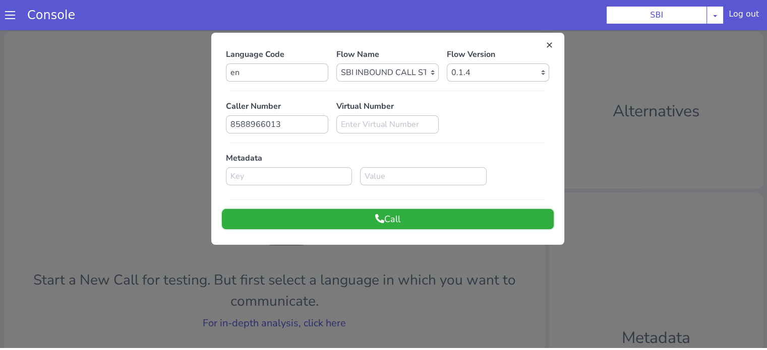
click at [416, 223] on button "Call" at bounding box center [388, 219] width 332 height 20
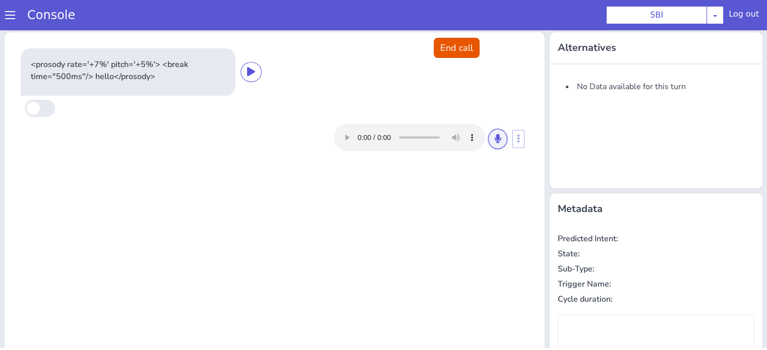
click at [488, 136] on button at bounding box center [497, 139] width 19 height 20
click at [496, 142] on button at bounding box center [497, 139] width 19 height 20
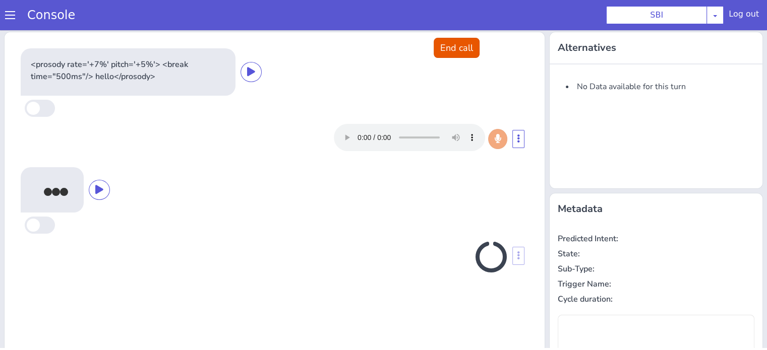
type input "null"
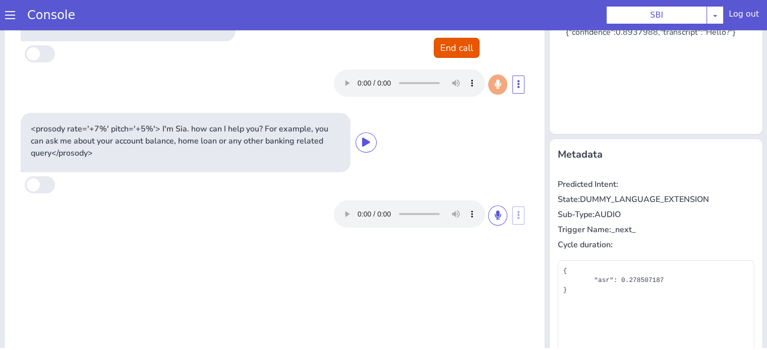
scroll to position [101, 0]
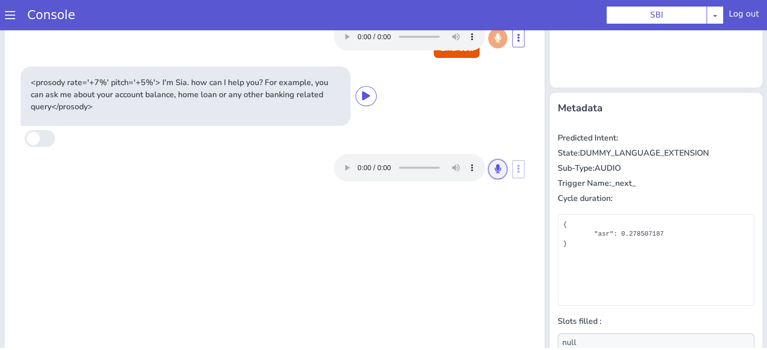
click at [495, 166] on icon at bounding box center [498, 168] width 6 height 9
click at [488, 169] on button at bounding box center [497, 169] width 19 height 20
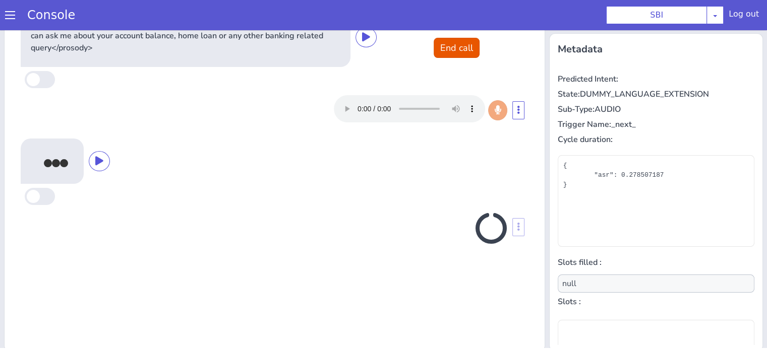
scroll to position [163, 0]
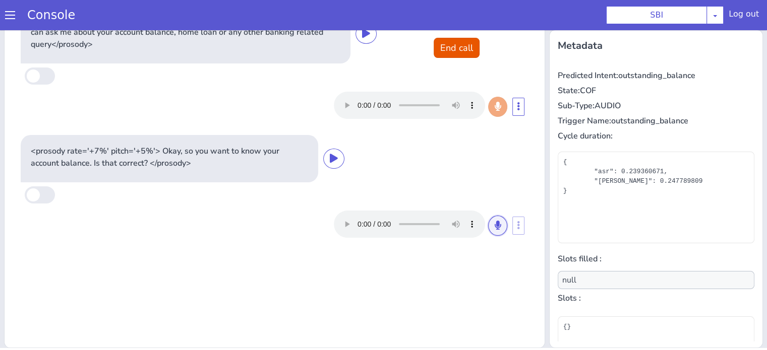
click at [495, 221] on icon at bounding box center [498, 225] width 6 height 9
click at [488, 221] on button at bounding box center [497, 226] width 19 height 20
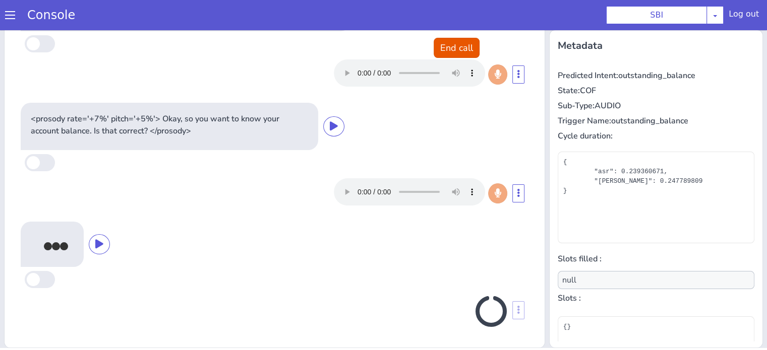
scroll to position [29, 0]
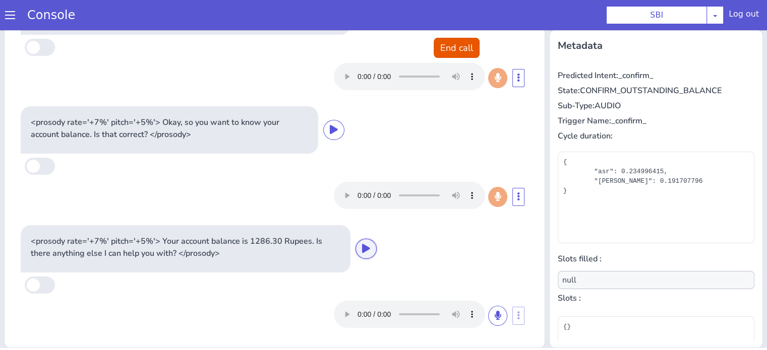
click at [362, 250] on icon at bounding box center [366, 248] width 8 height 9
drag, startPoint x: 482, startPoint y: 314, endPoint x: 478, endPoint y: 268, distance: 46.6
click at [495, 314] on icon at bounding box center [498, 315] width 6 height 9
drag, startPoint x: 488, startPoint y: 316, endPoint x: 485, endPoint y: 309, distance: 8.3
click at [489, 316] on button at bounding box center [497, 316] width 19 height 20
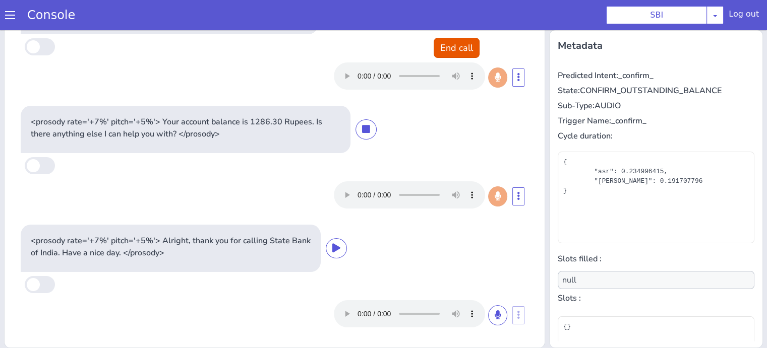
scroll to position [148, 0]
click at [438, 45] on button "End call" at bounding box center [457, 48] width 46 height 20
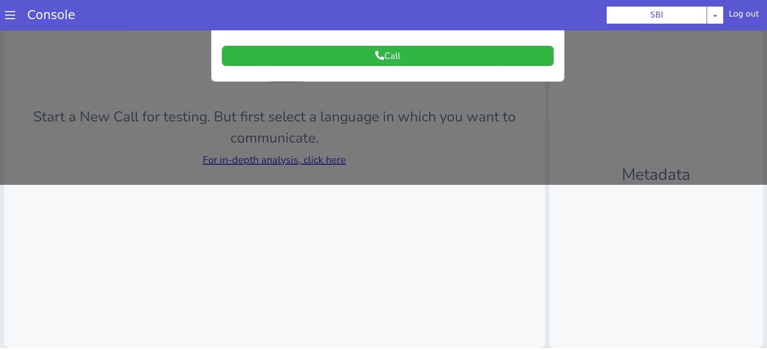
click at [309, 159] on div at bounding box center [383, 24] width 767 height 320
click at [309, 159] on link "For in-depth analysis, click here" at bounding box center [274, 160] width 143 height 14
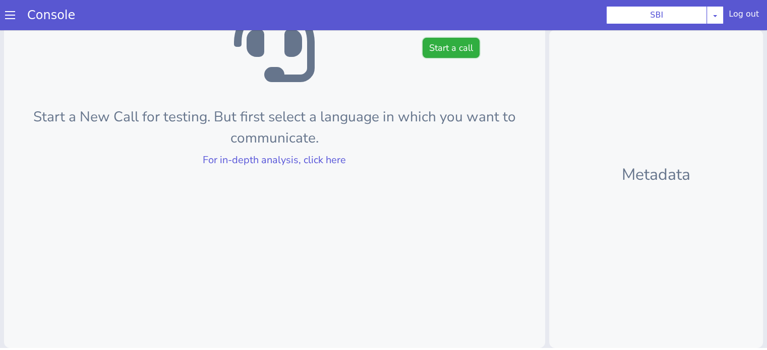
click at [444, 43] on button "Start a call" at bounding box center [451, 48] width 57 height 20
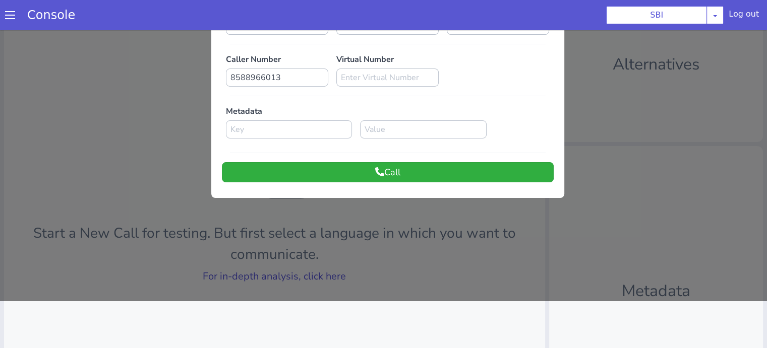
scroll to position [0, 0]
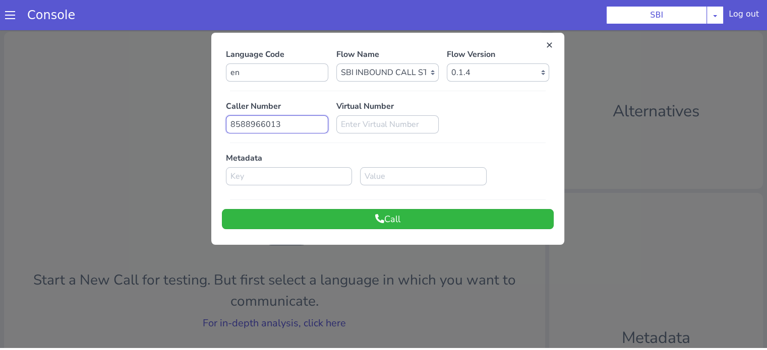
click at [295, 117] on input "8588966013" at bounding box center [277, 124] width 102 height 18
paste input "915500843"
type input "9155008433"
click at [436, 226] on button "Call" at bounding box center [388, 219] width 332 height 20
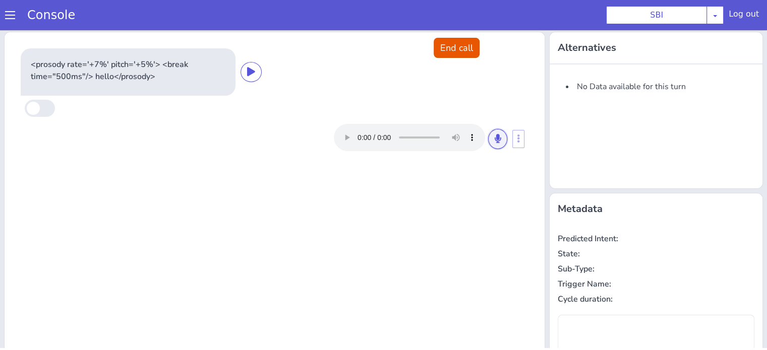
drag, startPoint x: 486, startPoint y: 139, endPoint x: 482, endPoint y: 181, distance: 42.0
click at [488, 139] on button at bounding box center [497, 139] width 19 height 20
click at [495, 141] on icon at bounding box center [498, 138] width 6 height 9
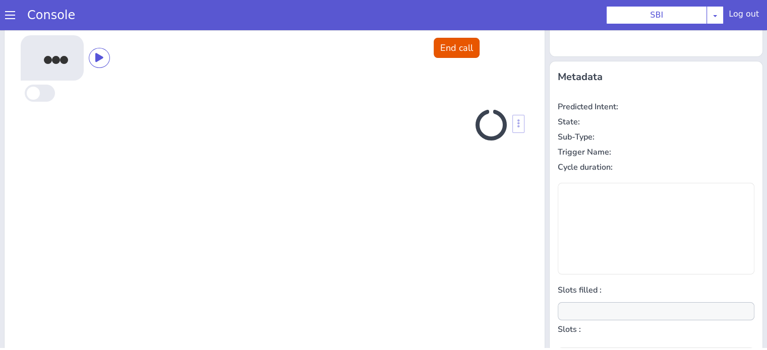
scroll to position [135, 0]
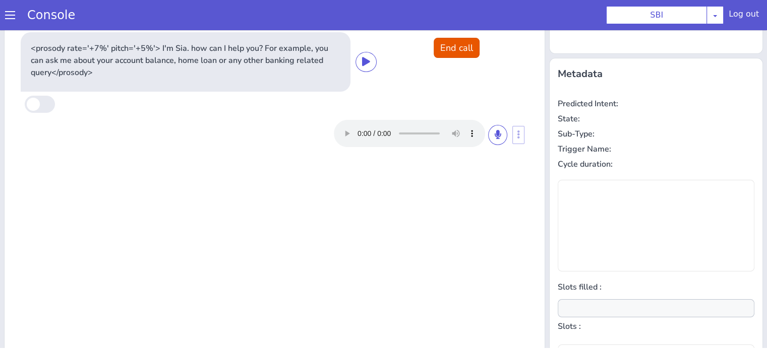
type input "null"
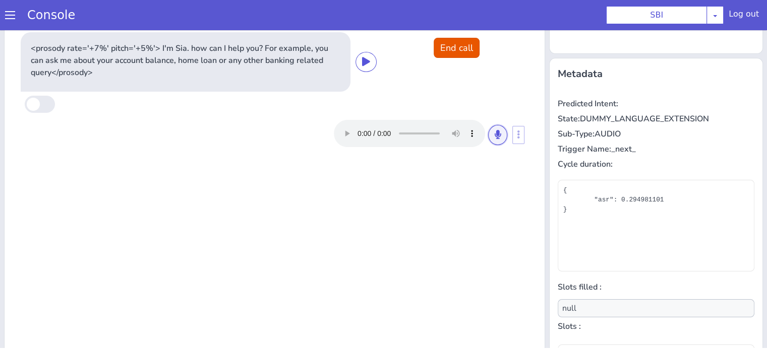
drag, startPoint x: 488, startPoint y: 138, endPoint x: 471, endPoint y: 146, distance: 18.5
click at [488, 138] on button at bounding box center [497, 135] width 19 height 20
click at [490, 138] on button at bounding box center [497, 135] width 19 height 20
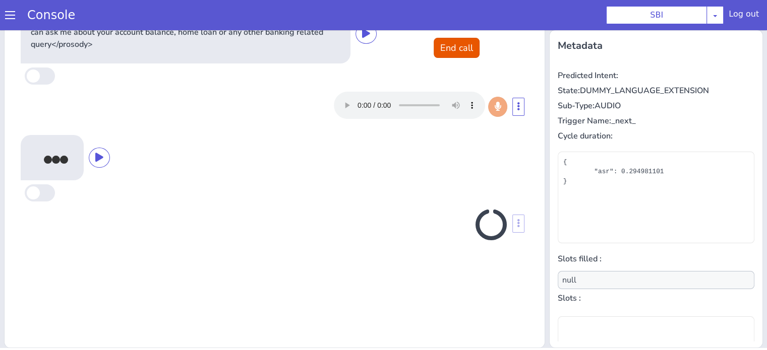
scroll to position [163, 0]
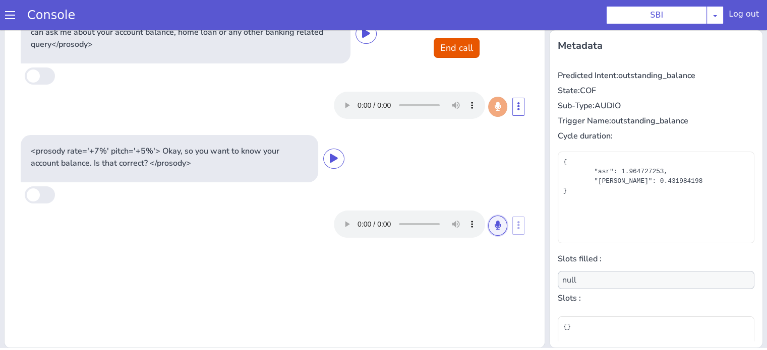
click at [498, 226] on button at bounding box center [497, 226] width 19 height 20
click at [495, 228] on icon at bounding box center [498, 225] width 6 height 9
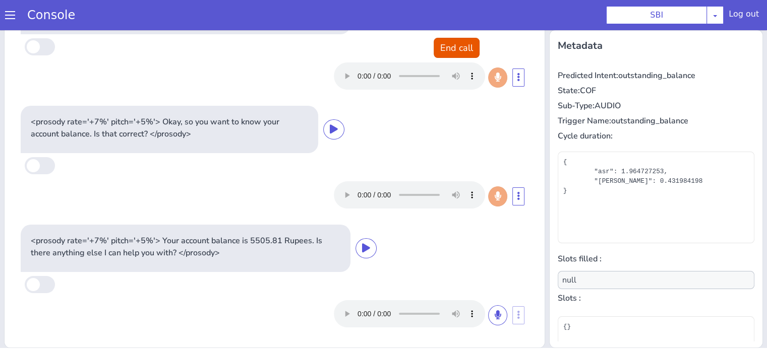
scroll to position [29, 0]
click at [454, 43] on button "End call" at bounding box center [457, 48] width 46 height 20
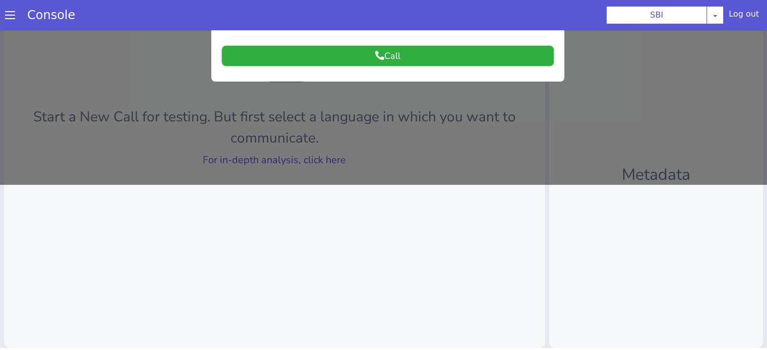
click at [399, 53] on button "Call" at bounding box center [388, 56] width 332 height 20
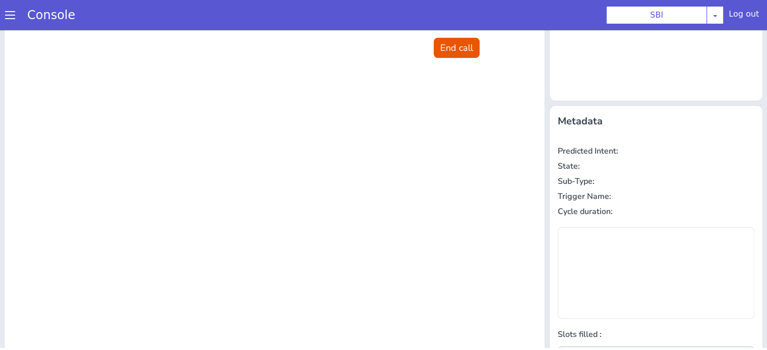
scroll to position [0, 0]
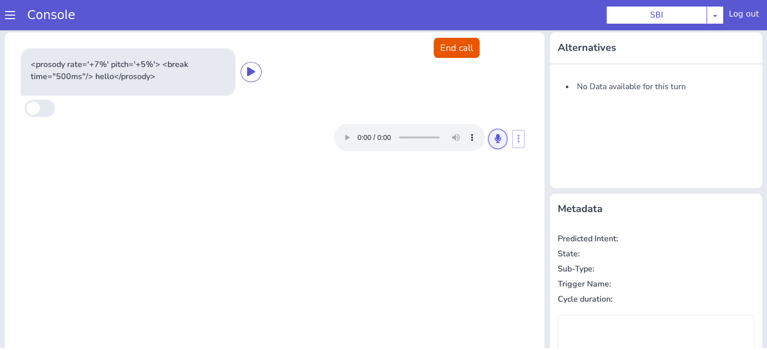
click at [488, 139] on button at bounding box center [497, 139] width 19 height 20
click at [499, 136] on button at bounding box center [497, 139] width 19 height 20
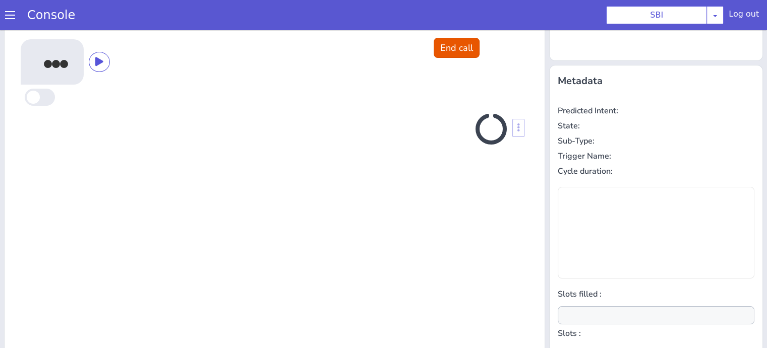
scroll to position [135, 0]
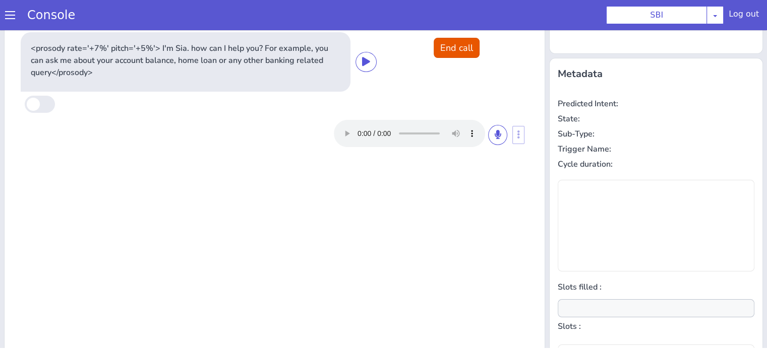
type input "null"
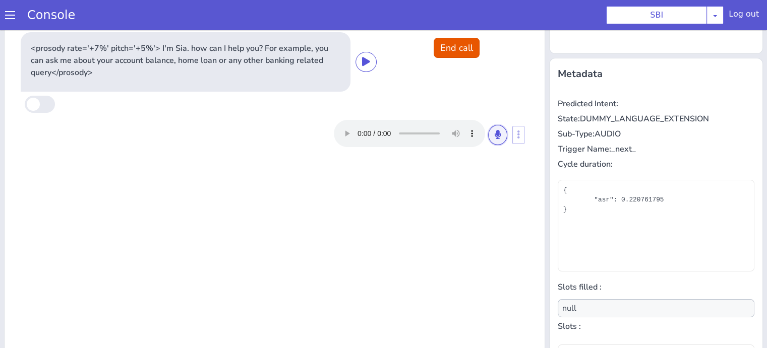
click at [488, 134] on button at bounding box center [497, 135] width 19 height 20
click at [491, 139] on button at bounding box center [497, 135] width 19 height 20
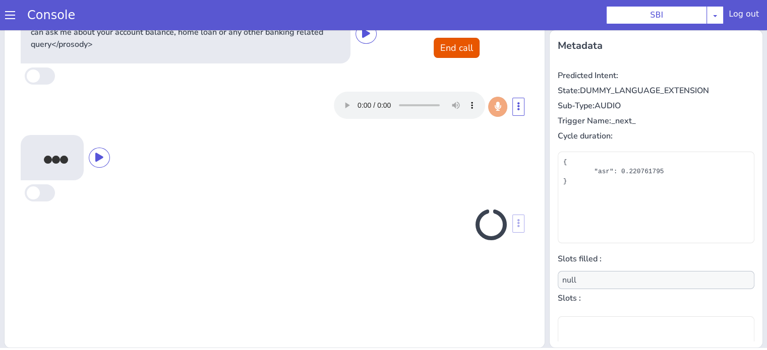
scroll to position [163, 0]
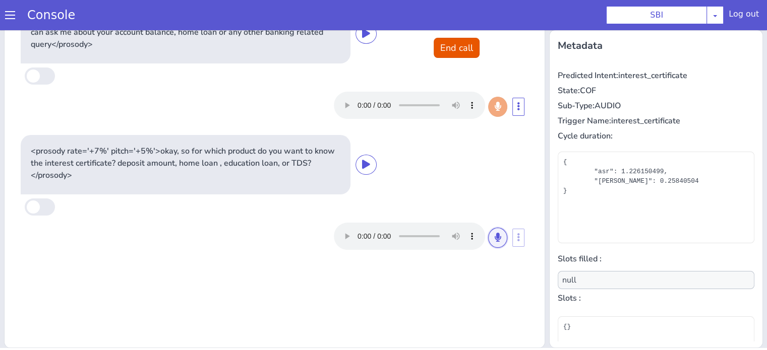
click at [495, 240] on icon at bounding box center [498, 237] width 6 height 9
click at [497, 238] on button at bounding box center [497, 238] width 19 height 20
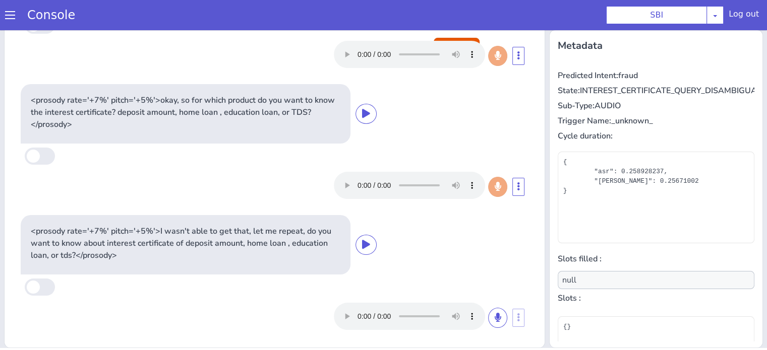
scroll to position [53, 0]
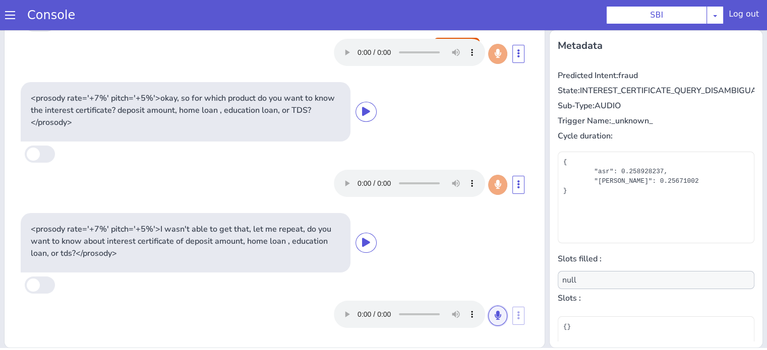
click at [495, 315] on icon at bounding box center [498, 315] width 6 height 9
click at [495, 317] on icon at bounding box center [498, 315] width 6 height 9
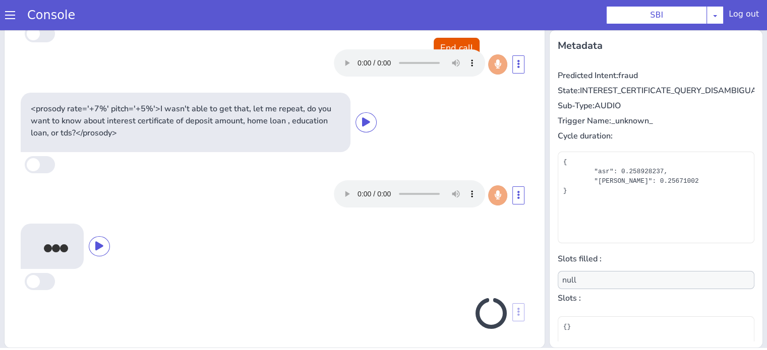
scroll to position [175, 0]
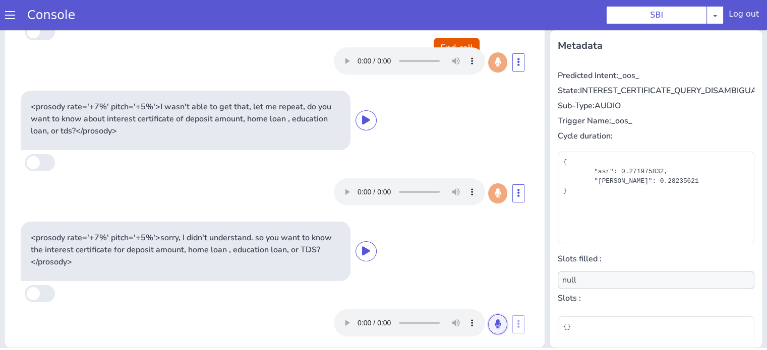
click at [495, 322] on icon at bounding box center [498, 324] width 6 height 9
click at [495, 326] on icon at bounding box center [498, 324] width 6 height 9
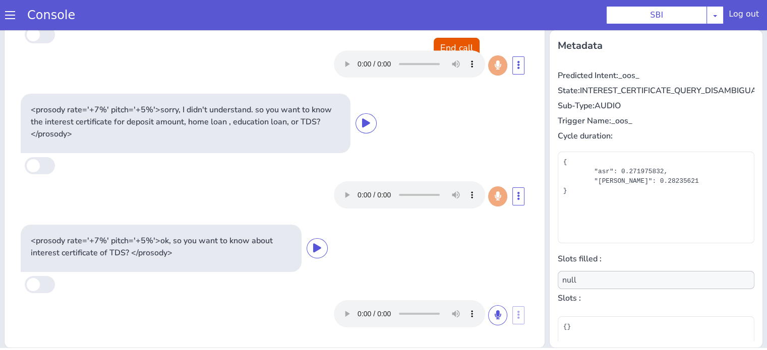
scroll to position [303, 0]
click at [488, 317] on button at bounding box center [497, 316] width 19 height 20
click at [495, 318] on icon at bounding box center [498, 315] width 6 height 9
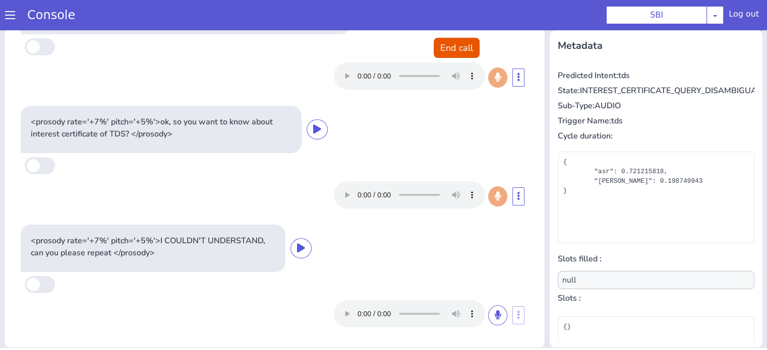
scroll to position [422, 0]
click at [452, 56] on button "End call" at bounding box center [457, 48] width 46 height 20
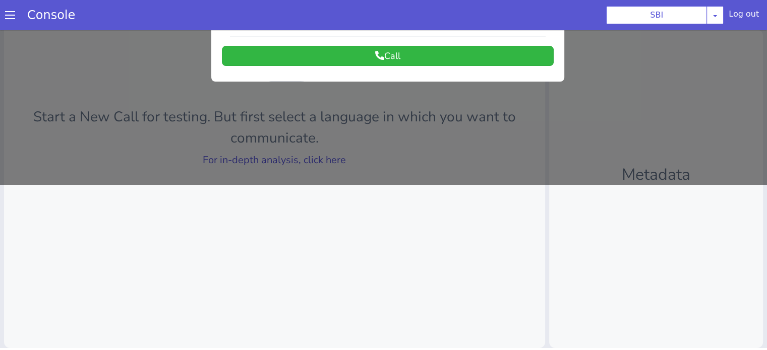
click at [308, 167] on div at bounding box center [383, 24] width 767 height 320
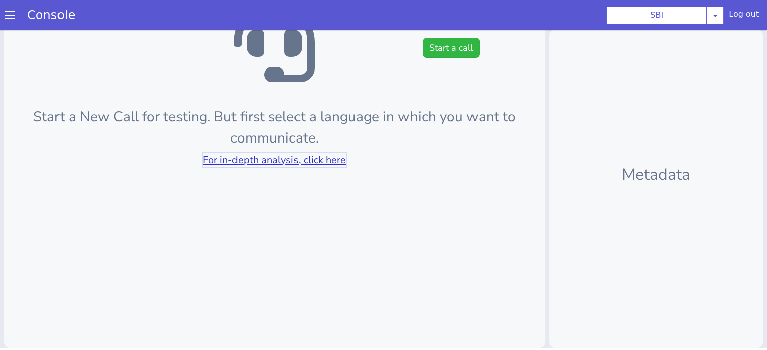
click at [304, 159] on link "For in-depth analysis, click here" at bounding box center [274, 160] width 143 height 14
drag, startPoint x: 463, startPoint y: 48, endPoint x: 456, endPoint y: 61, distance: 14.9
click at [463, 48] on button "Start a call" at bounding box center [451, 48] width 57 height 20
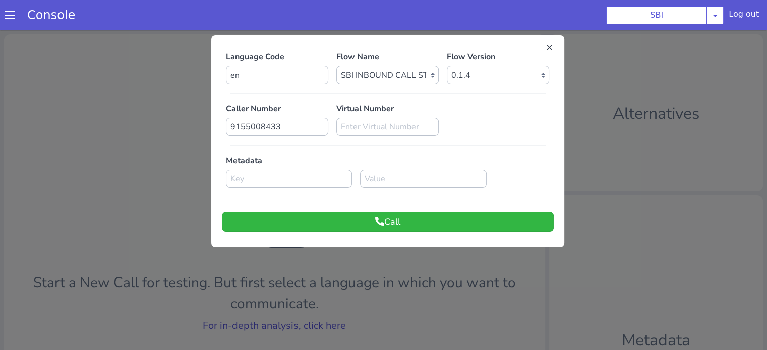
scroll to position [0, 0]
click at [407, 222] on button "Call" at bounding box center [388, 222] width 332 height 20
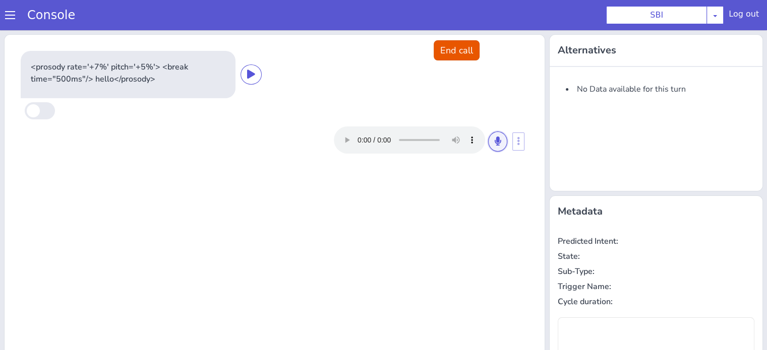
click at [491, 136] on button at bounding box center [497, 142] width 19 height 20
click at [497, 139] on button at bounding box center [497, 142] width 19 height 20
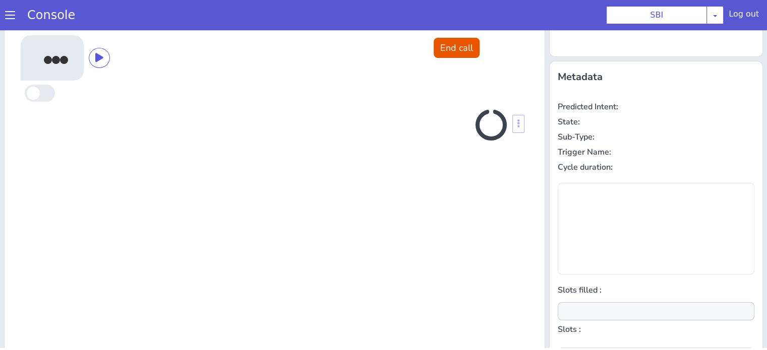
scroll to position [135, 0]
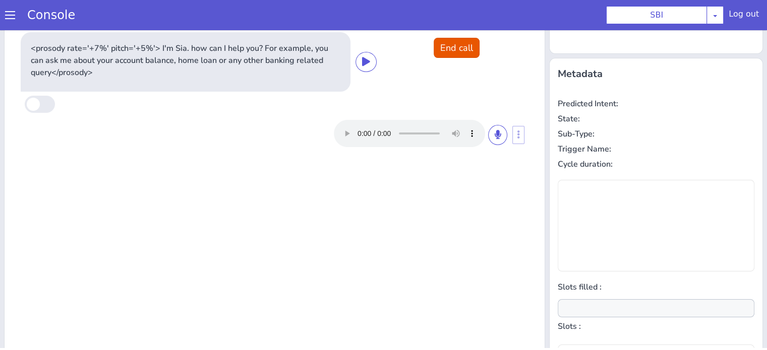
type input "null"
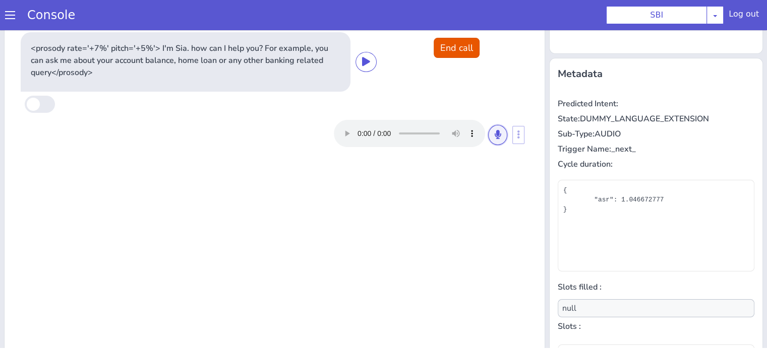
click at [495, 131] on icon at bounding box center [498, 134] width 6 height 9
click at [495, 136] on icon at bounding box center [498, 134] width 6 height 9
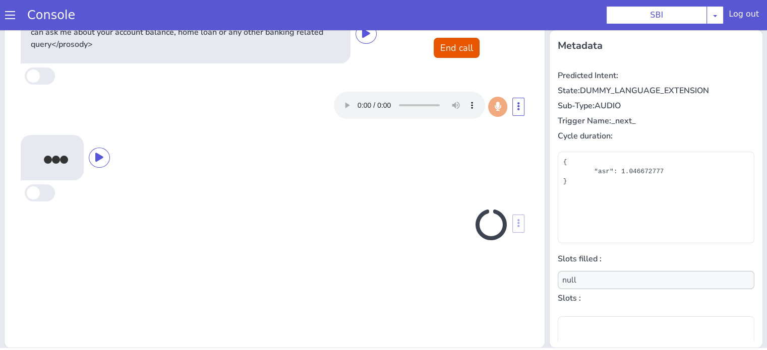
scroll to position [163, 0]
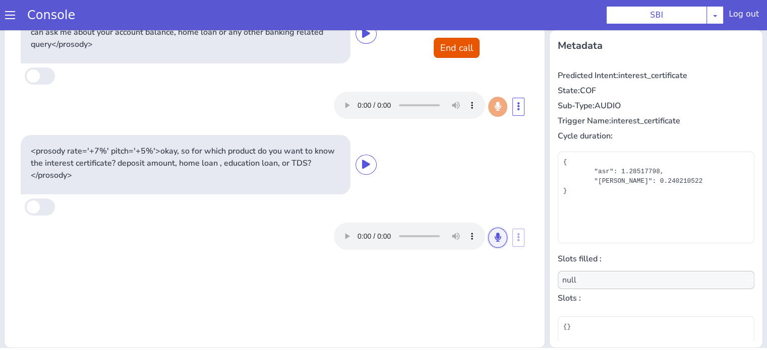
click at [494, 231] on button at bounding box center [497, 238] width 19 height 20
click at [495, 238] on icon at bounding box center [498, 237] width 6 height 9
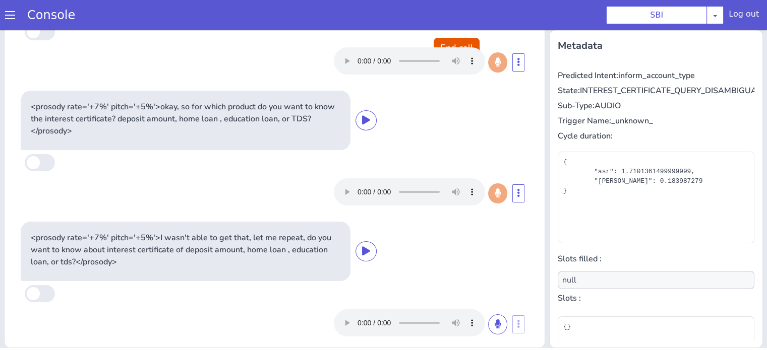
scroll to position [53, 0]
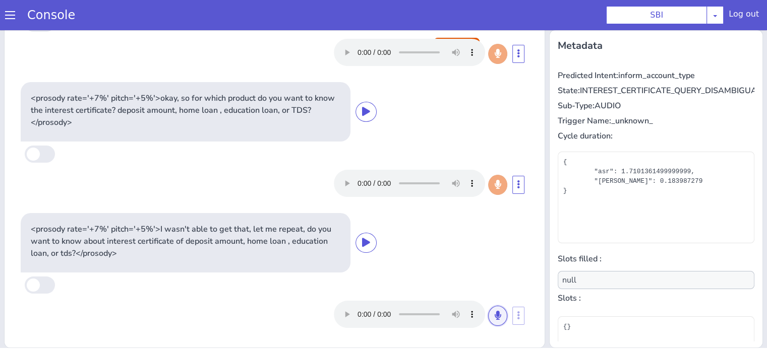
click at [495, 316] on icon at bounding box center [498, 315] width 6 height 9
click at [495, 314] on icon at bounding box center [498, 315] width 6 height 9
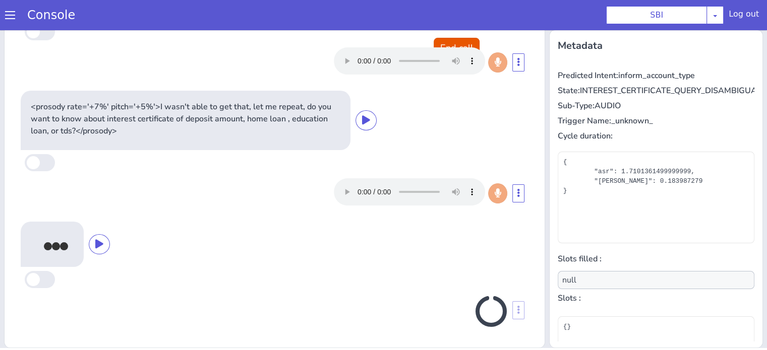
scroll to position [172, 0]
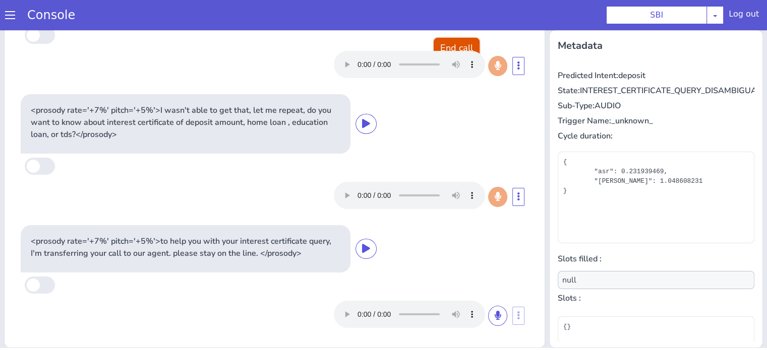
click at [444, 45] on button "End call" at bounding box center [457, 48] width 46 height 20
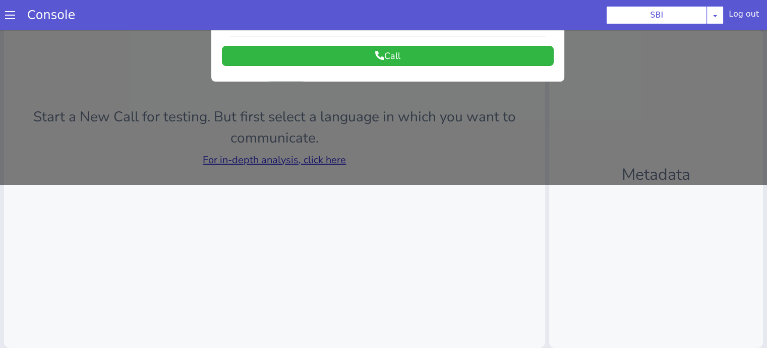
click at [336, 167] on div at bounding box center [383, 24] width 767 height 320
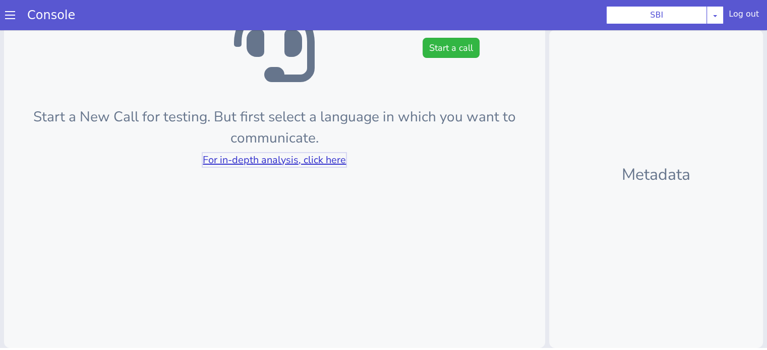
click at [335, 162] on link "For in-depth analysis, click here" at bounding box center [274, 160] width 143 height 14
click at [73, 138] on p "Start a New Call for testing. But first select a language in which you want to …" at bounding box center [274, 127] width 509 height 42
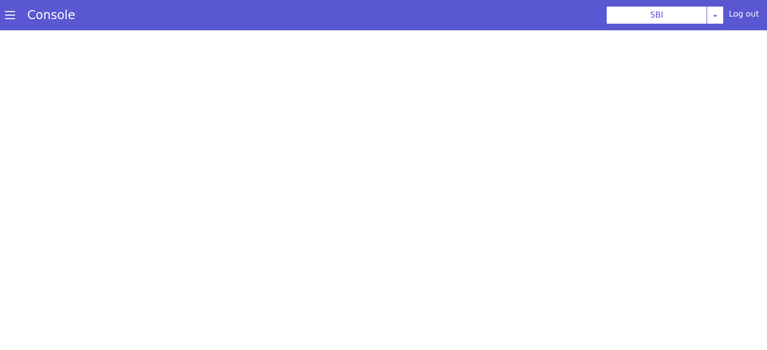
click at [350, 8] on section "Console SBI [PERSON_NAME] Airtel DTH Pilot Airtel POC [PERSON_NAME] Blue NT Ali…" at bounding box center [383, 15] width 767 height 30
